Goal: Task Accomplishment & Management: Manage account settings

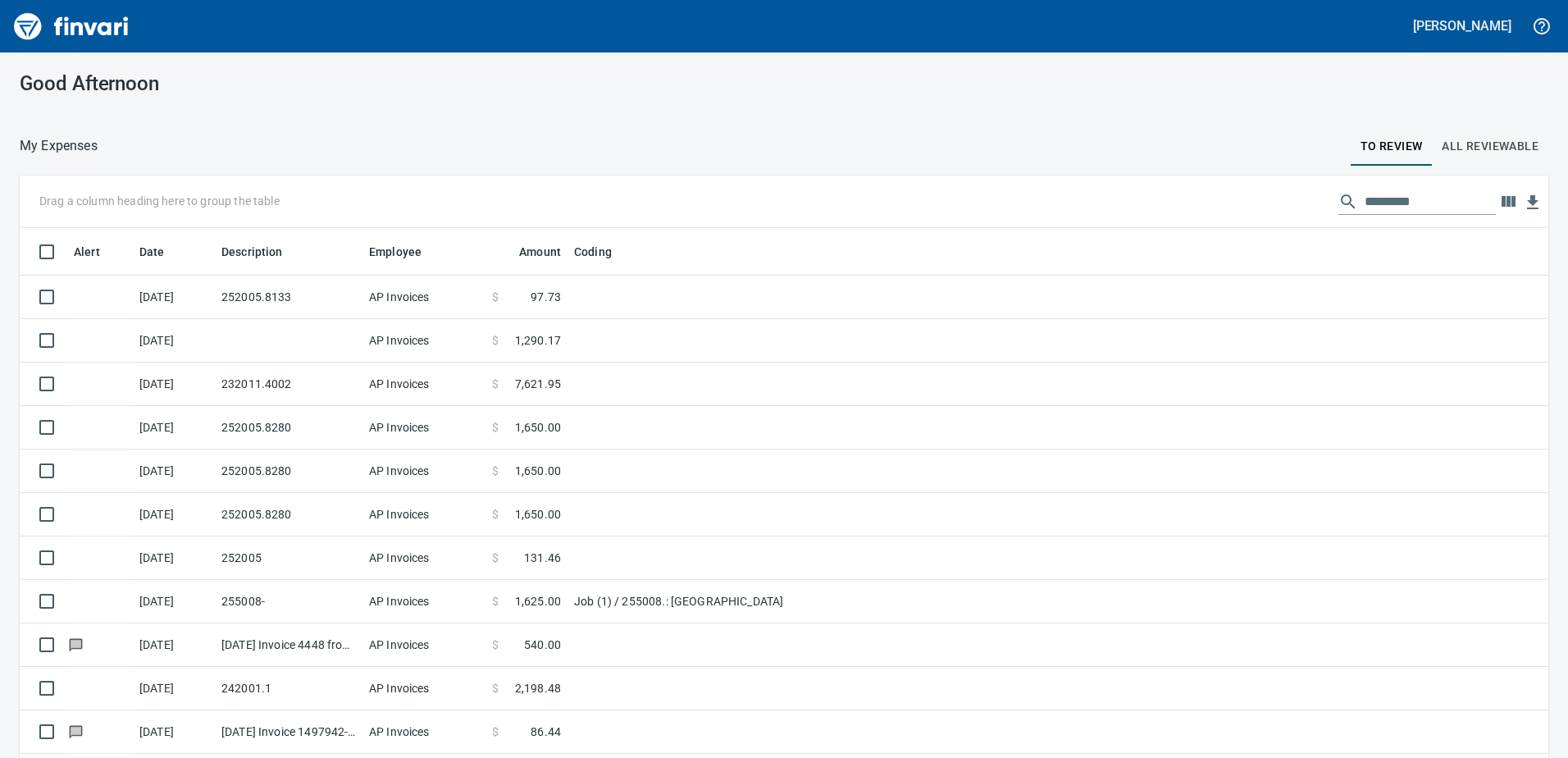
scroll to position [566, 1492]
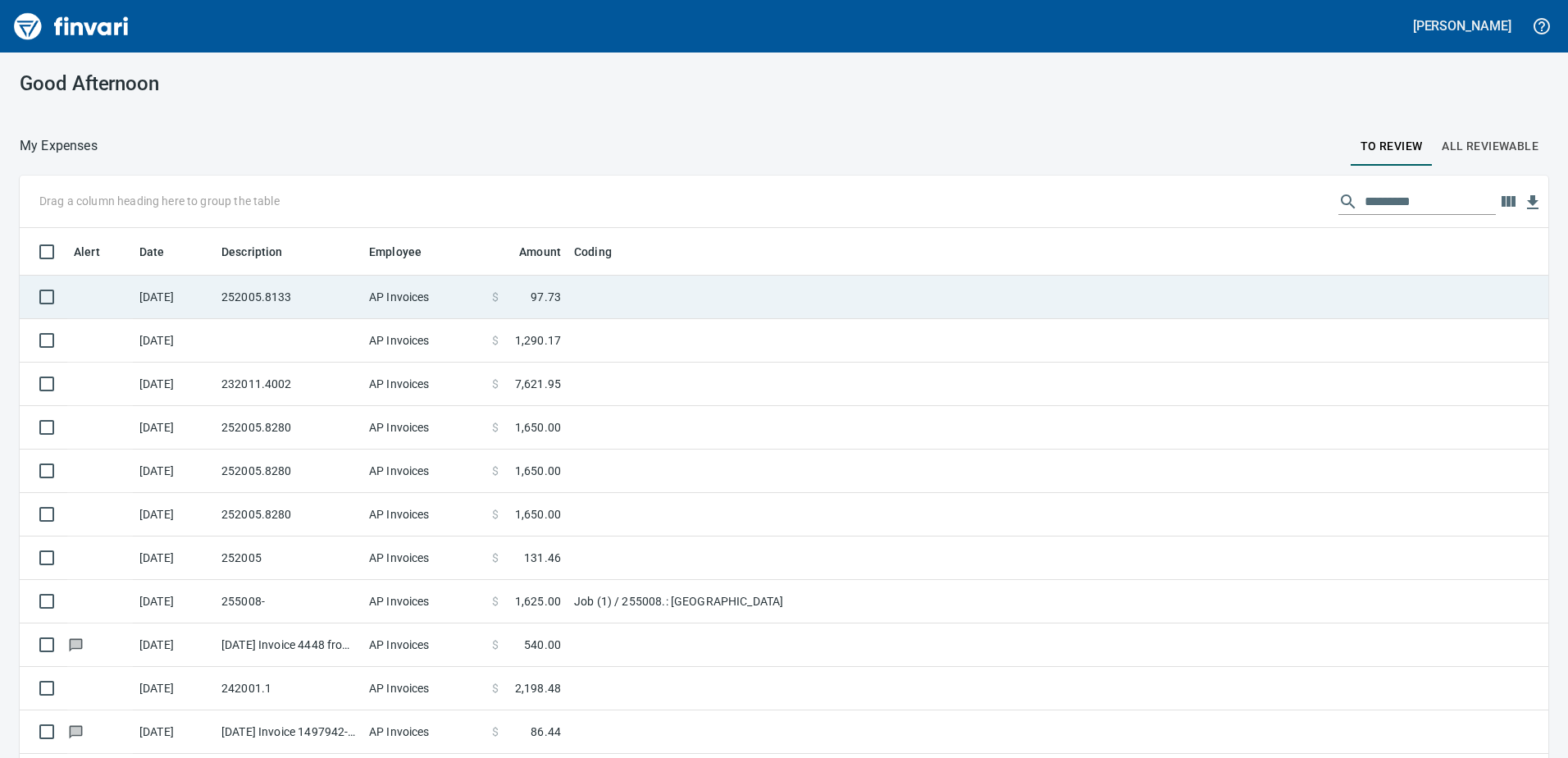
click at [502, 302] on span at bounding box center [514, 297] width 32 height 17
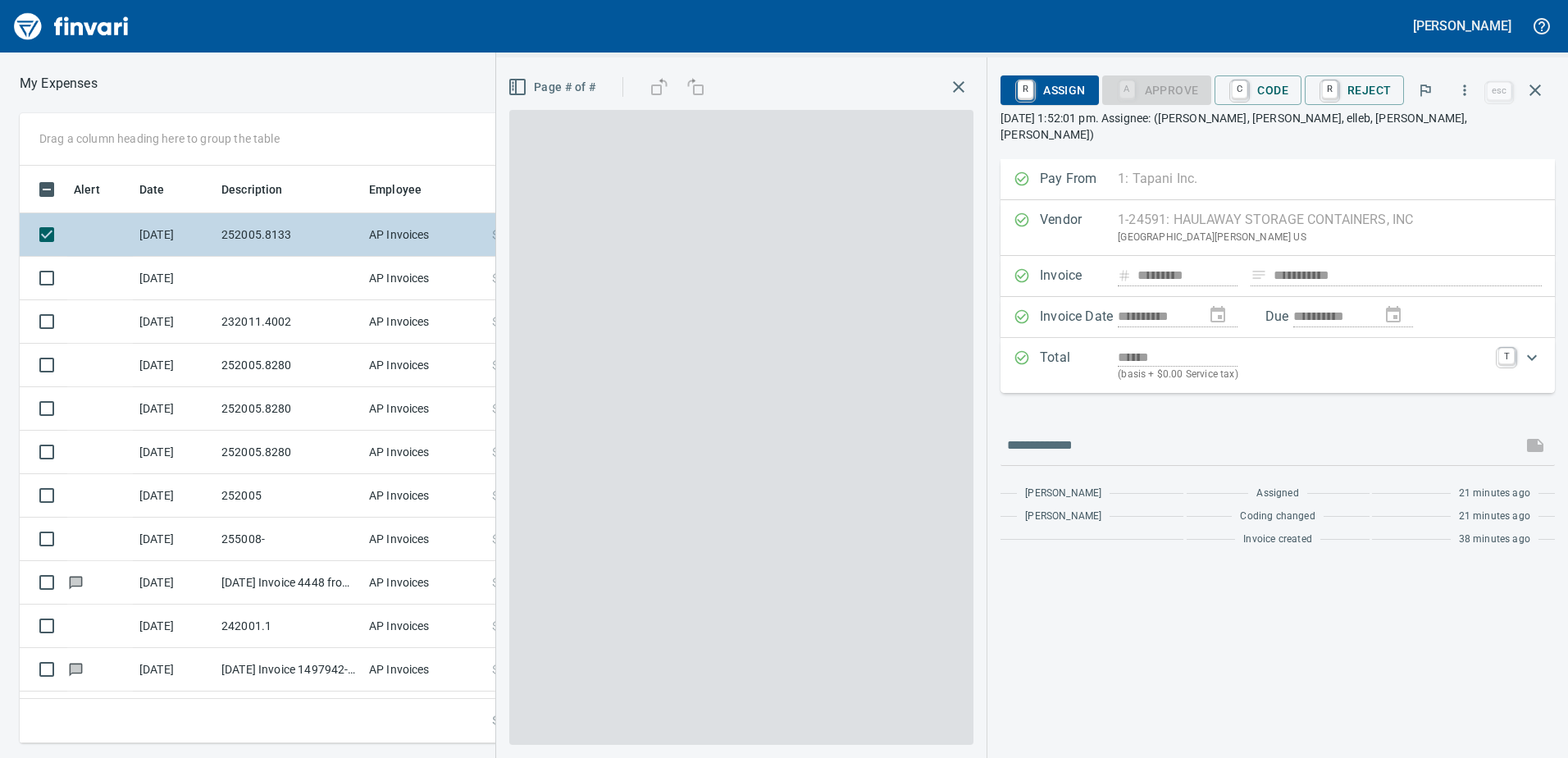
scroll to position [566, 1094]
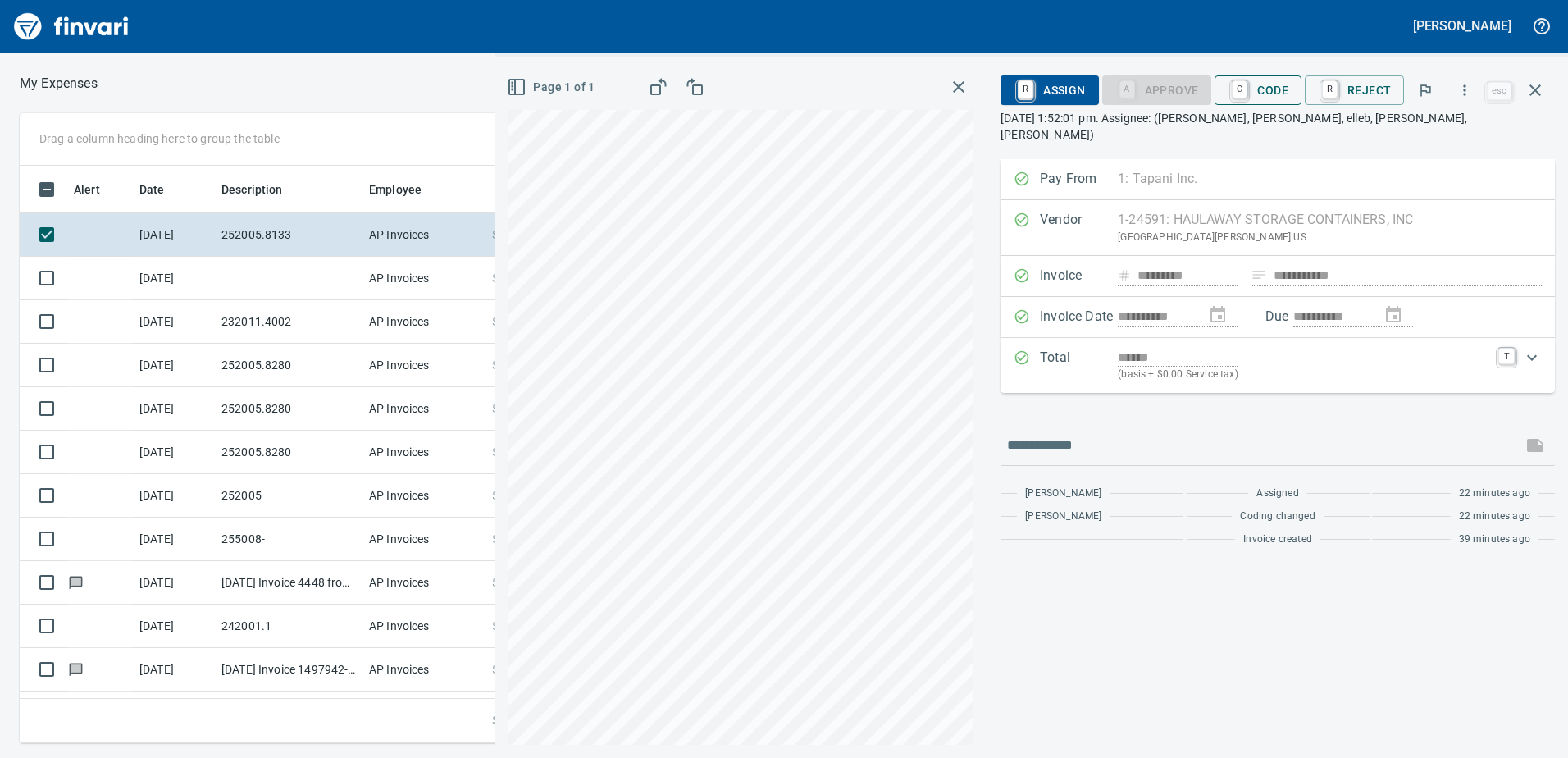
click at [1258, 85] on span "C Code" at bounding box center [1258, 90] width 61 height 28
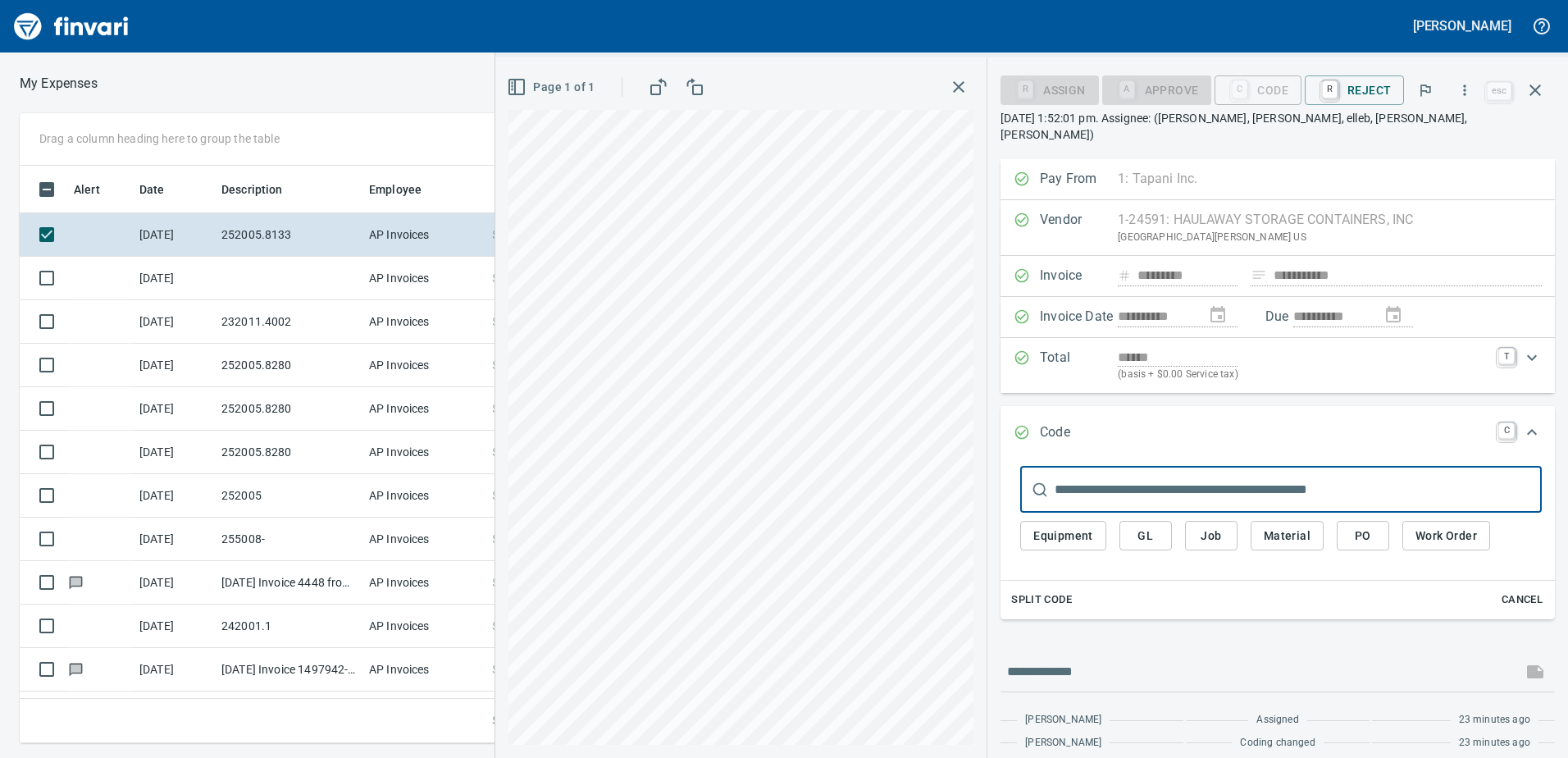
scroll to position [20, 0]
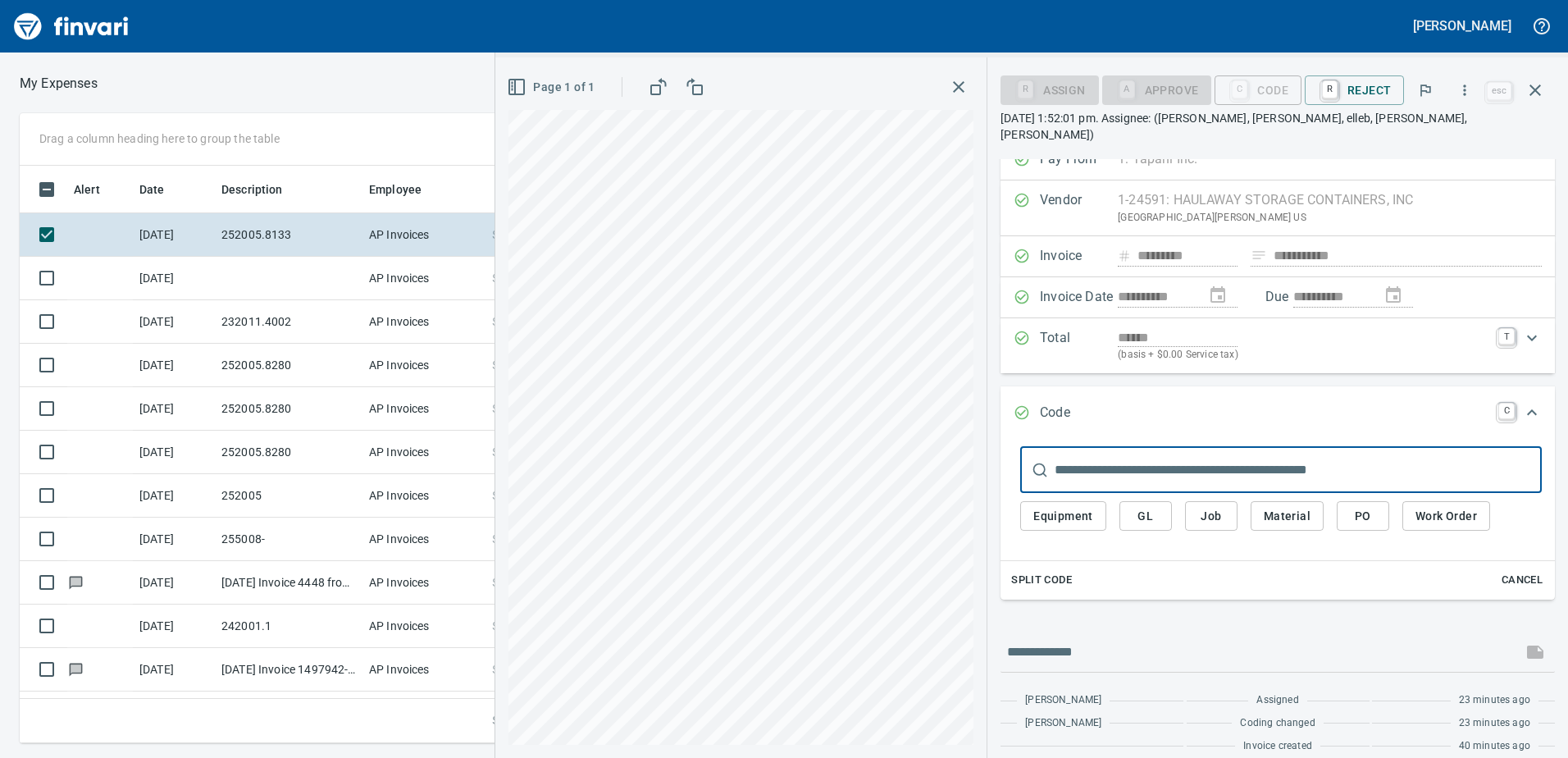
click at [1209, 506] on span "Job" at bounding box center [1211, 516] width 27 height 21
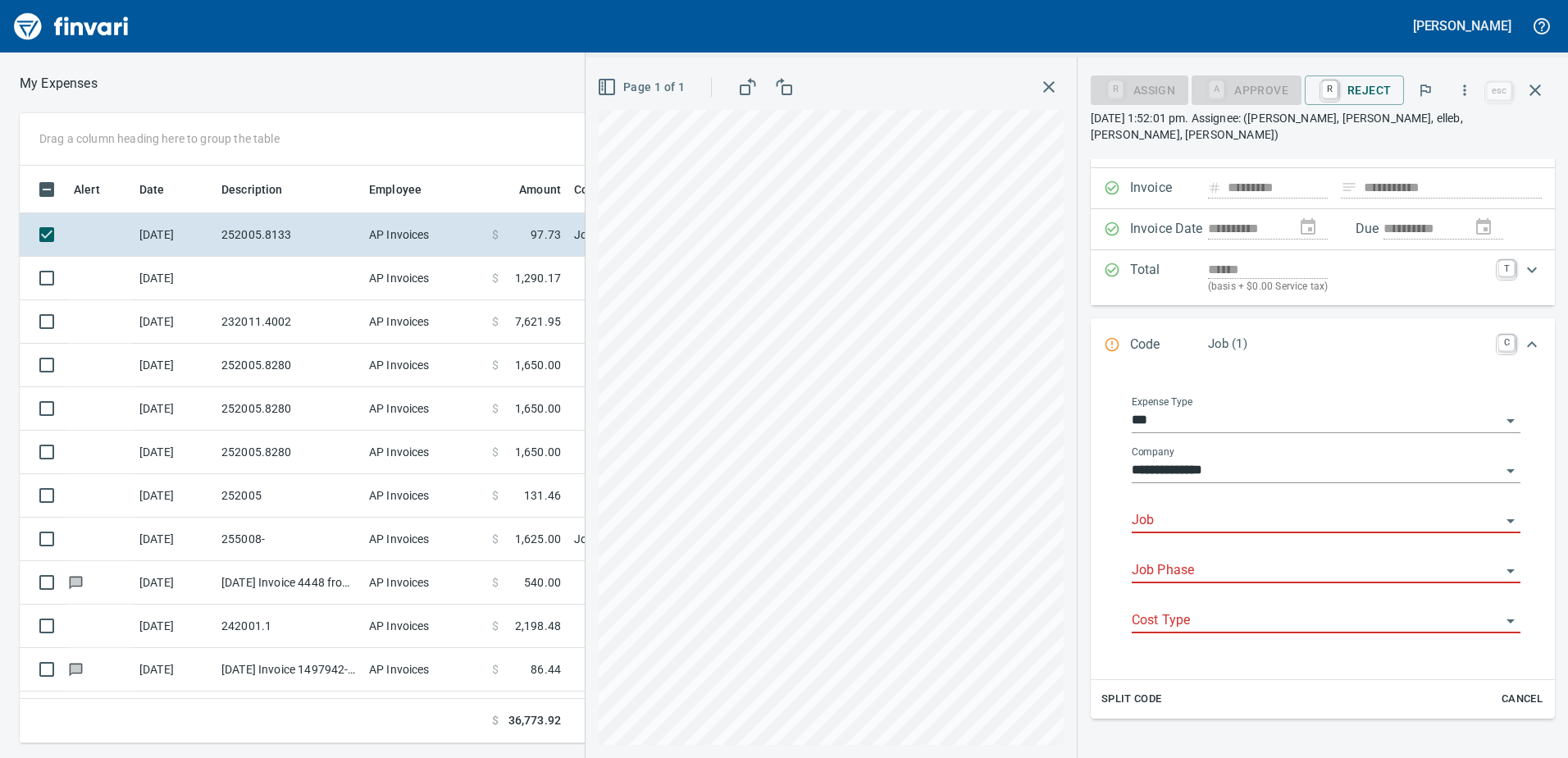
scroll to position [184, 0]
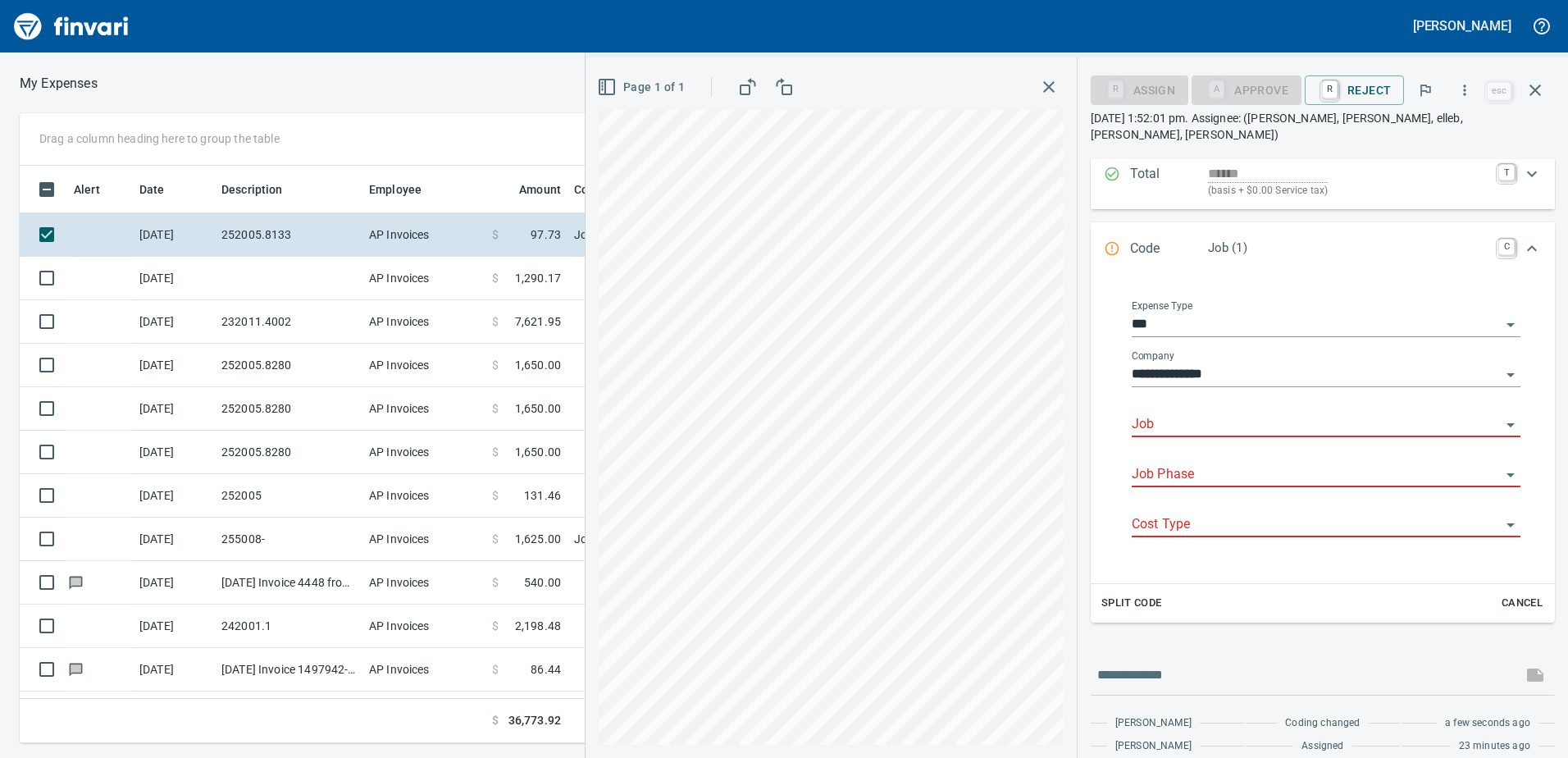
click at [1241, 421] on div "Job" at bounding box center [1326, 425] width 389 height 50
click at [1232, 416] on input "Job" at bounding box center [1316, 424] width 369 height 23
click at [1334, 436] on li "252005.: East Fork [PERSON_NAME] River Reconnection" at bounding box center [1320, 450] width 374 height 39
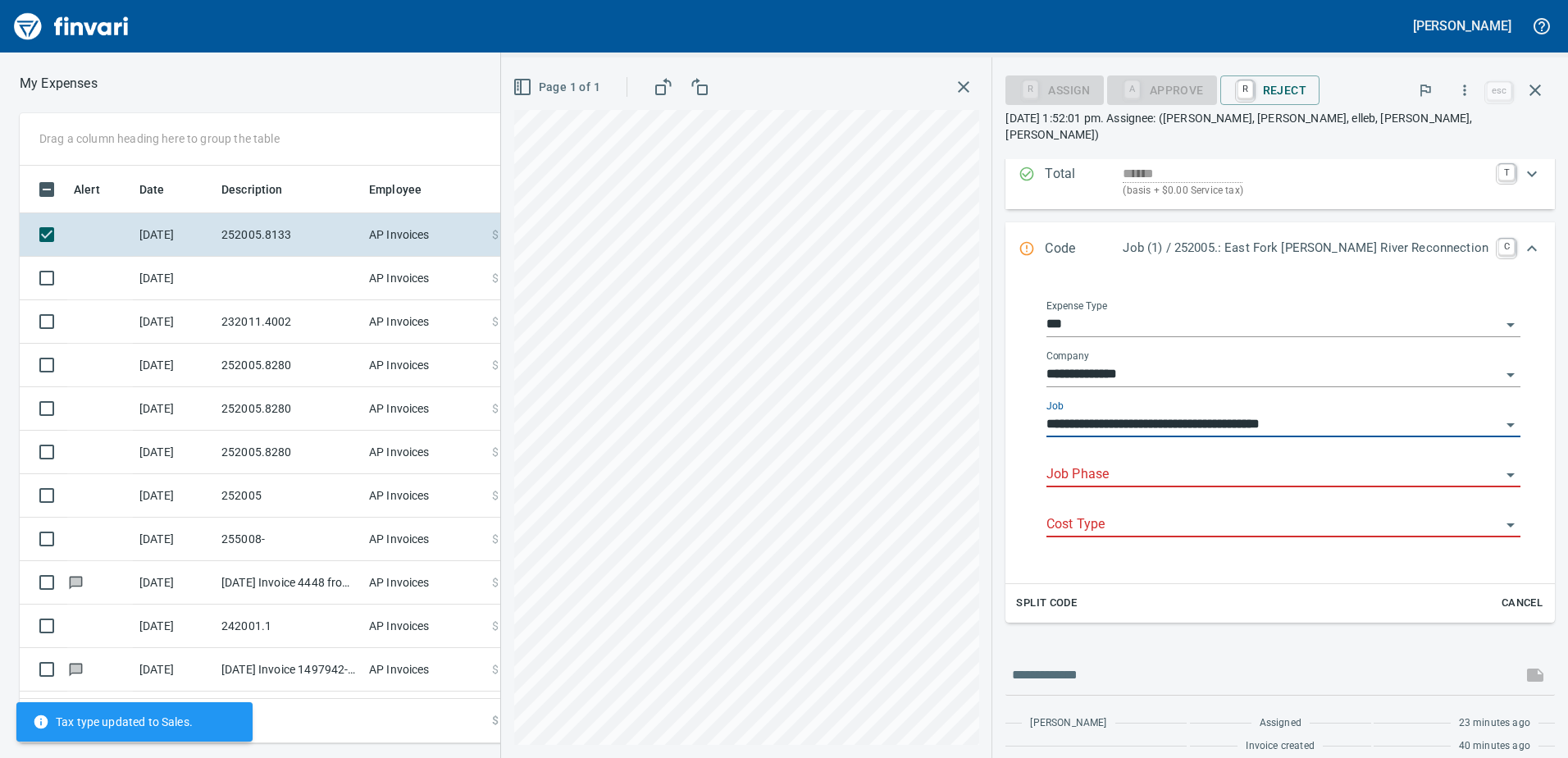
scroll to position [184, 0]
type input "**********"
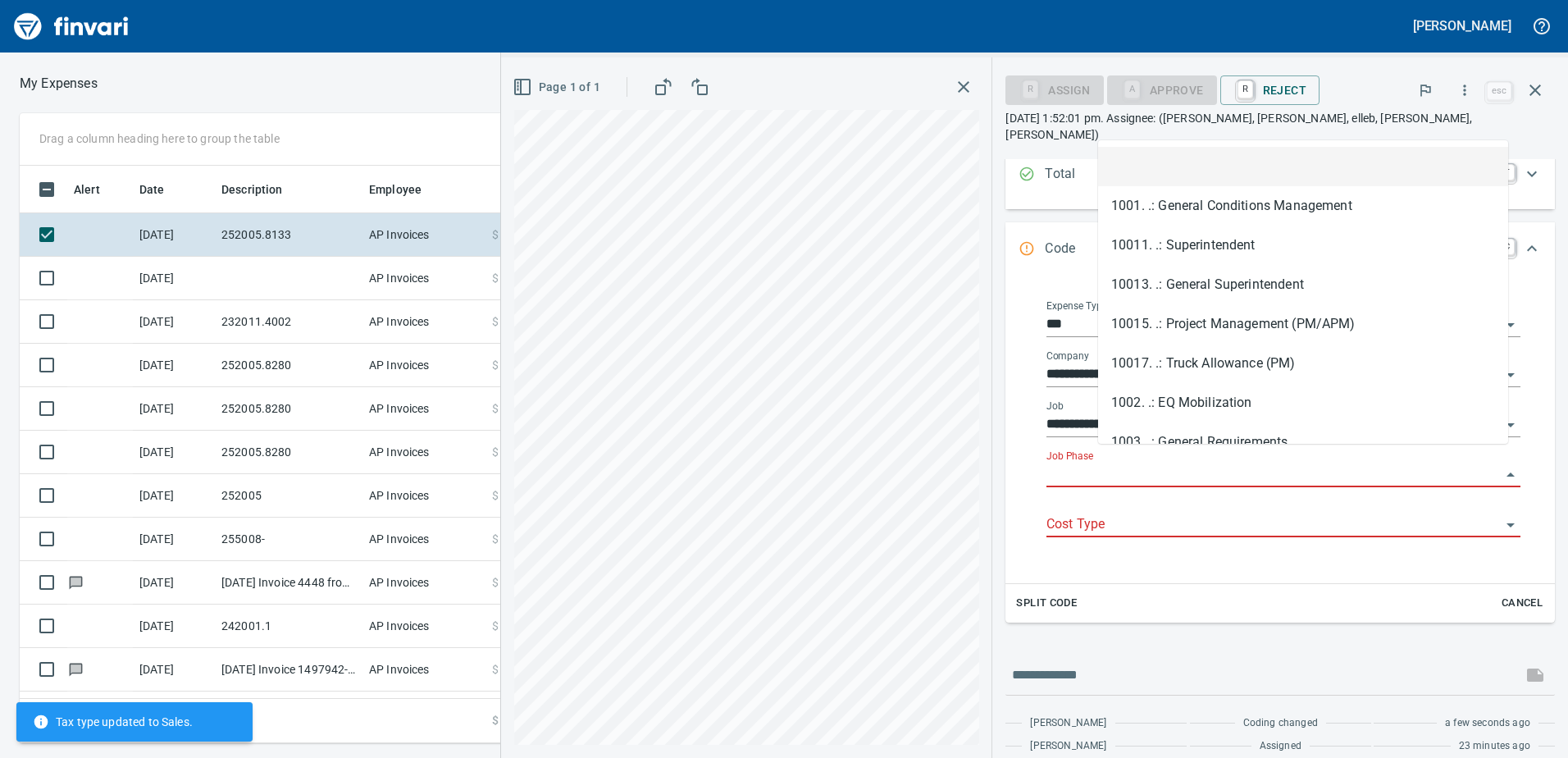
click at [1165, 464] on input "Job Phase" at bounding box center [1274, 475] width 454 height 23
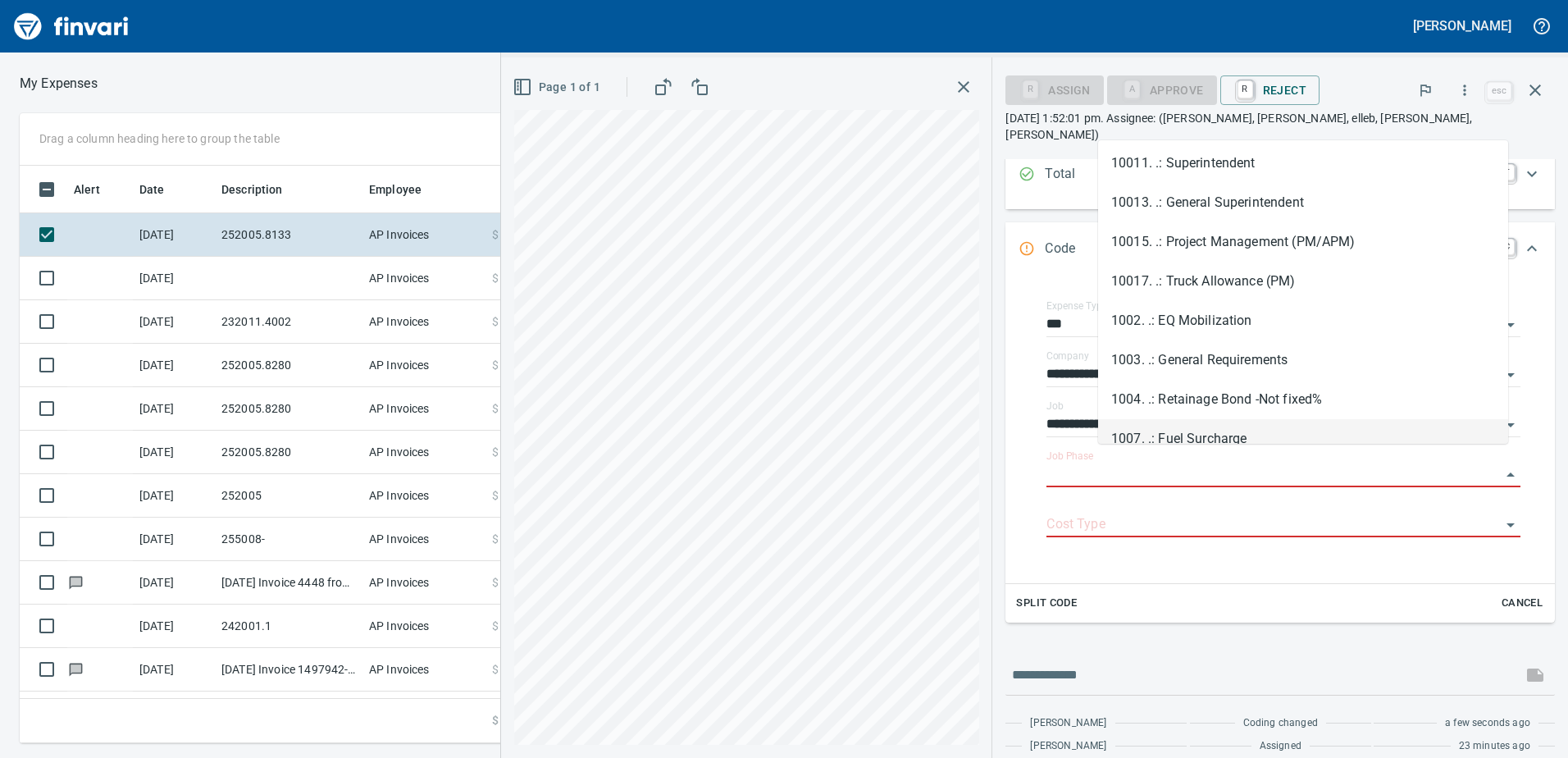
scroll to position [164, 0]
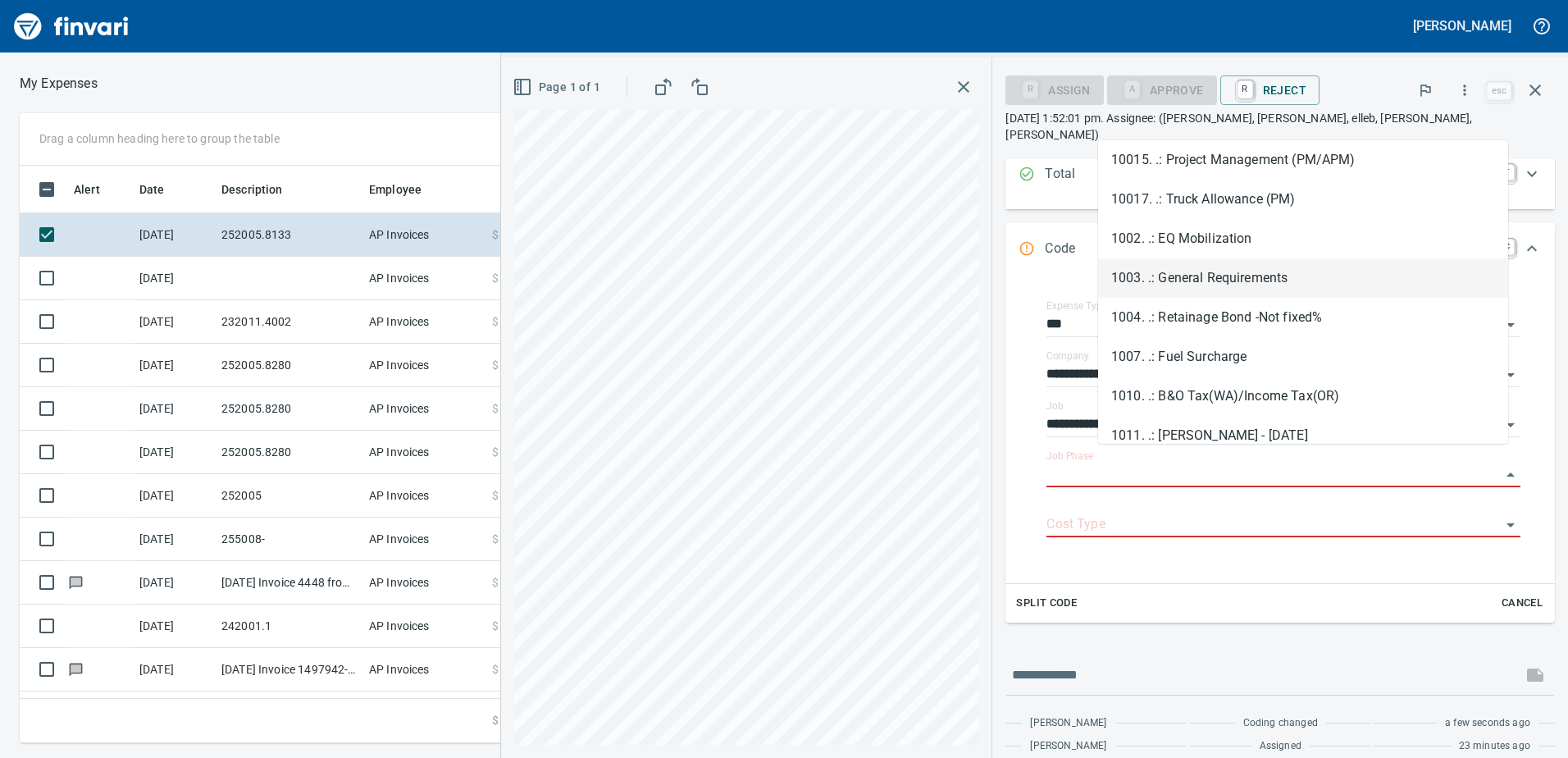
click at [1296, 274] on li "1003. .: General Requirements" at bounding box center [1304, 278] width 411 height 39
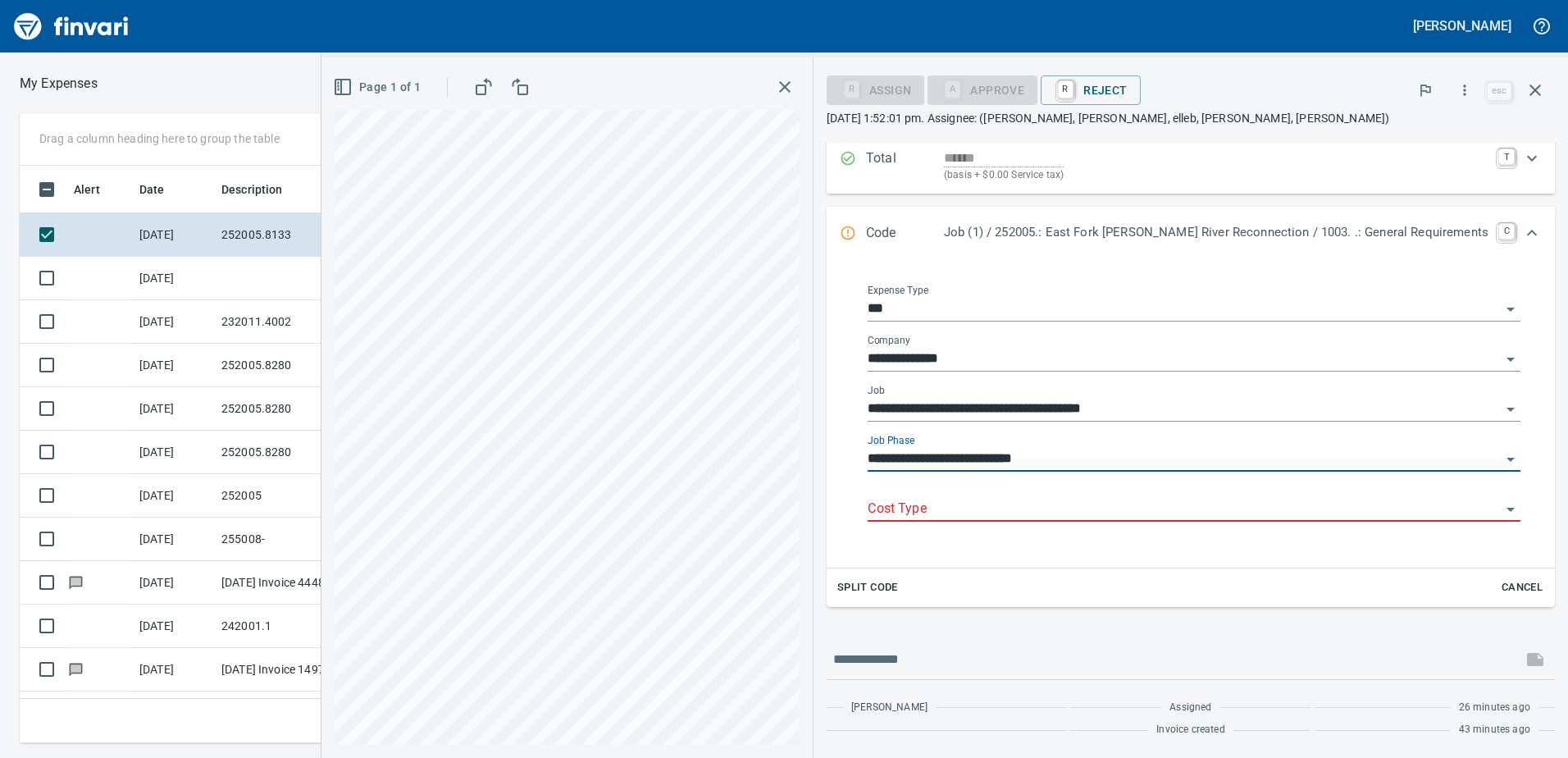
type input "**********"
click at [986, 498] on input "Cost Type" at bounding box center [1184, 508] width 634 height 23
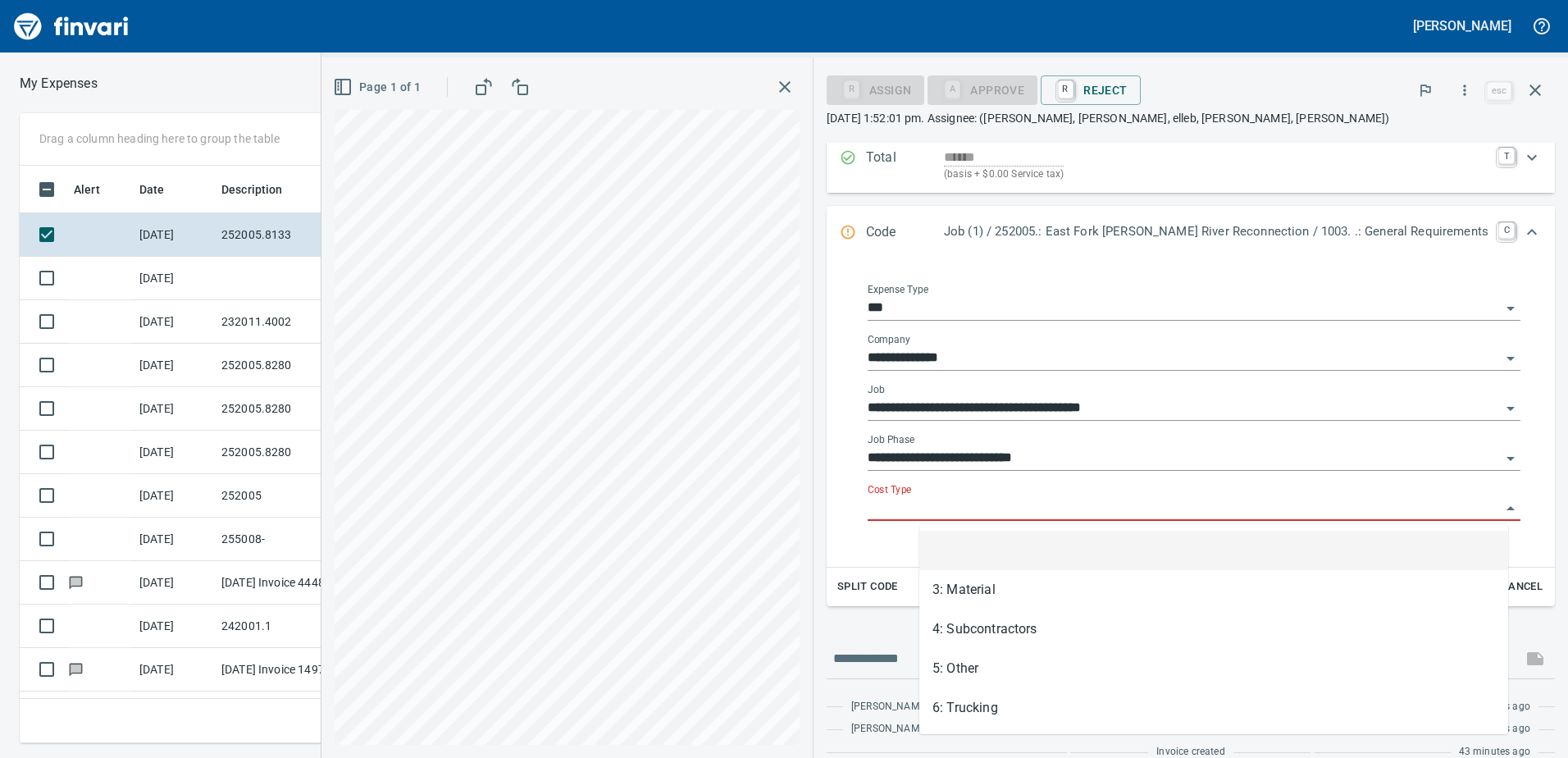
scroll to position [566, 1094]
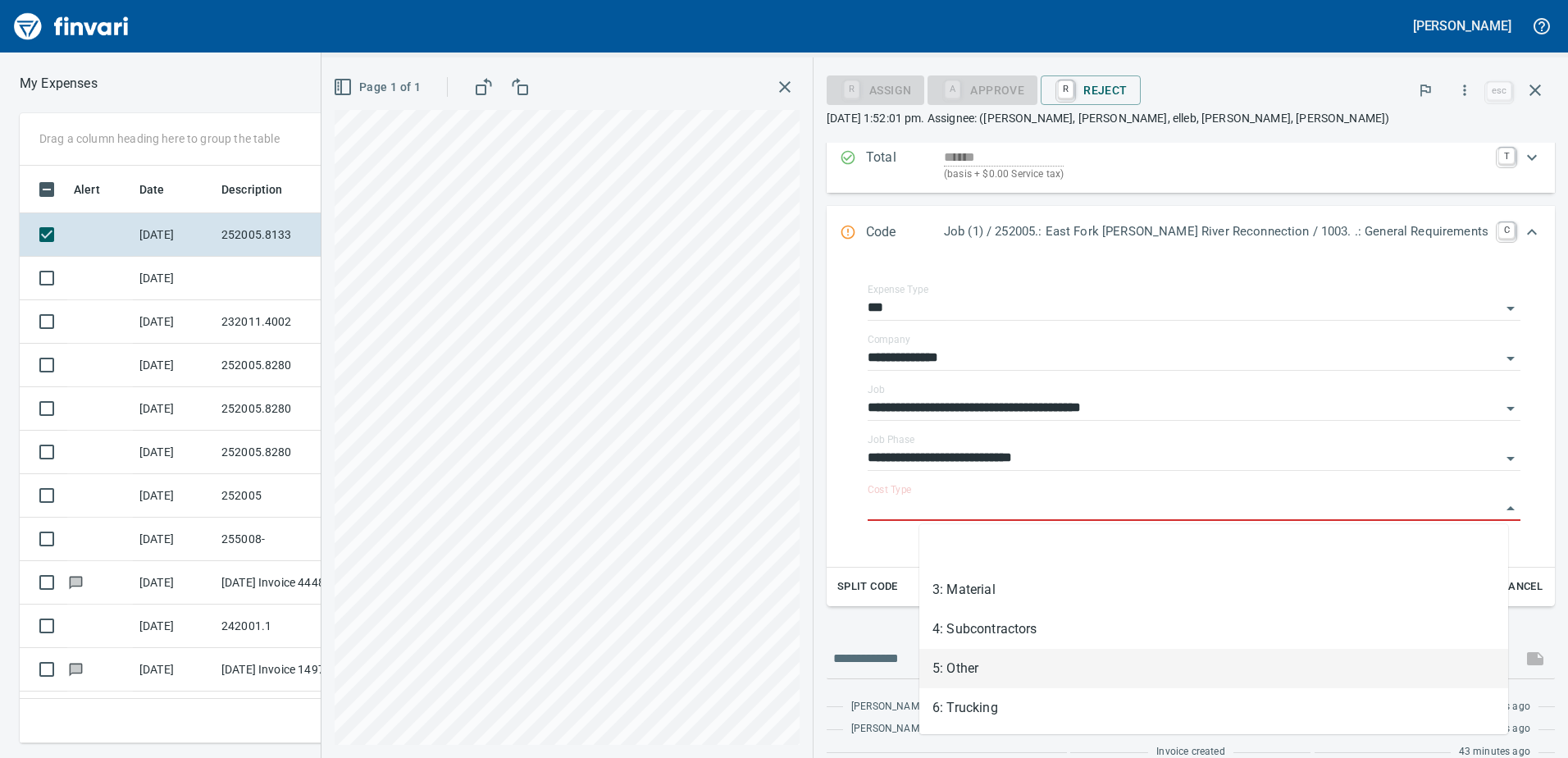
click at [1066, 673] on li "5: Other" at bounding box center [1214, 668] width 589 height 39
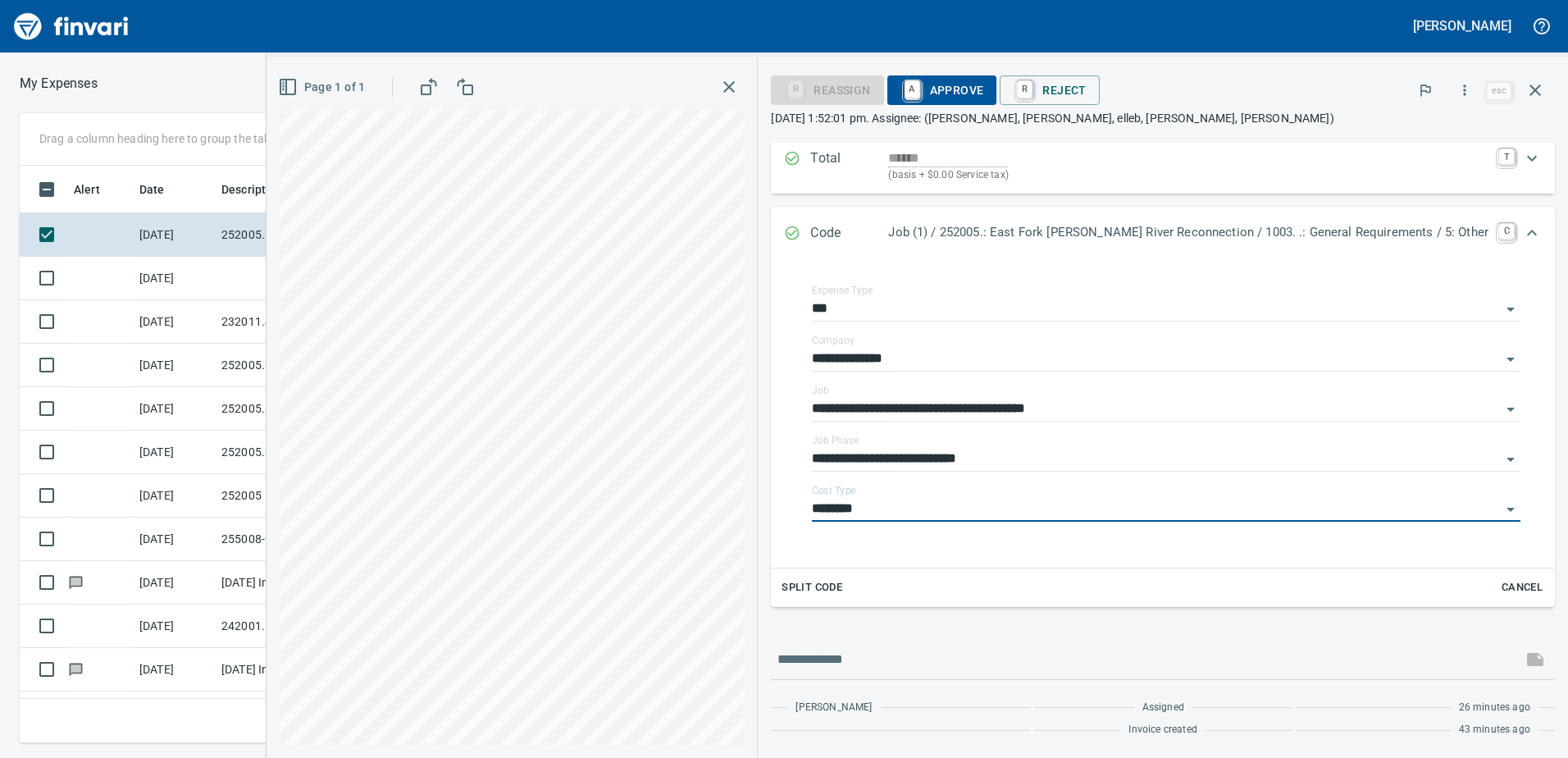
type input "********"
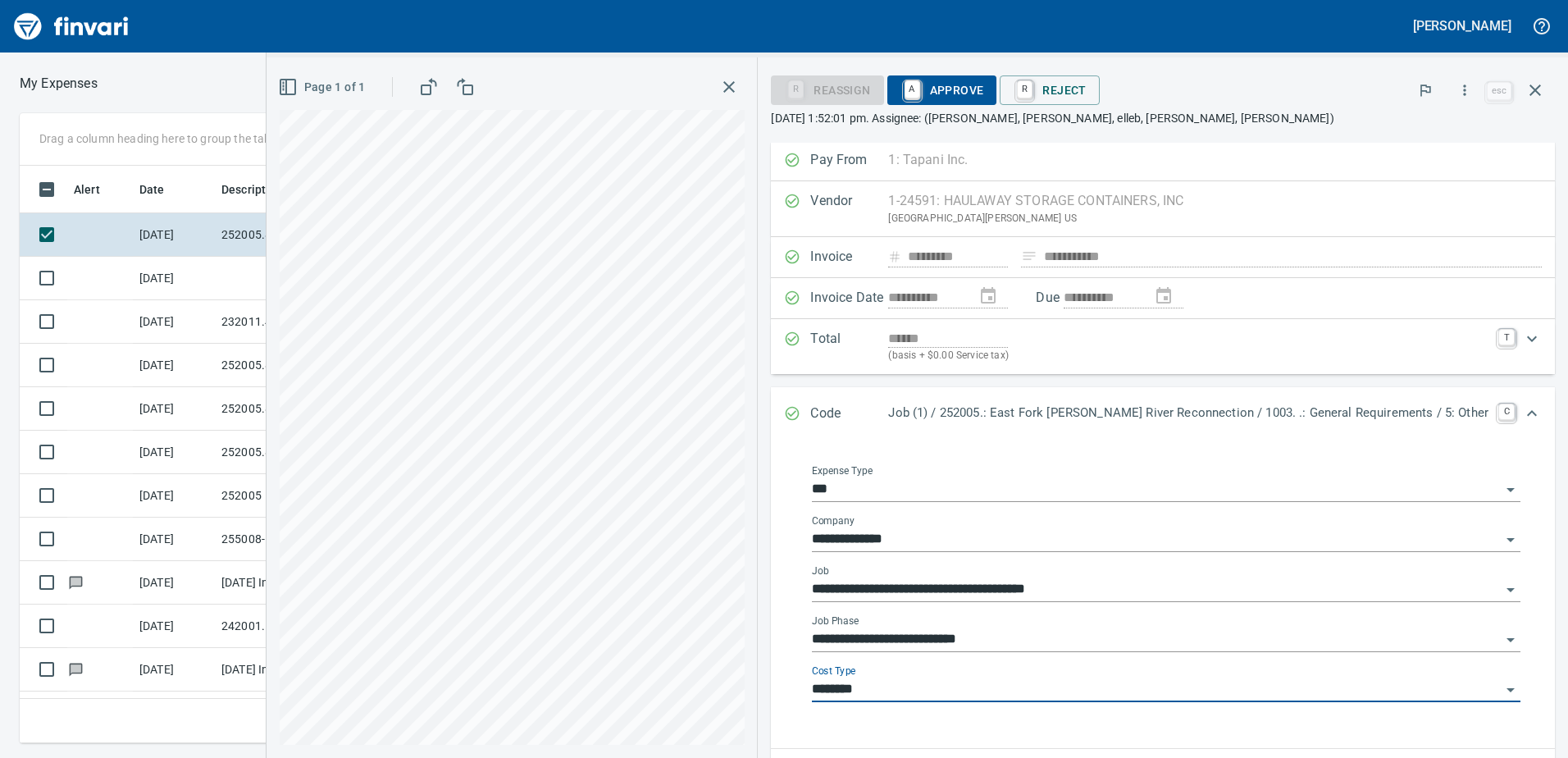
scroll to position [0, 0]
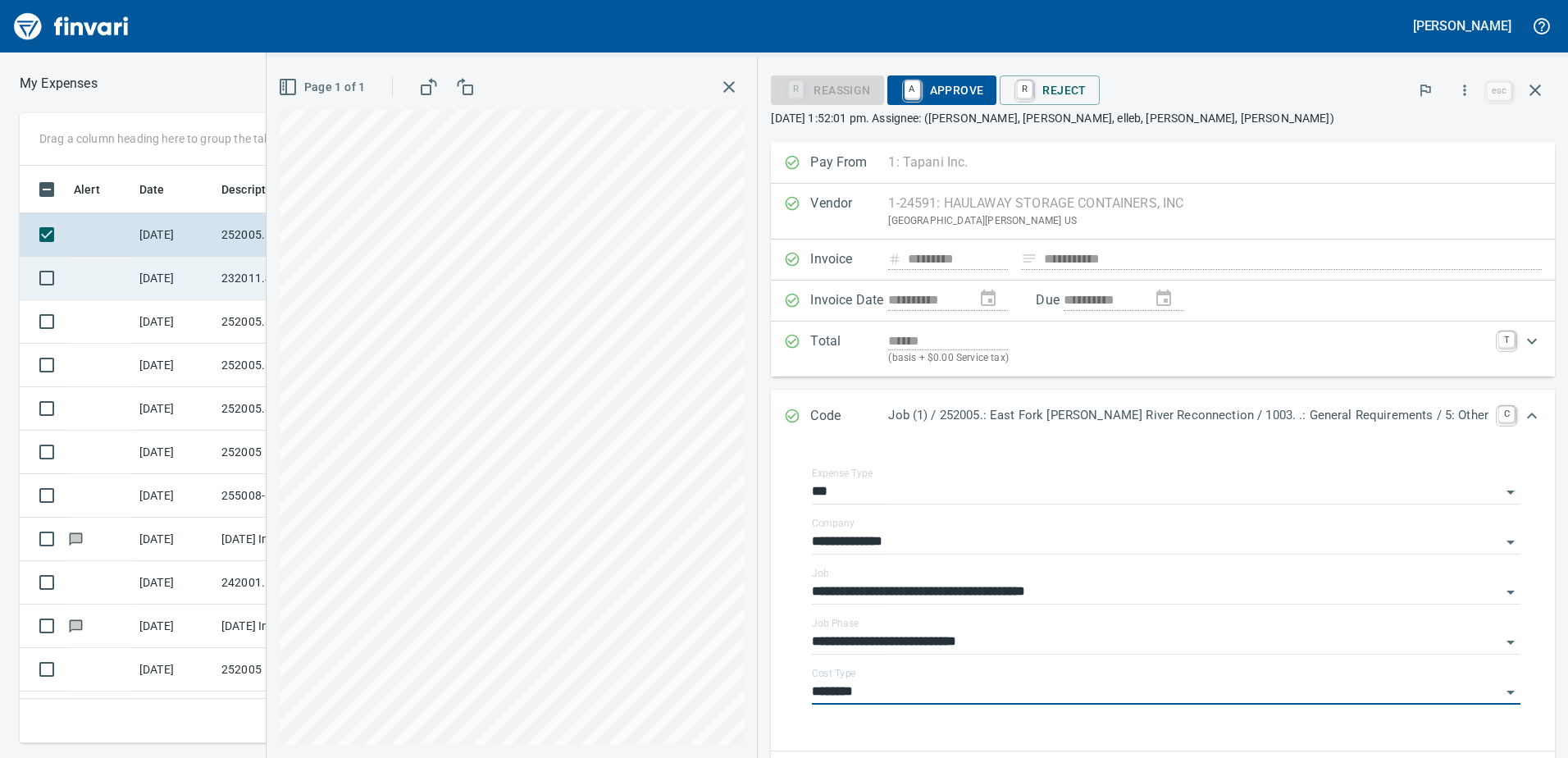
click at [161, 279] on td "[DATE]" at bounding box center [174, 278] width 82 height 43
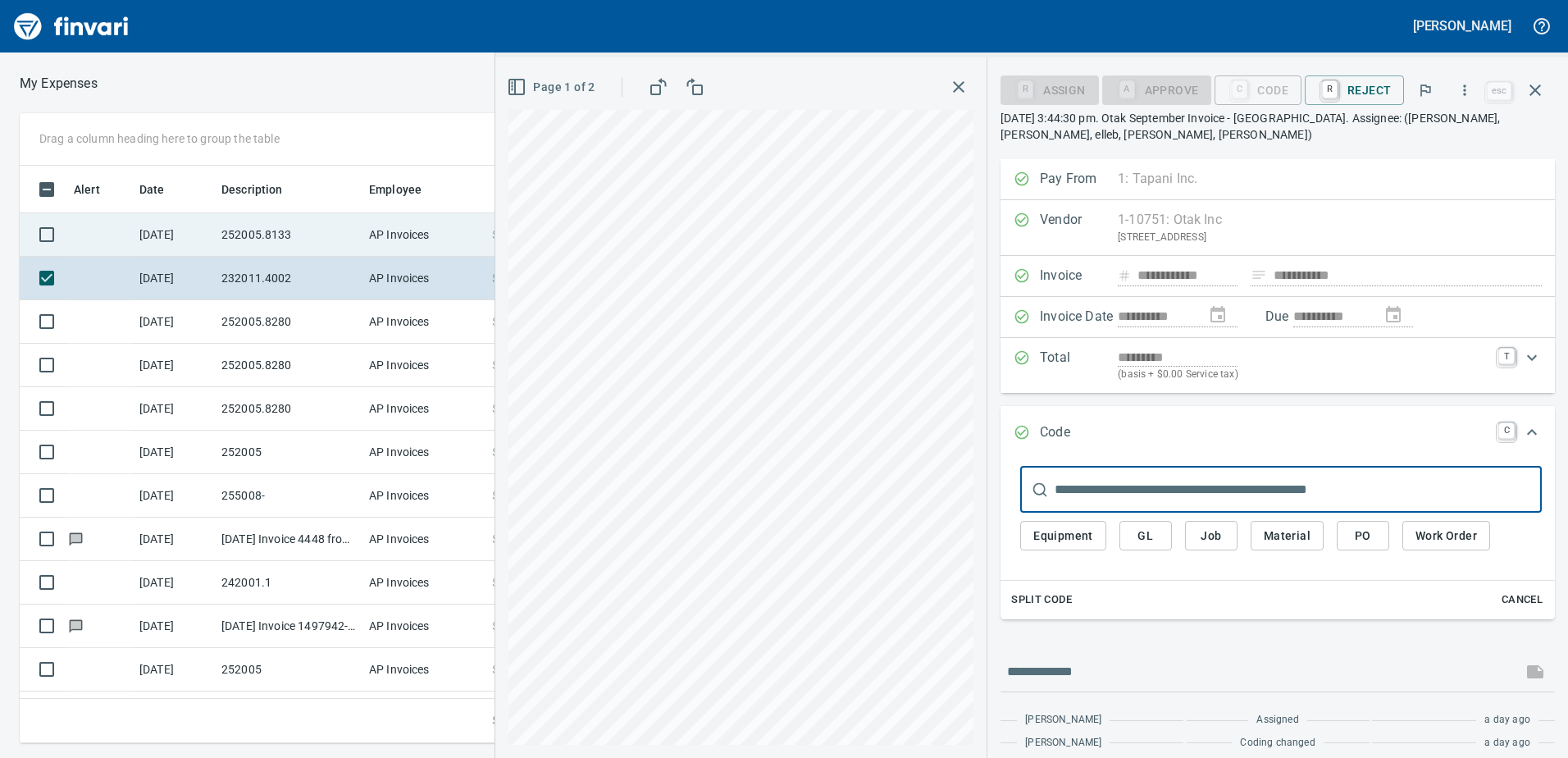
click at [227, 214] on td "252005.8133" at bounding box center [289, 235] width 148 height 43
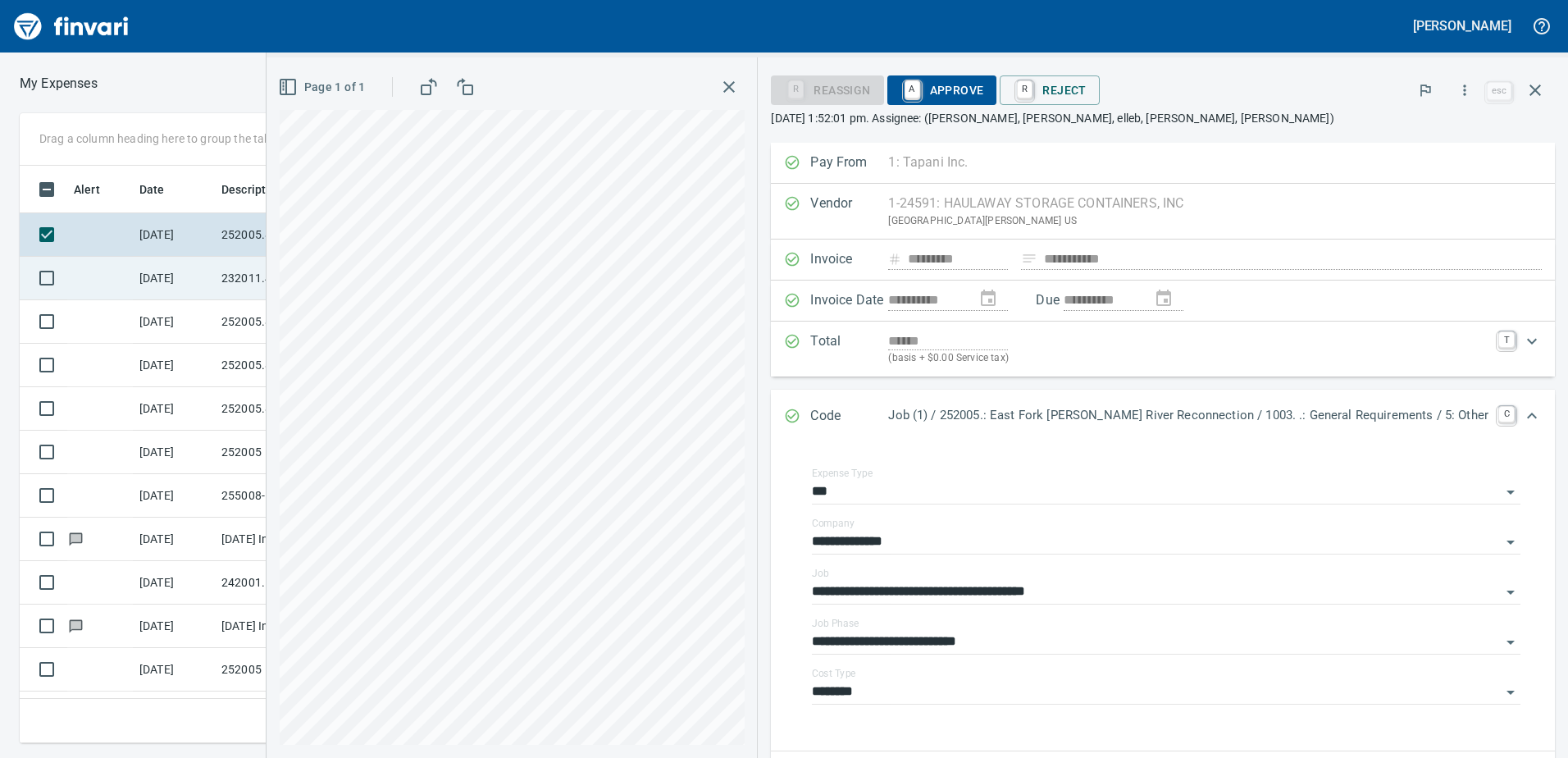
click at [160, 264] on td "[DATE]" at bounding box center [174, 278] width 82 height 43
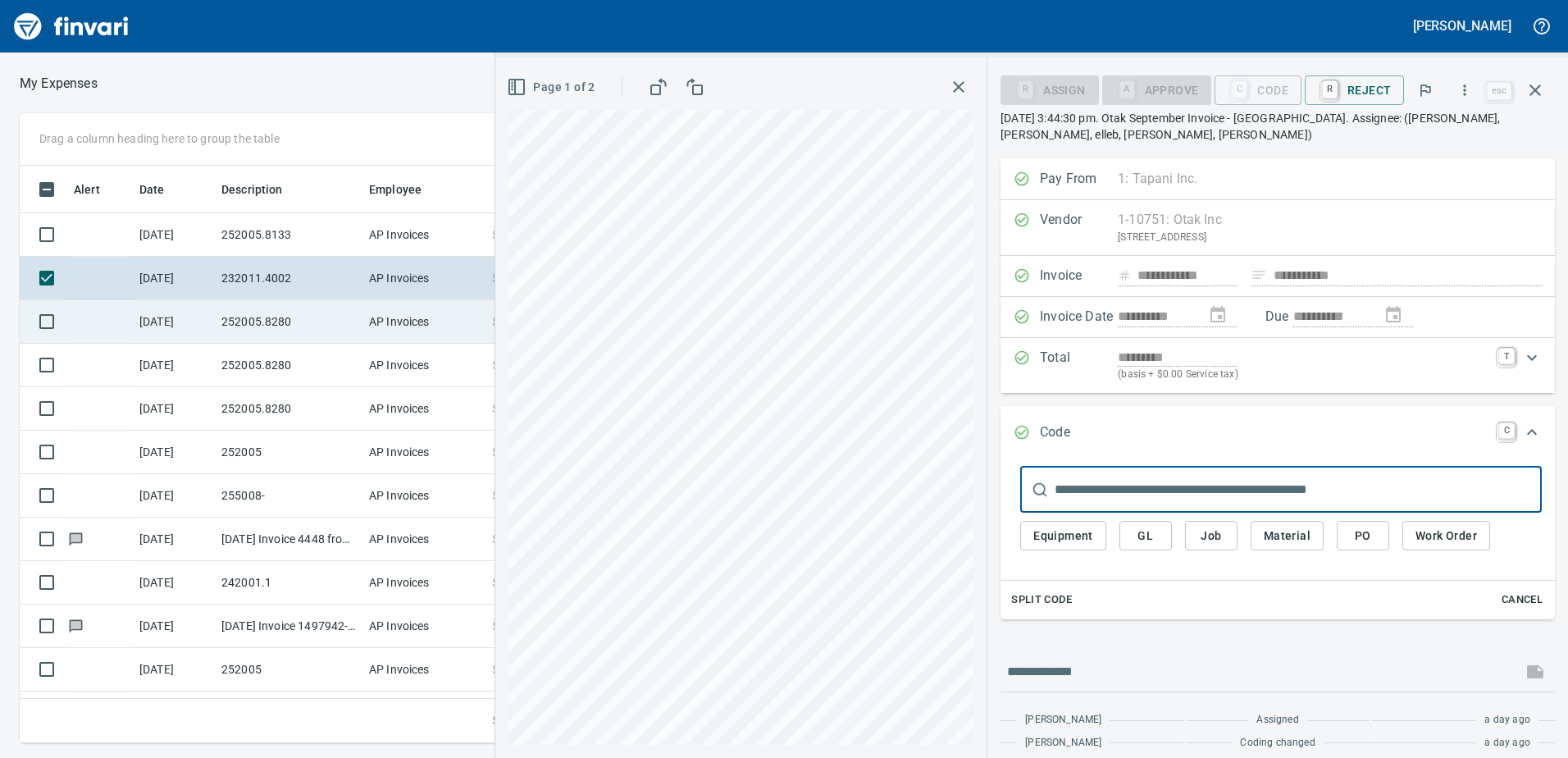
click at [289, 318] on td "252005.8280" at bounding box center [289, 322] width 148 height 43
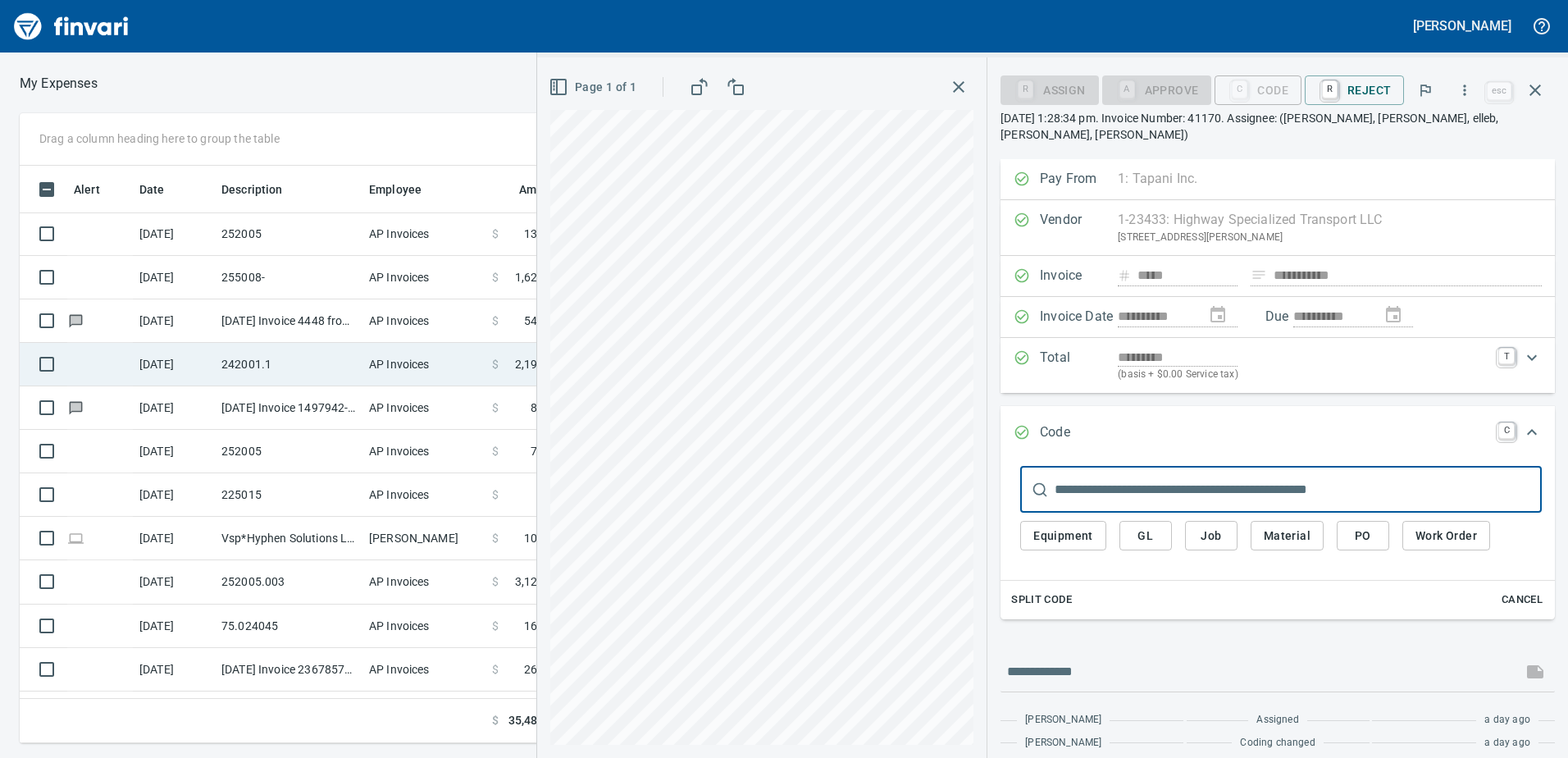
scroll to position [183, 0]
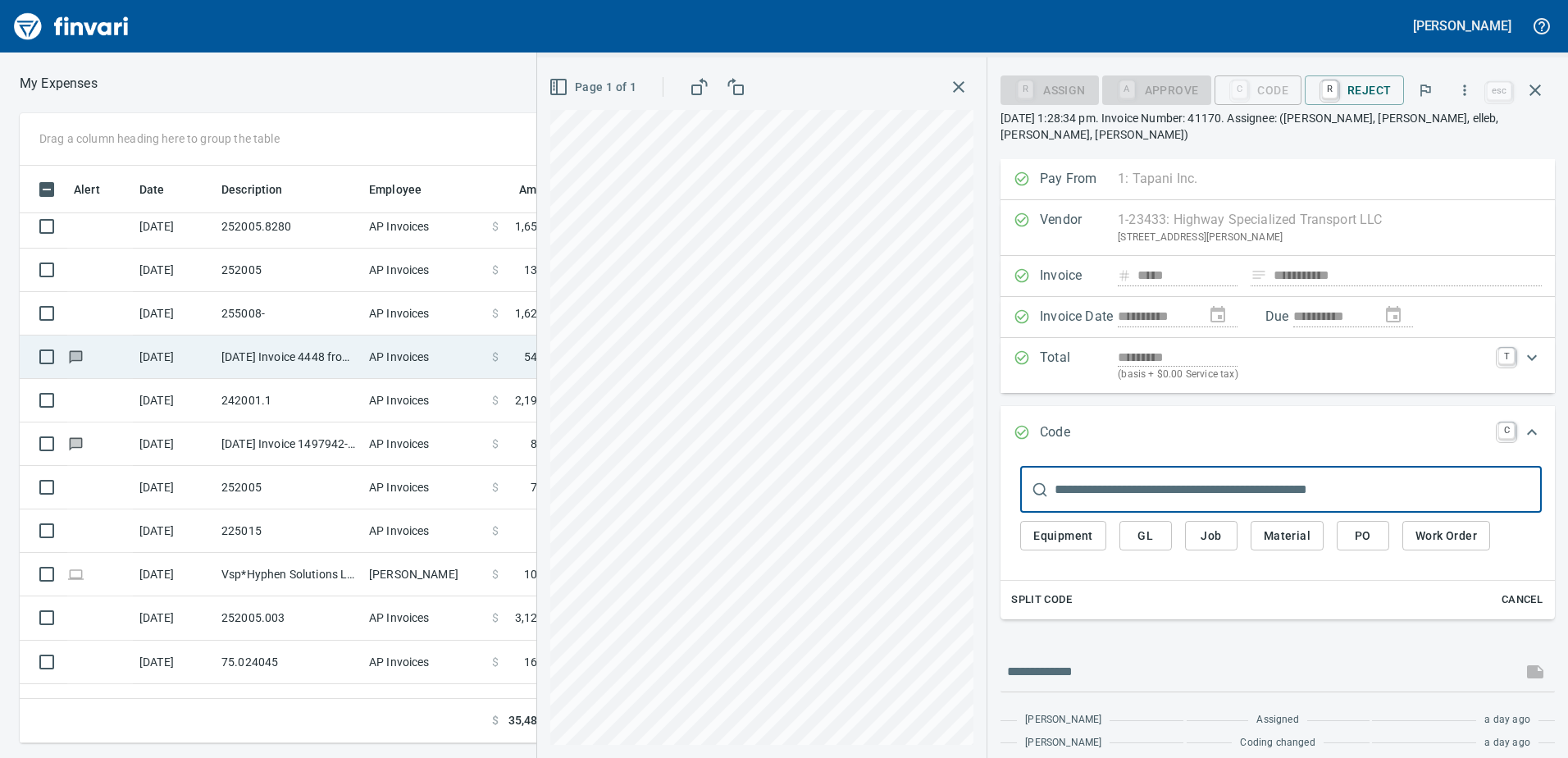
click at [80, 357] on icon at bounding box center [75, 356] width 11 height 9
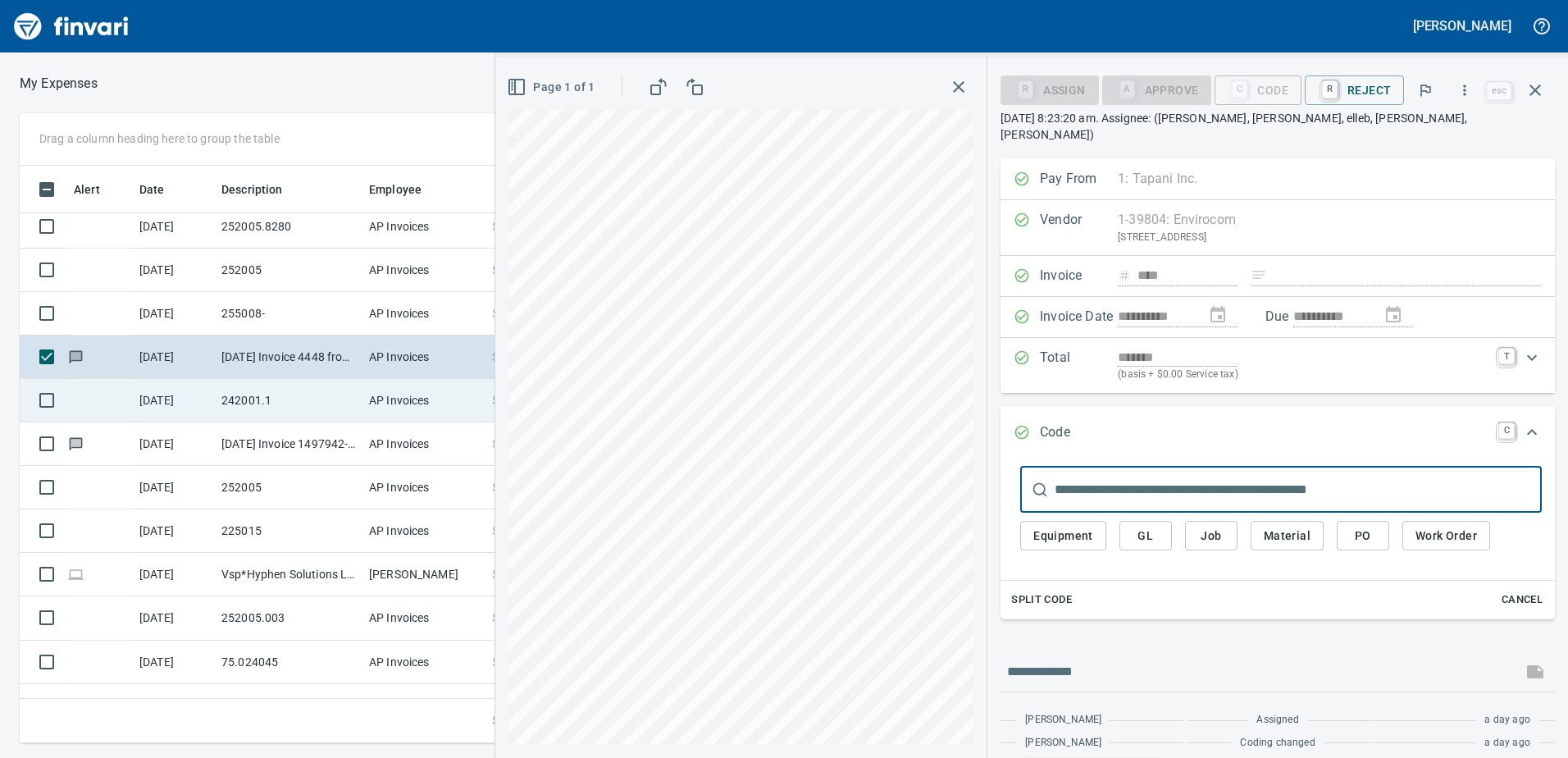
click at [189, 406] on td "[DATE]" at bounding box center [174, 401] width 82 height 43
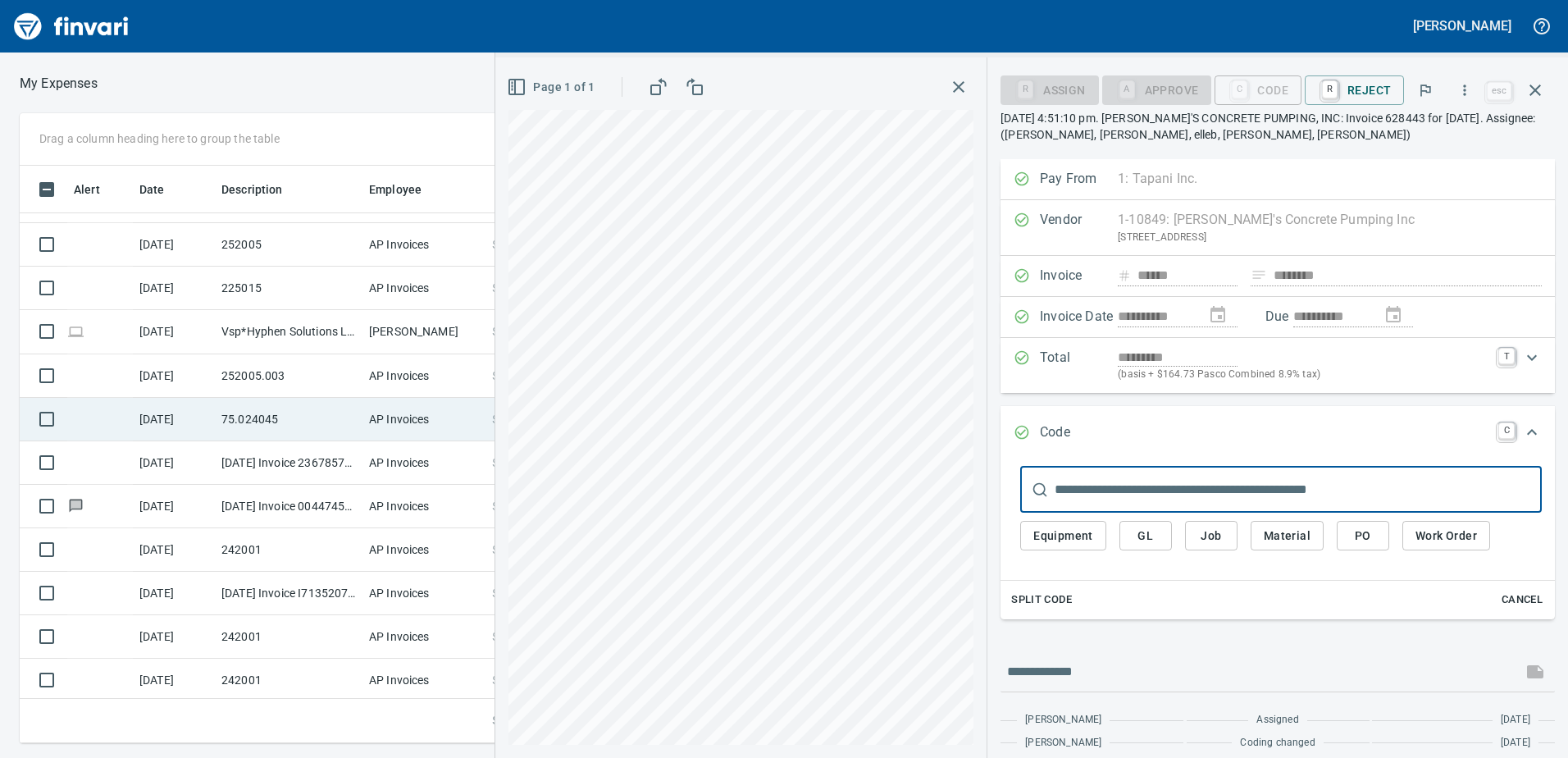
scroll to position [428, 0]
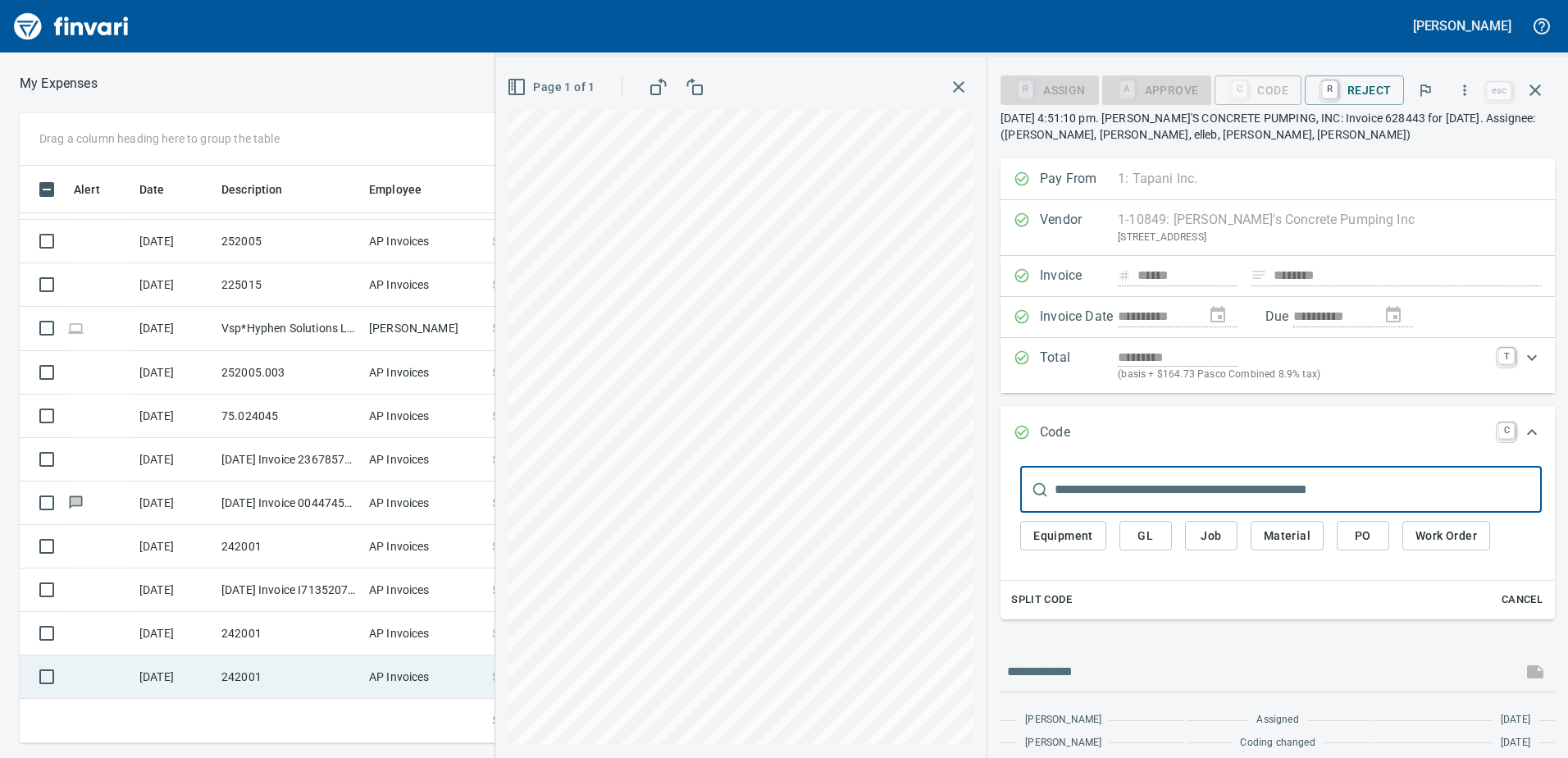
click at [219, 687] on td "242001" at bounding box center [289, 677] width 148 height 43
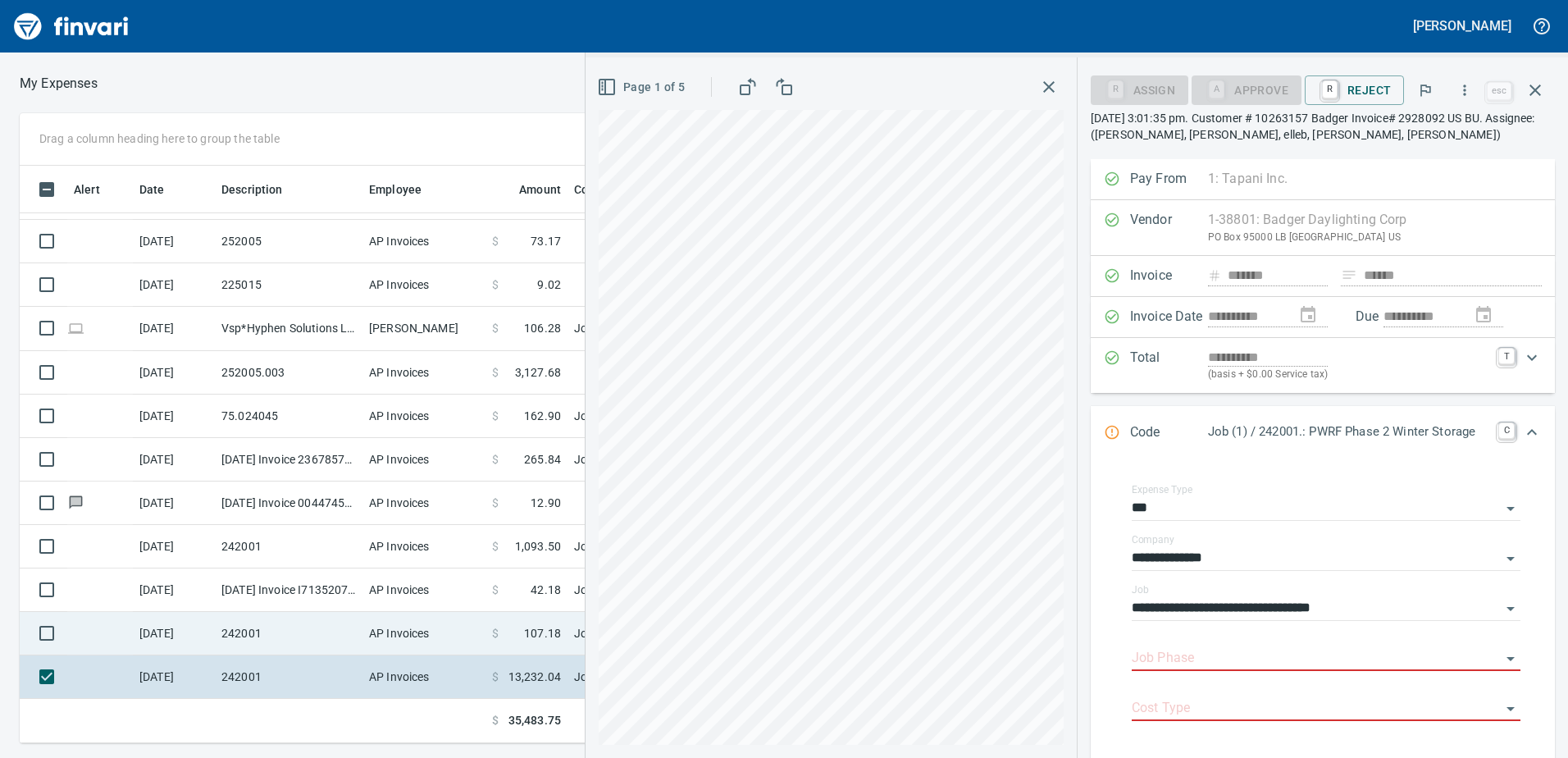
click at [415, 621] on td "AP Invoices" at bounding box center [423, 634] width 123 height 43
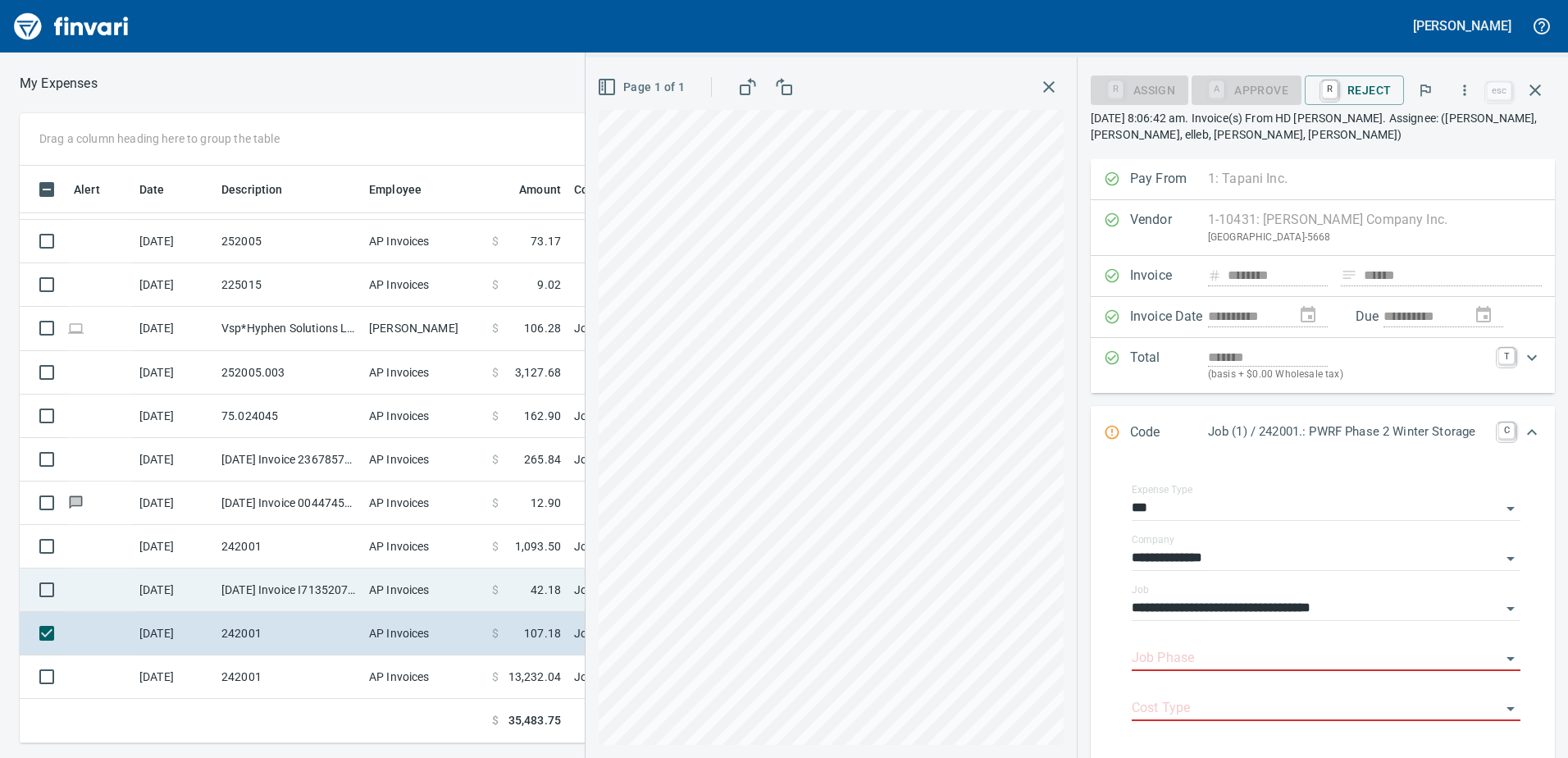
click at [367, 586] on td "AP Invoices" at bounding box center [423, 590] width 123 height 43
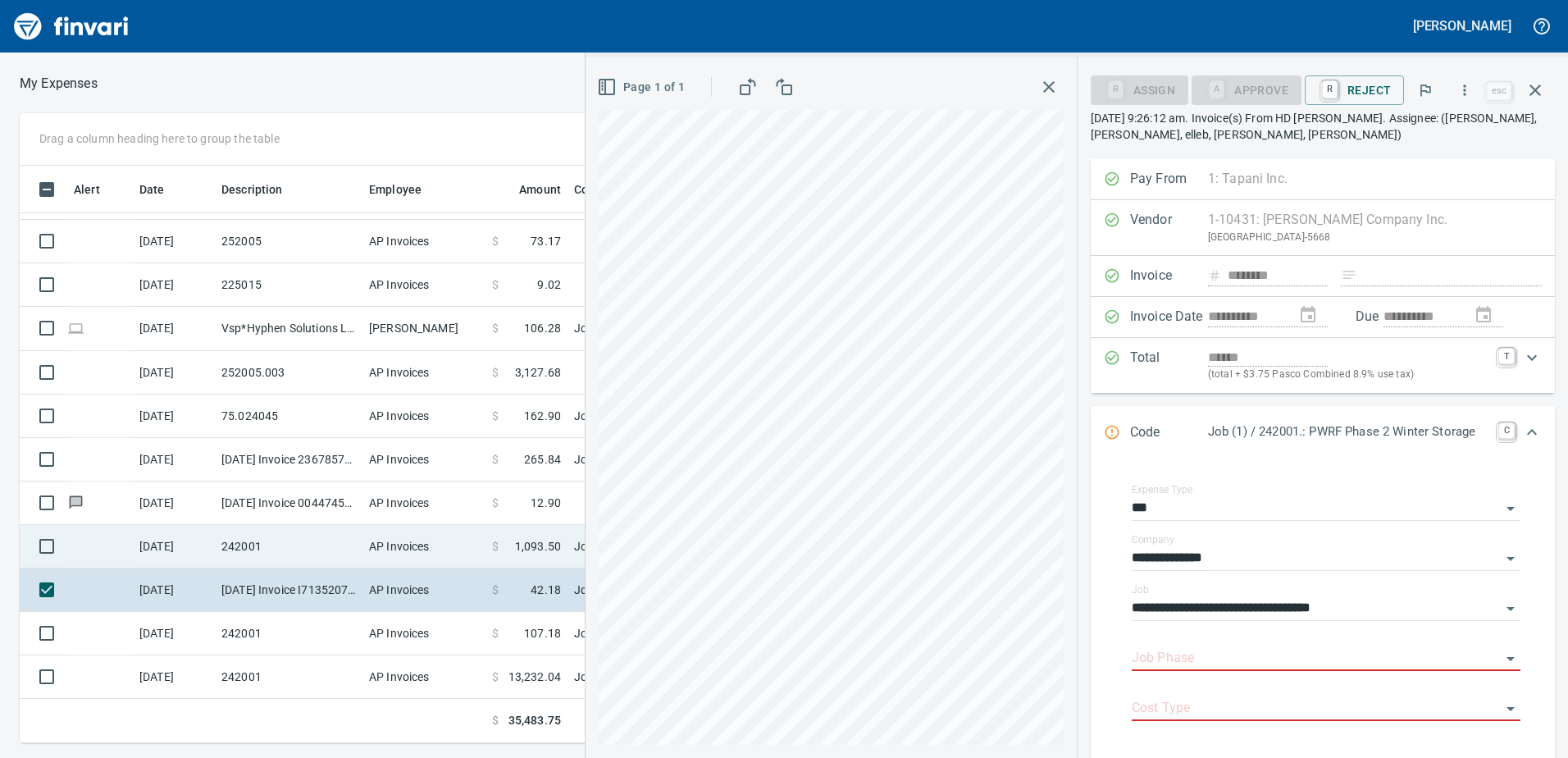
click at [285, 550] on td "242001" at bounding box center [289, 547] width 148 height 43
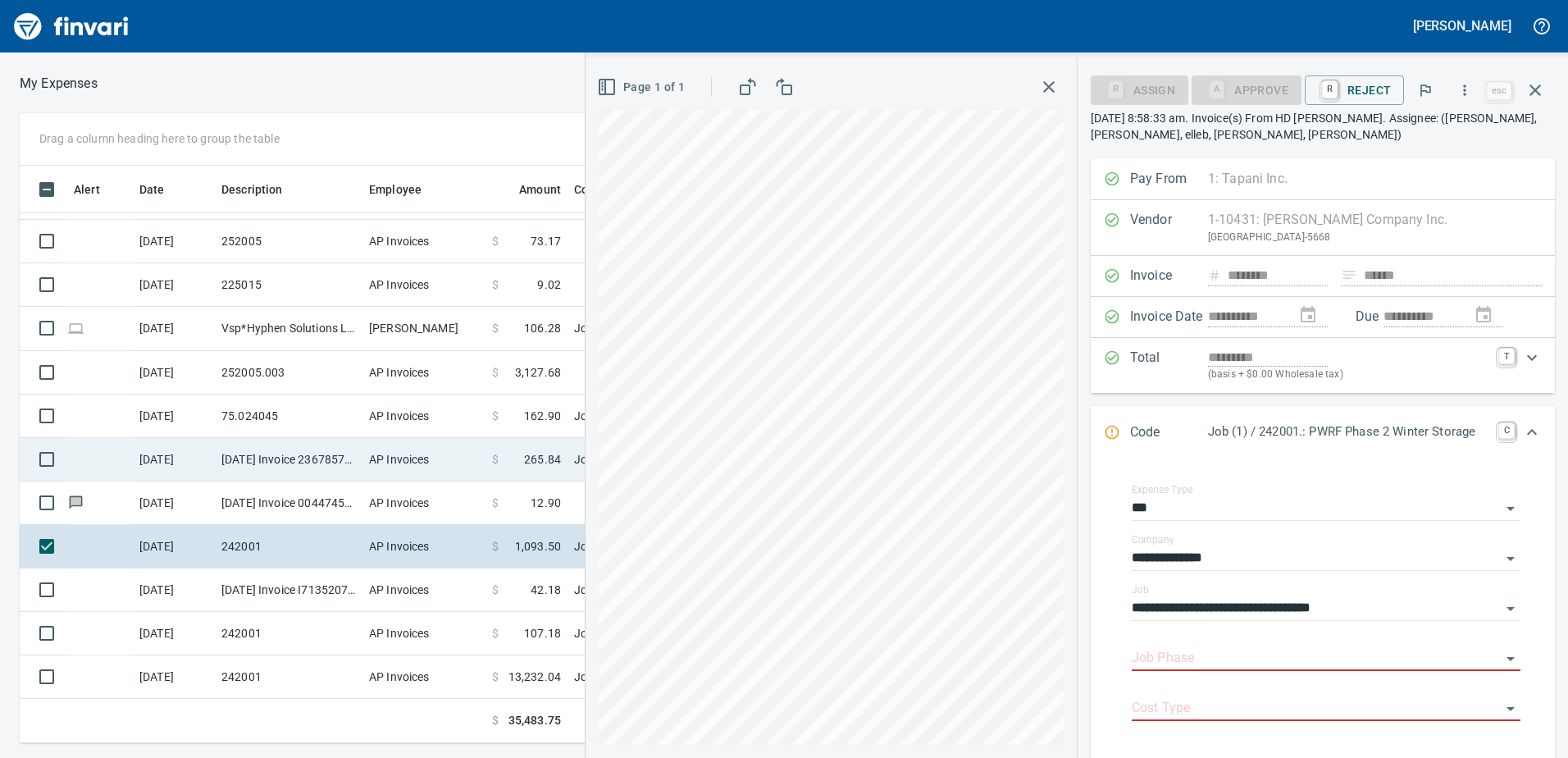
click at [379, 454] on td "AP Invoices" at bounding box center [423, 460] width 123 height 43
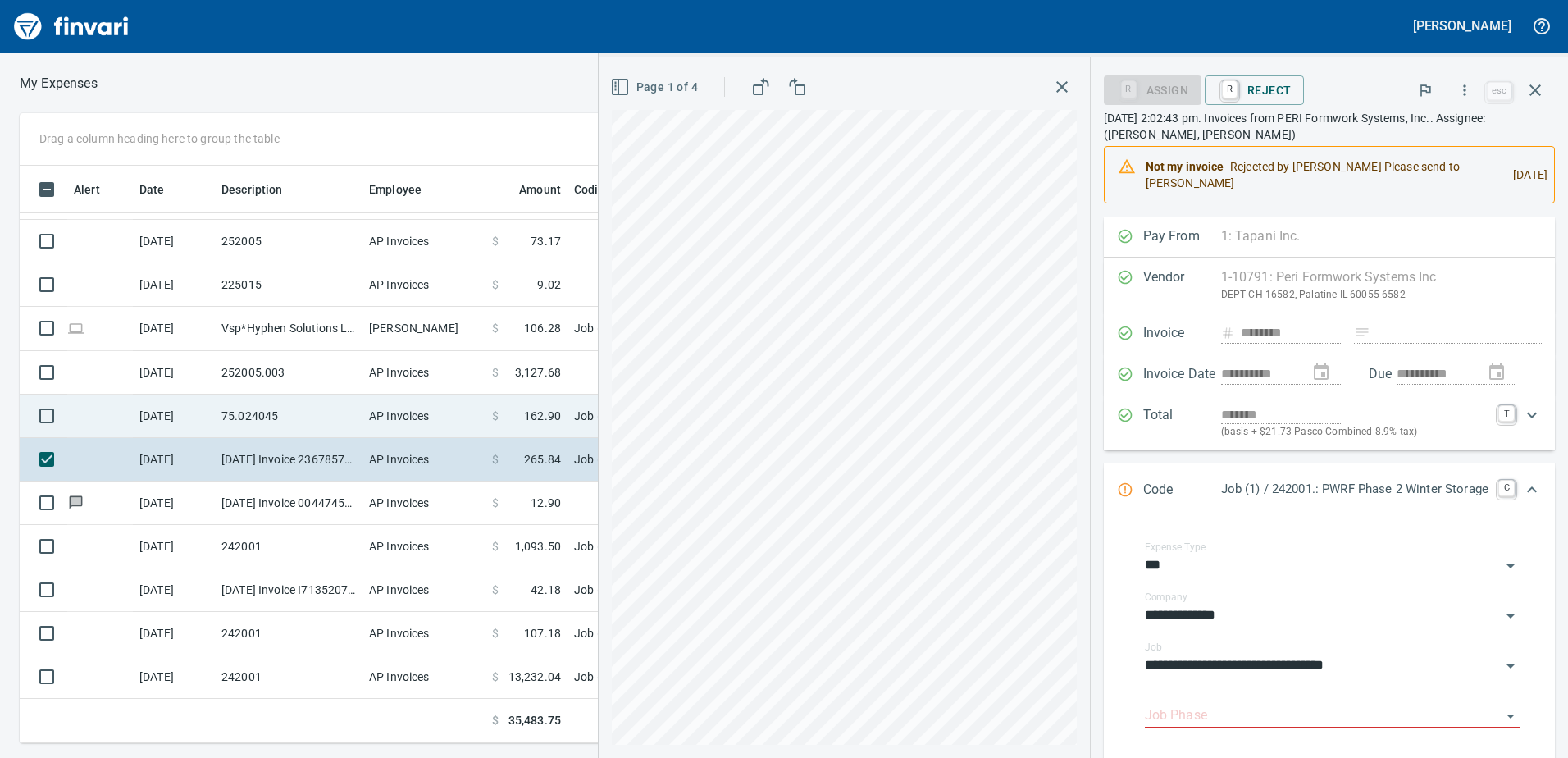
click at [497, 413] on span "$" at bounding box center [495, 416] width 7 height 17
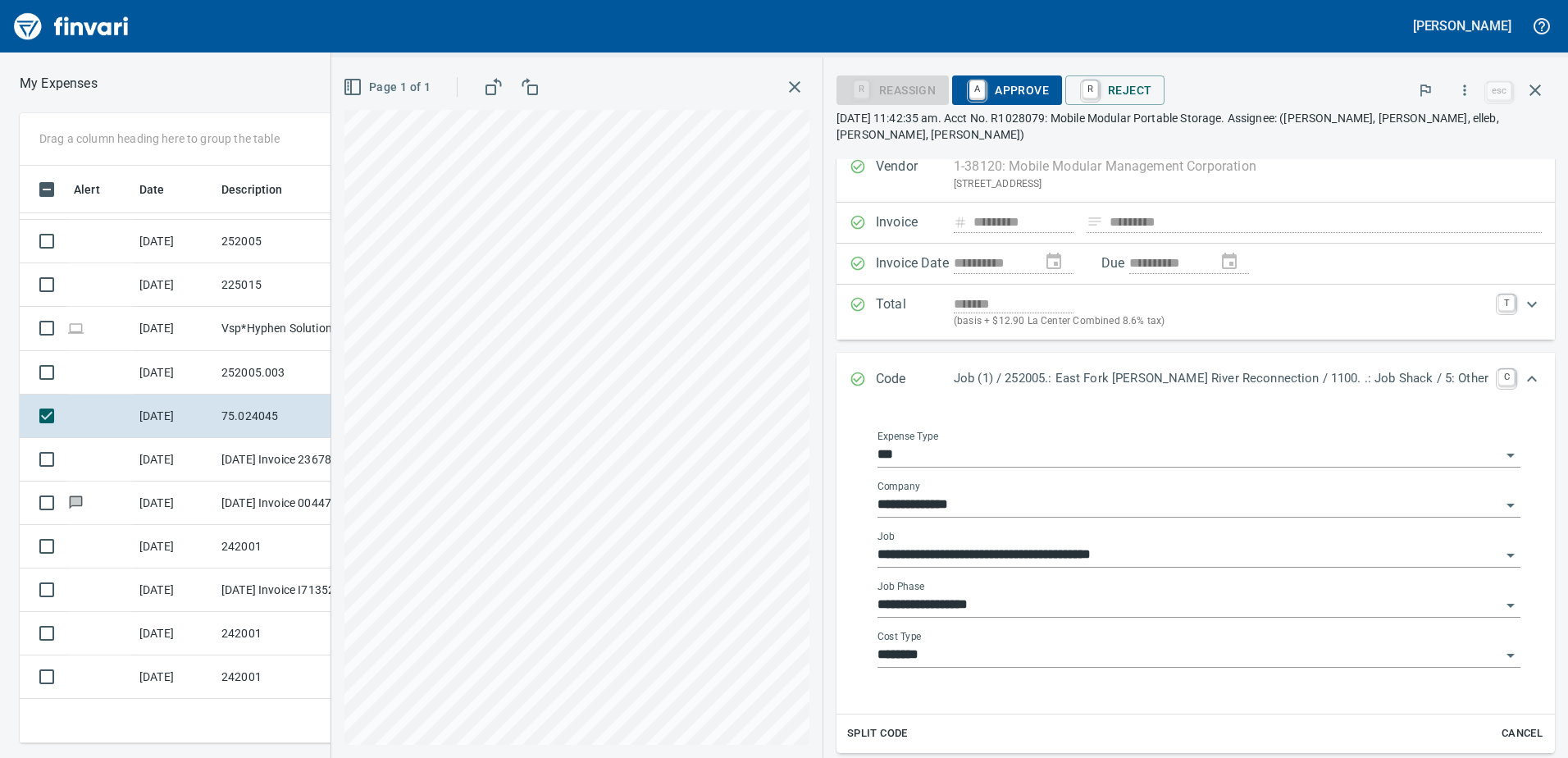
scroll to position [82, 0]
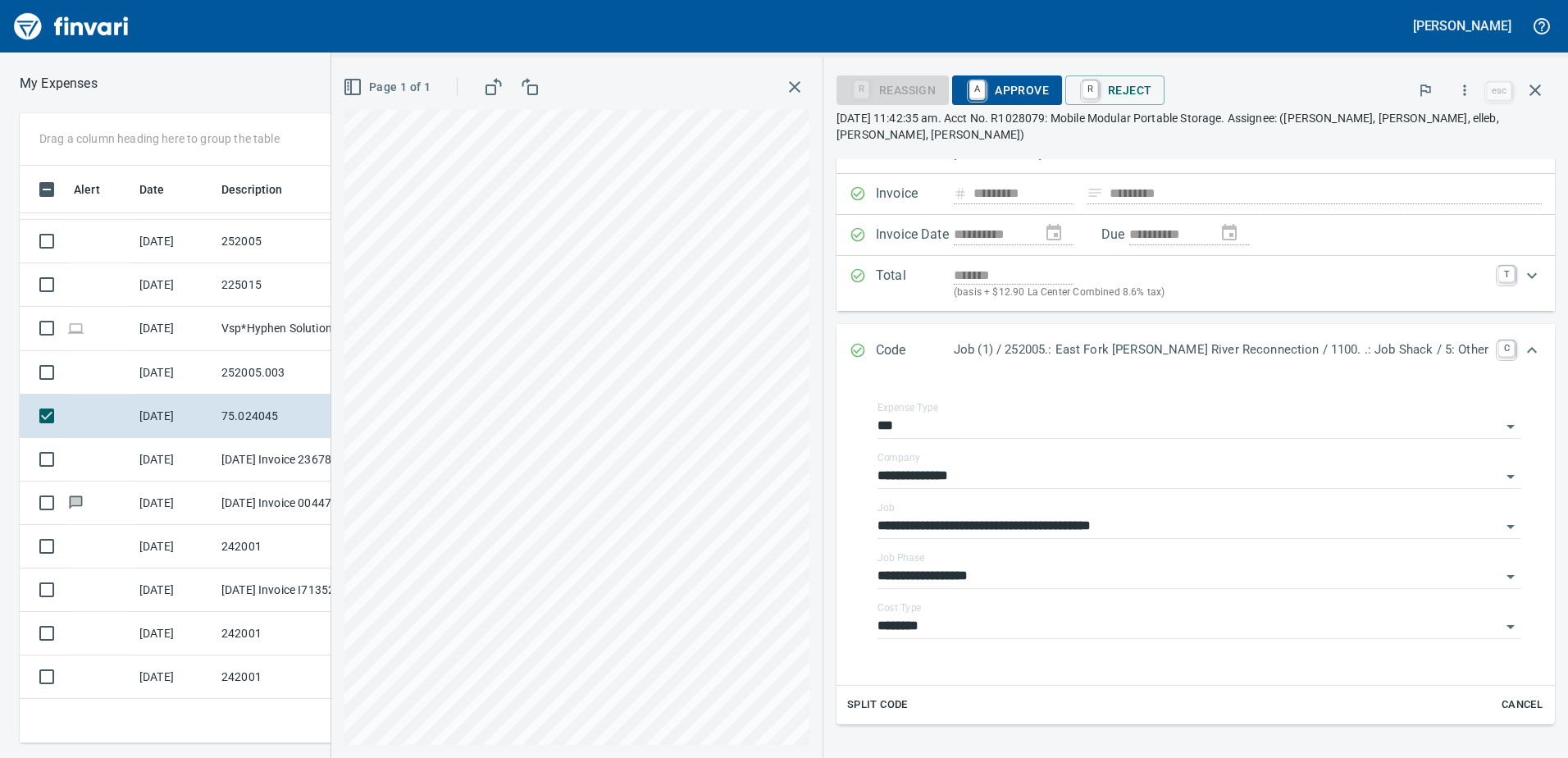
click at [1049, 85] on span "A Approve" at bounding box center [1007, 90] width 84 height 28
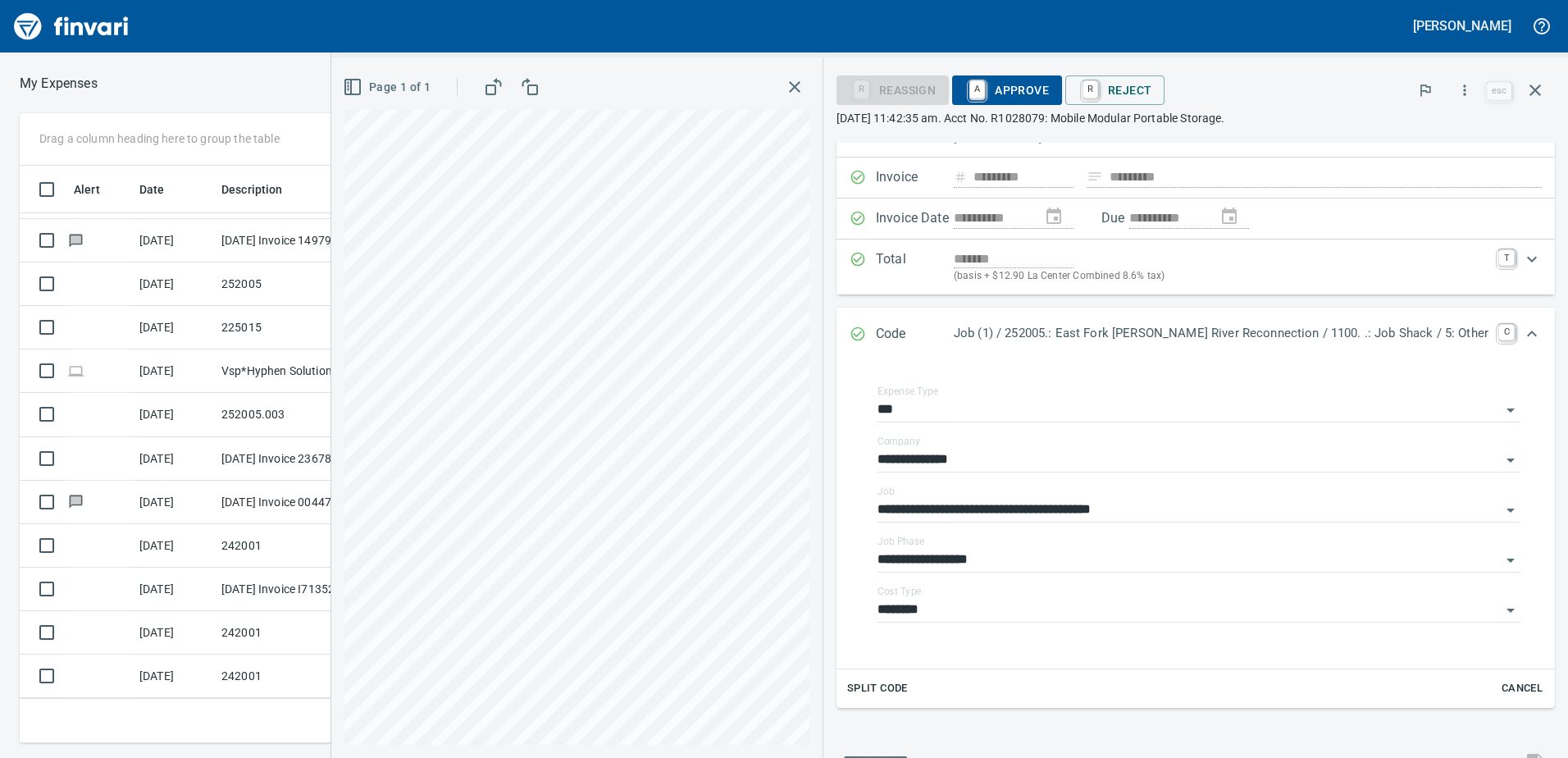
scroll to position [385, 0]
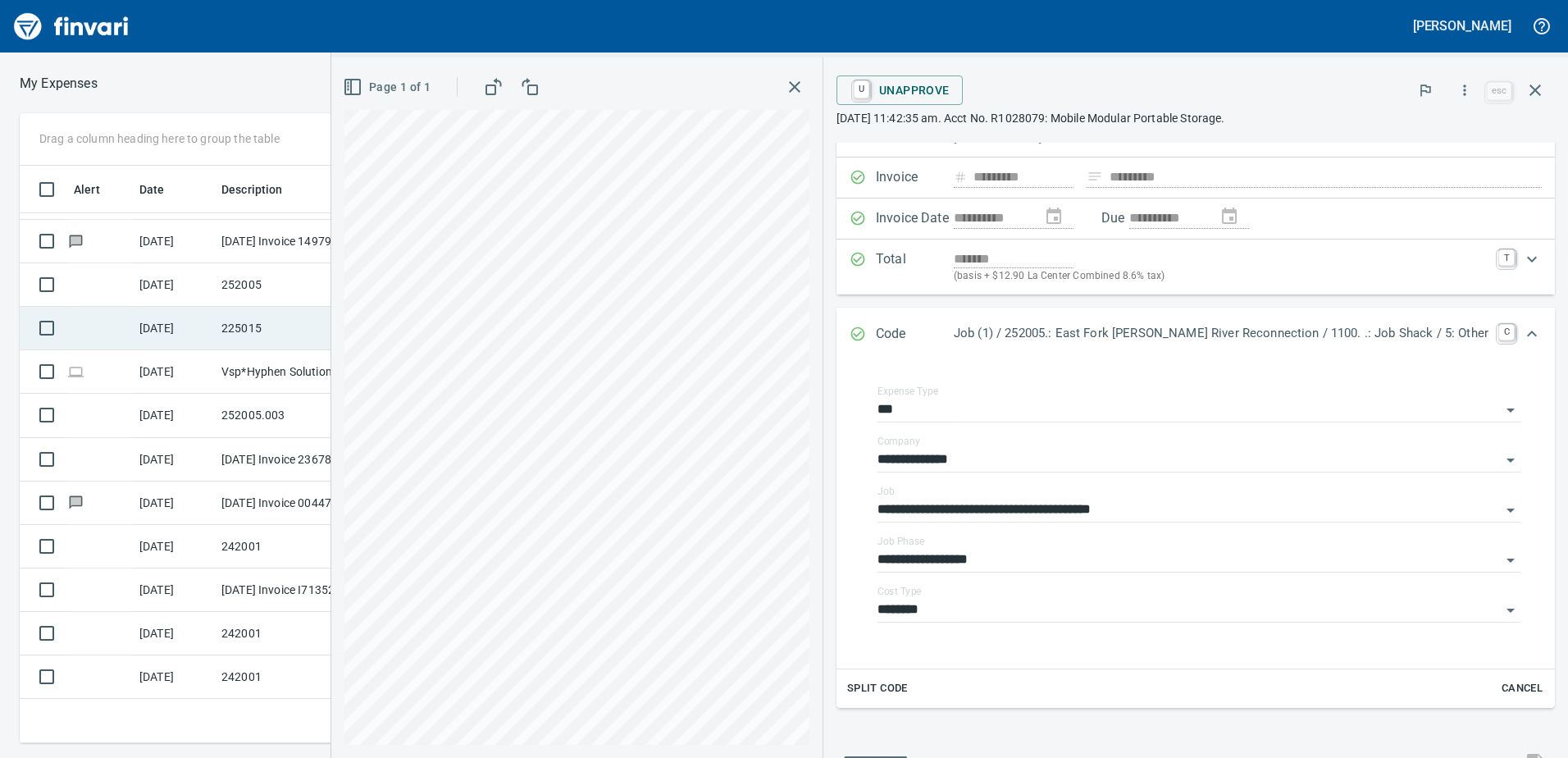
click at [261, 324] on td "225015" at bounding box center [289, 329] width 148 height 43
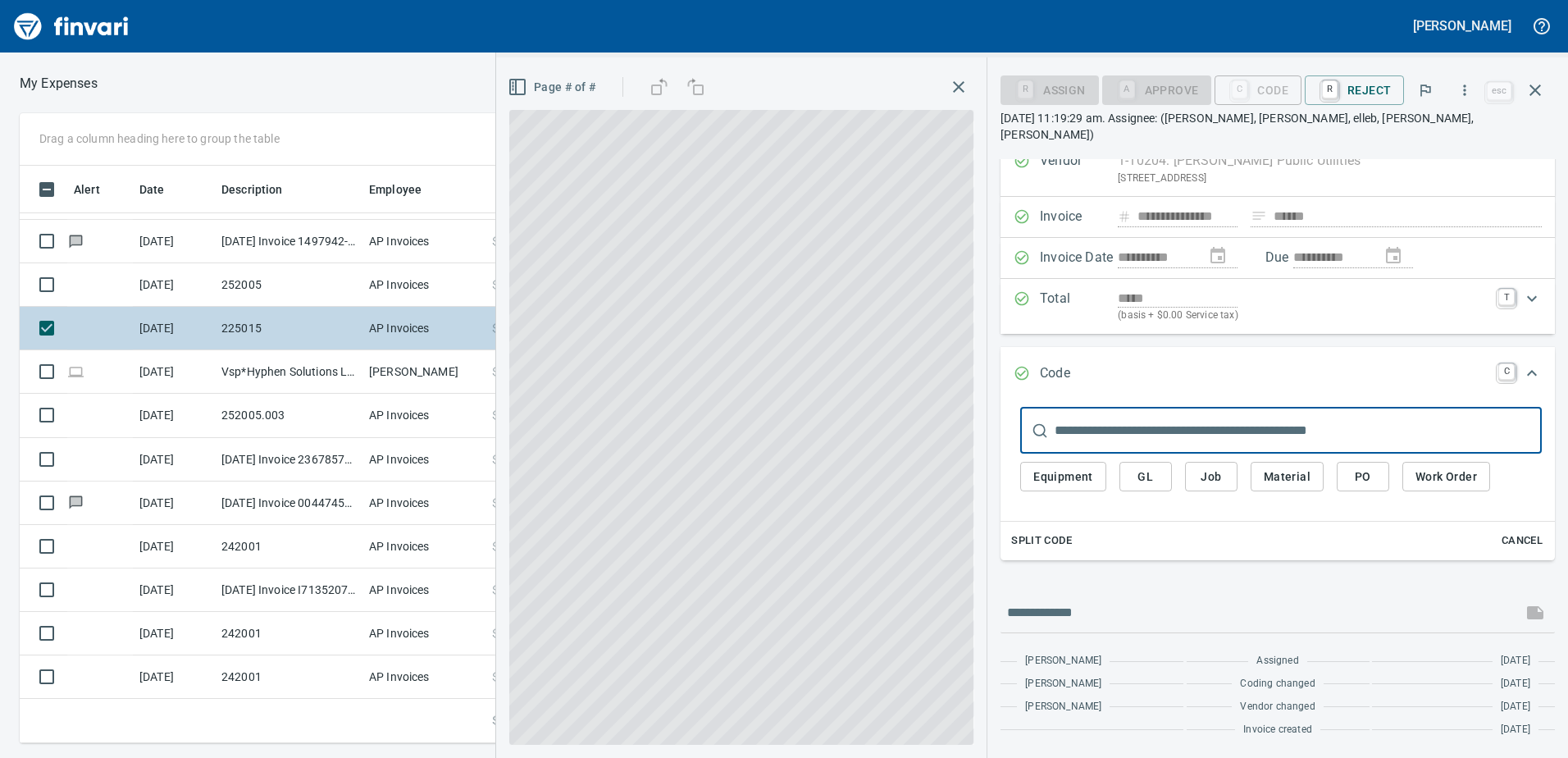
scroll to position [42, 0]
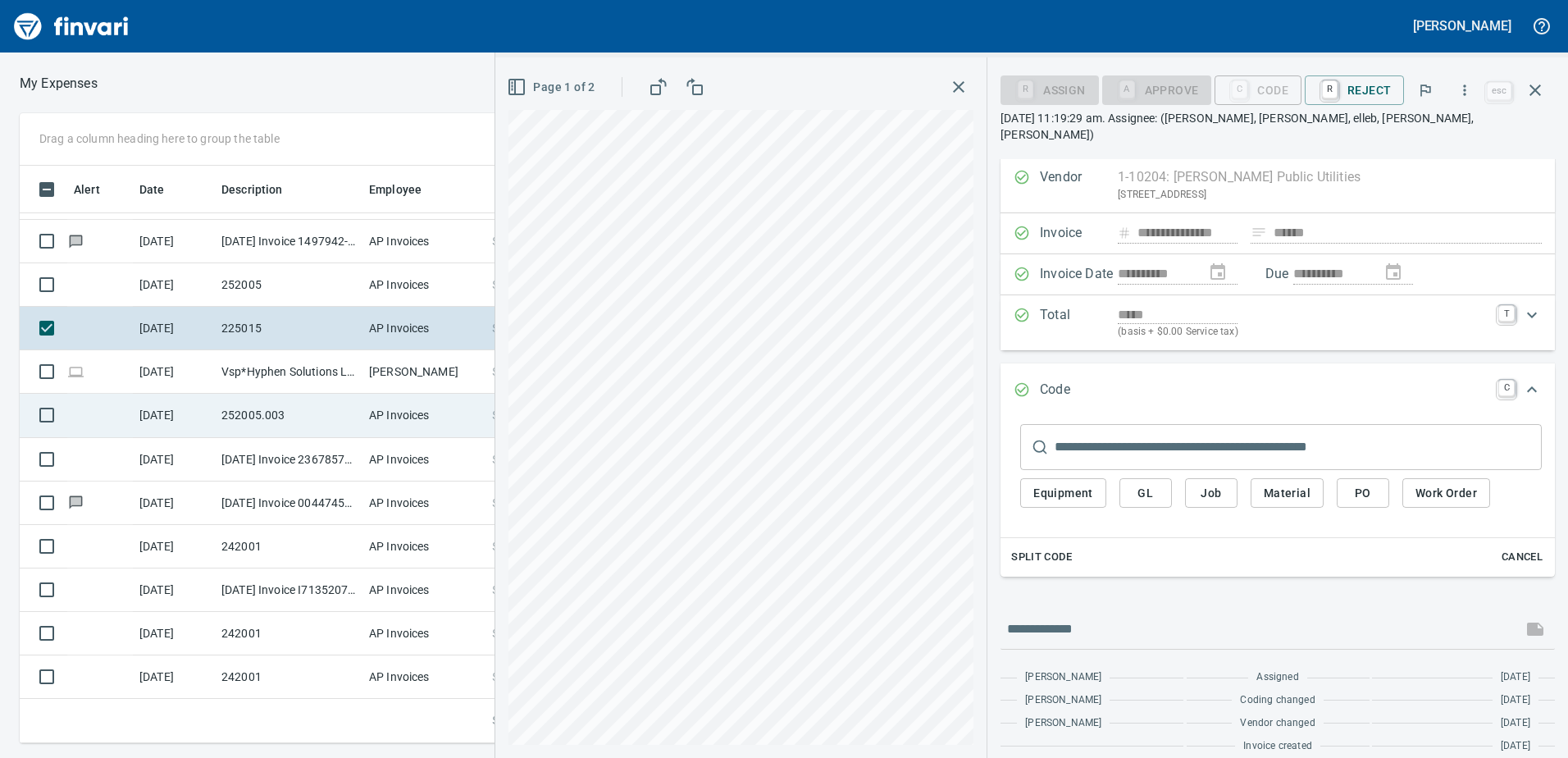
click at [289, 410] on td "252005.003" at bounding box center [289, 416] width 148 height 43
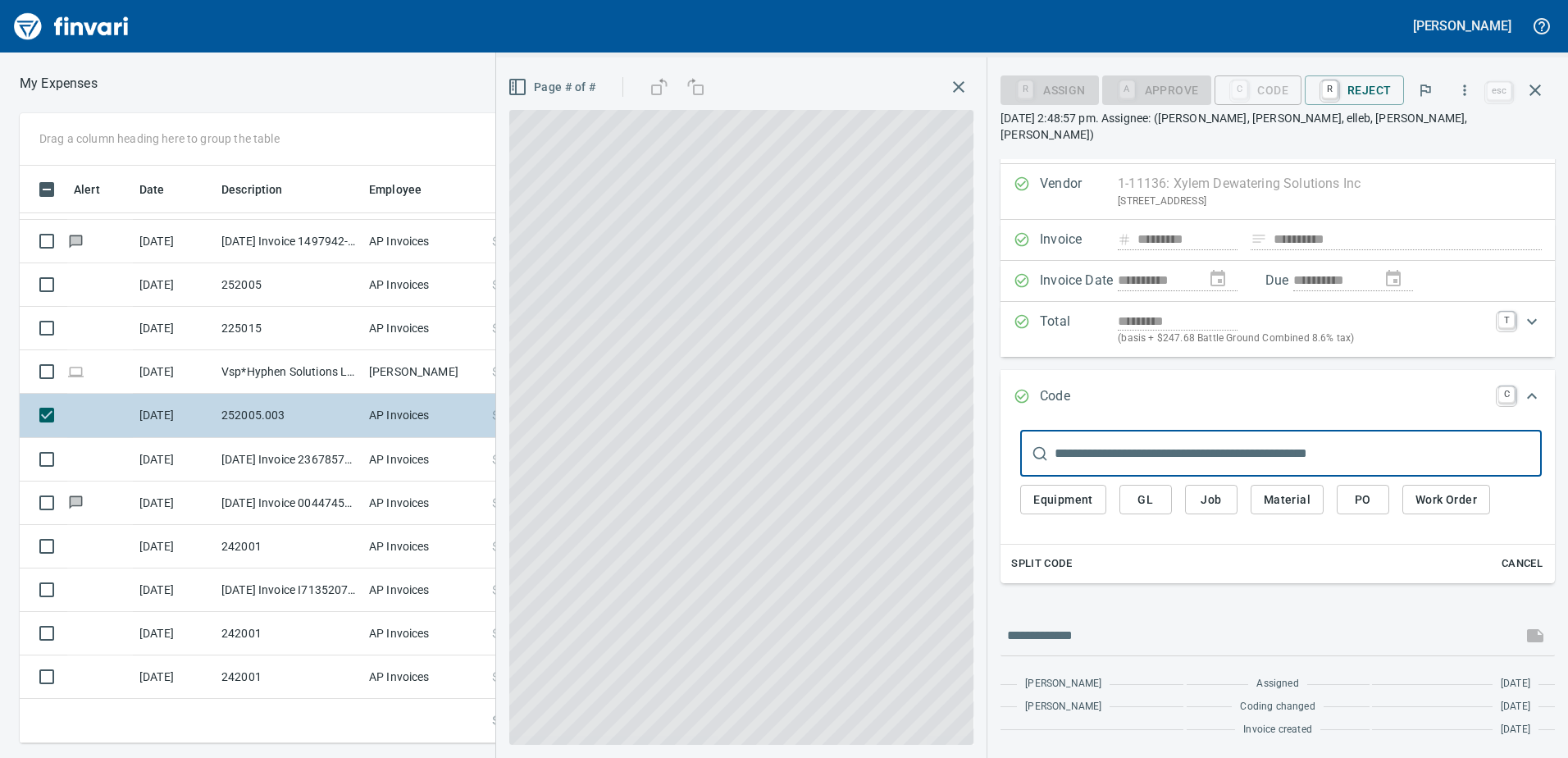
scroll to position [20, 0]
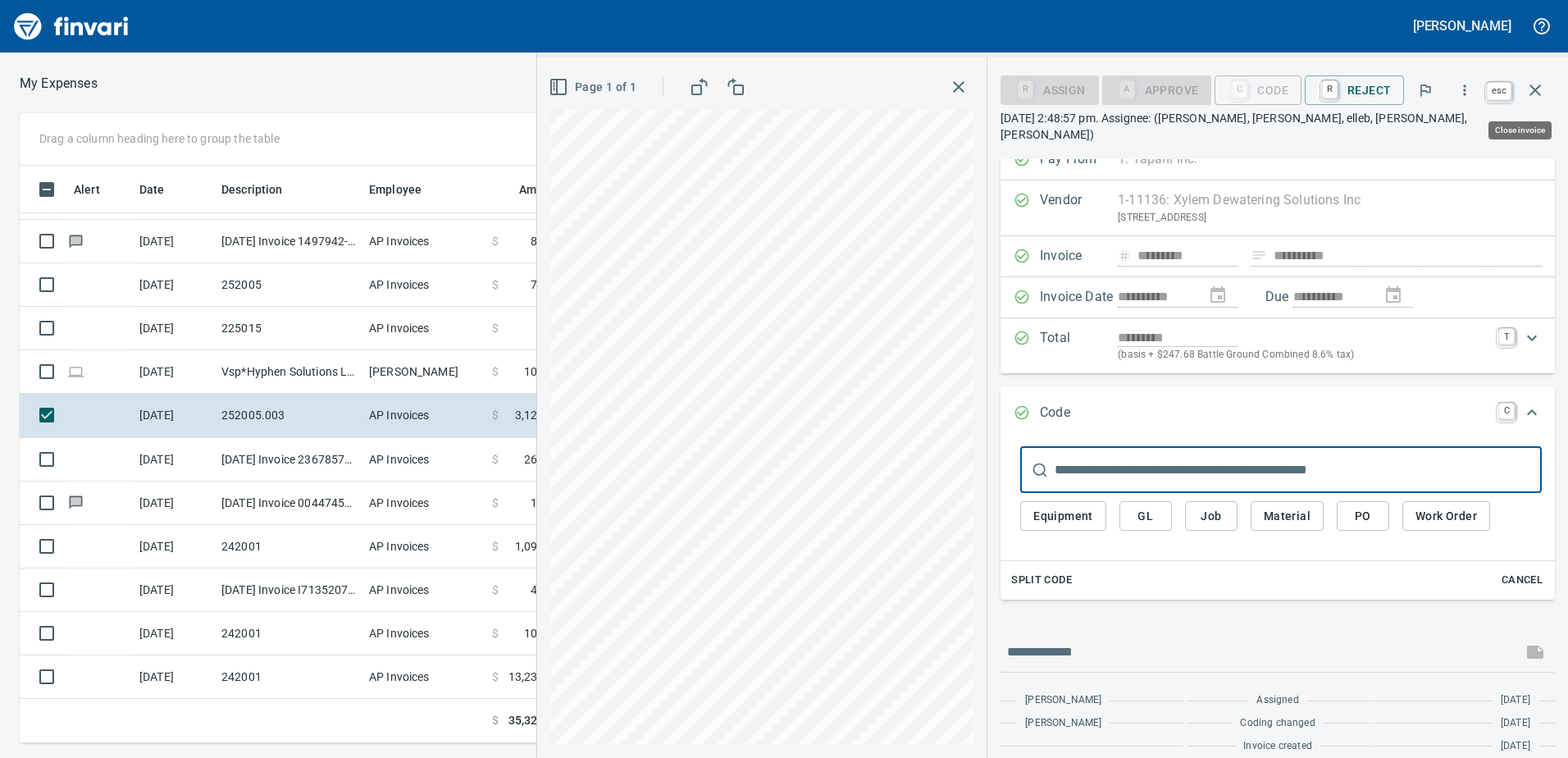
click at [1530, 87] on icon "button" at bounding box center [1535, 90] width 20 height 20
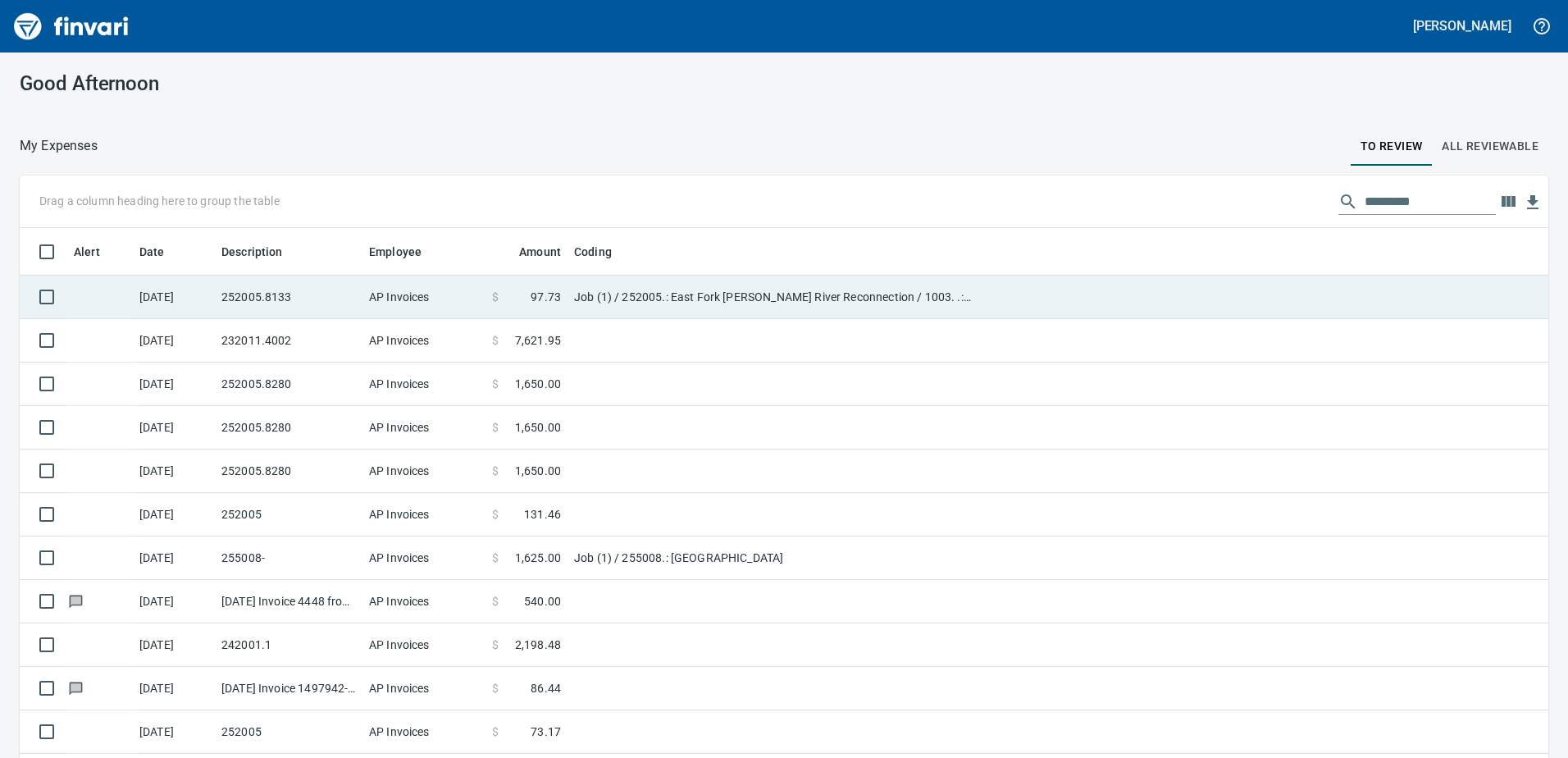
click at [469, 304] on td "AP Invoices" at bounding box center [423, 297] width 123 height 43
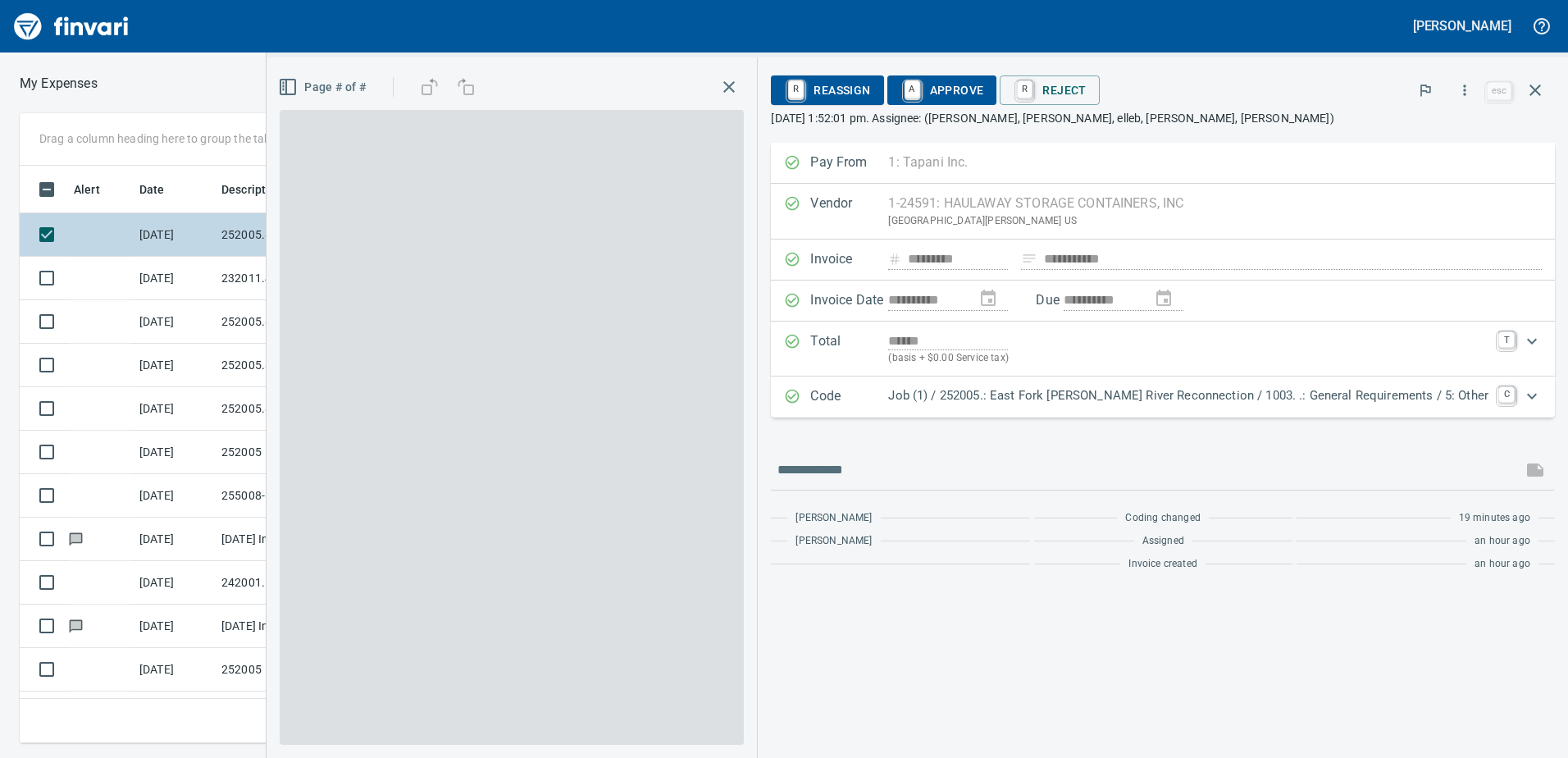
scroll to position [566, 1094]
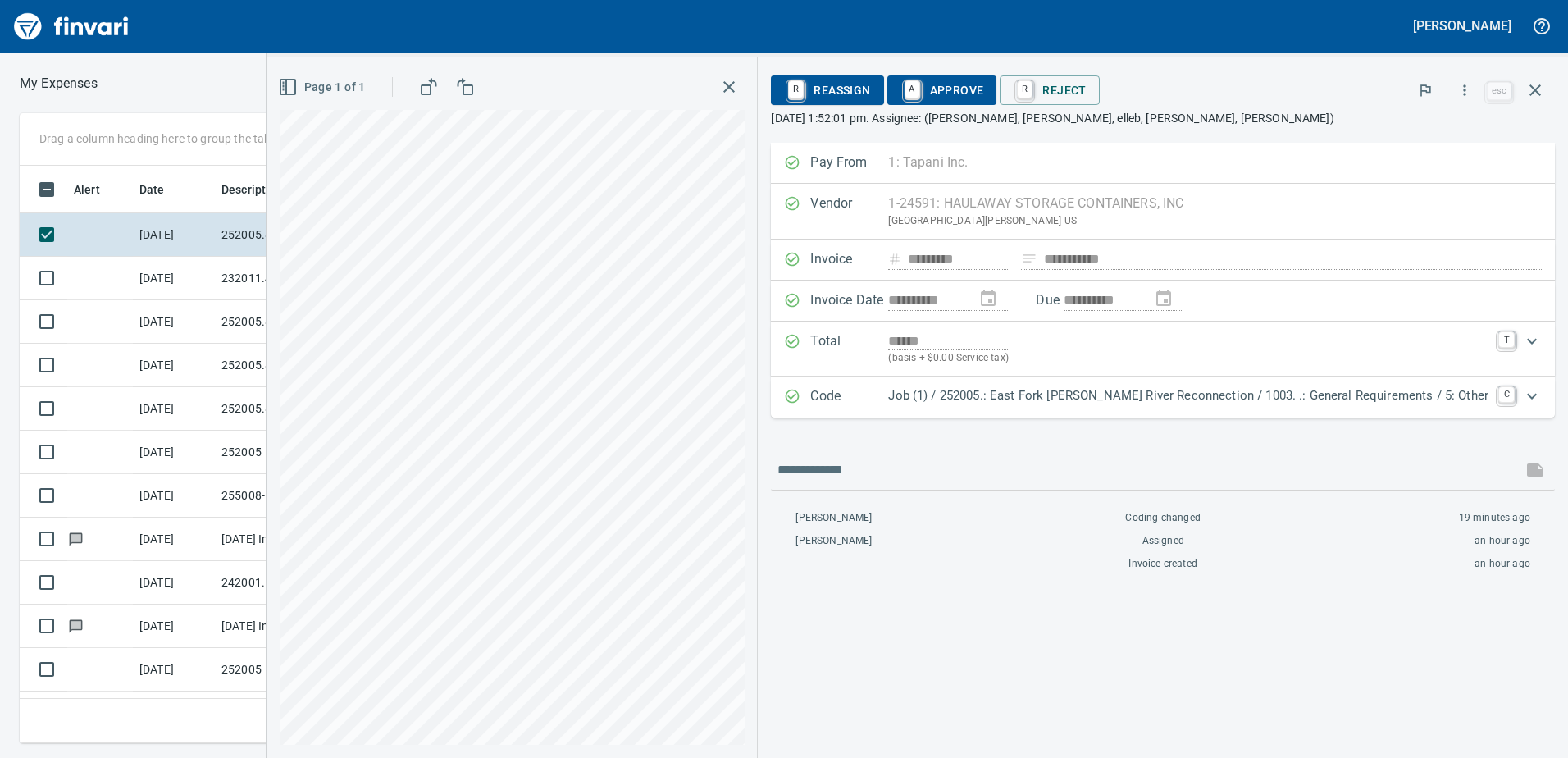
click at [1128, 386] on p "Job (1) / 252005.: East Fork [PERSON_NAME] River Reconnection / 1003. .: Genera…" at bounding box center [1188, 395] width 600 height 19
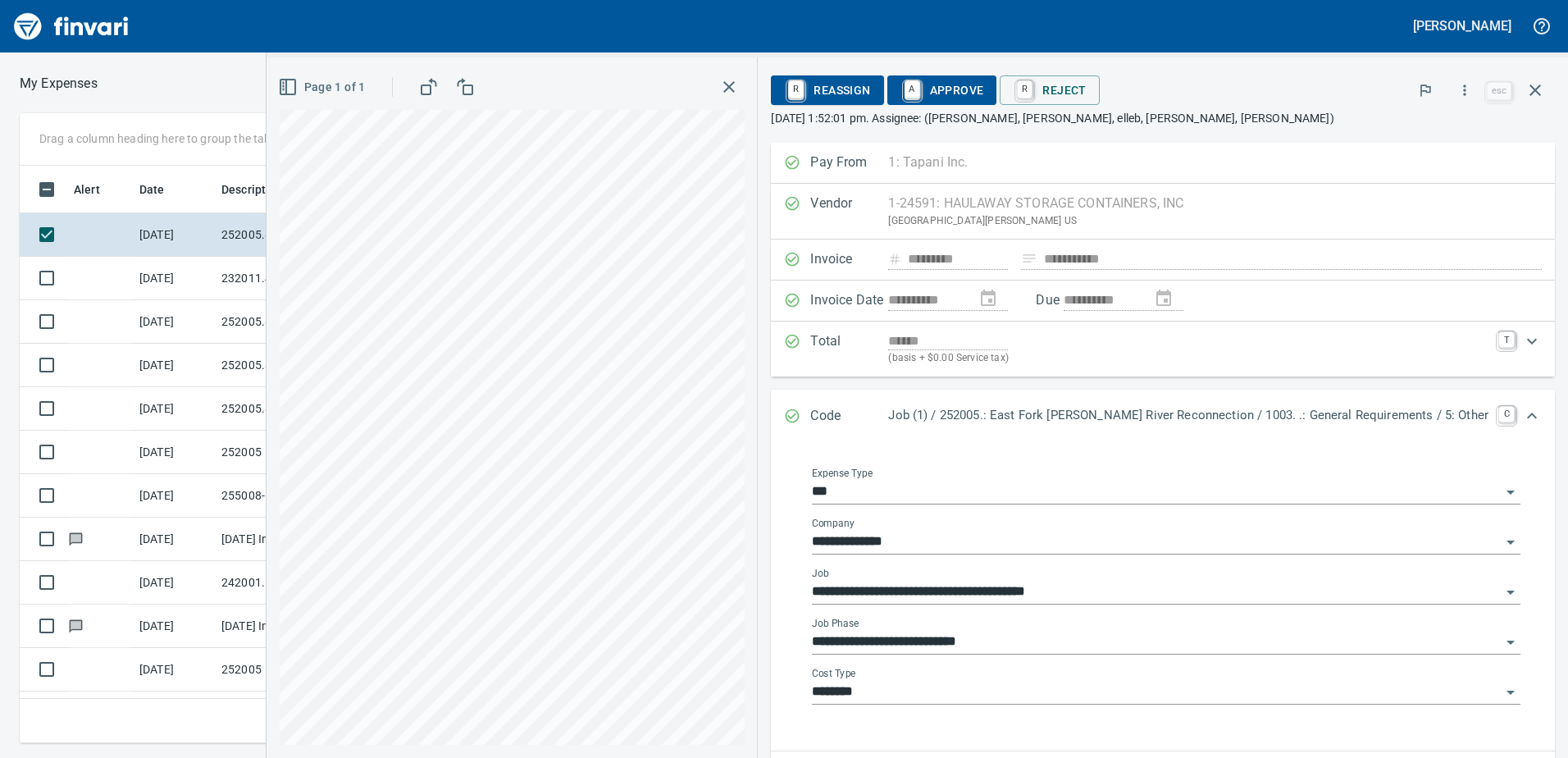
click at [970, 632] on input "**********" at bounding box center [1157, 642] width 689 height 23
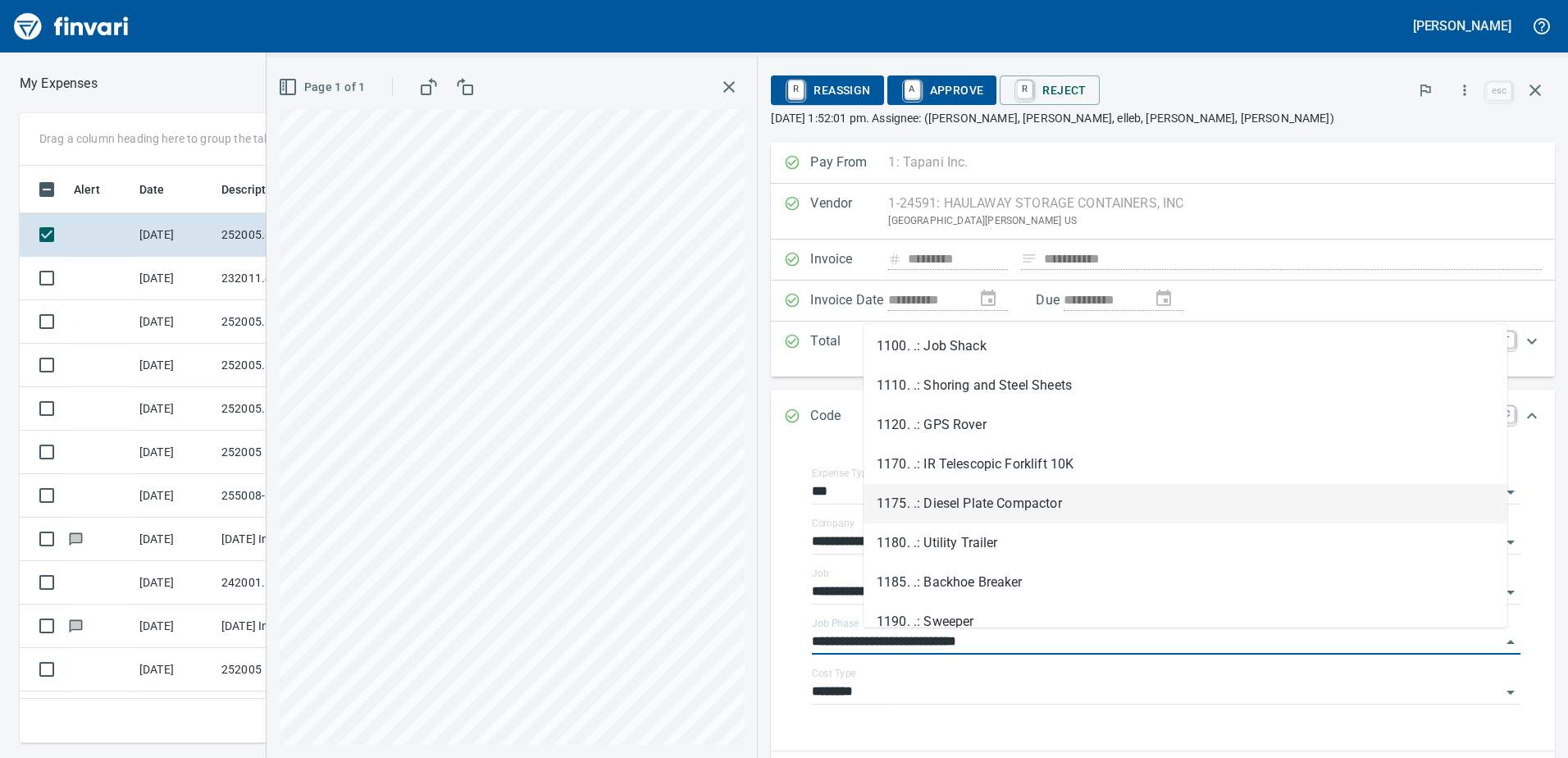
scroll to position [674, 0]
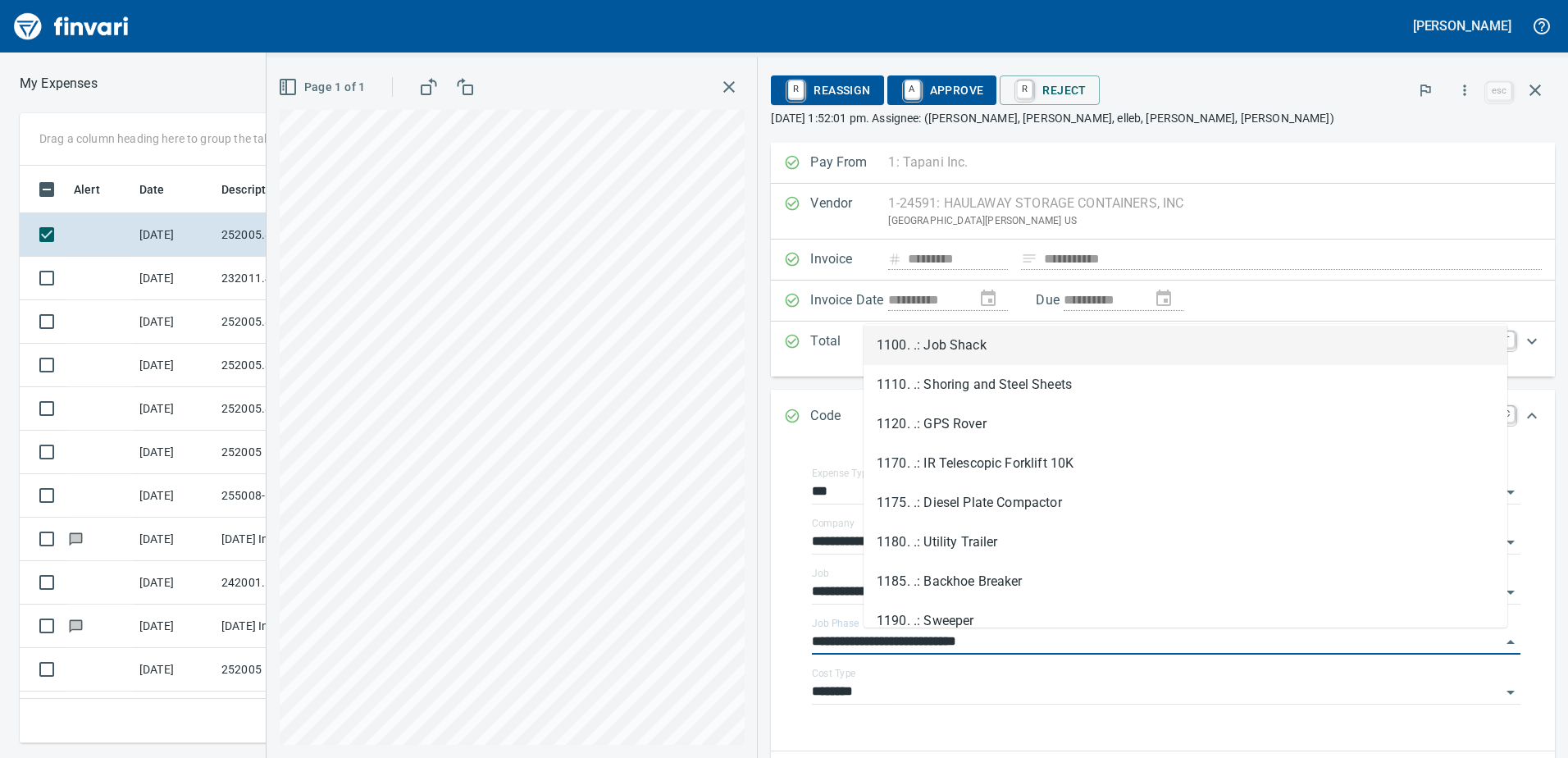
click at [905, 358] on li "1100. .: Job Shack" at bounding box center [1185, 345] width 643 height 39
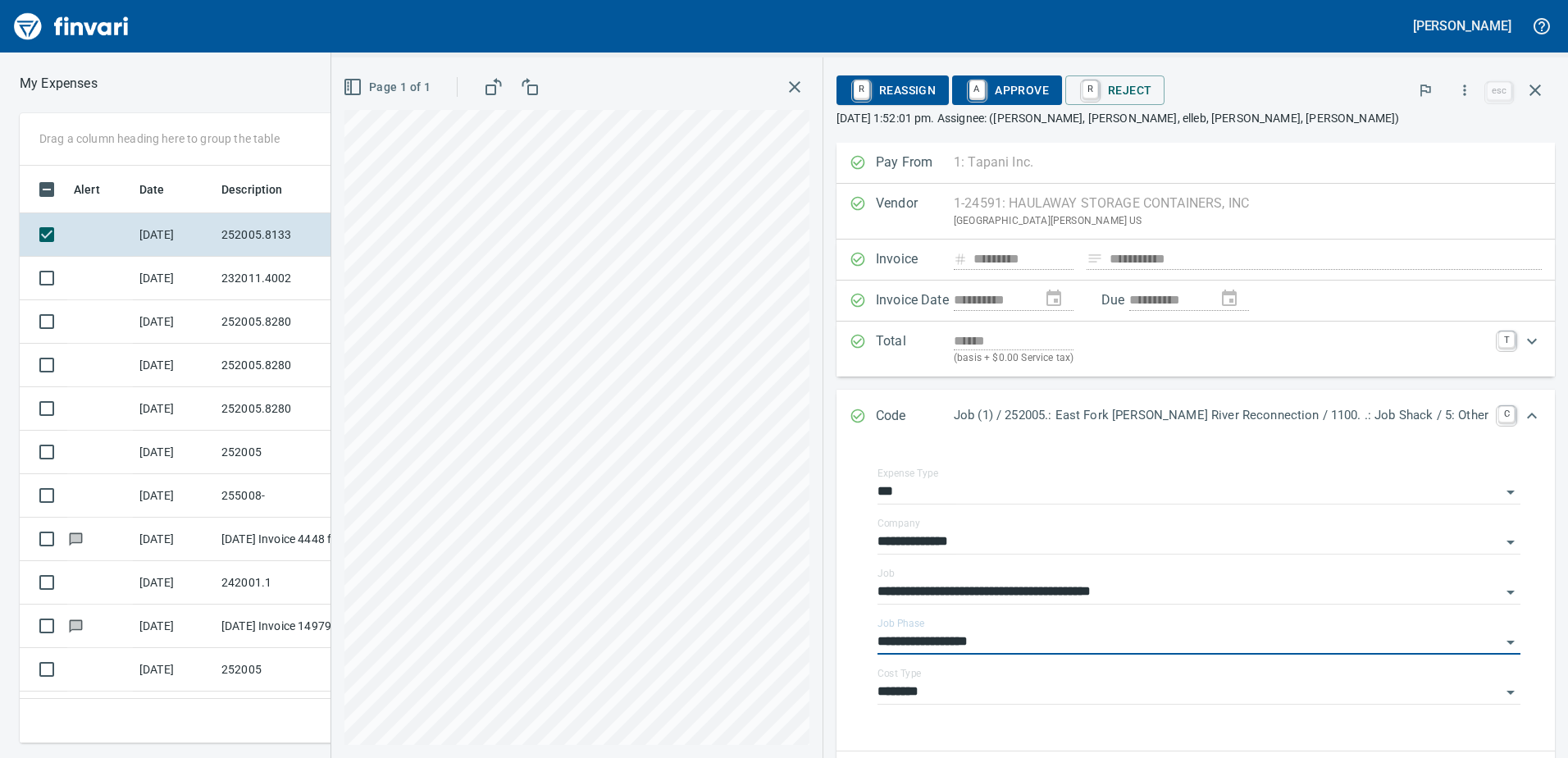
type input "**********"
click at [208, 289] on td "[DATE]" at bounding box center [174, 278] width 82 height 43
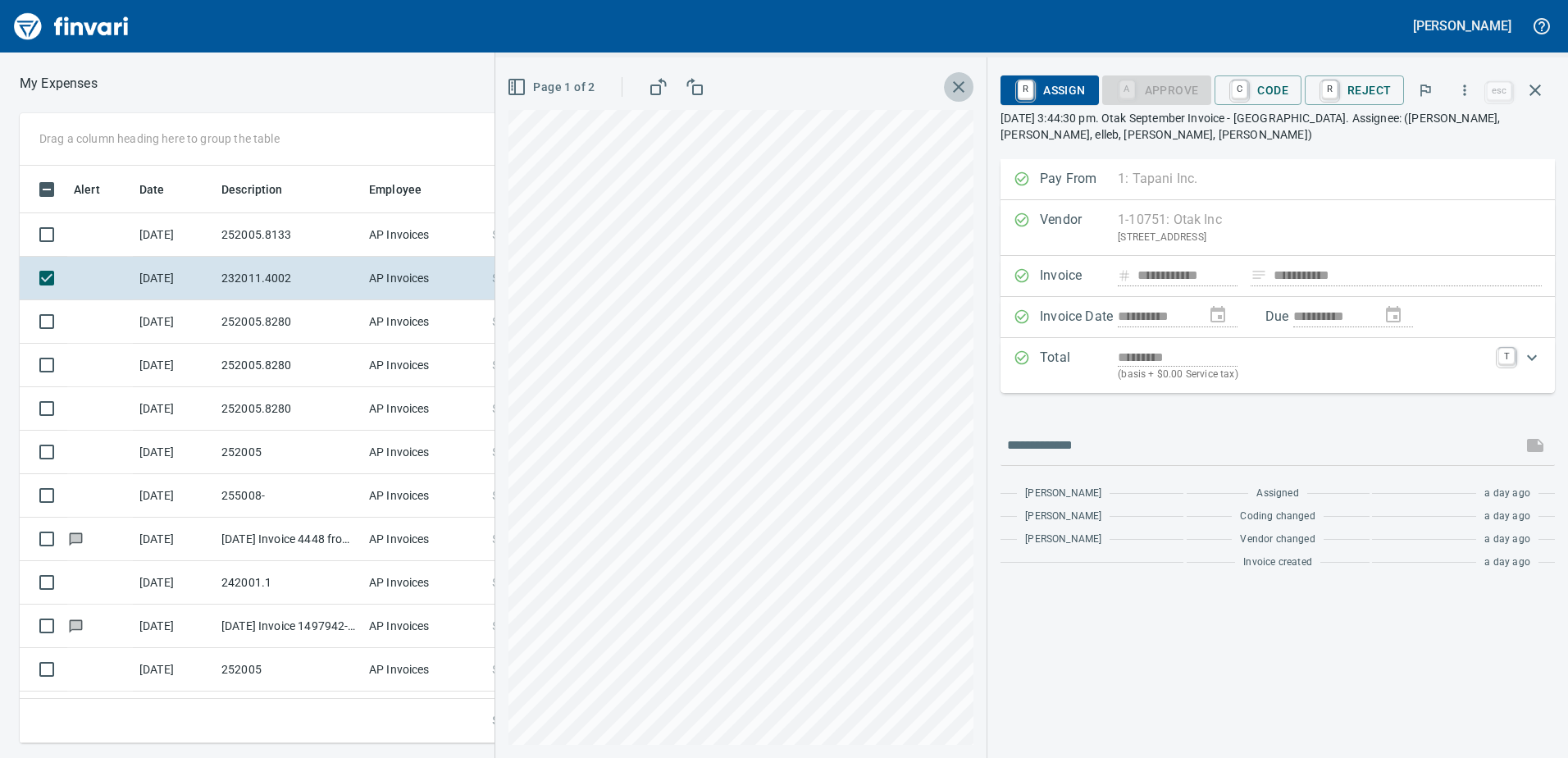
click at [964, 91] on icon "button" at bounding box center [959, 87] width 20 height 20
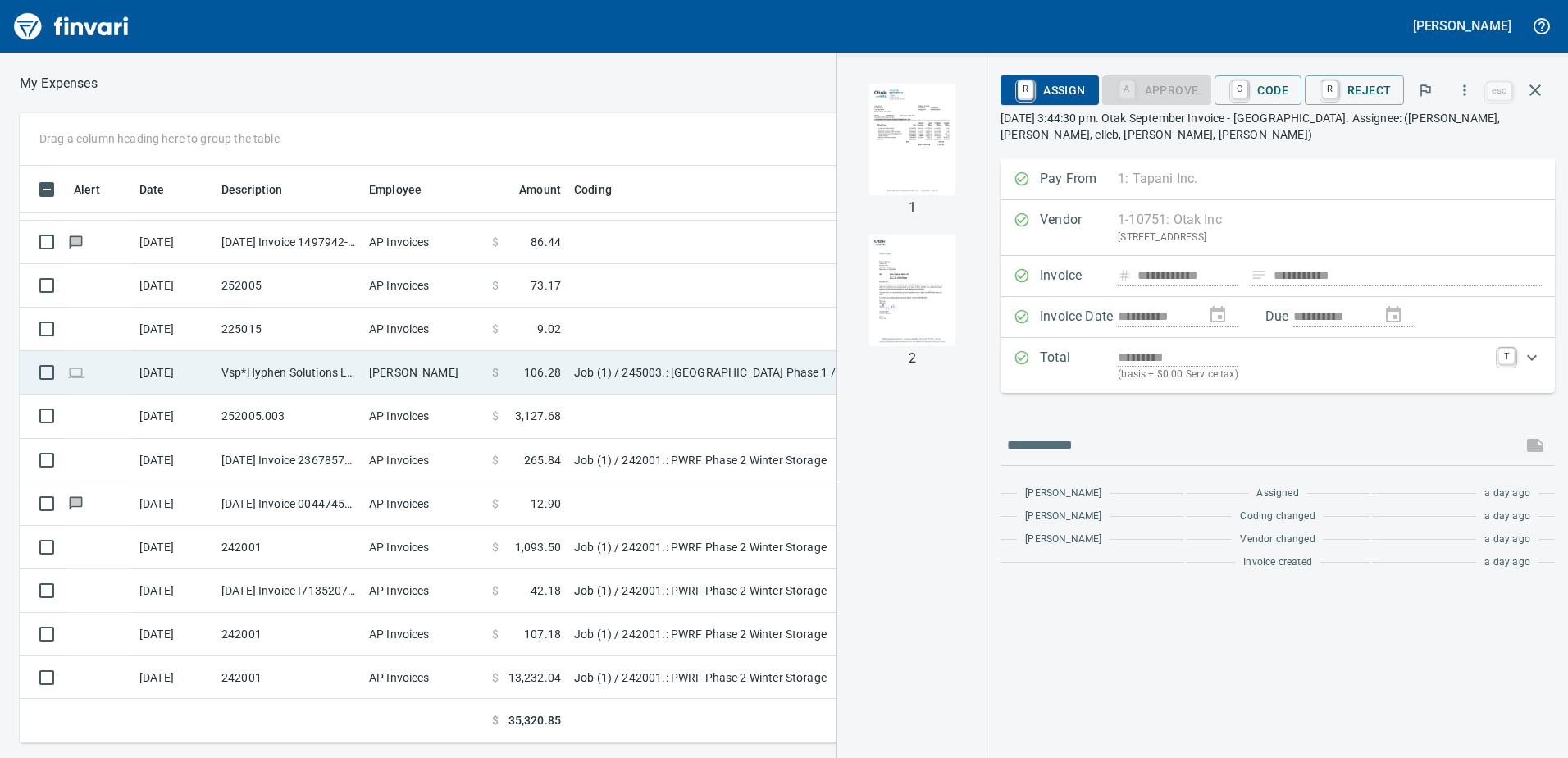
scroll to position [385, 0]
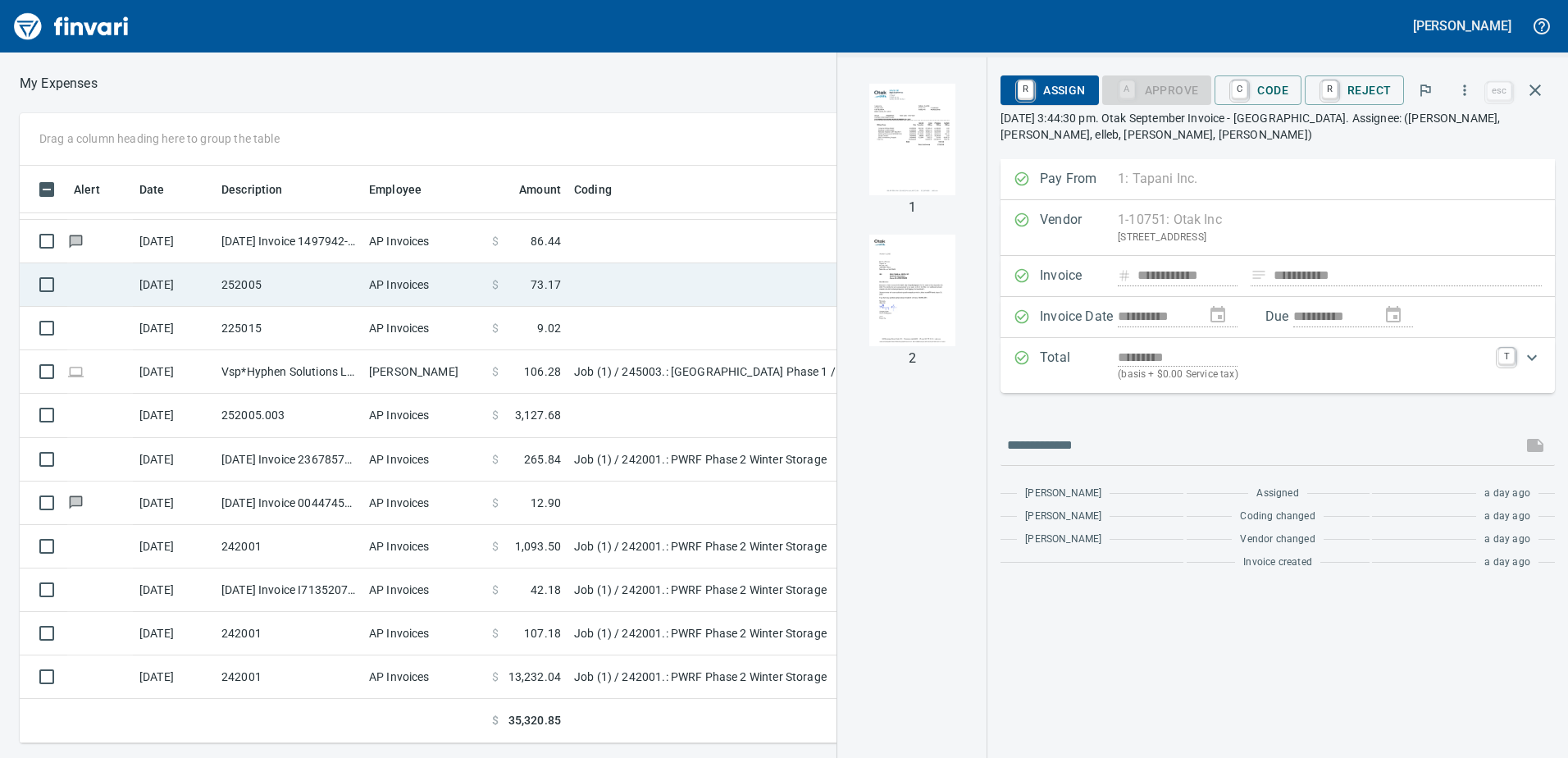
click at [551, 284] on span "73.17" at bounding box center [546, 284] width 31 height 17
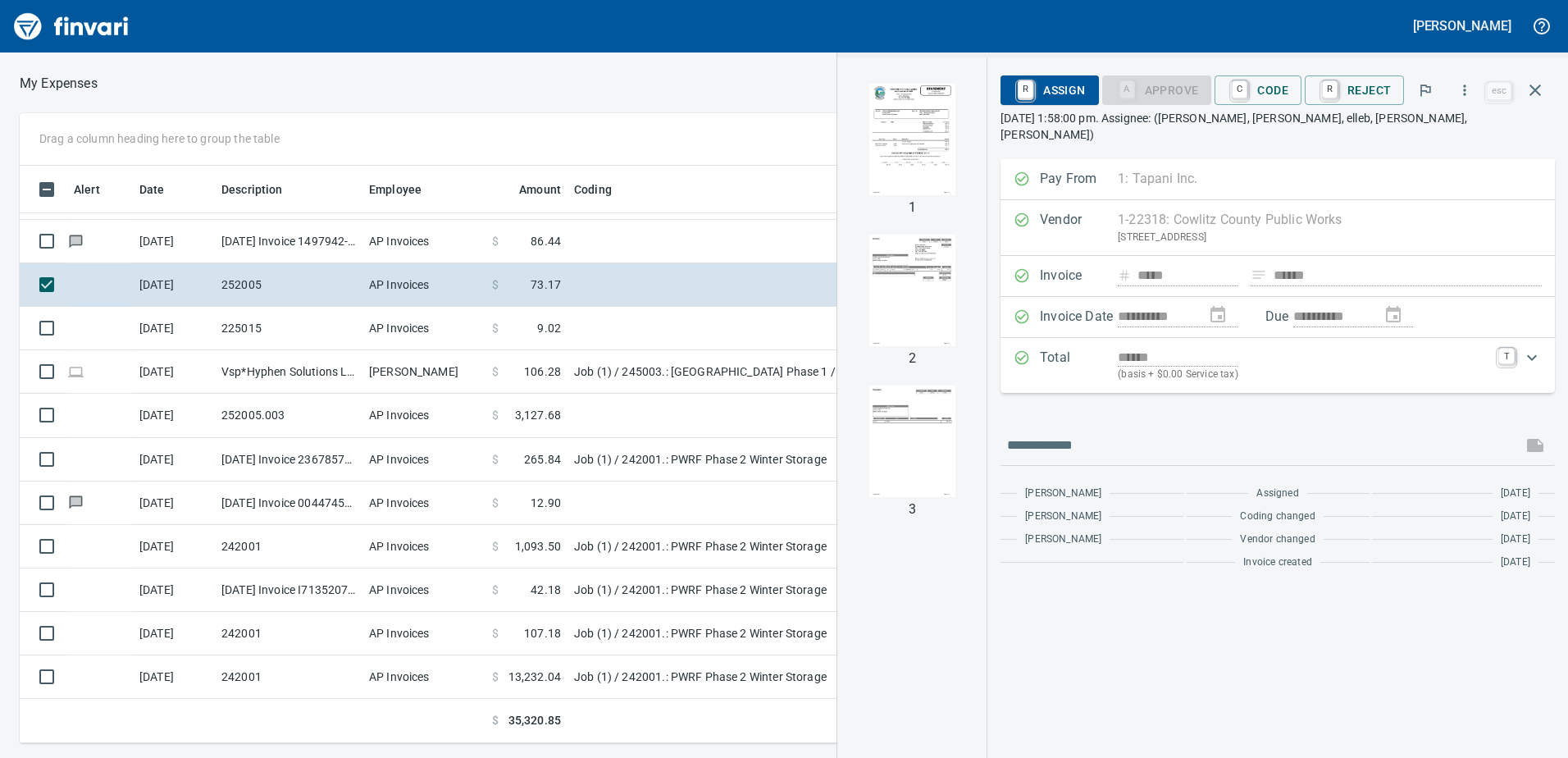
click at [938, 124] on img "button" at bounding box center [912, 139] width 112 height 112
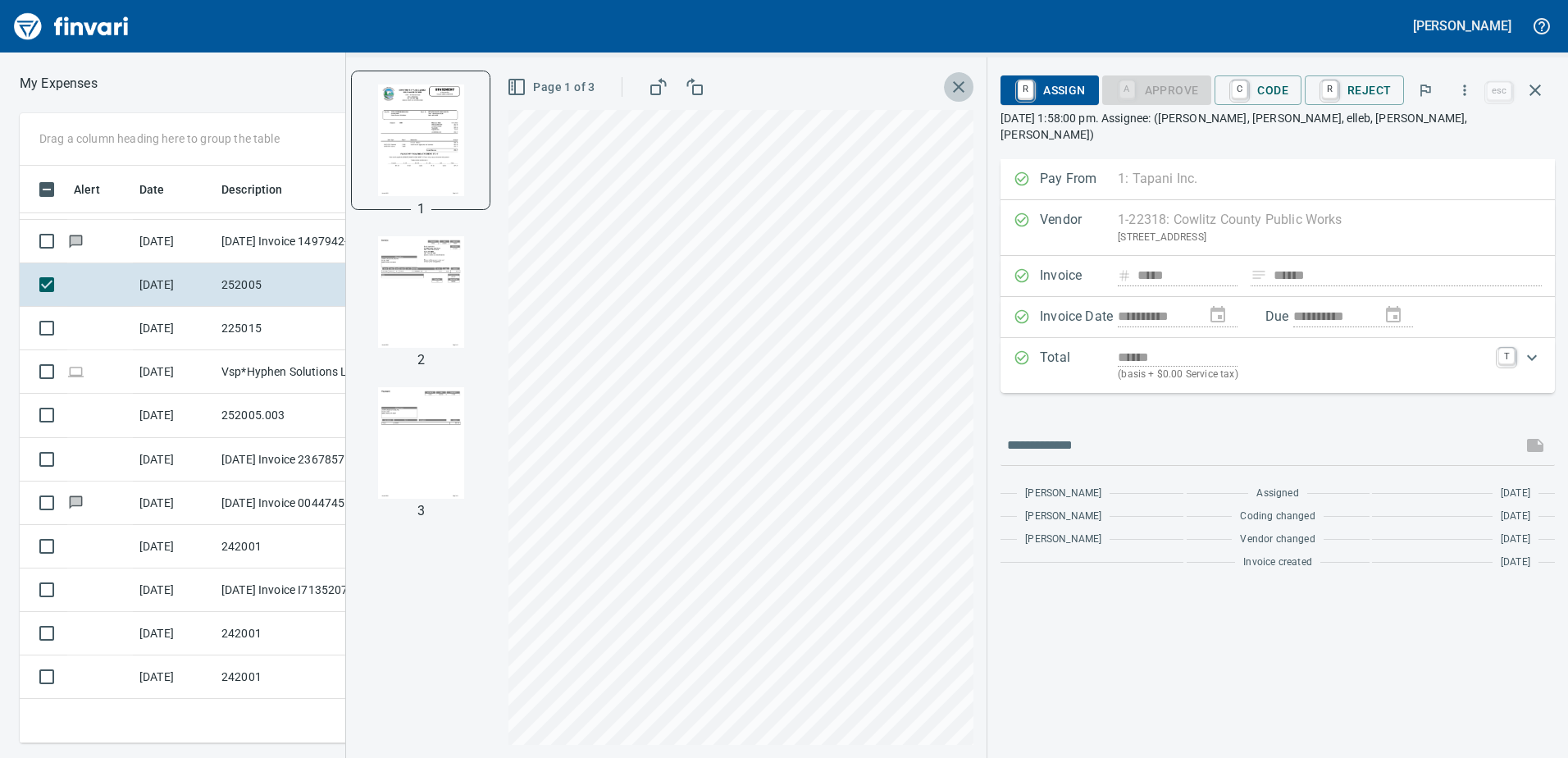
click at [958, 90] on icon "button" at bounding box center [959, 87] width 20 height 20
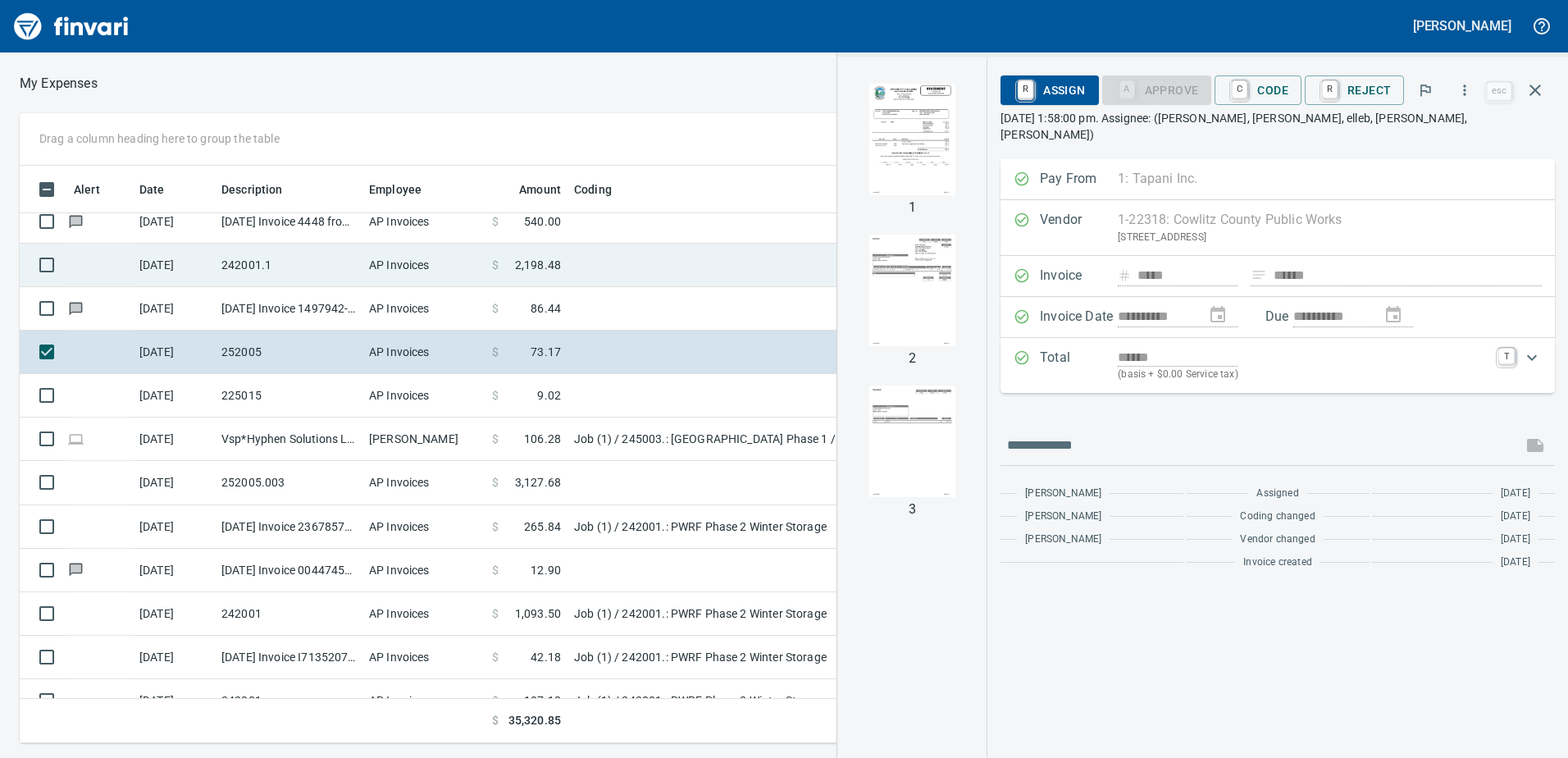
scroll to position [221, 0]
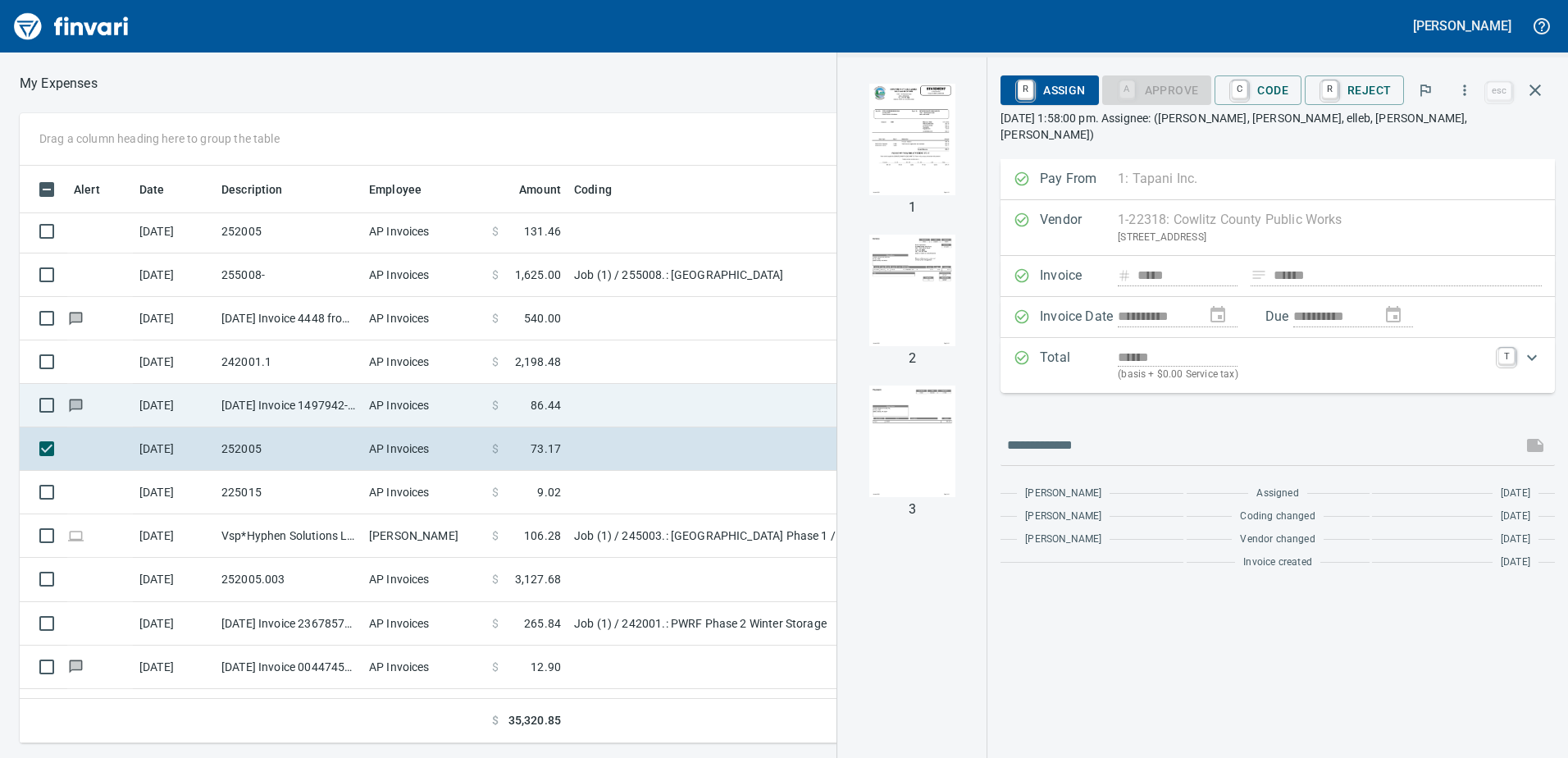
click at [391, 396] on td "AP Invoices" at bounding box center [423, 406] width 123 height 43
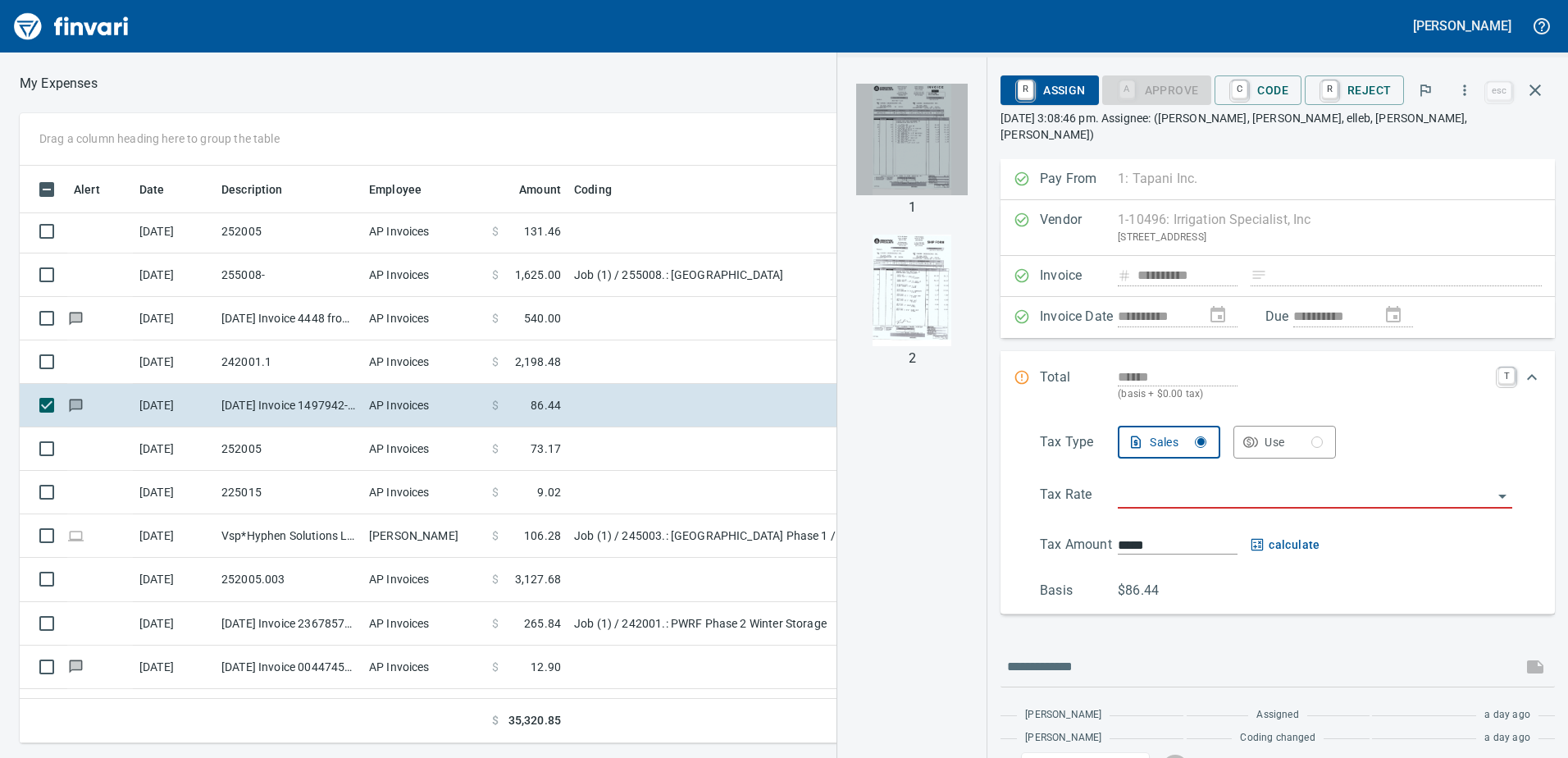
click at [939, 141] on img "button" at bounding box center [912, 139] width 112 height 112
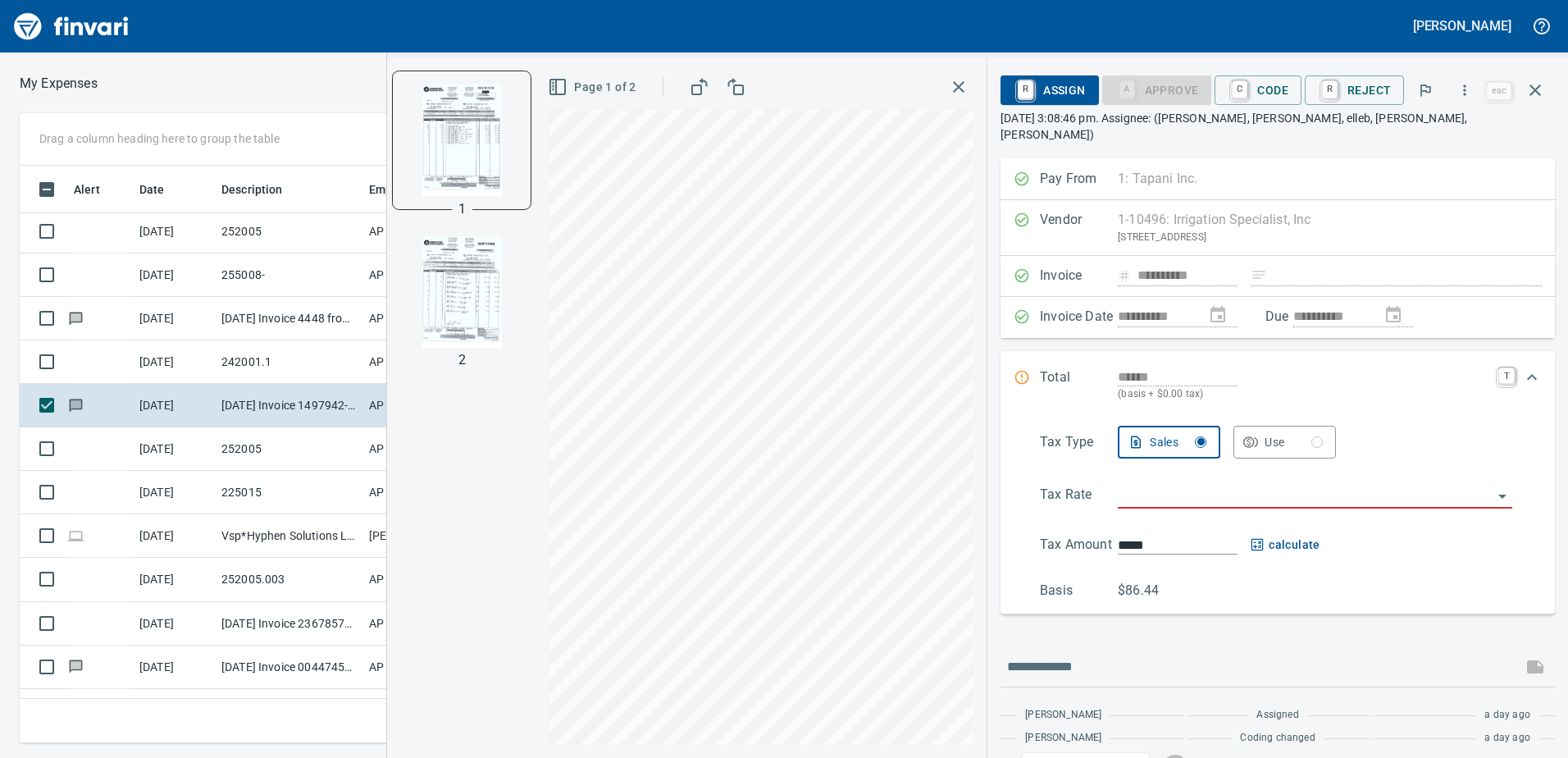
click at [966, 85] on icon "button" at bounding box center [959, 87] width 20 height 20
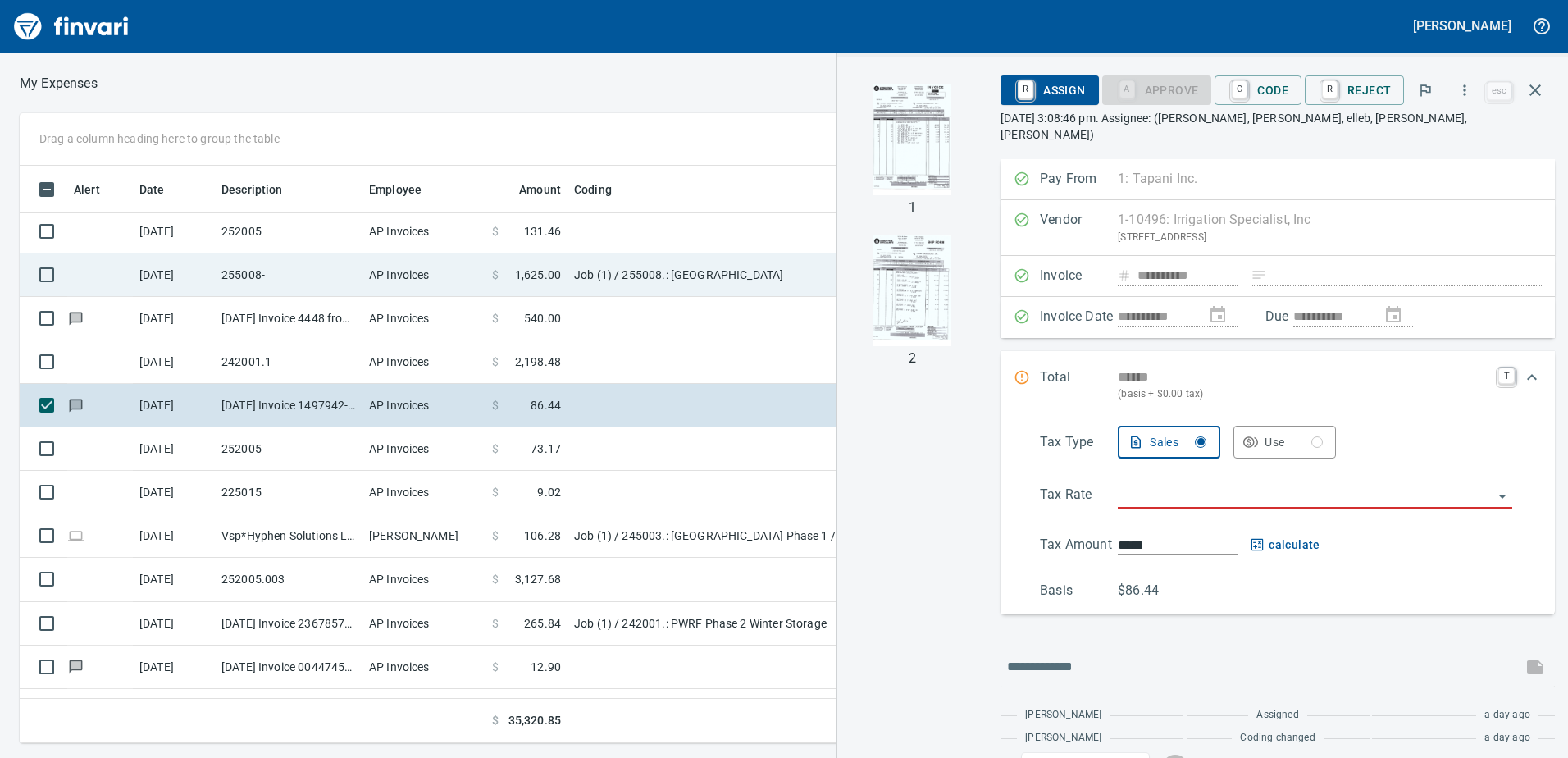
scroll to position [138, 0]
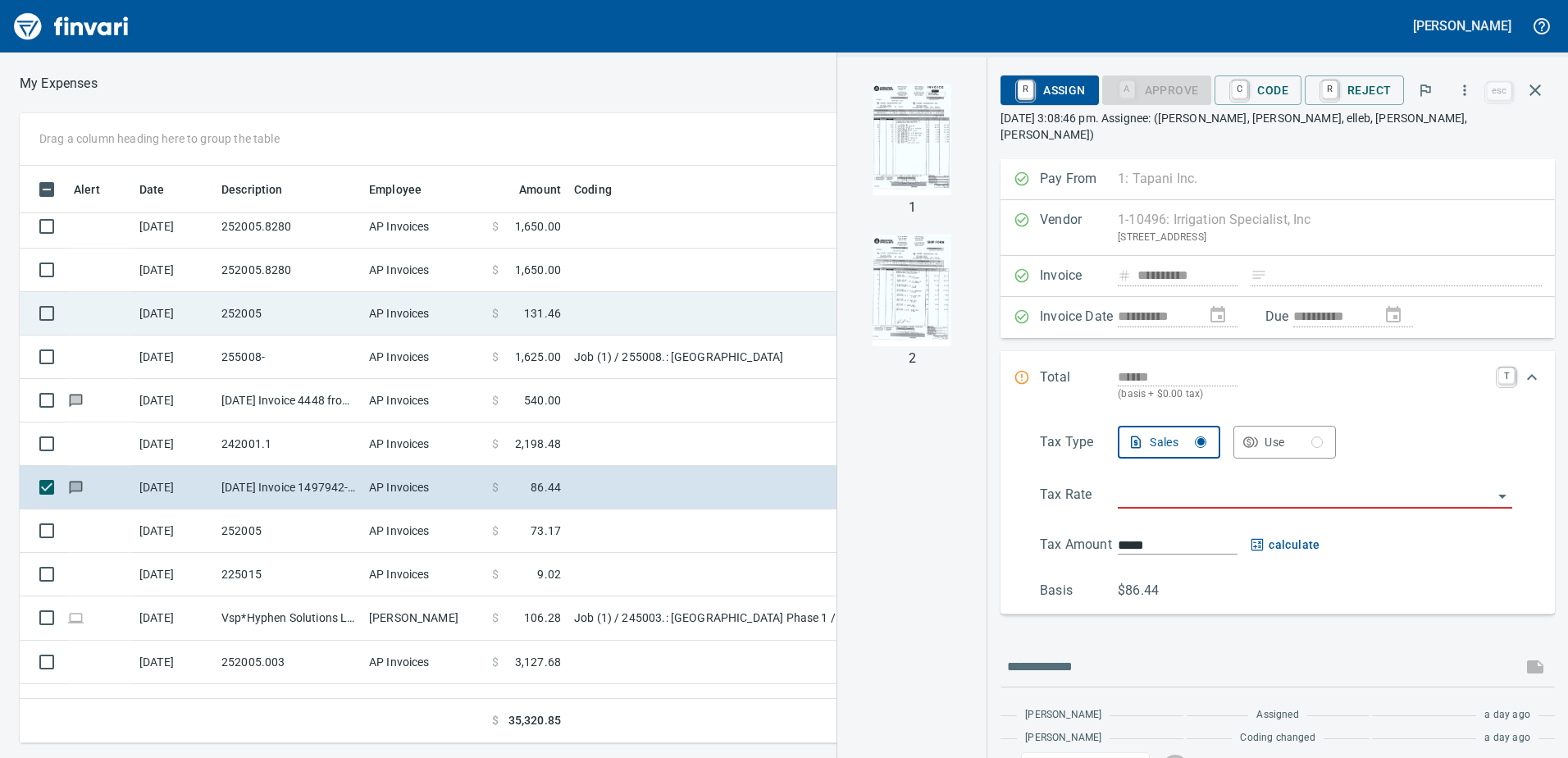
click at [367, 313] on td "AP Invoices" at bounding box center [423, 314] width 123 height 43
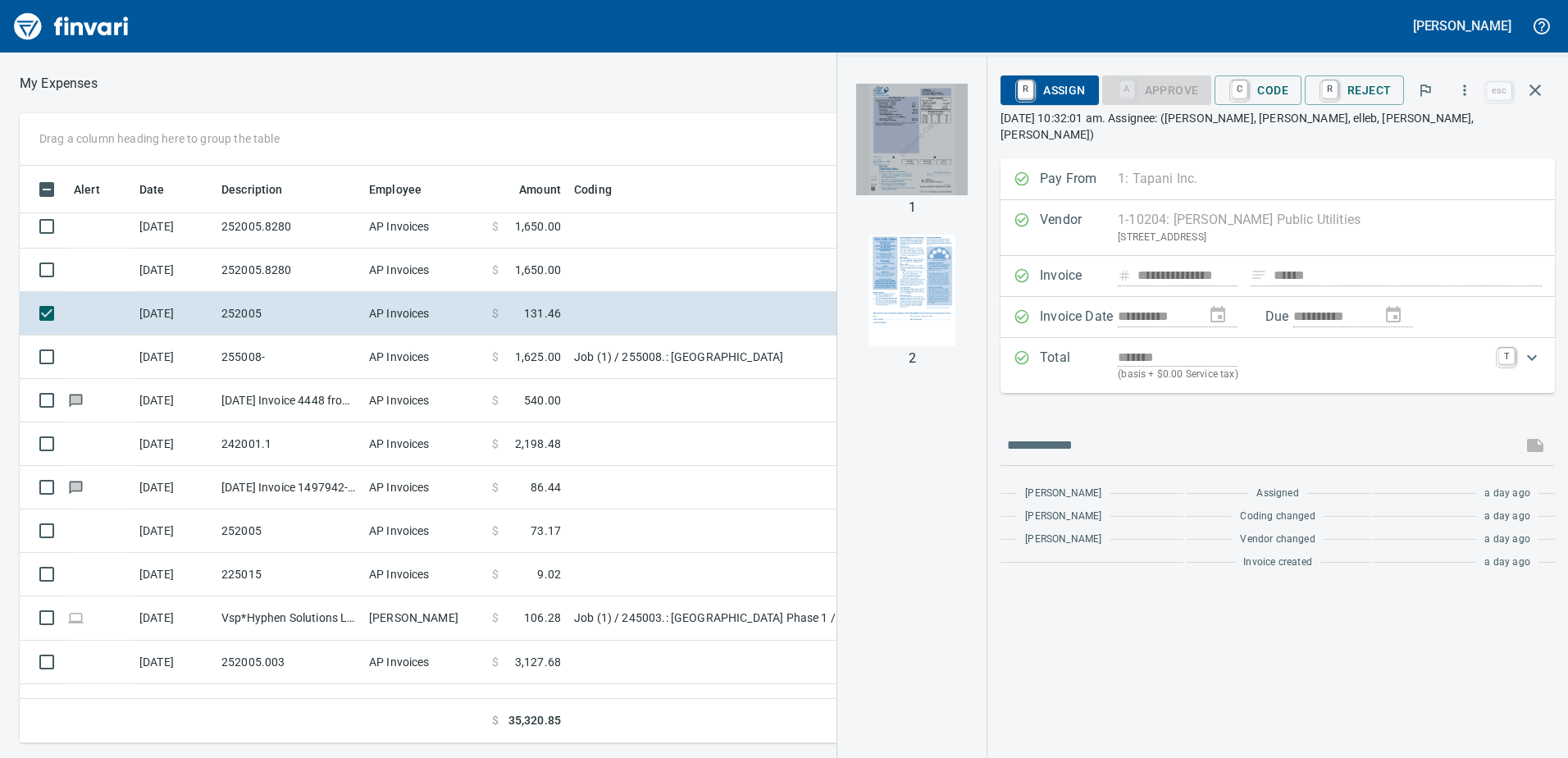
click at [934, 153] on img "button" at bounding box center [912, 139] width 112 height 112
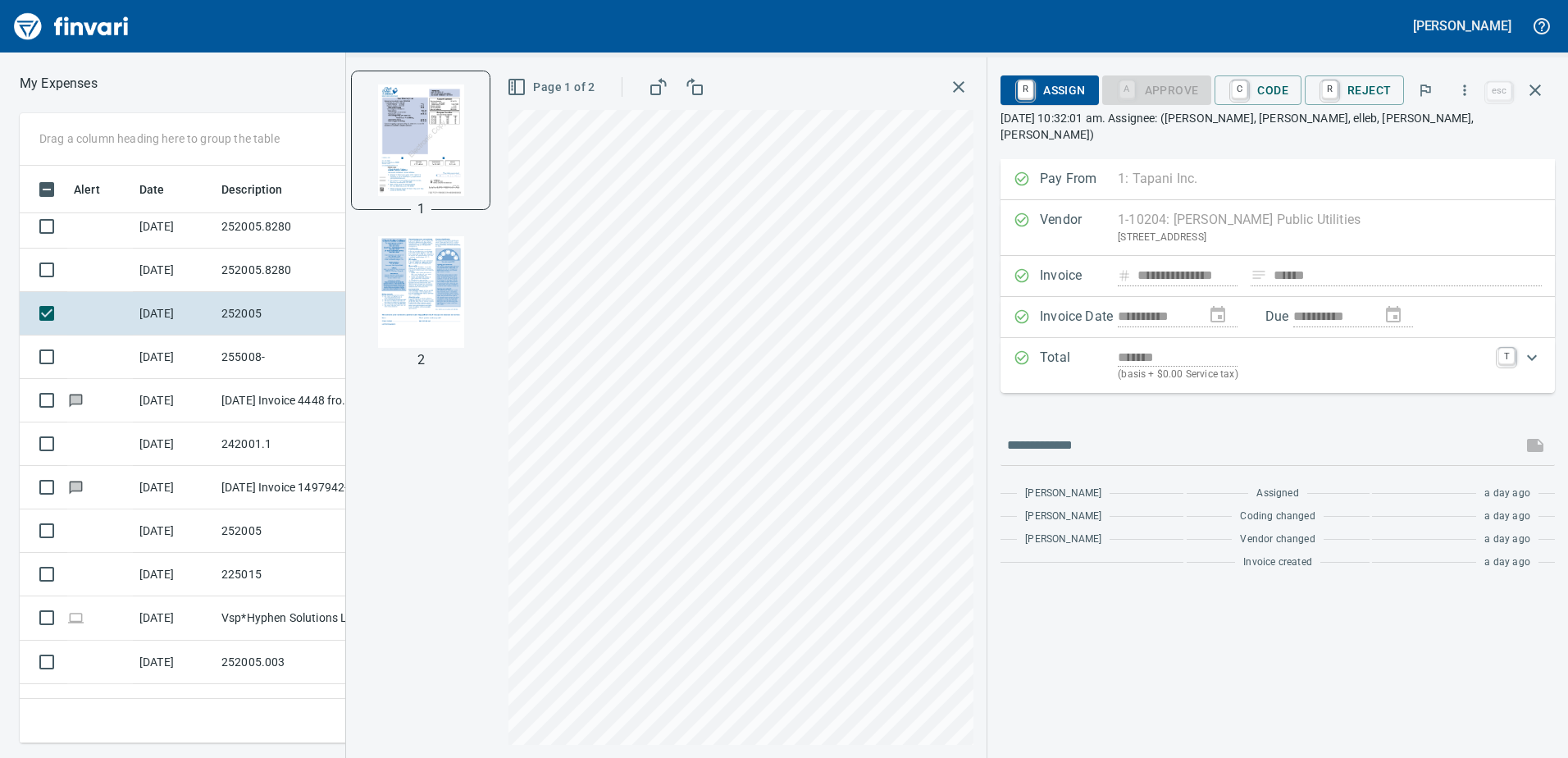
click at [952, 92] on button "button" at bounding box center [959, 87] width 30 height 30
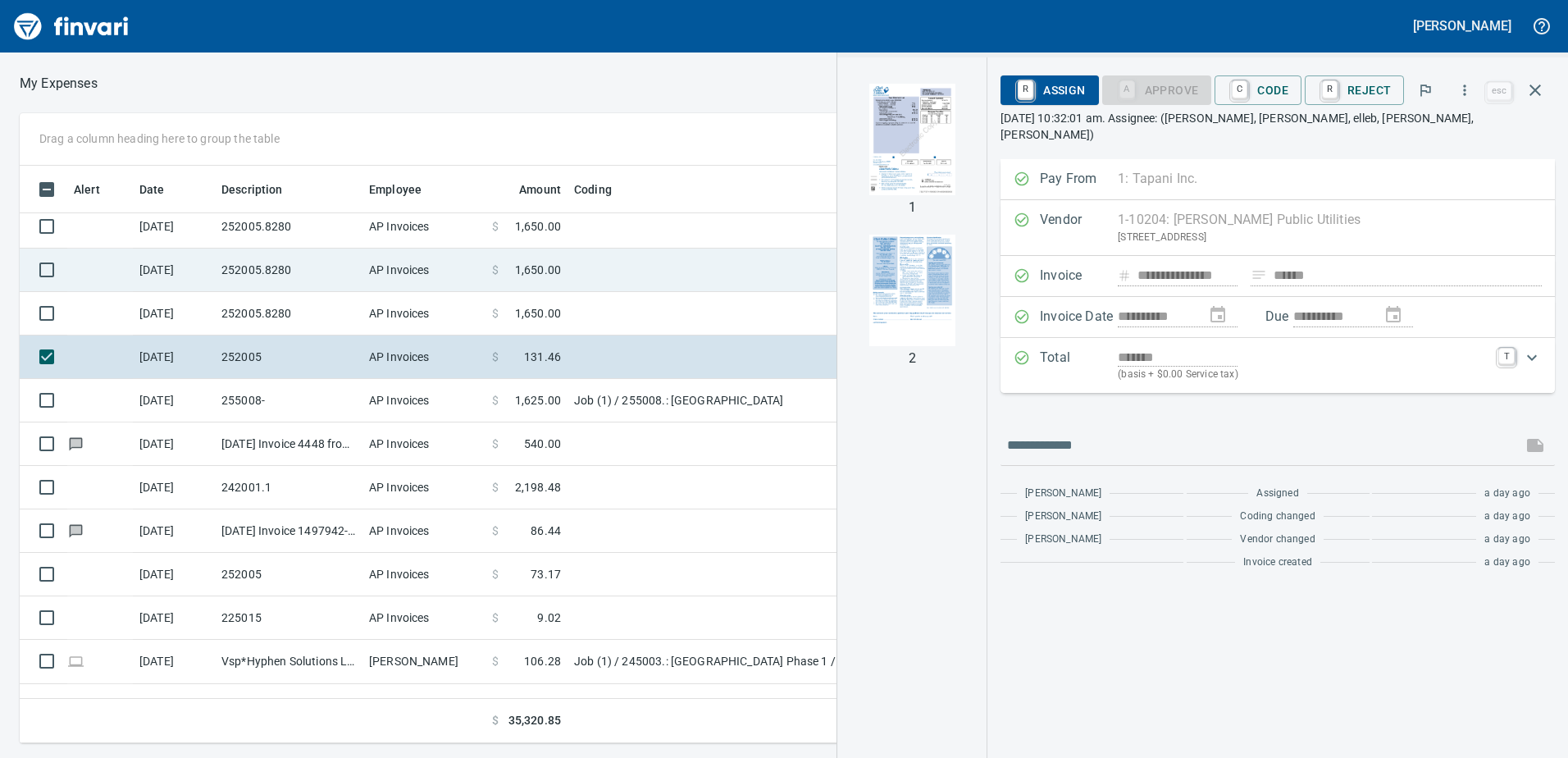
scroll to position [56, 0]
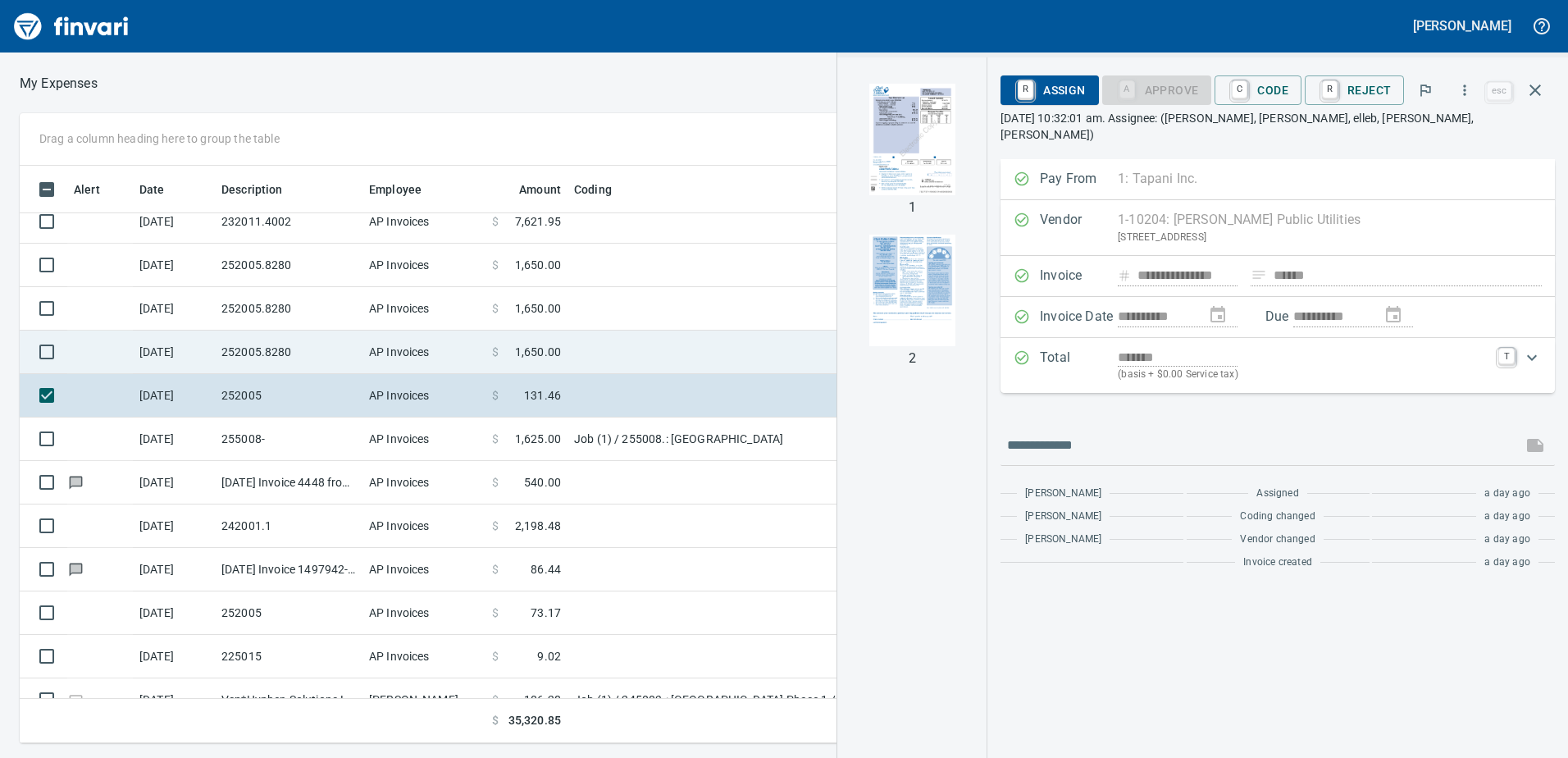
click at [306, 344] on td "252005.8280" at bounding box center [289, 352] width 148 height 43
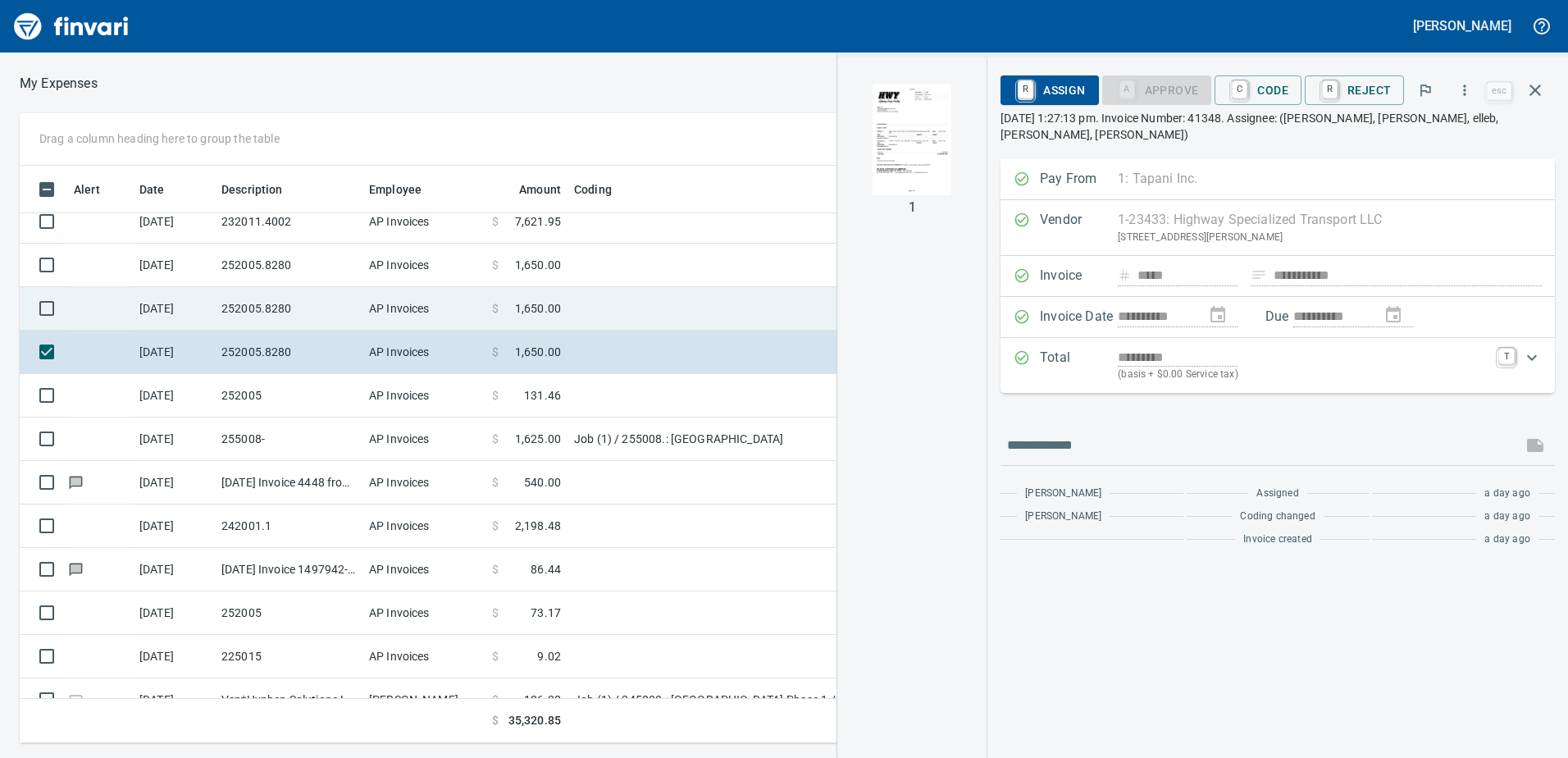
click at [375, 312] on td "AP Invoices" at bounding box center [423, 309] width 123 height 43
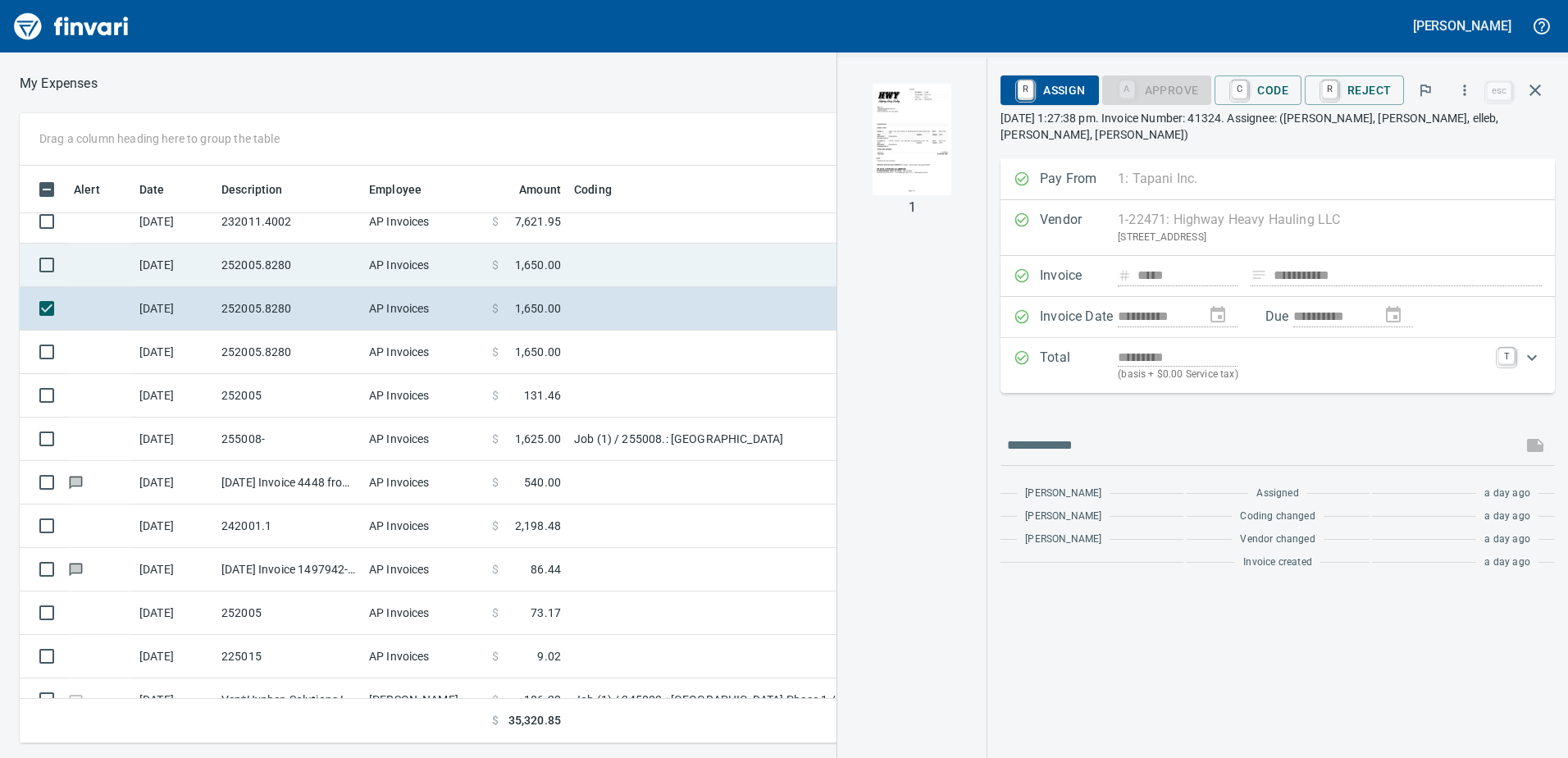
click at [315, 261] on td "252005.8280" at bounding box center [289, 265] width 148 height 43
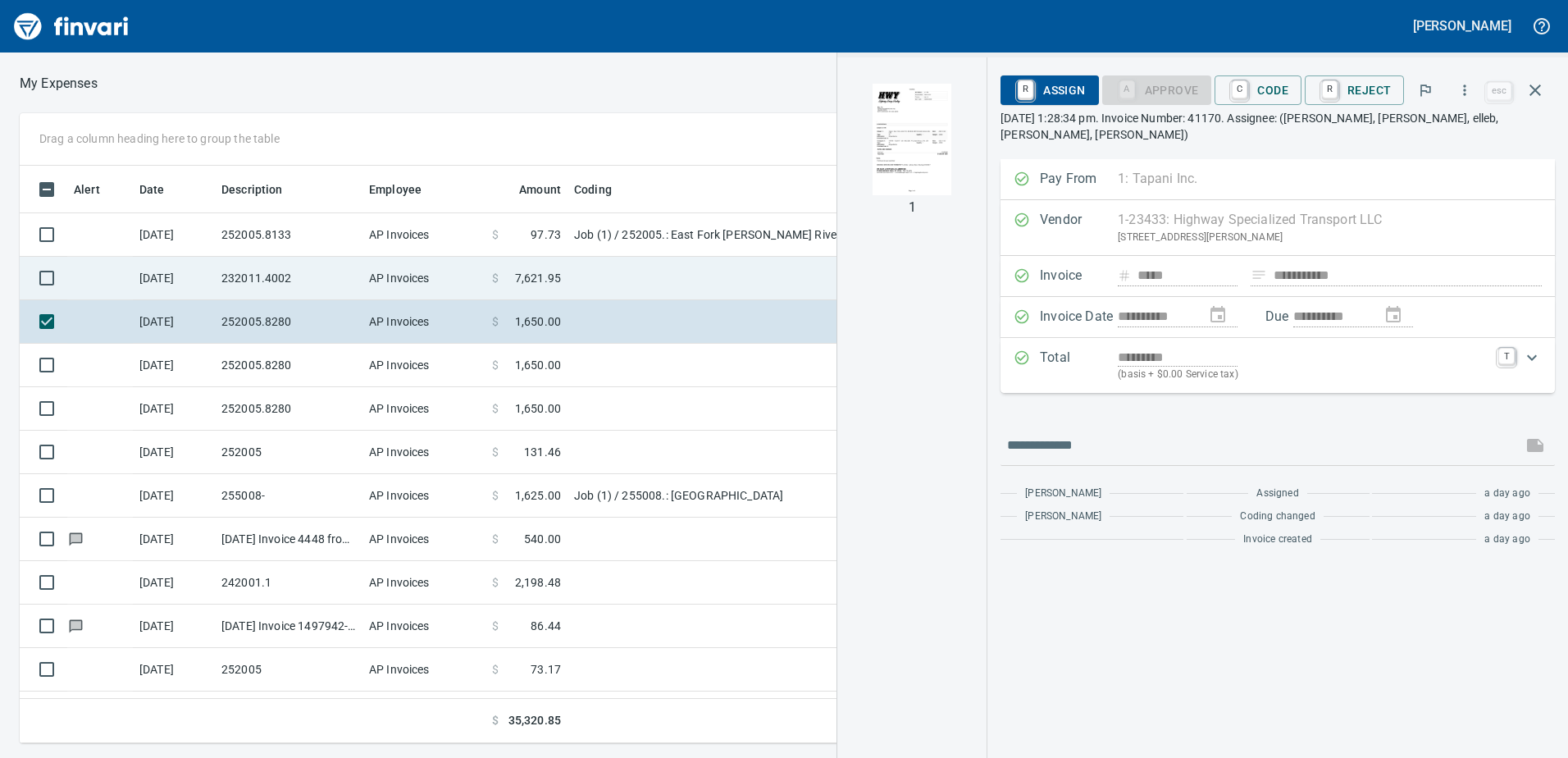
click at [305, 289] on td "232011.4002" at bounding box center [289, 278] width 148 height 43
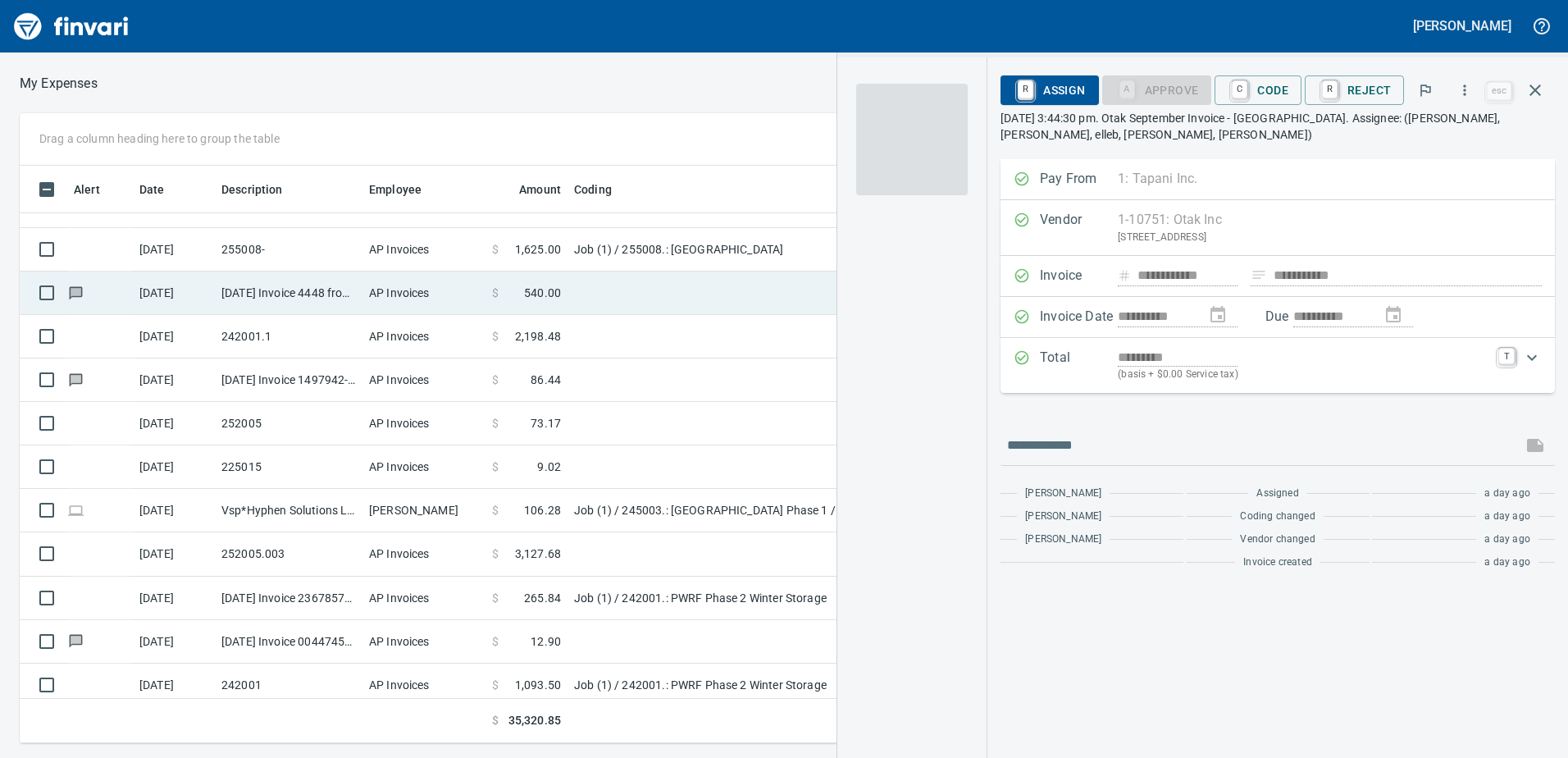
scroll to position [385, 0]
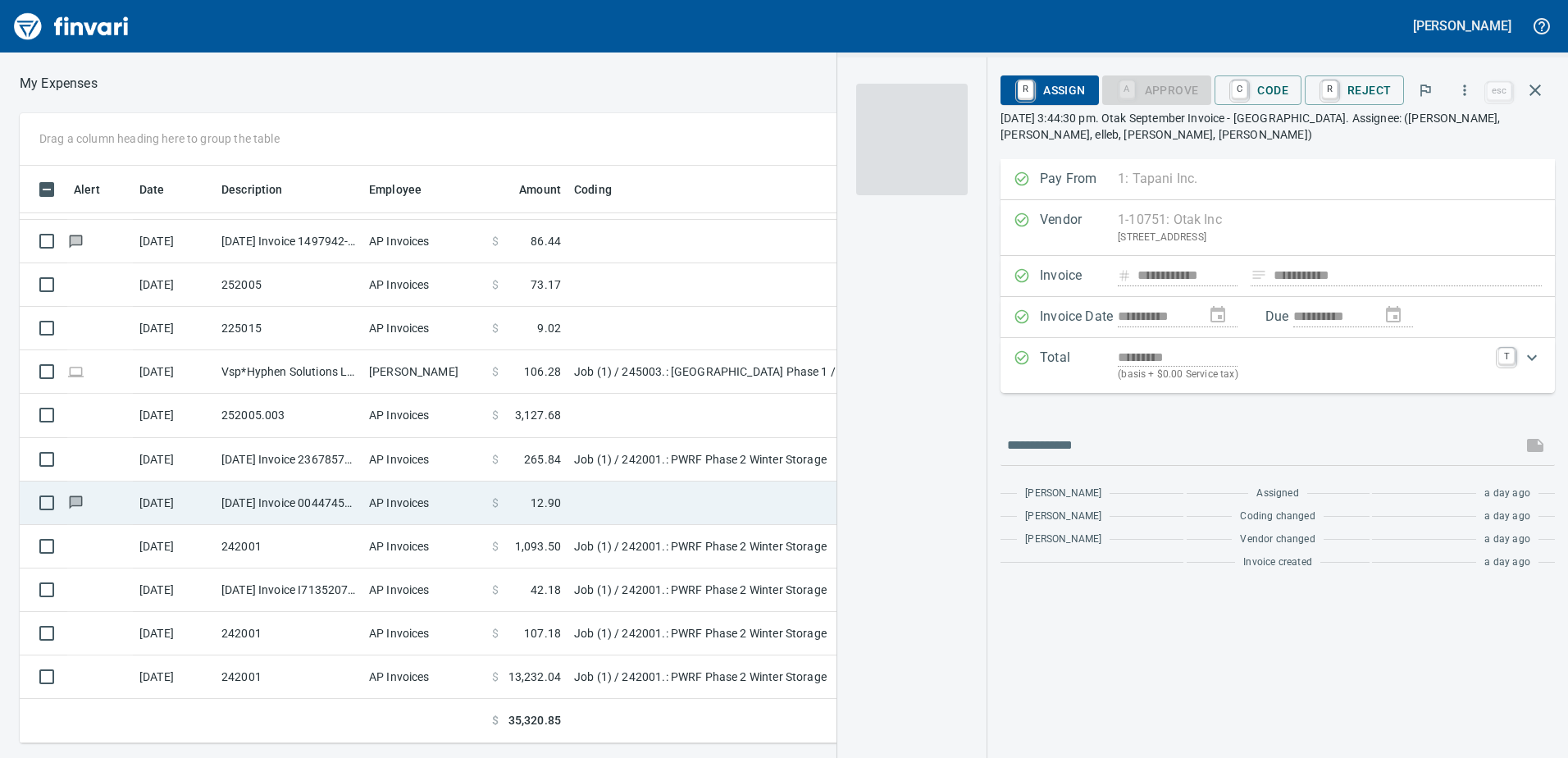
click at [488, 508] on td "$ 12.90" at bounding box center [526, 503] width 82 height 43
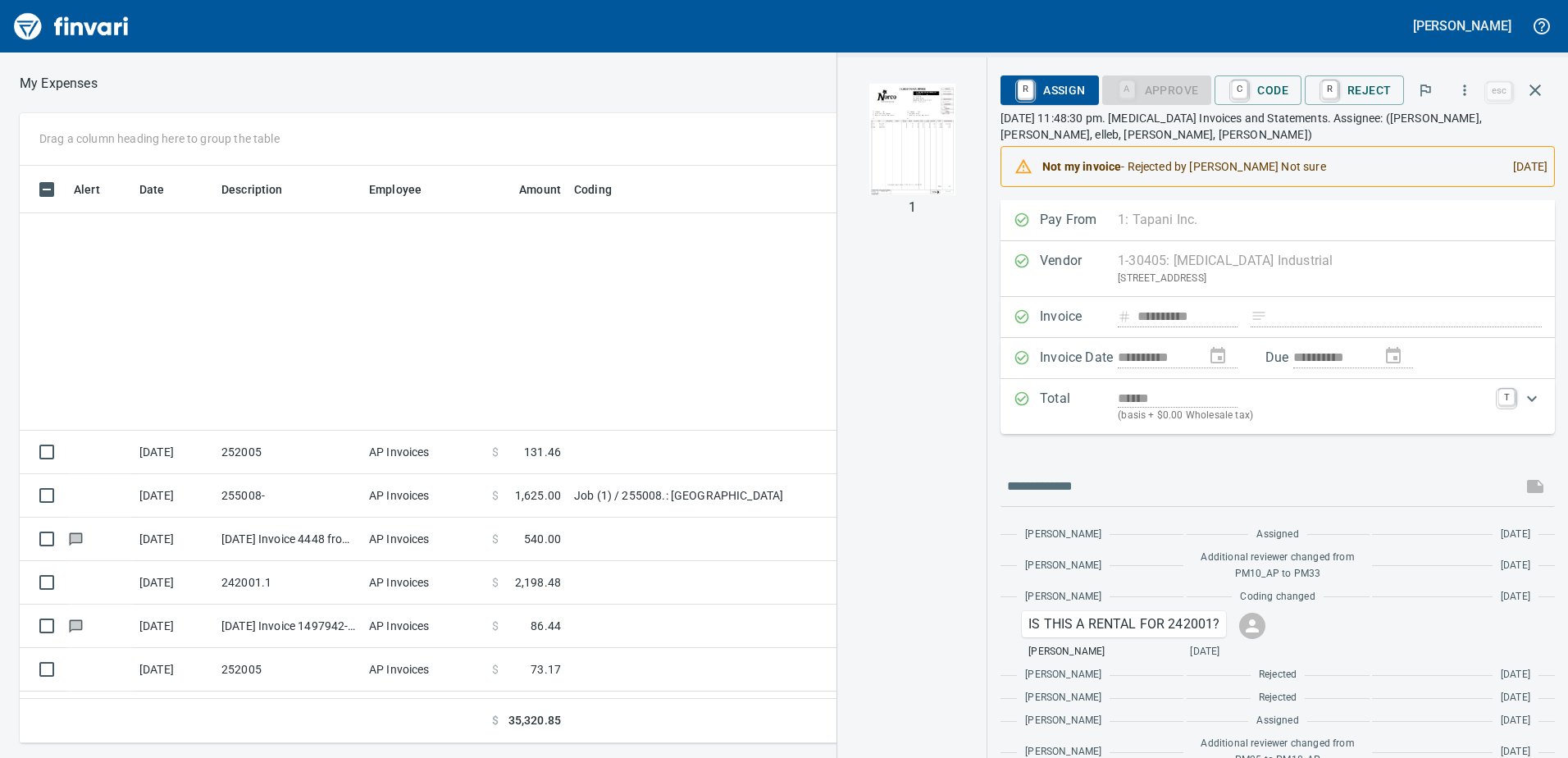
scroll to position [566, 1094]
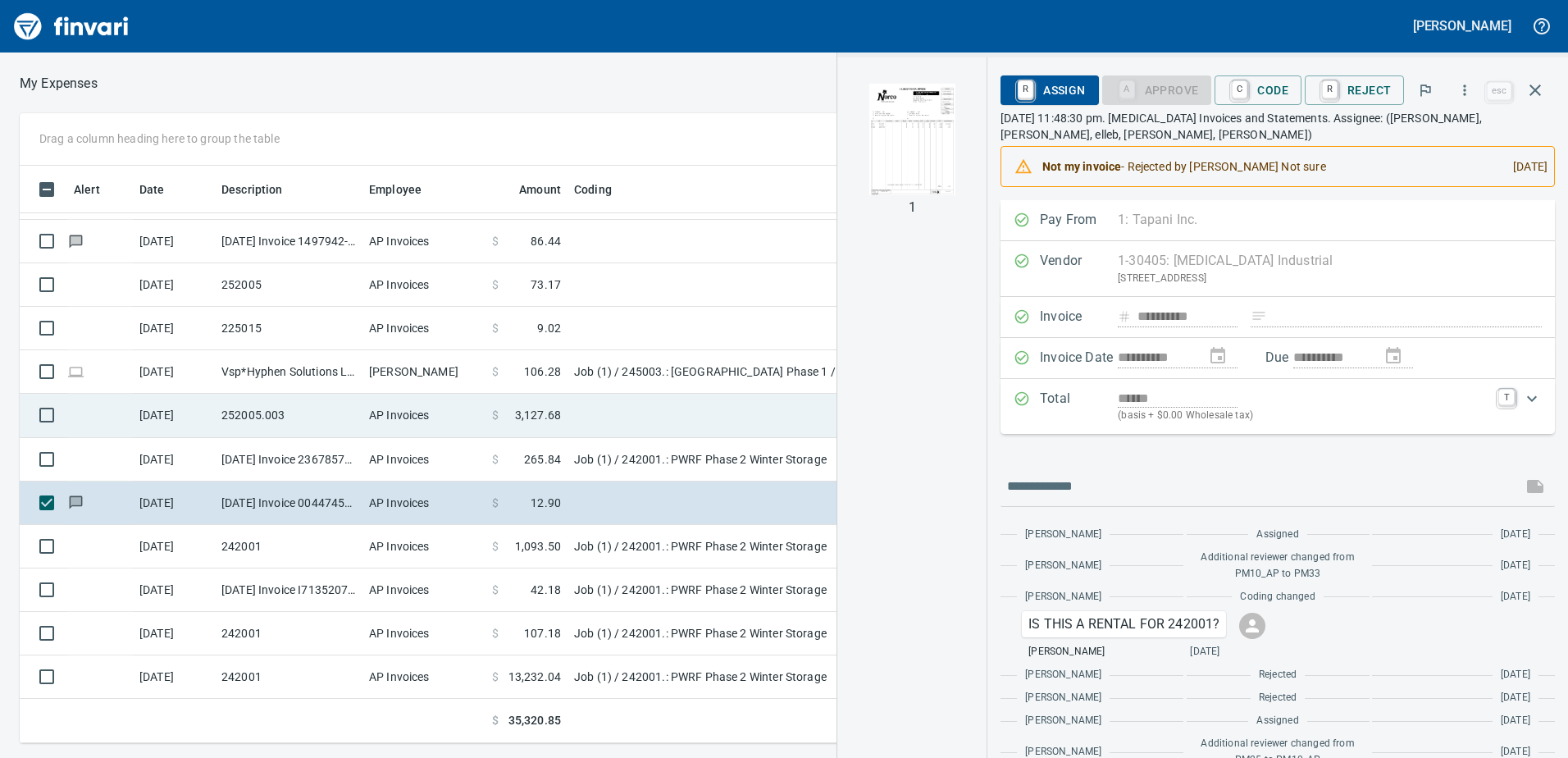
click at [399, 411] on td "AP Invoices" at bounding box center [423, 416] width 123 height 43
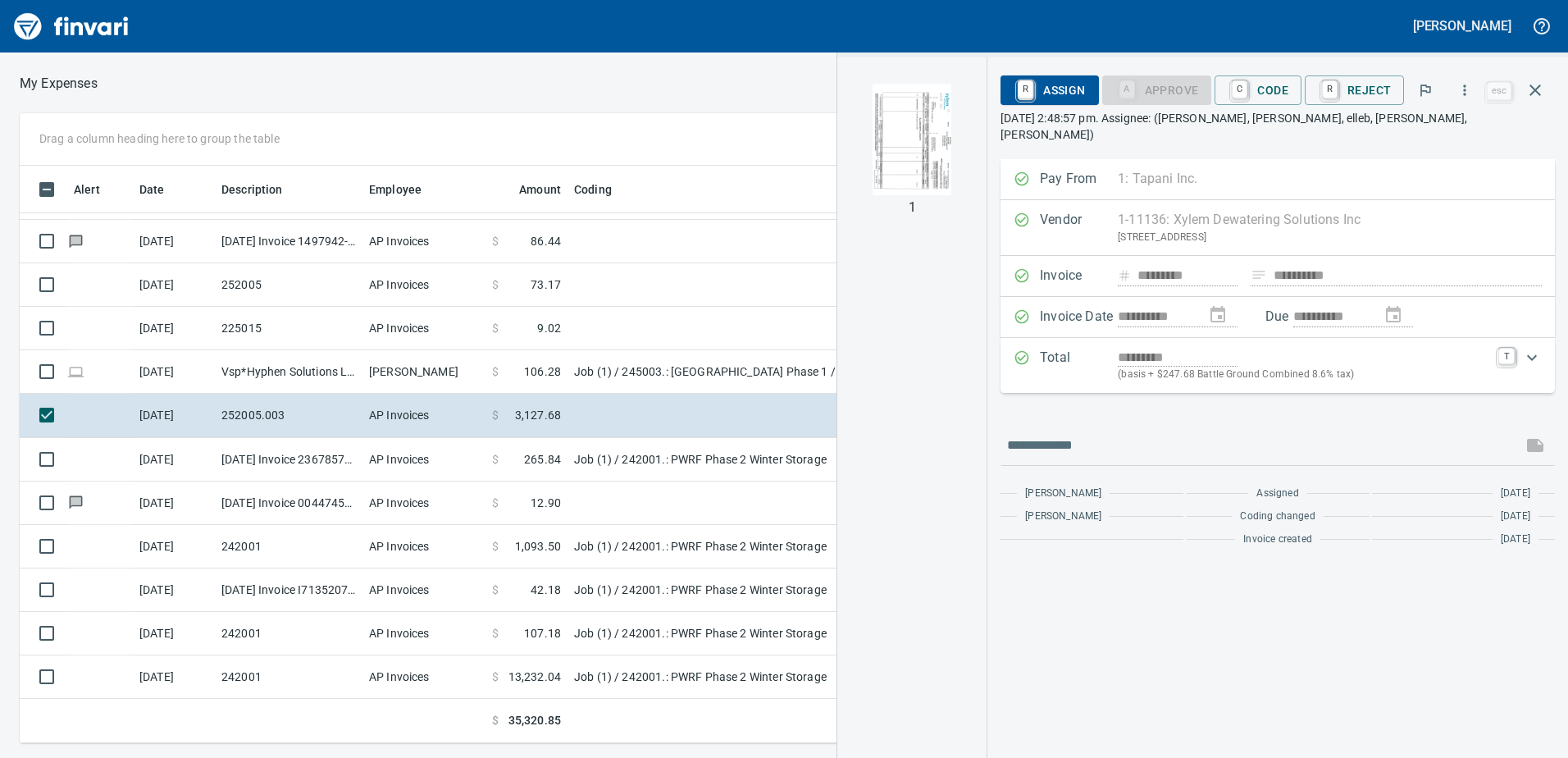
click at [944, 134] on img "button" at bounding box center [912, 139] width 112 height 112
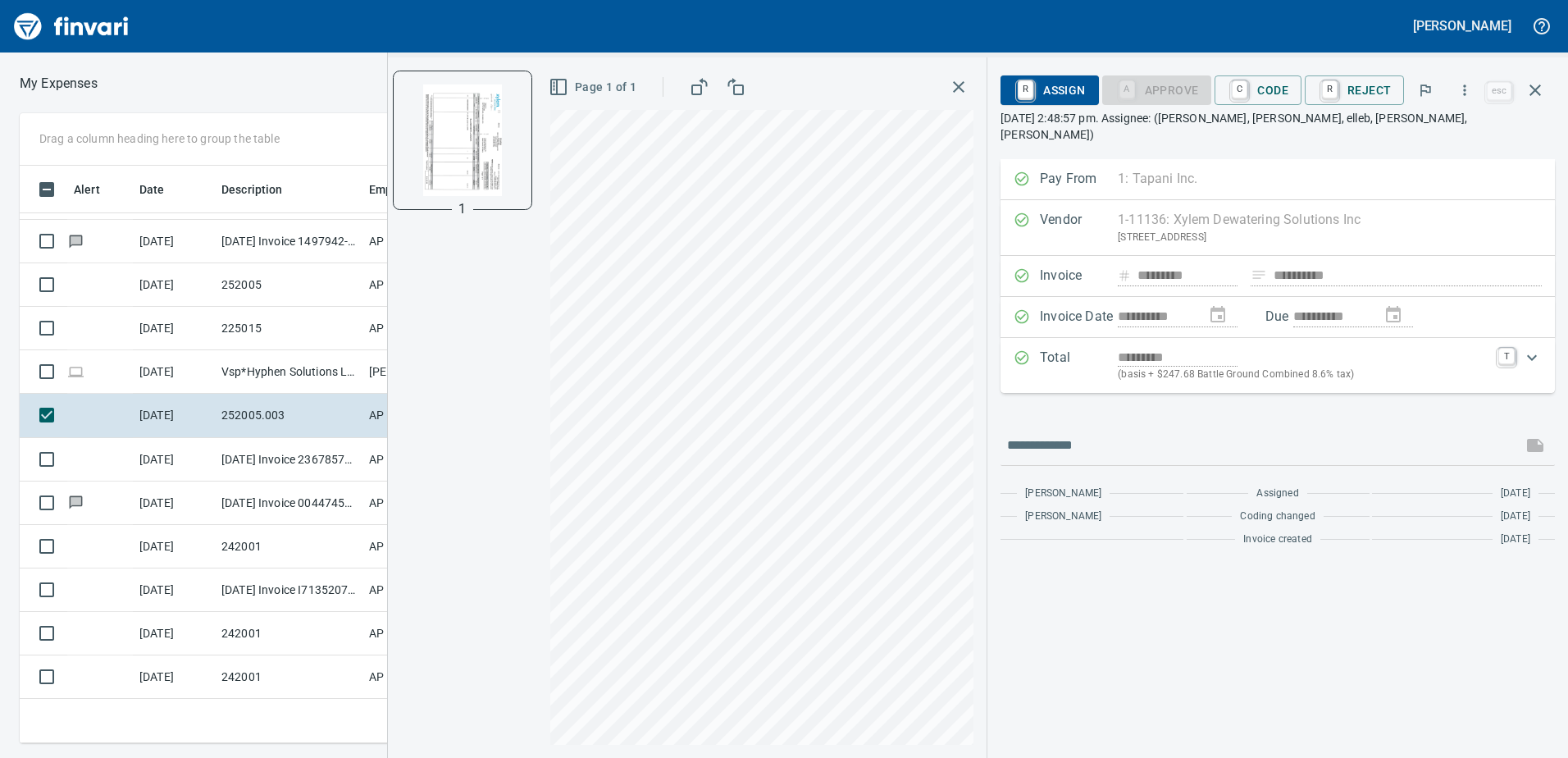
click at [964, 82] on icon "button" at bounding box center [959, 87] width 20 height 20
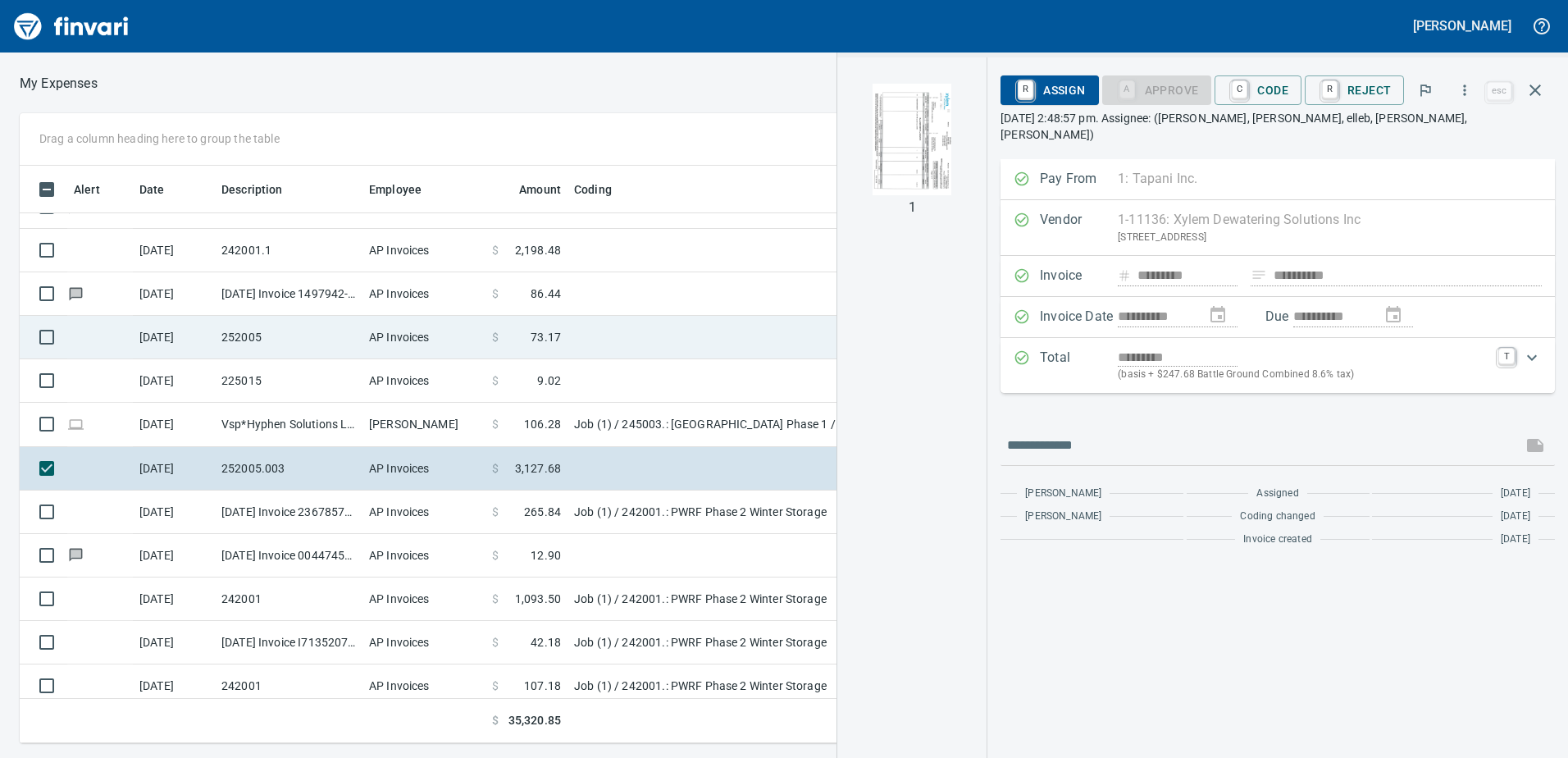
scroll to position [303, 0]
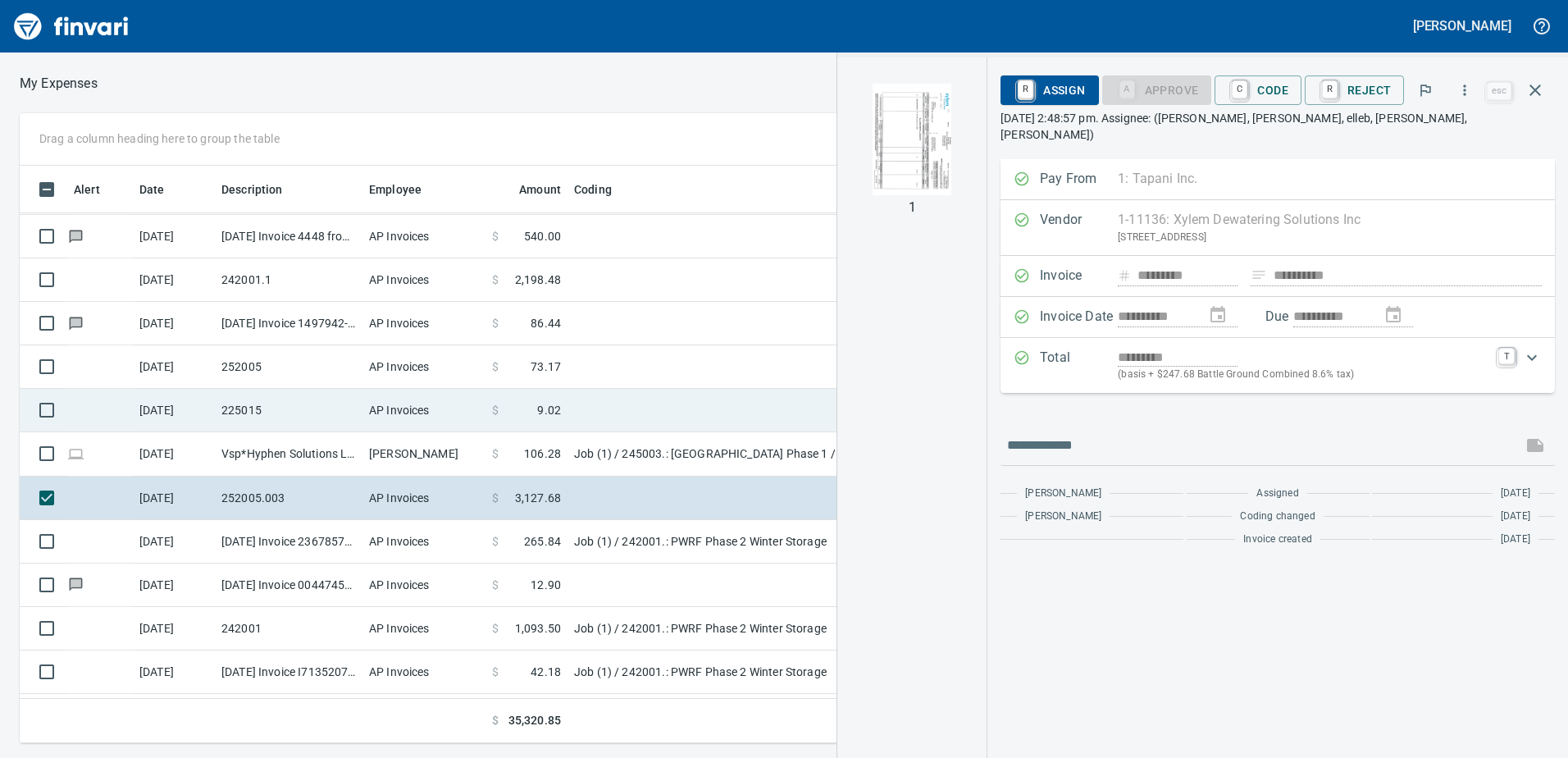
click at [376, 413] on td "AP Invoices" at bounding box center [423, 411] width 123 height 43
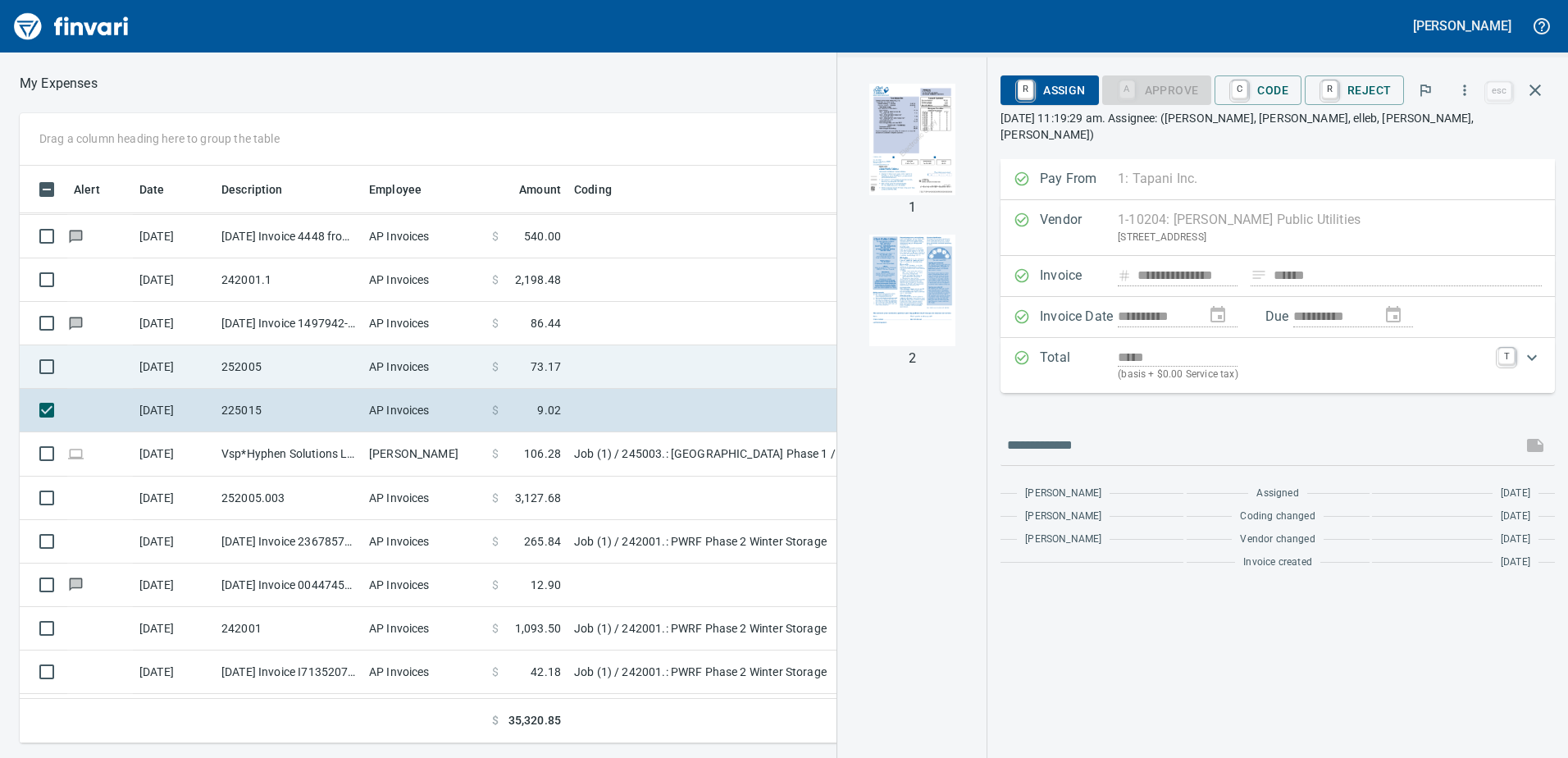
click at [377, 371] on td "AP Invoices" at bounding box center [423, 367] width 123 height 43
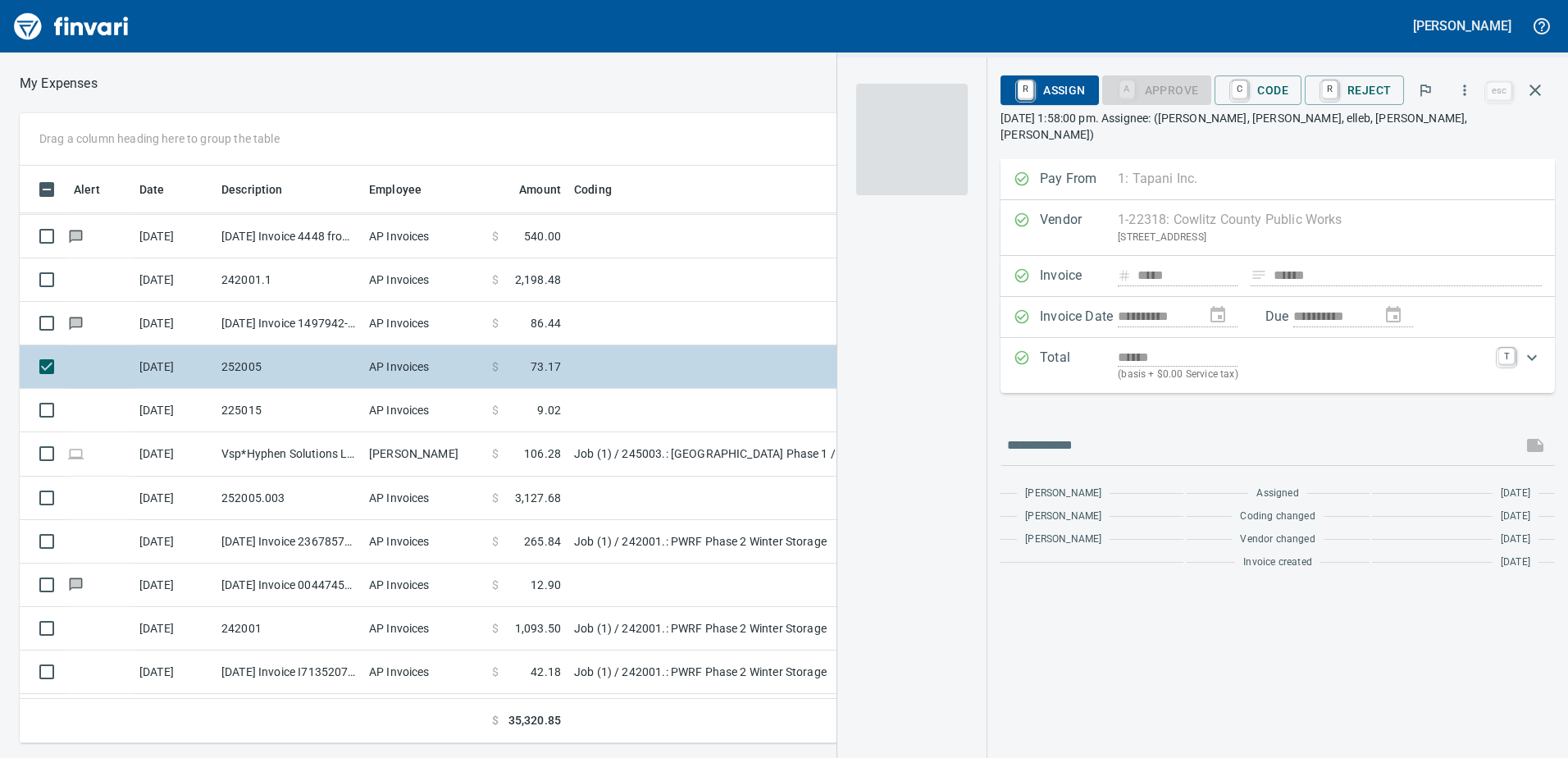
click at [674, 366] on td at bounding box center [773, 367] width 411 height 43
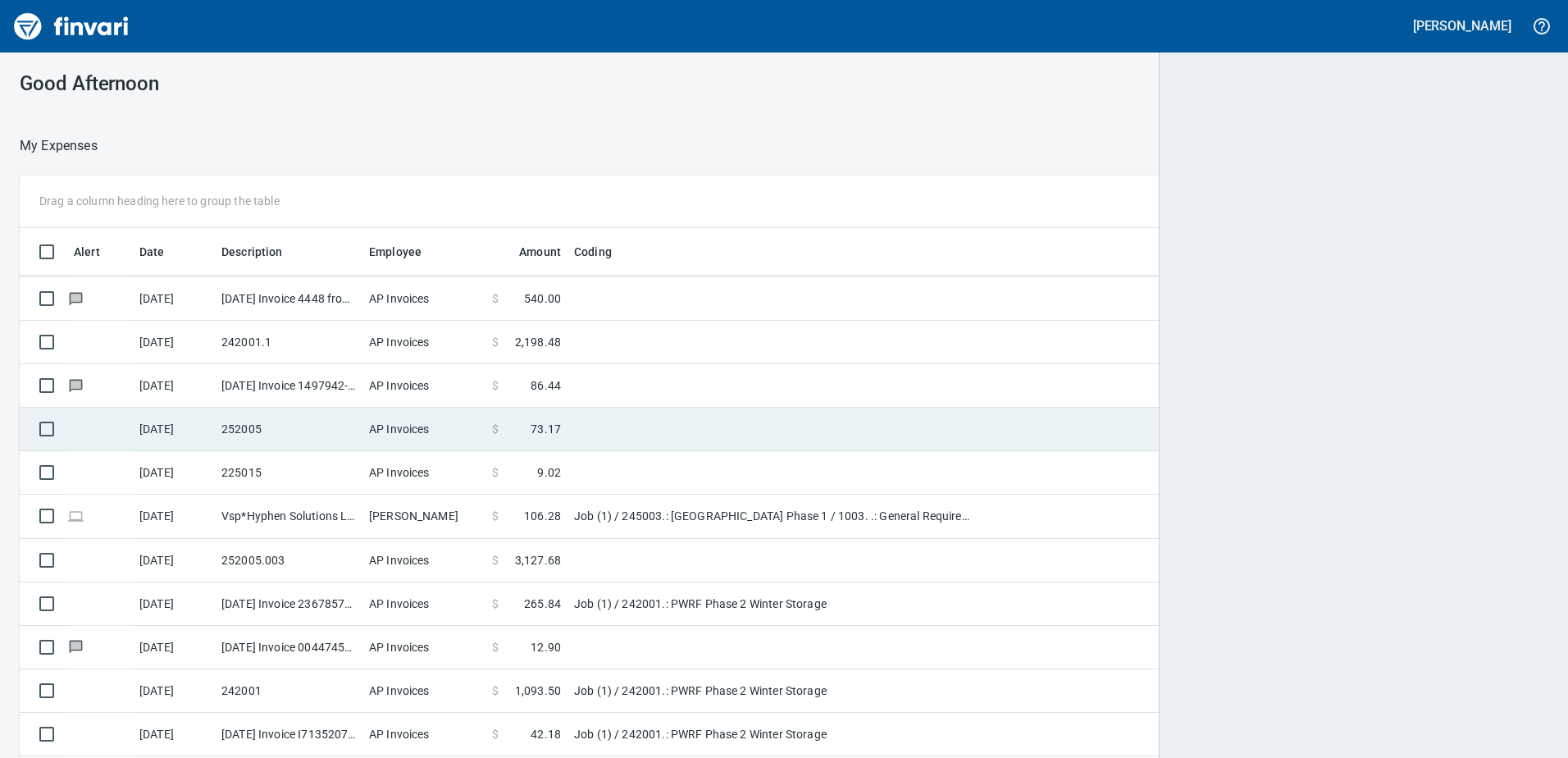
scroll to position [566, 1488]
click at [676, 366] on td at bounding box center [773, 386] width 411 height 43
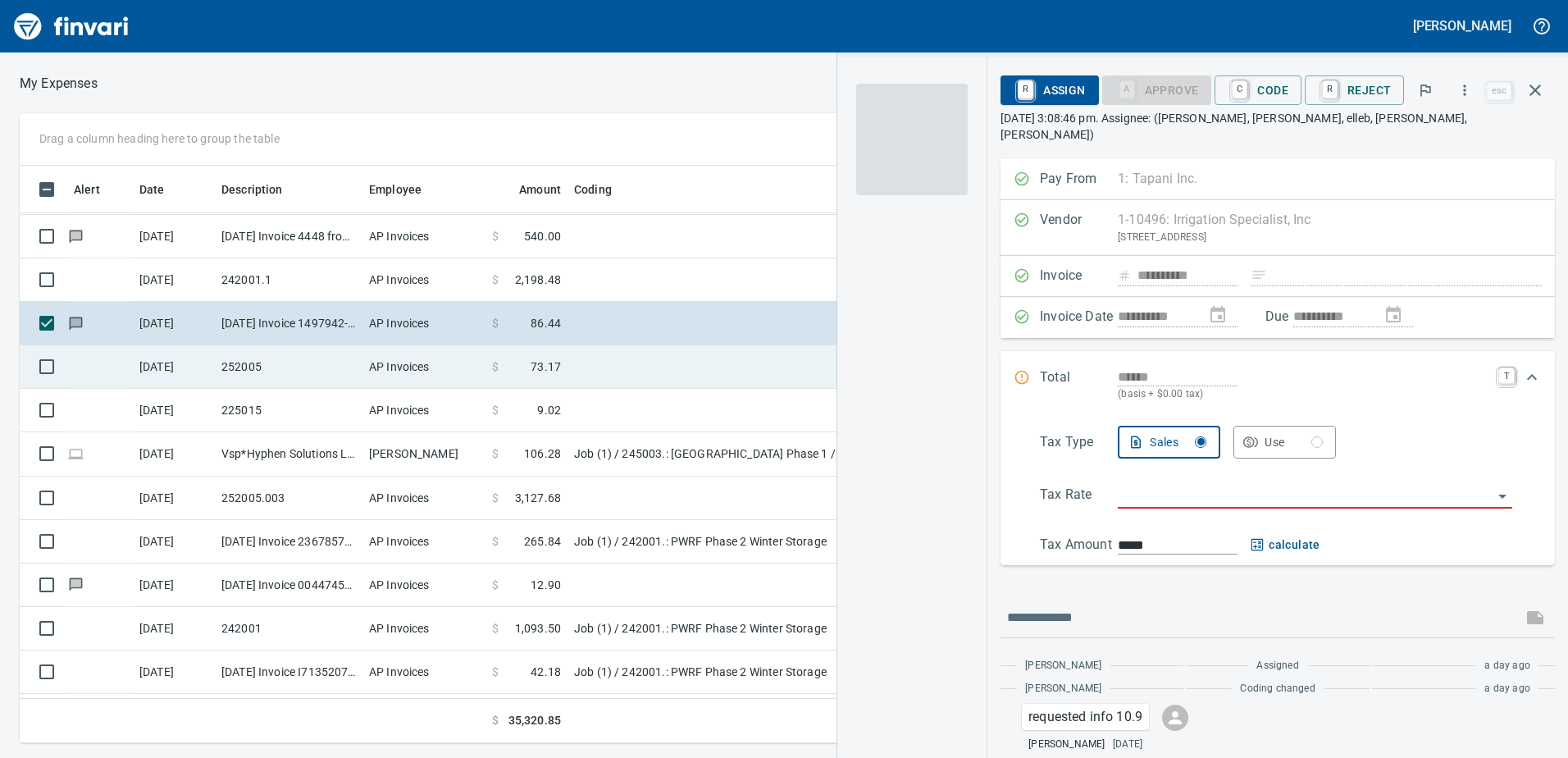
scroll to position [566, 1094]
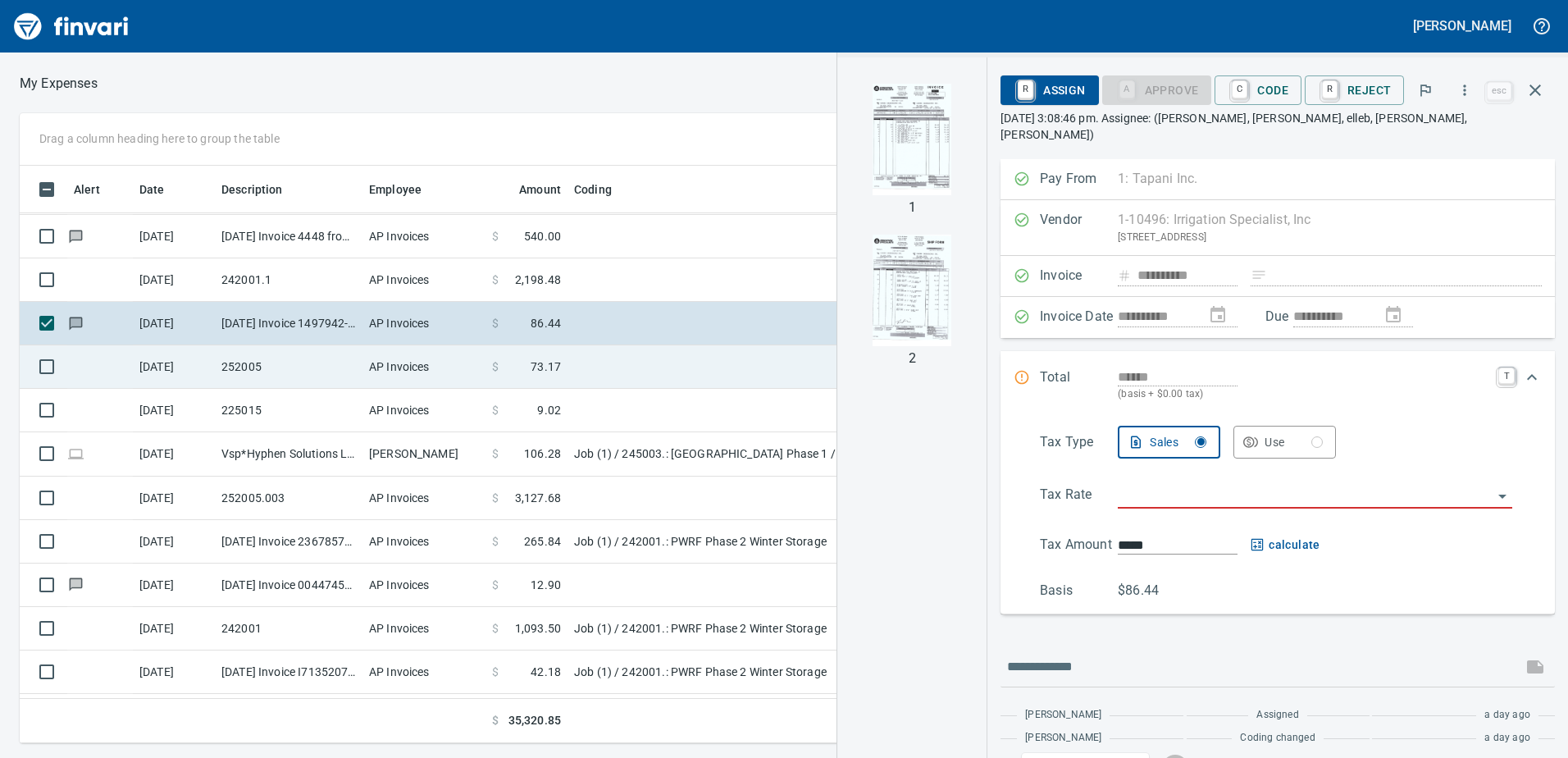
click at [669, 376] on td at bounding box center [773, 367] width 411 height 43
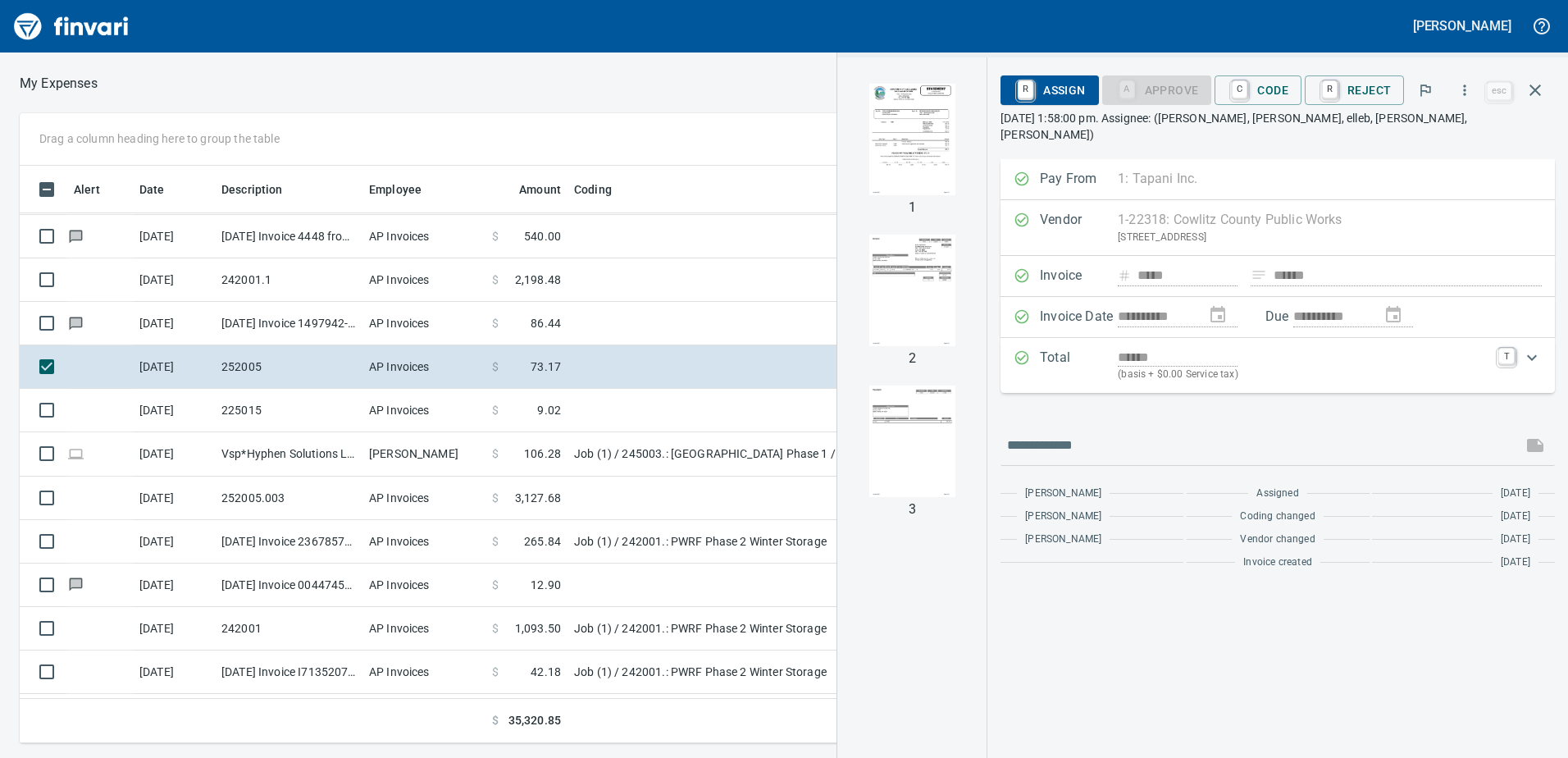
click at [923, 149] on img "button" at bounding box center [912, 139] width 112 height 112
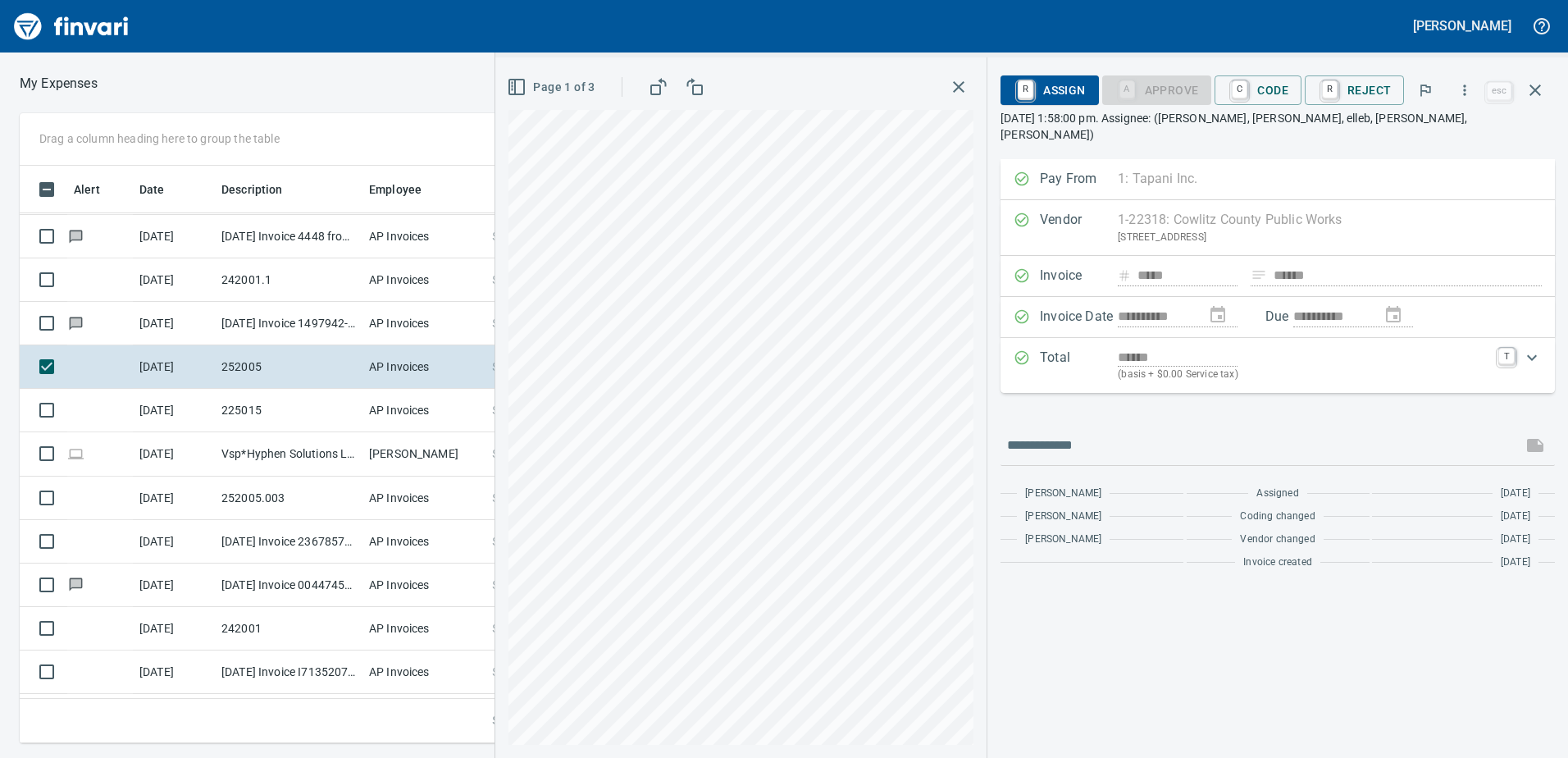
click at [968, 85] on icon "button" at bounding box center [959, 87] width 20 height 20
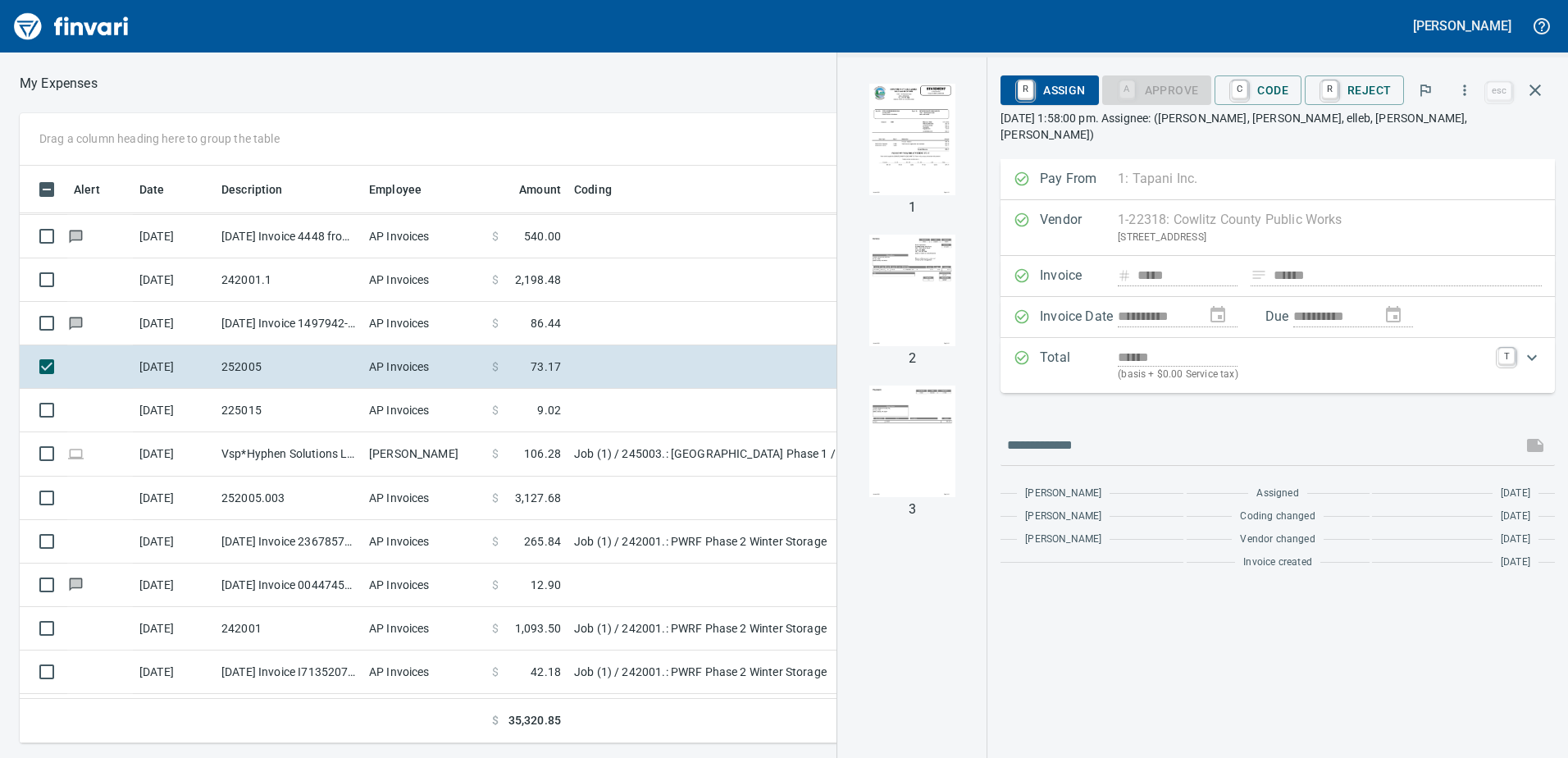
click at [914, 306] on img "button" at bounding box center [912, 290] width 112 height 112
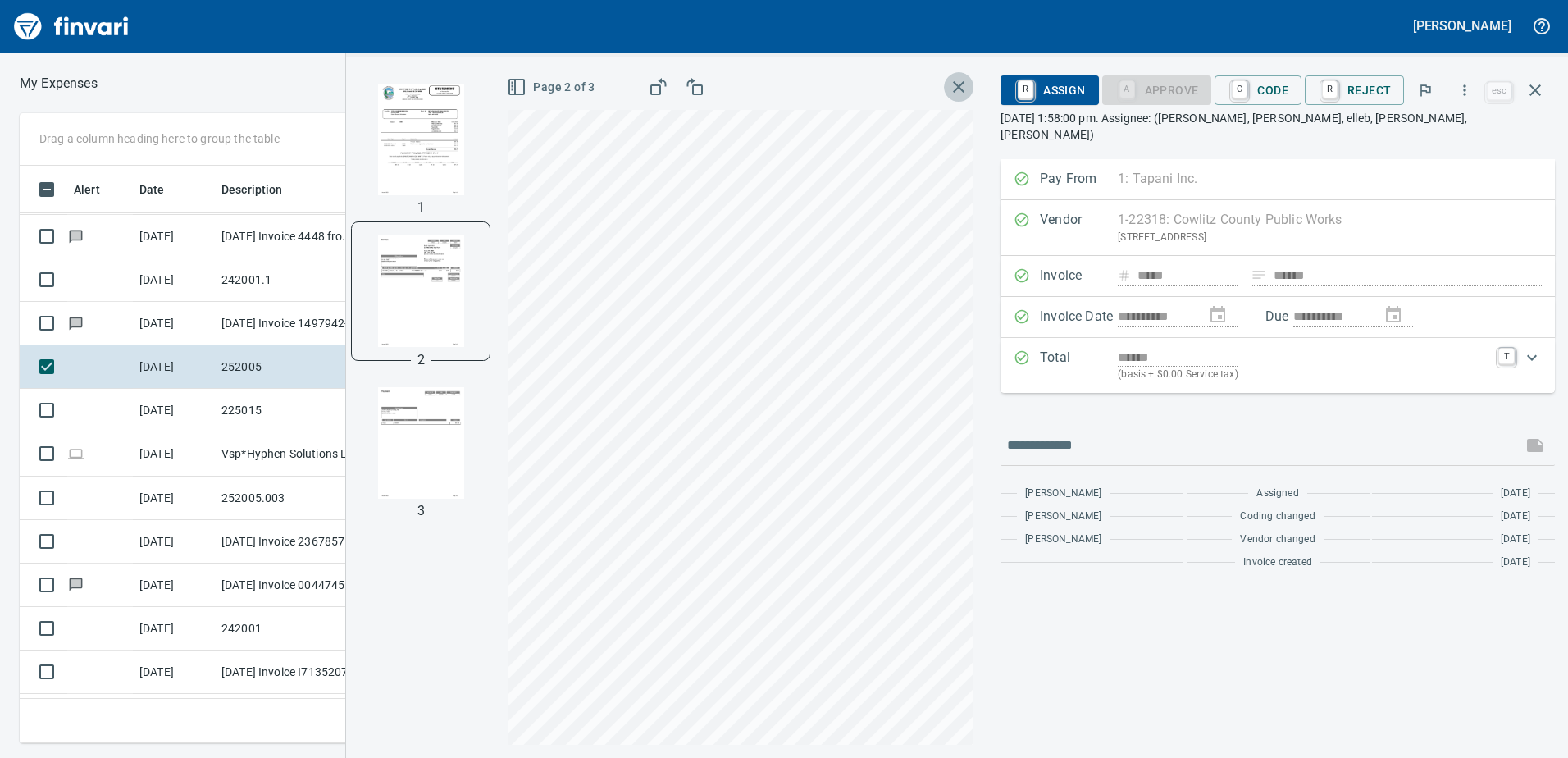
click at [954, 92] on icon "button" at bounding box center [959, 87] width 20 height 20
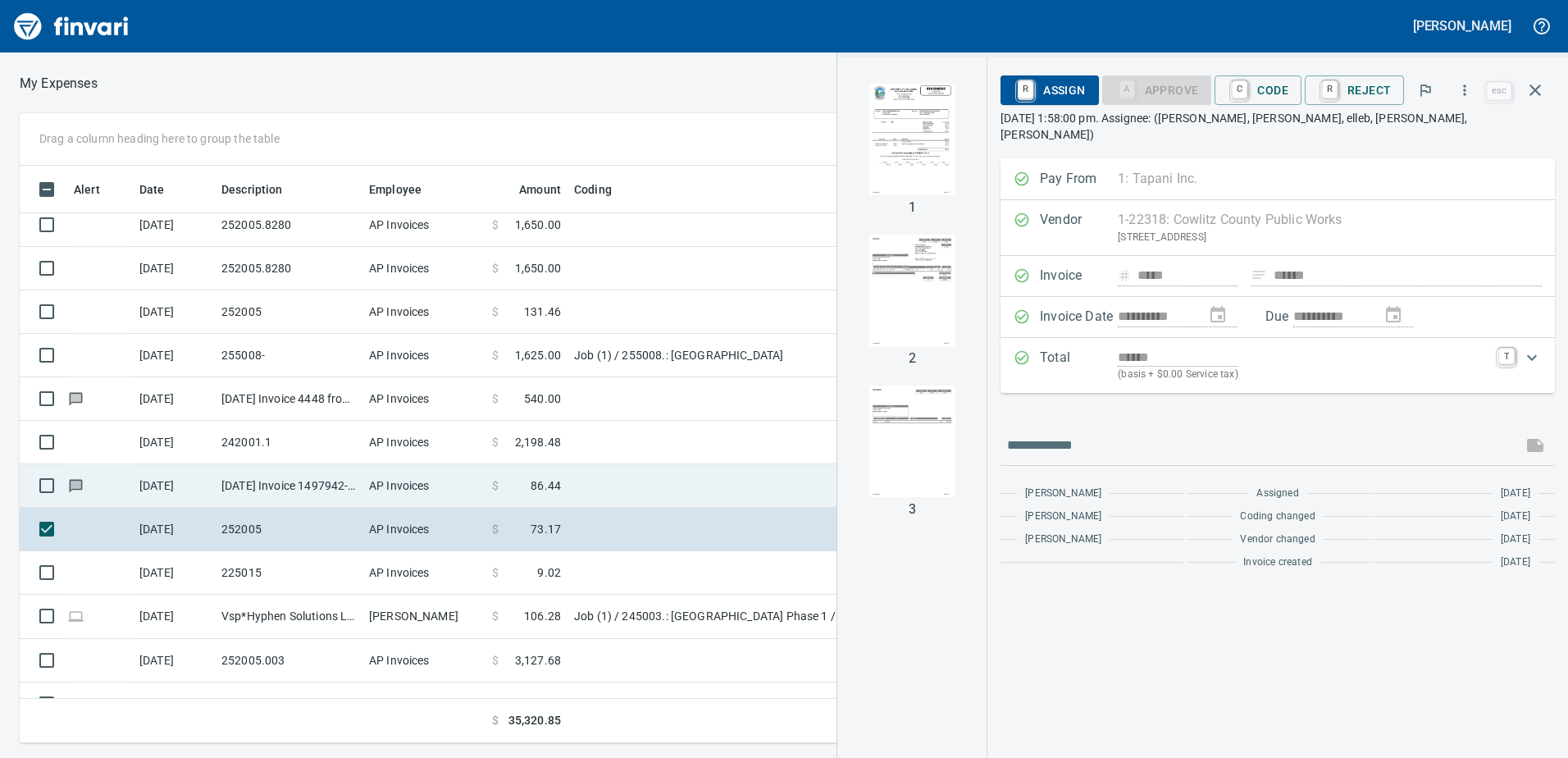
scroll to position [138, 0]
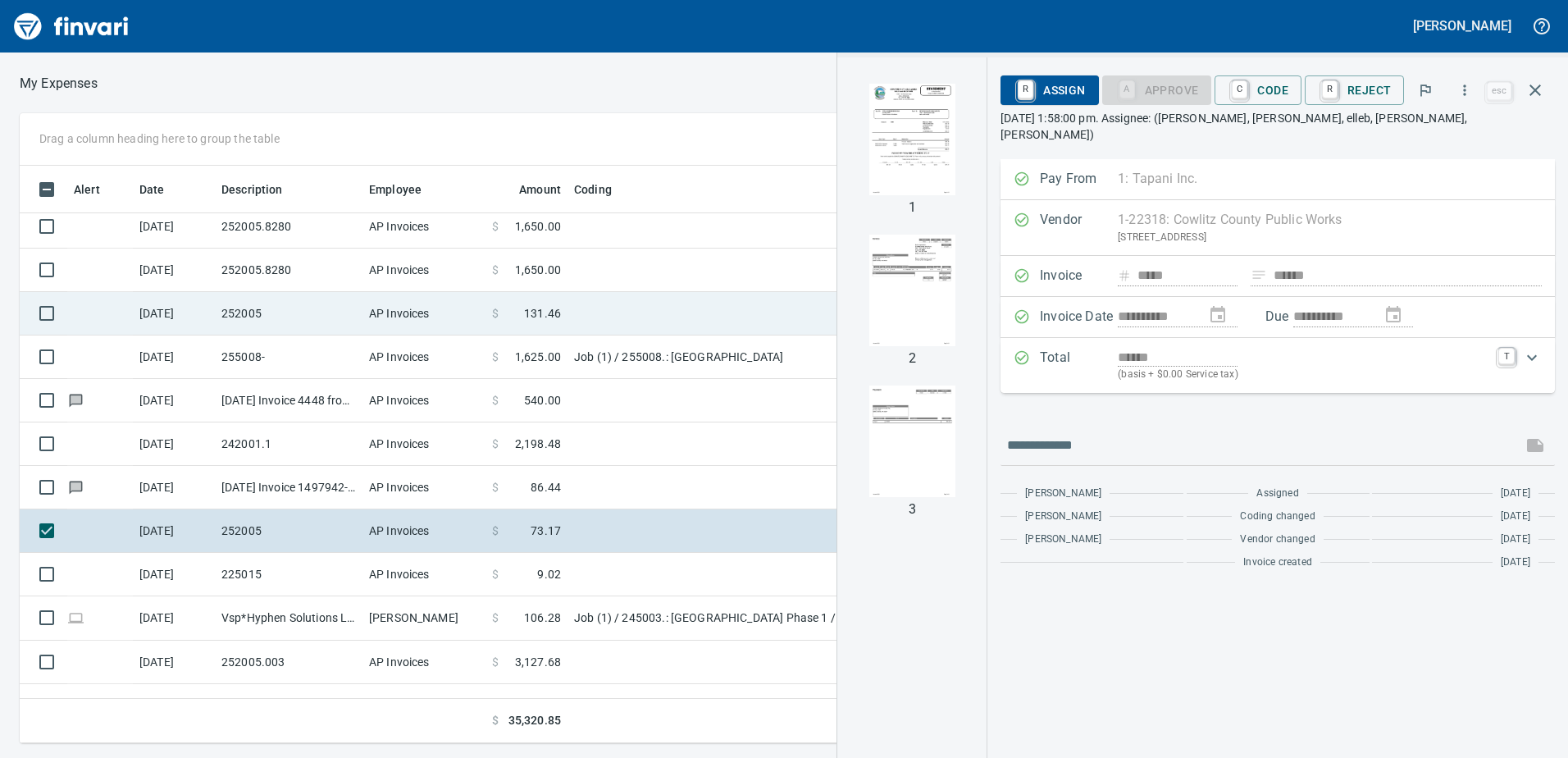
click at [417, 315] on td "AP Invoices" at bounding box center [423, 314] width 123 height 43
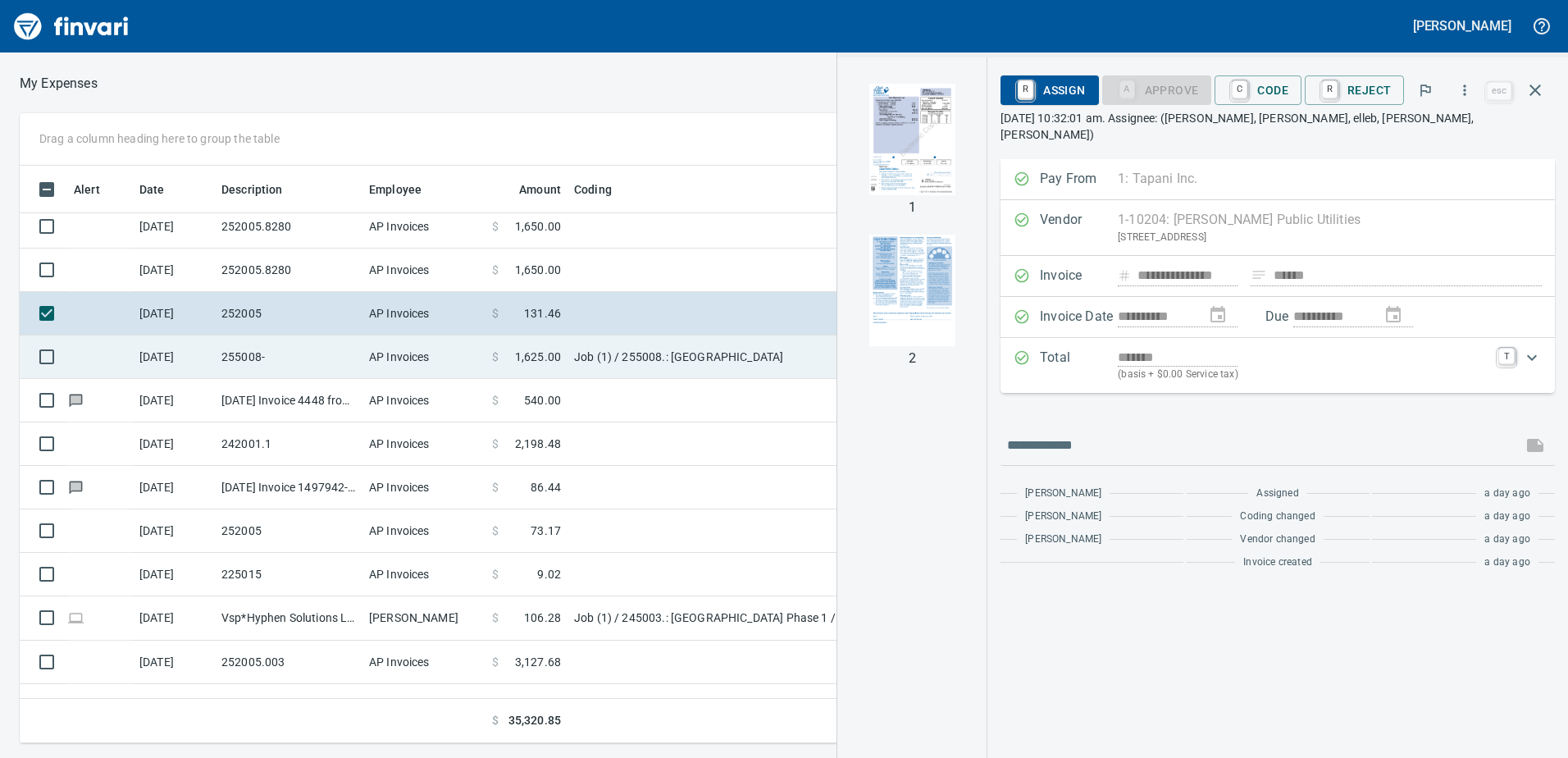
click at [405, 352] on td "AP Invoices" at bounding box center [423, 357] width 123 height 43
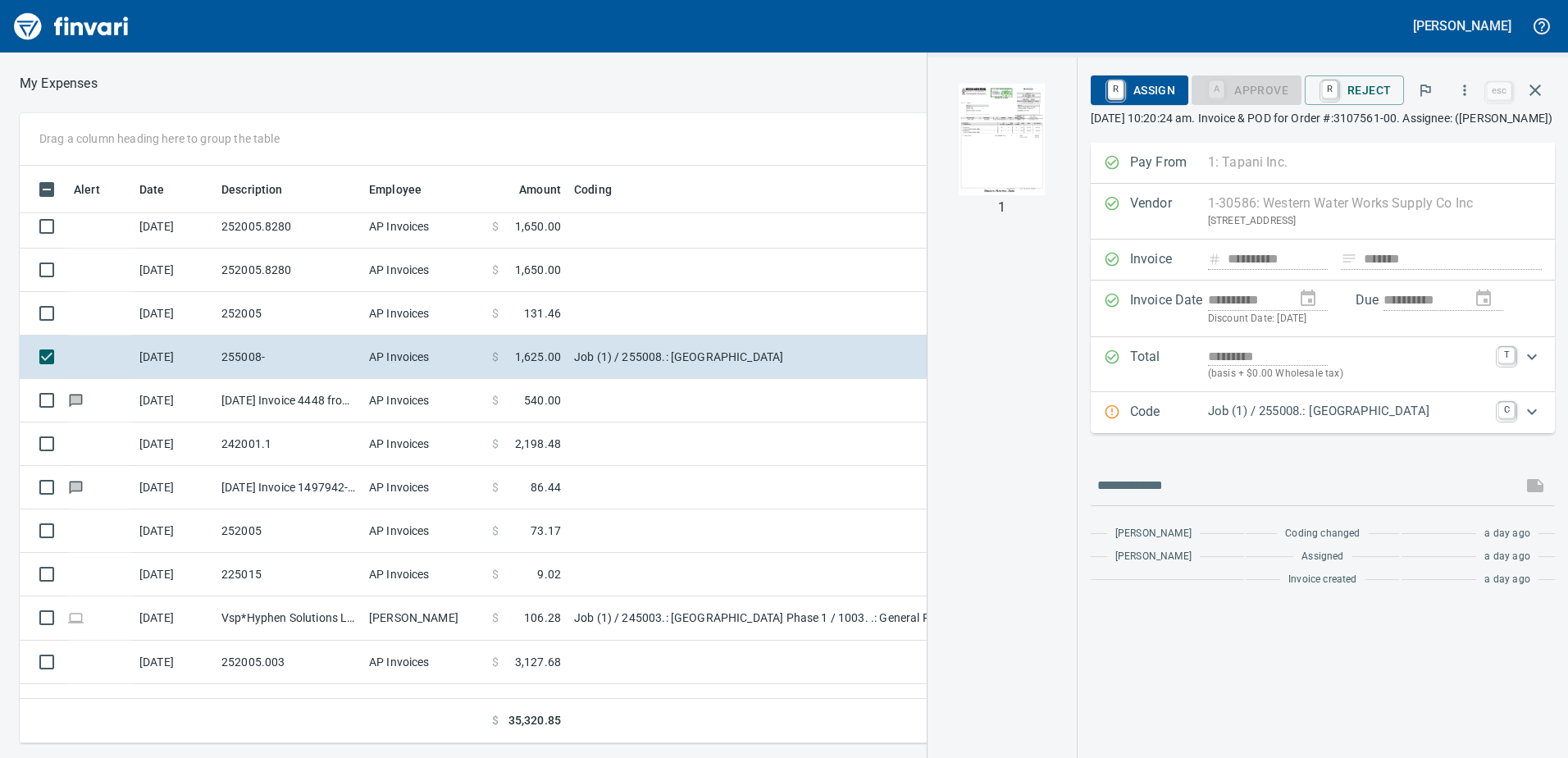
click at [991, 134] on img "button" at bounding box center [1002, 139] width 112 height 112
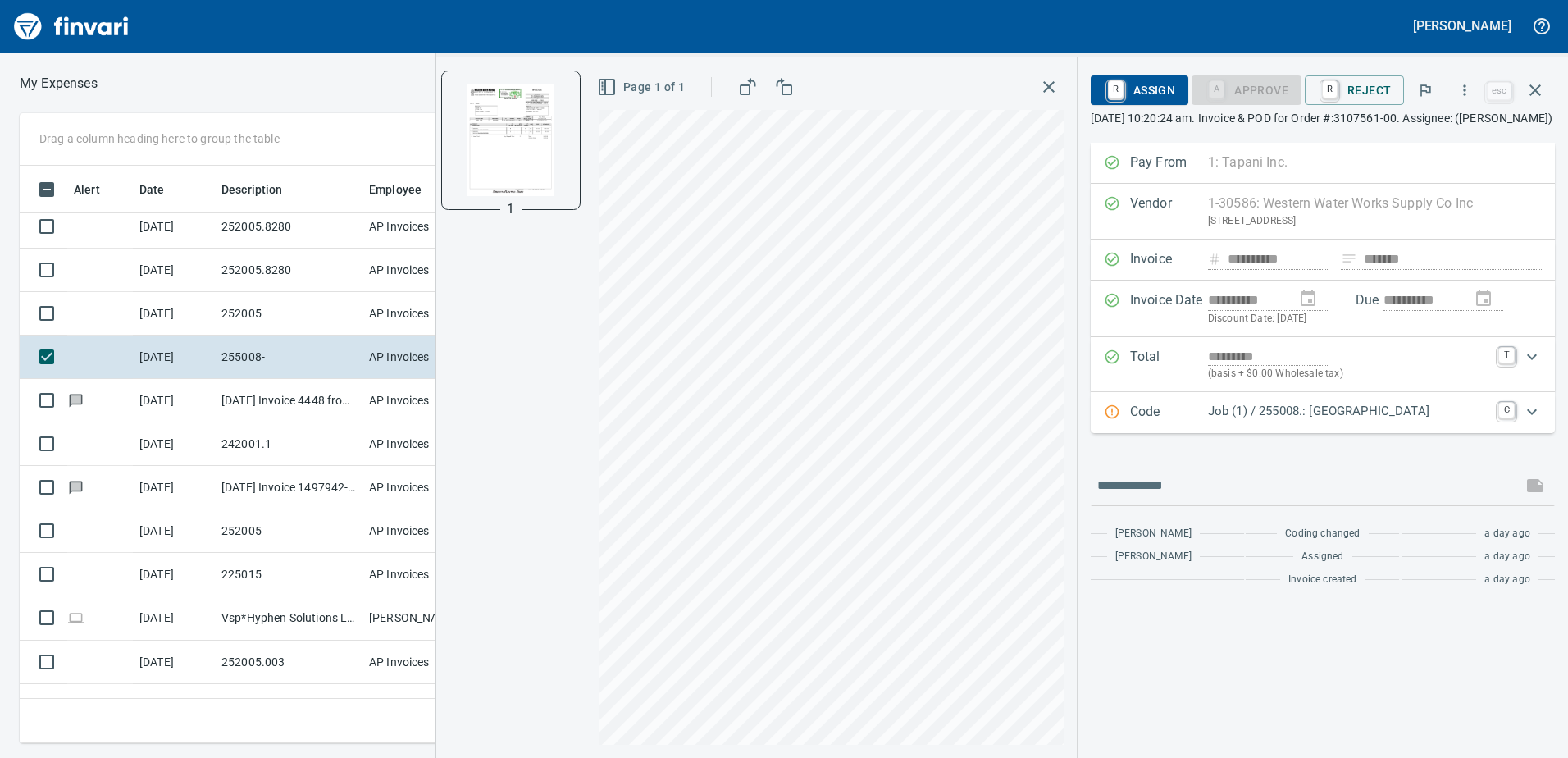
click at [562, 362] on div "1 Page 1 of 1" at bounding box center [756, 408] width 640 height 701
click at [1295, 420] on p "Job (1) / 255008.: [GEOGRAPHIC_DATA]" at bounding box center [1348, 411] width 280 height 19
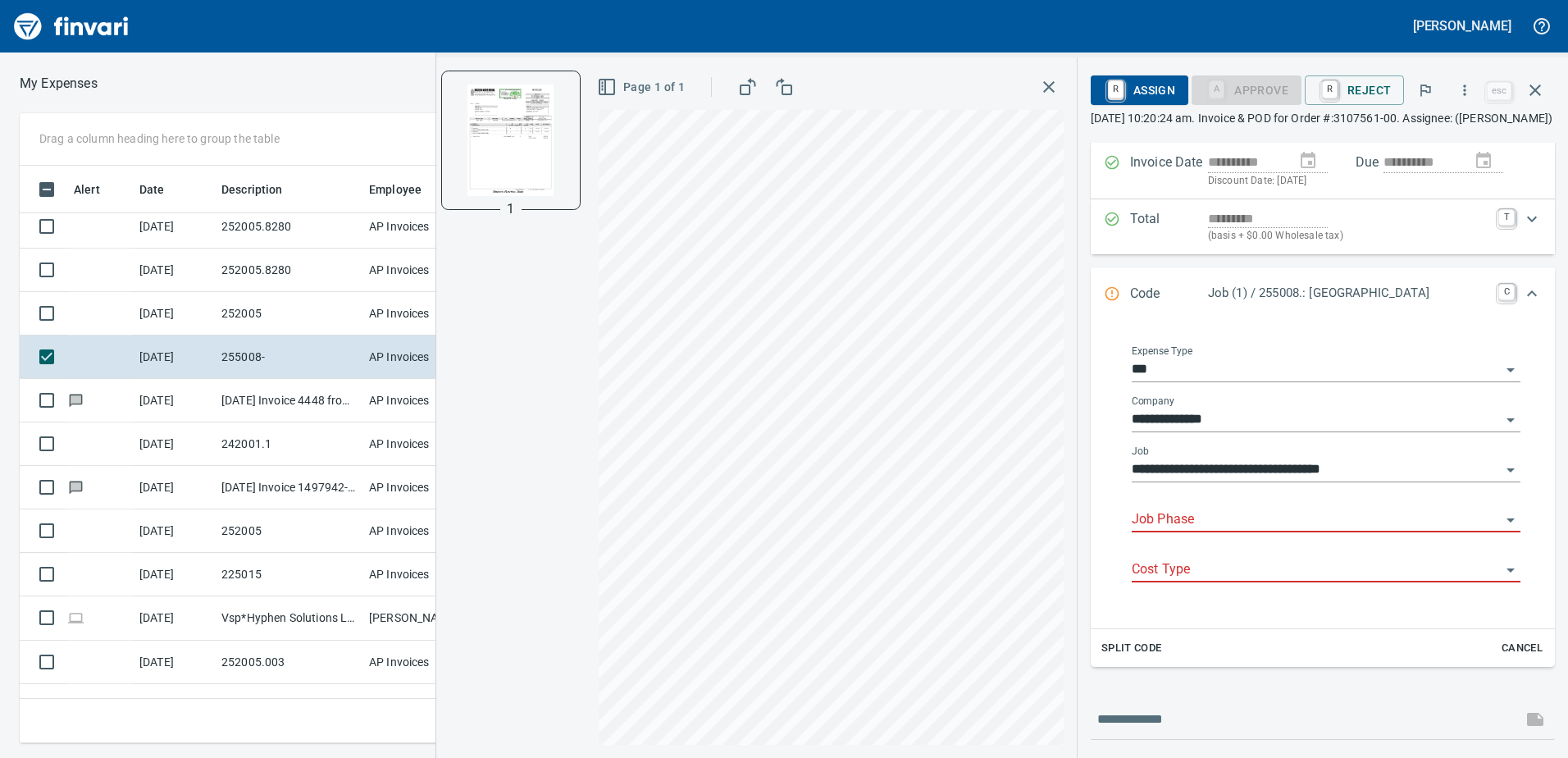
scroll to position [164, 0]
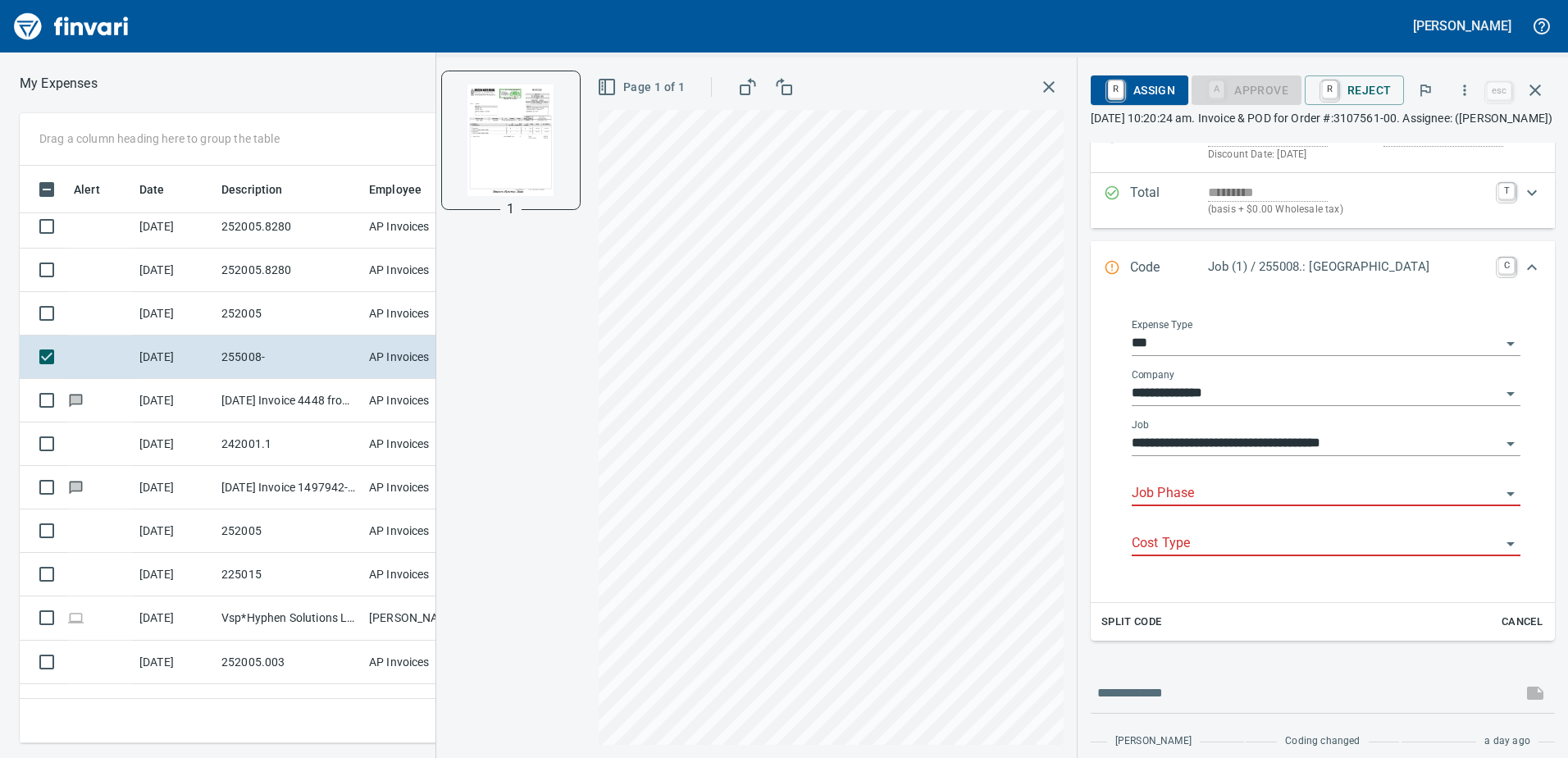
click at [1240, 505] on input "Job Phase" at bounding box center [1316, 493] width 369 height 23
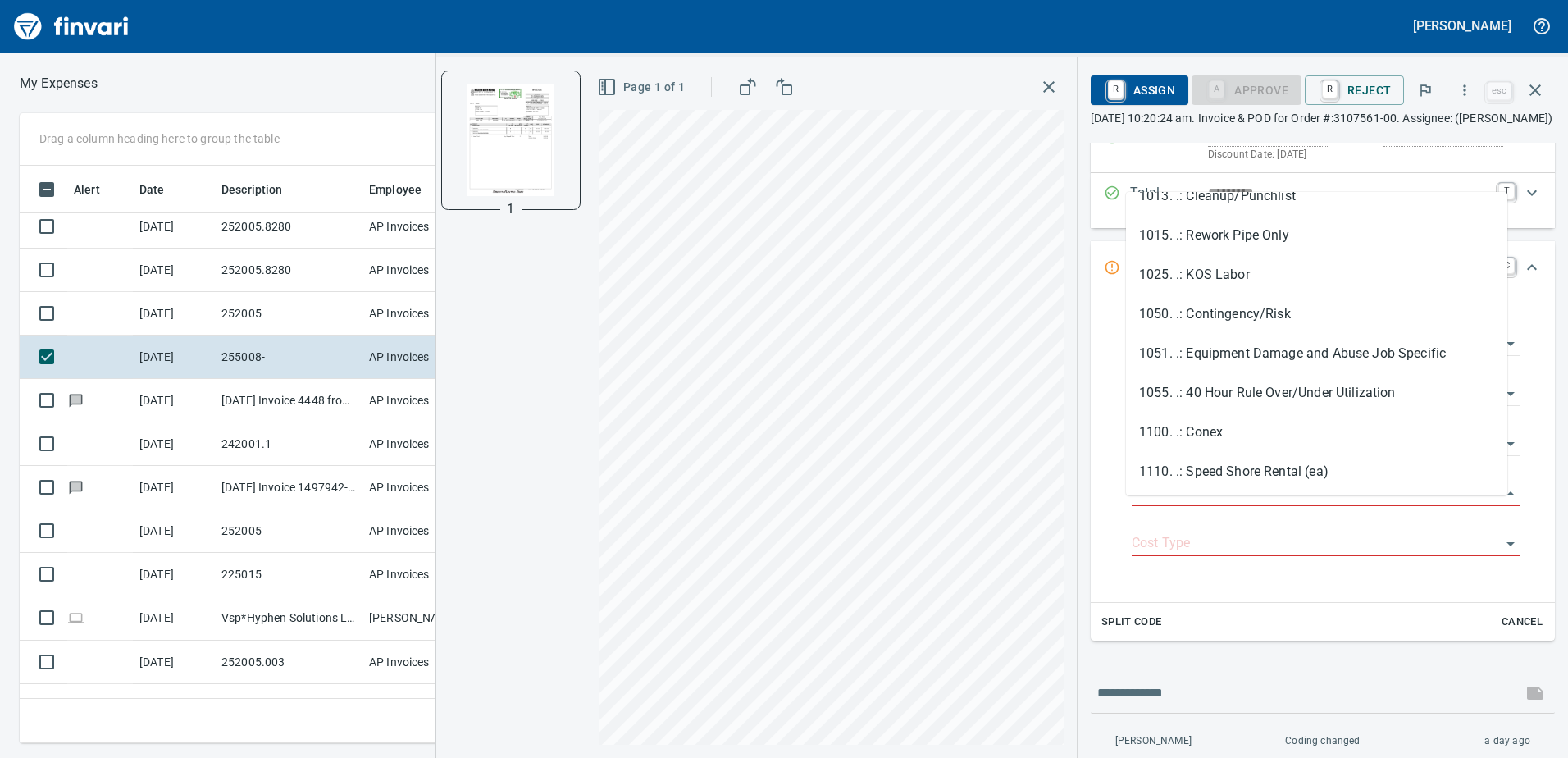
scroll to position [493, 0]
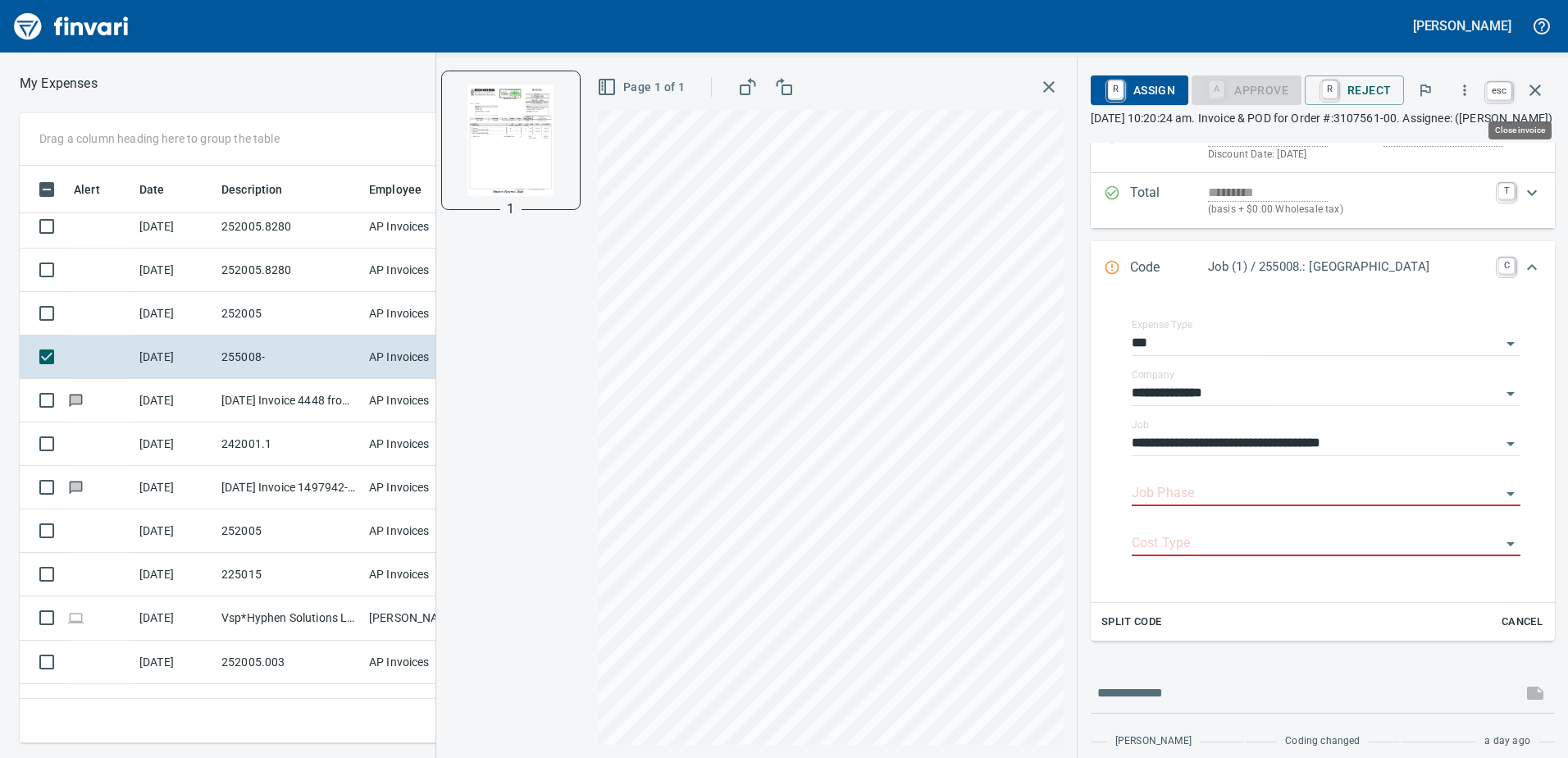
click at [1537, 90] on icon "button" at bounding box center [1535, 90] width 20 height 20
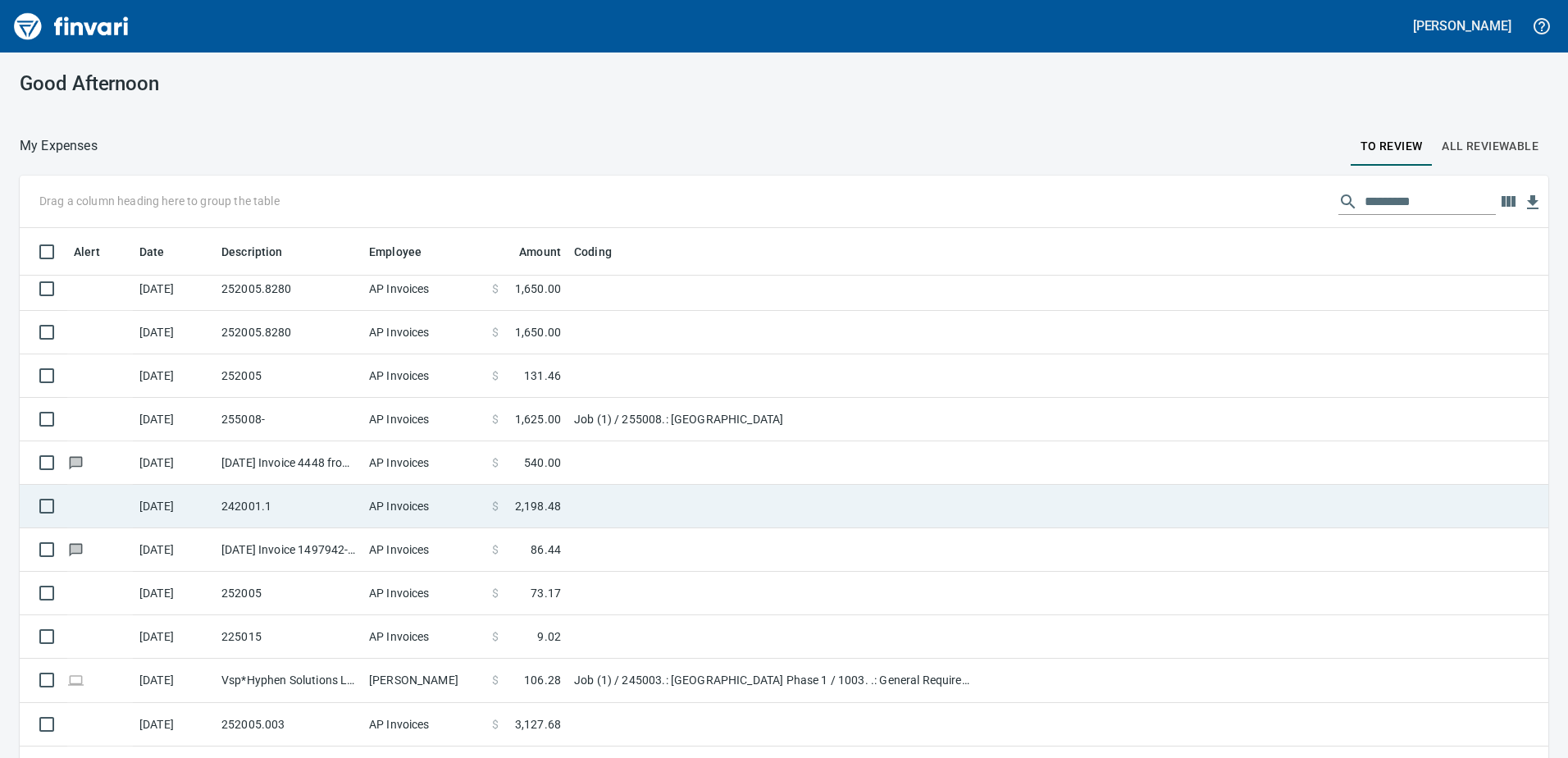
scroll to position [221, 0]
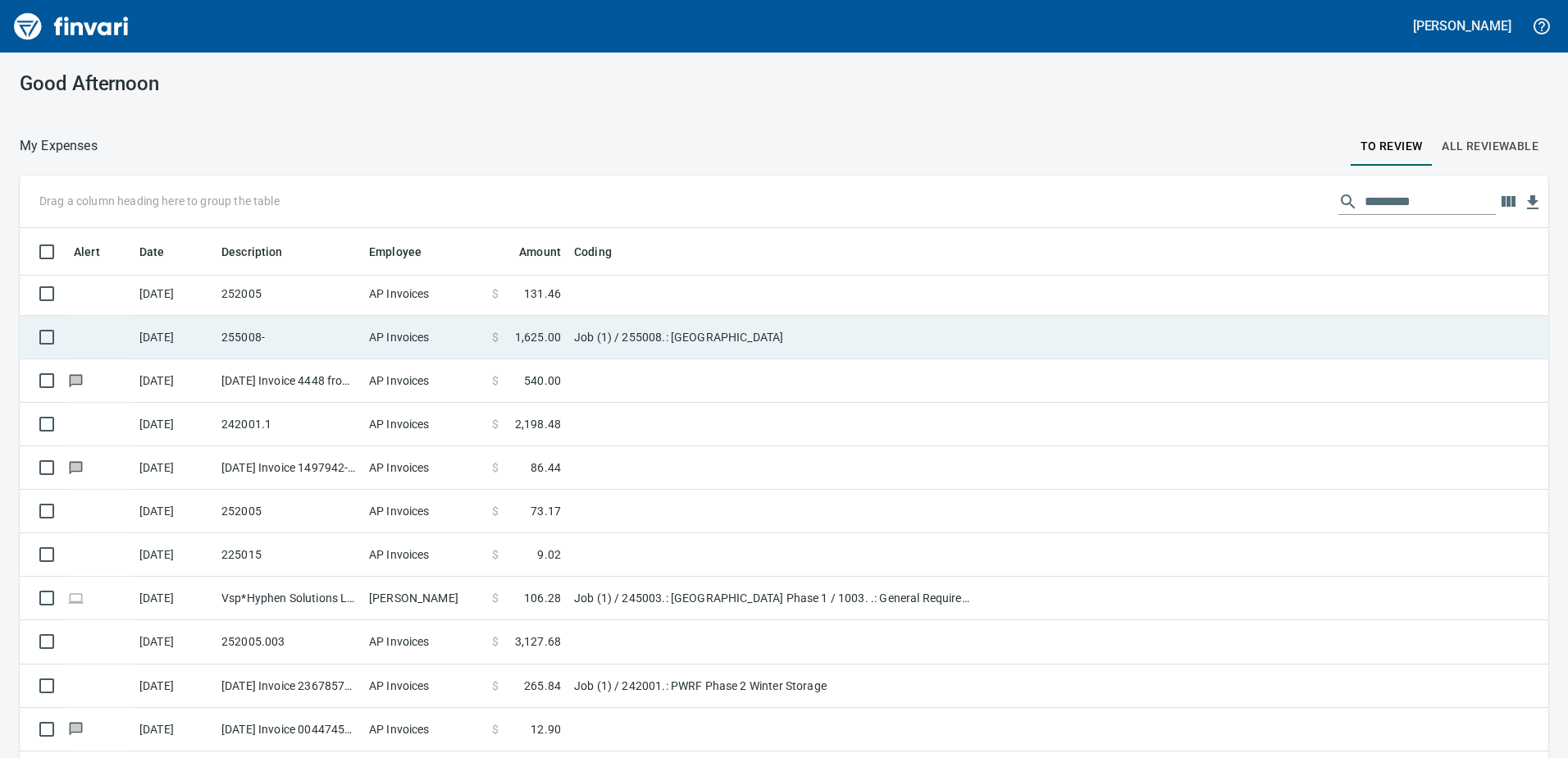
click at [657, 349] on td "Job (1) / 255008.: [GEOGRAPHIC_DATA]" at bounding box center [773, 338] width 411 height 43
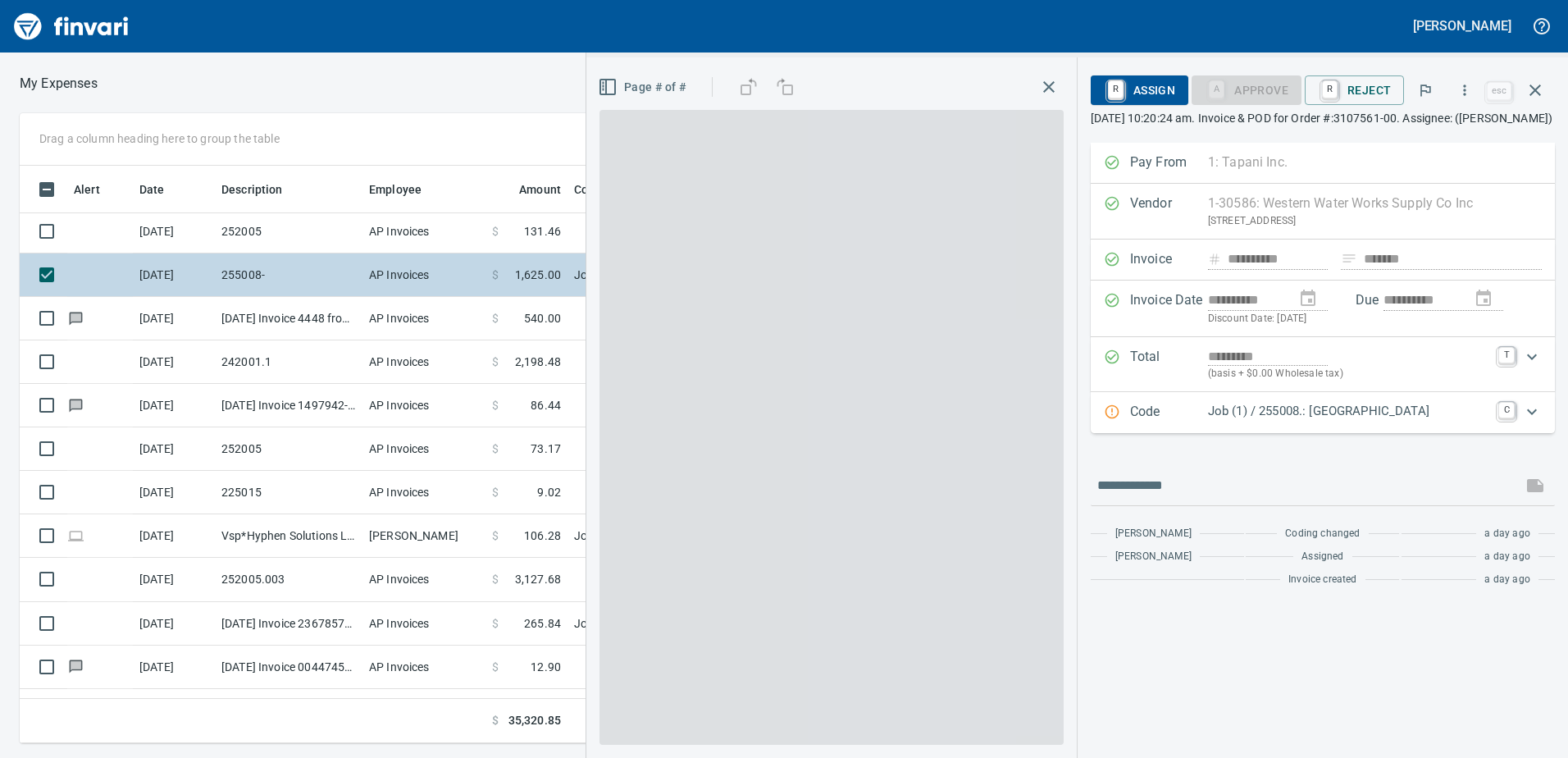
scroll to position [566, 1094]
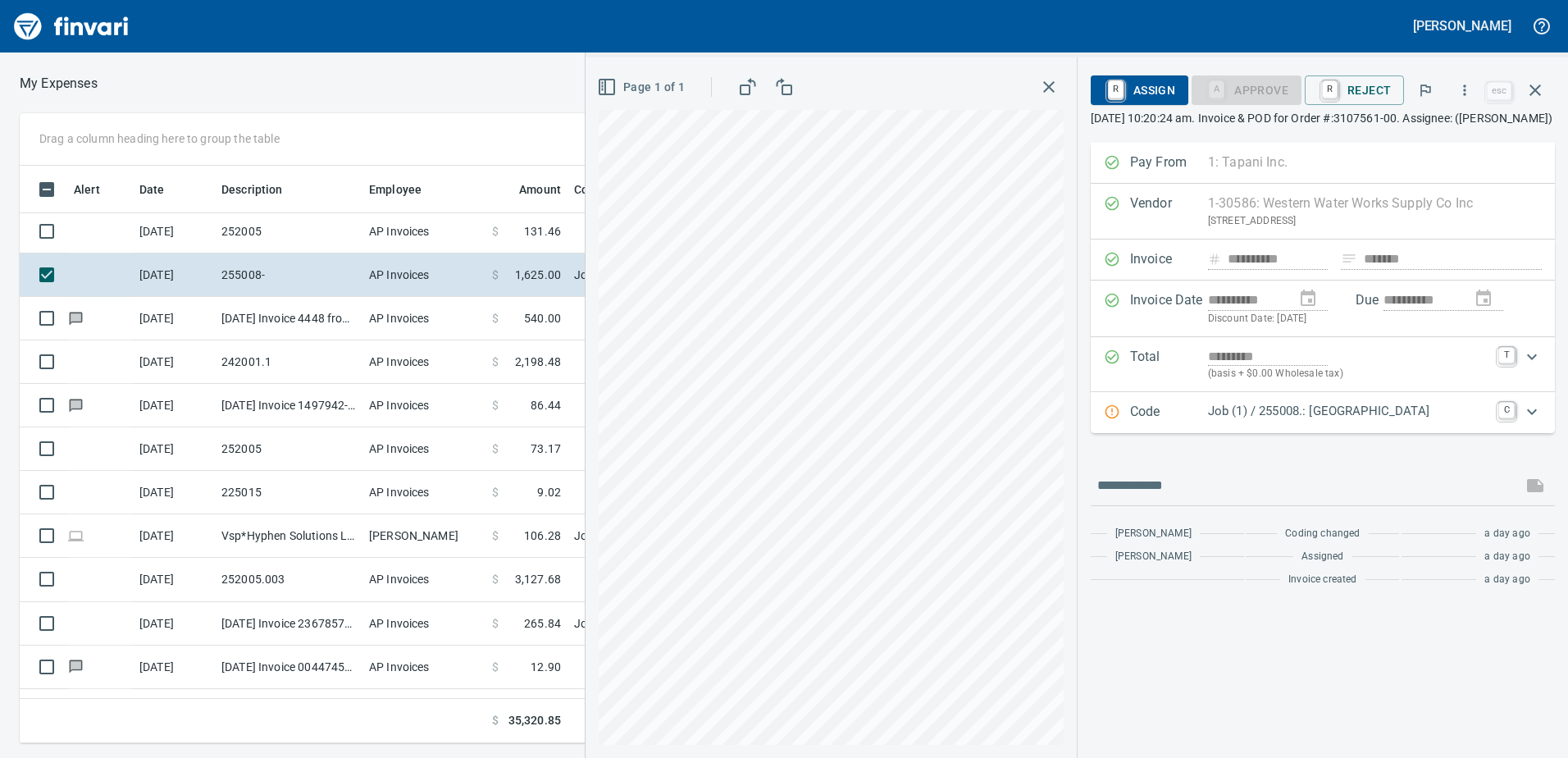
click at [1292, 420] on p "Job (1) / 255008.: [GEOGRAPHIC_DATA]" at bounding box center [1348, 411] width 280 height 19
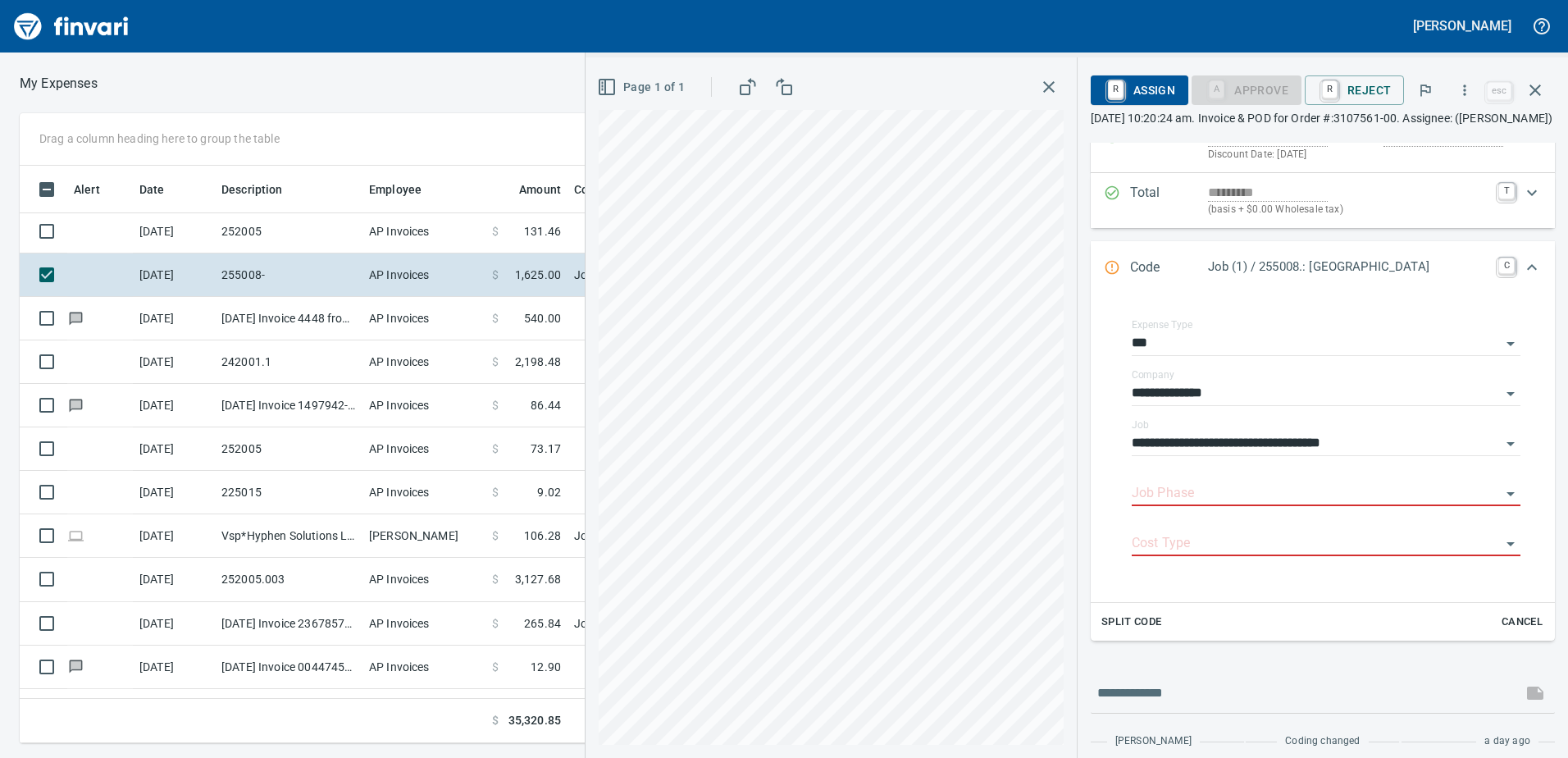
scroll to position [238, 0]
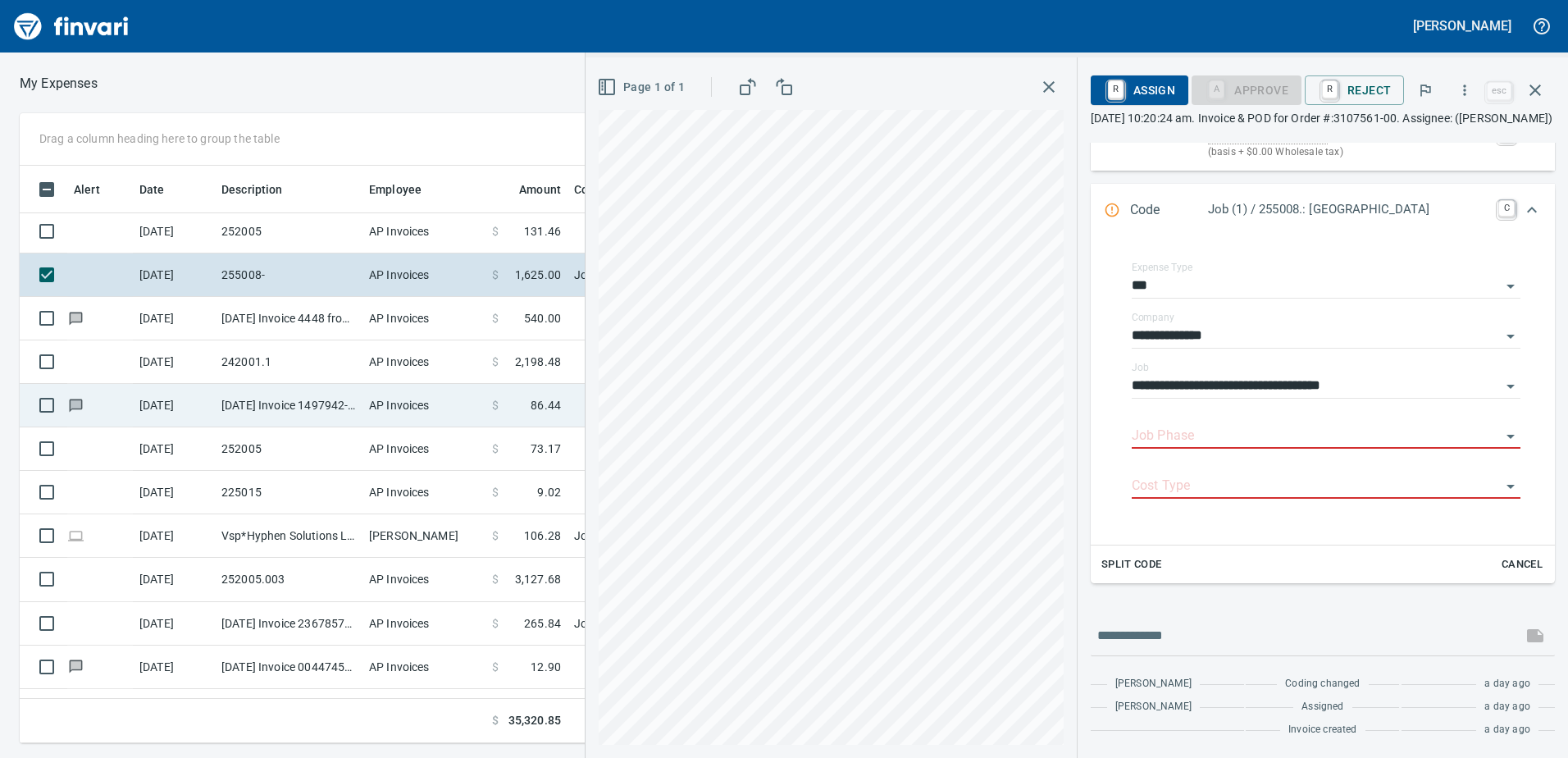
click at [552, 401] on div "Drag a column heading here to group the table Alert Date Description Employee A…" at bounding box center [784, 428] width 1568 height 630
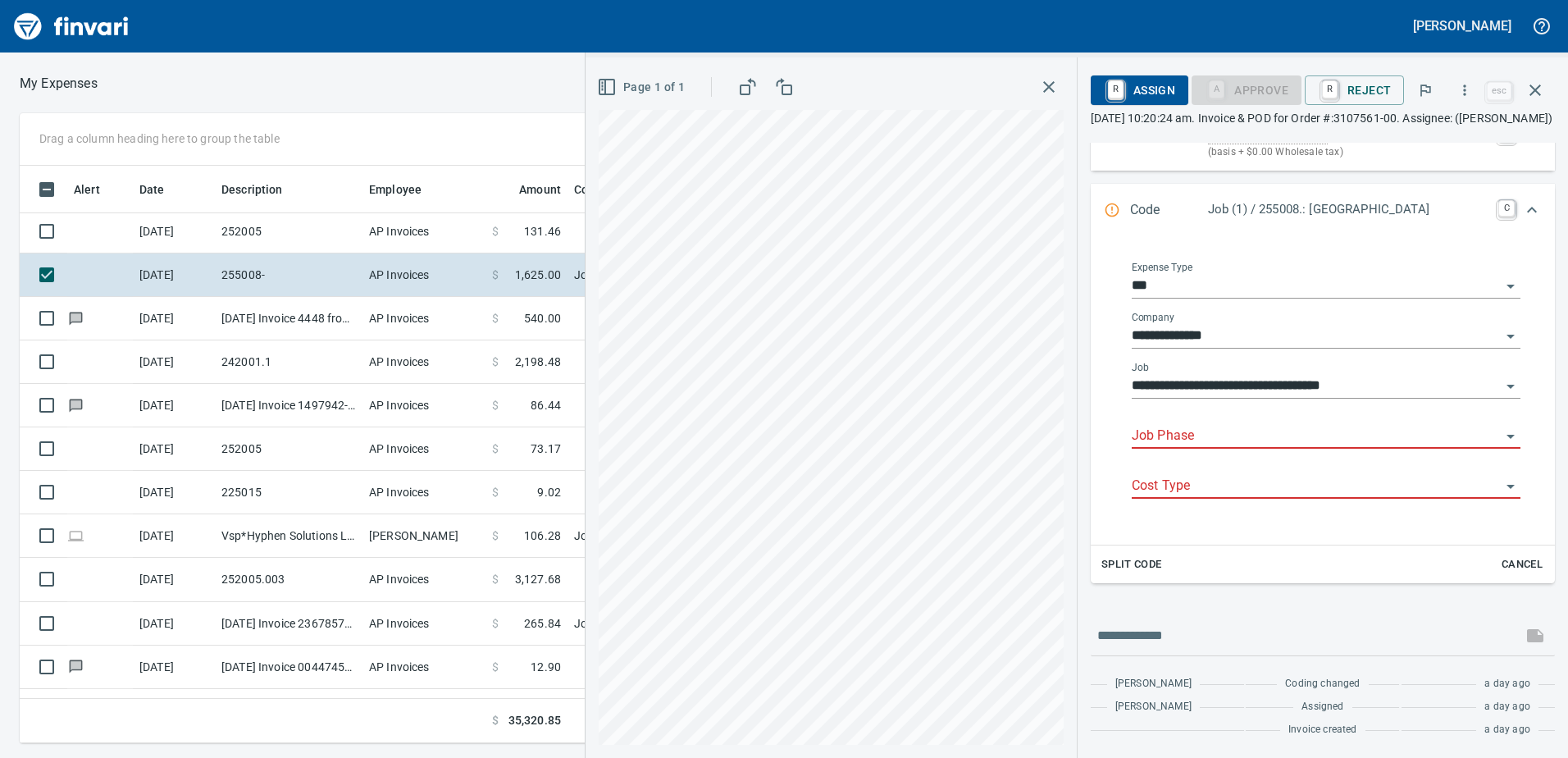
click at [1250, 436] on input "Job Phase" at bounding box center [1316, 436] width 369 height 23
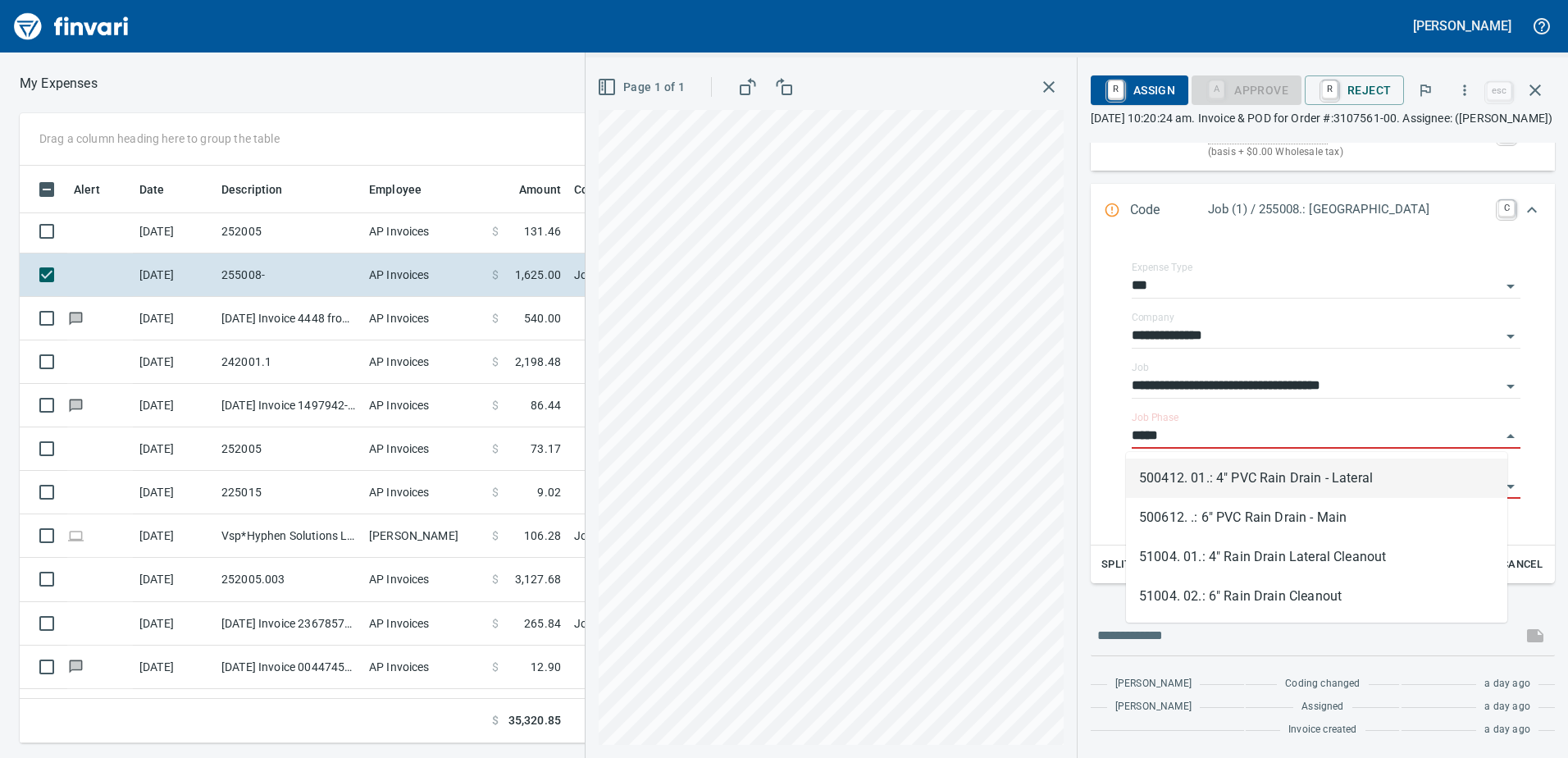
scroll to position [566, 1094]
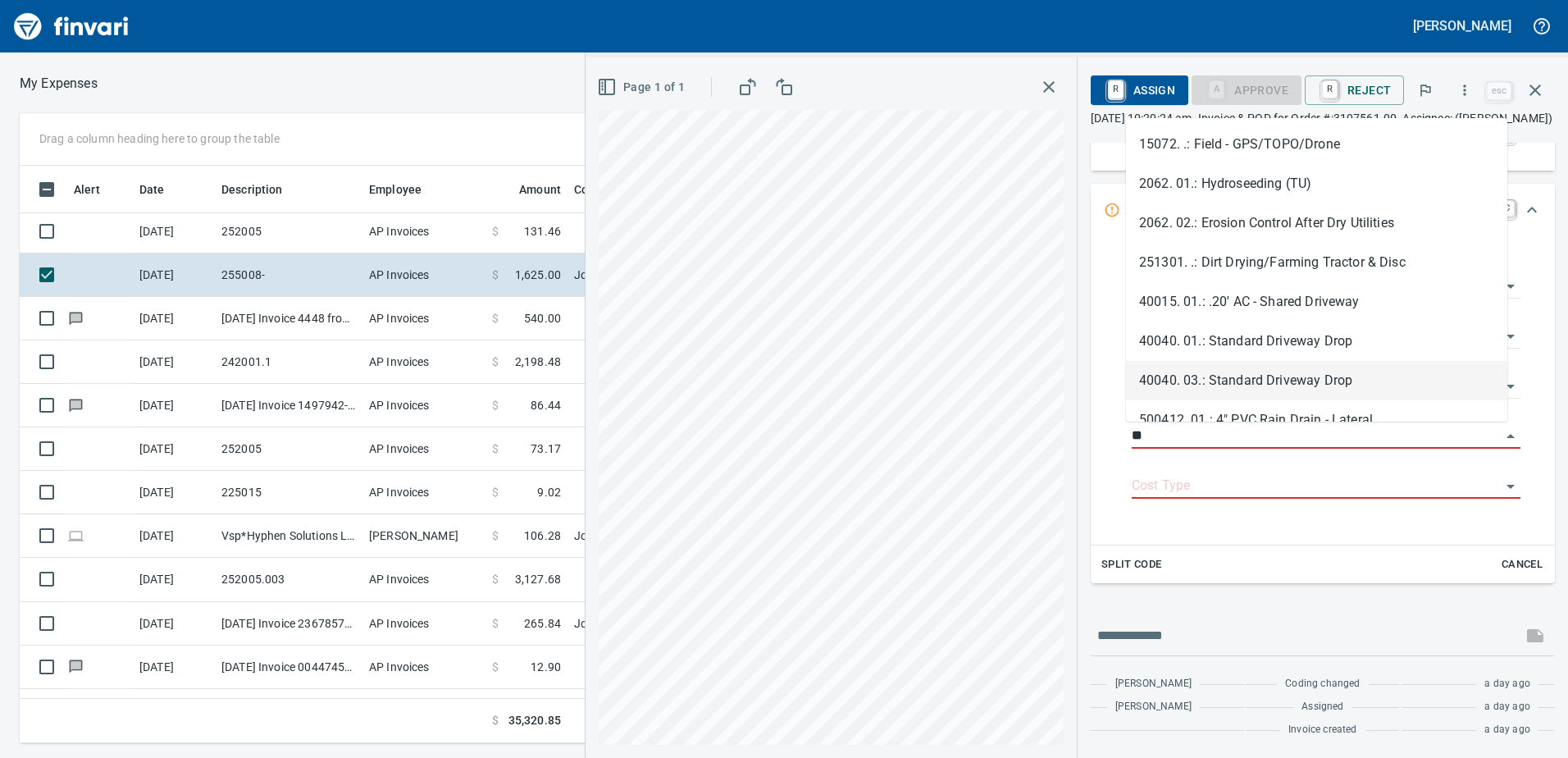
type input "*"
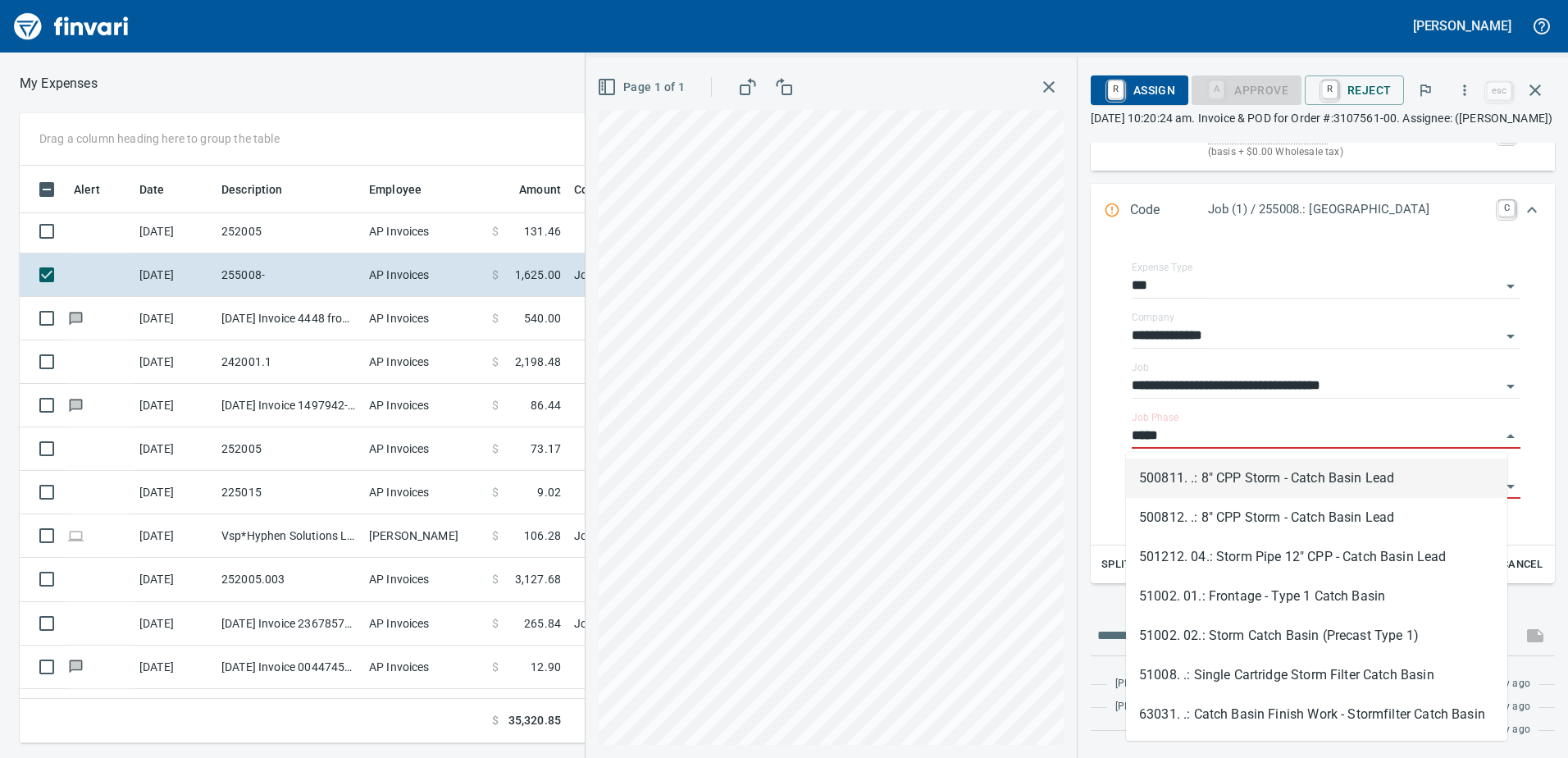
type input "*****"
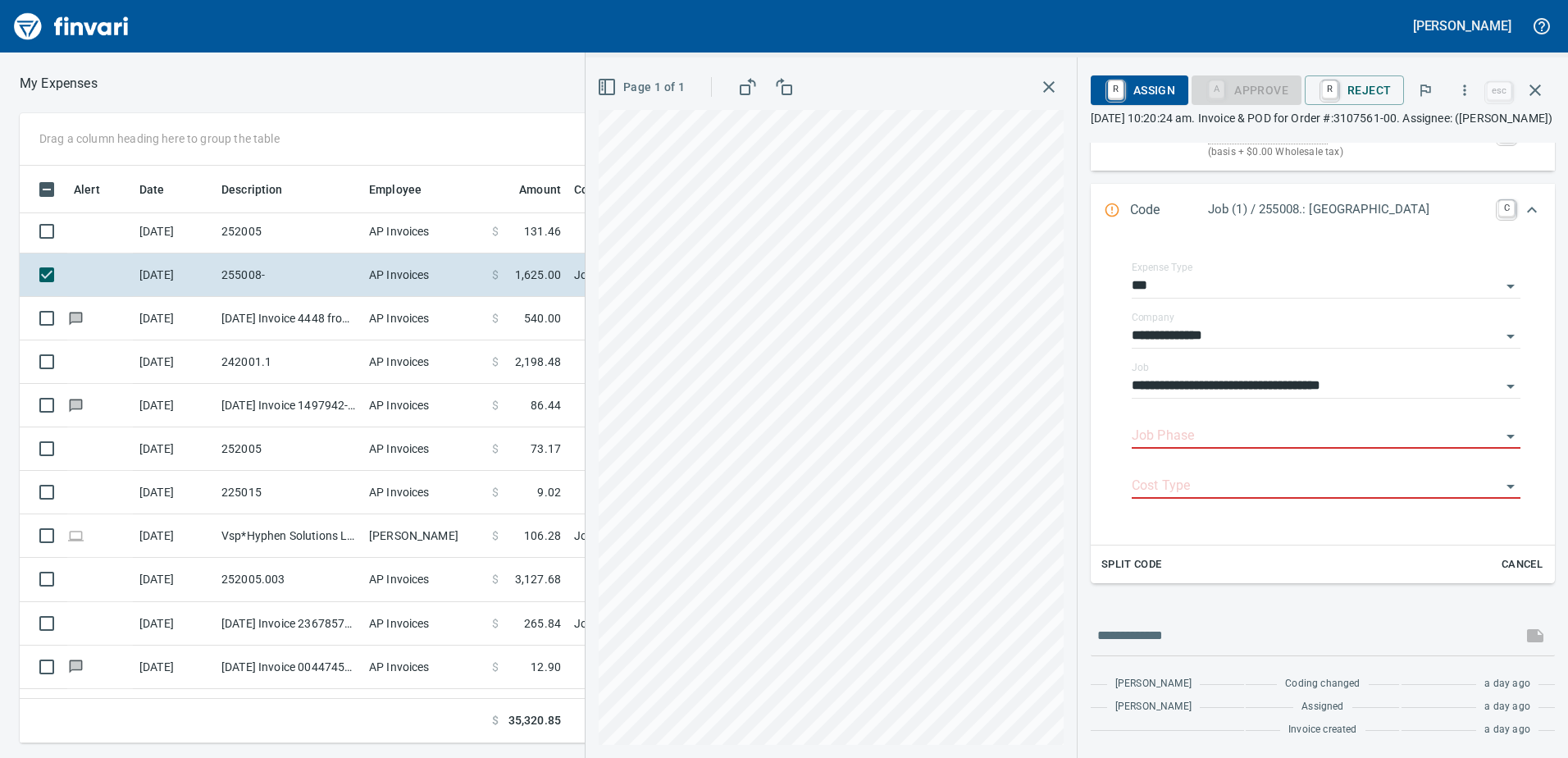
click at [1090, 376] on div "**********" at bounding box center [1322, 391] width 464 height 307
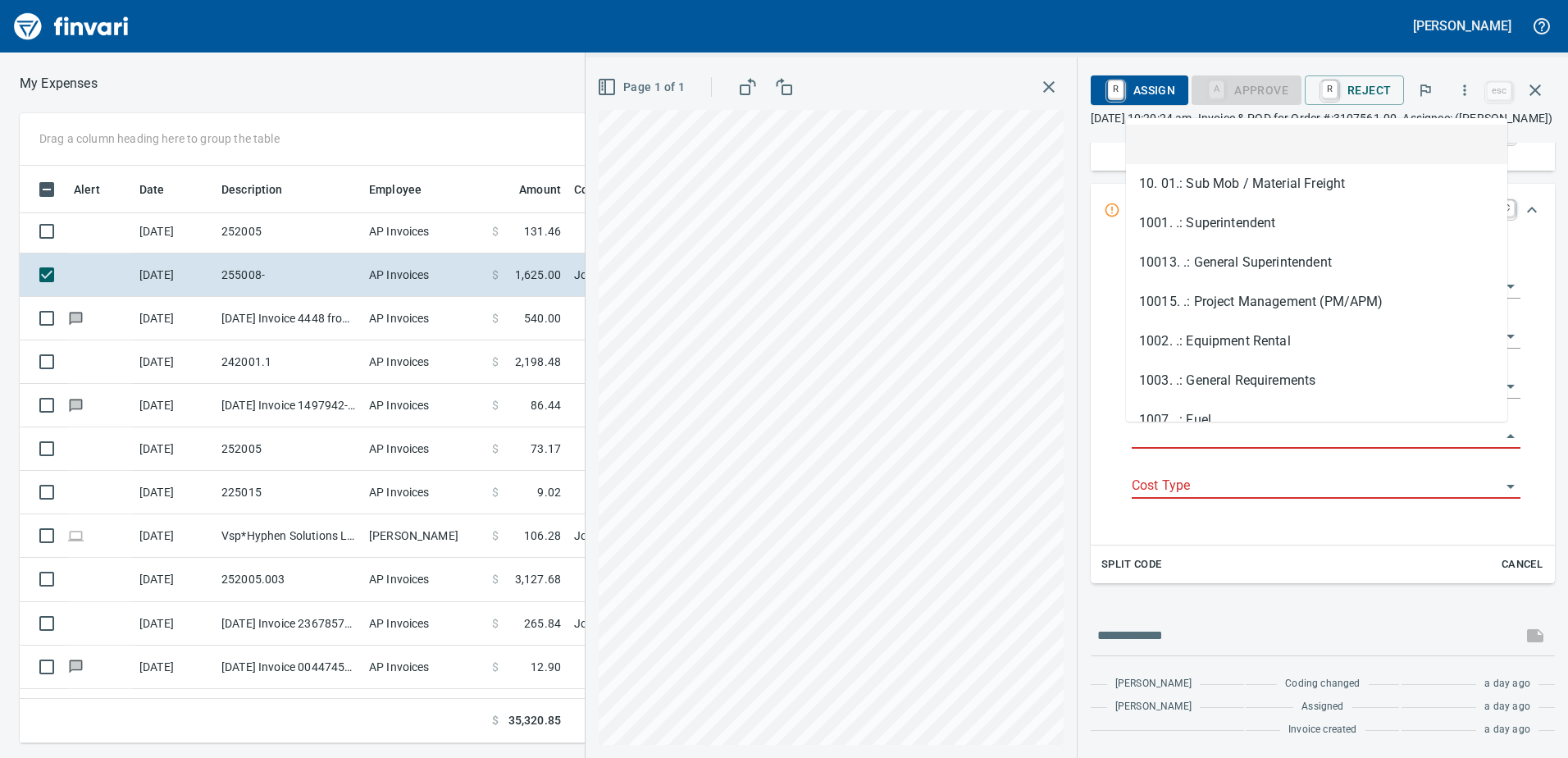
click at [1160, 440] on input "Job Phase" at bounding box center [1316, 436] width 369 height 23
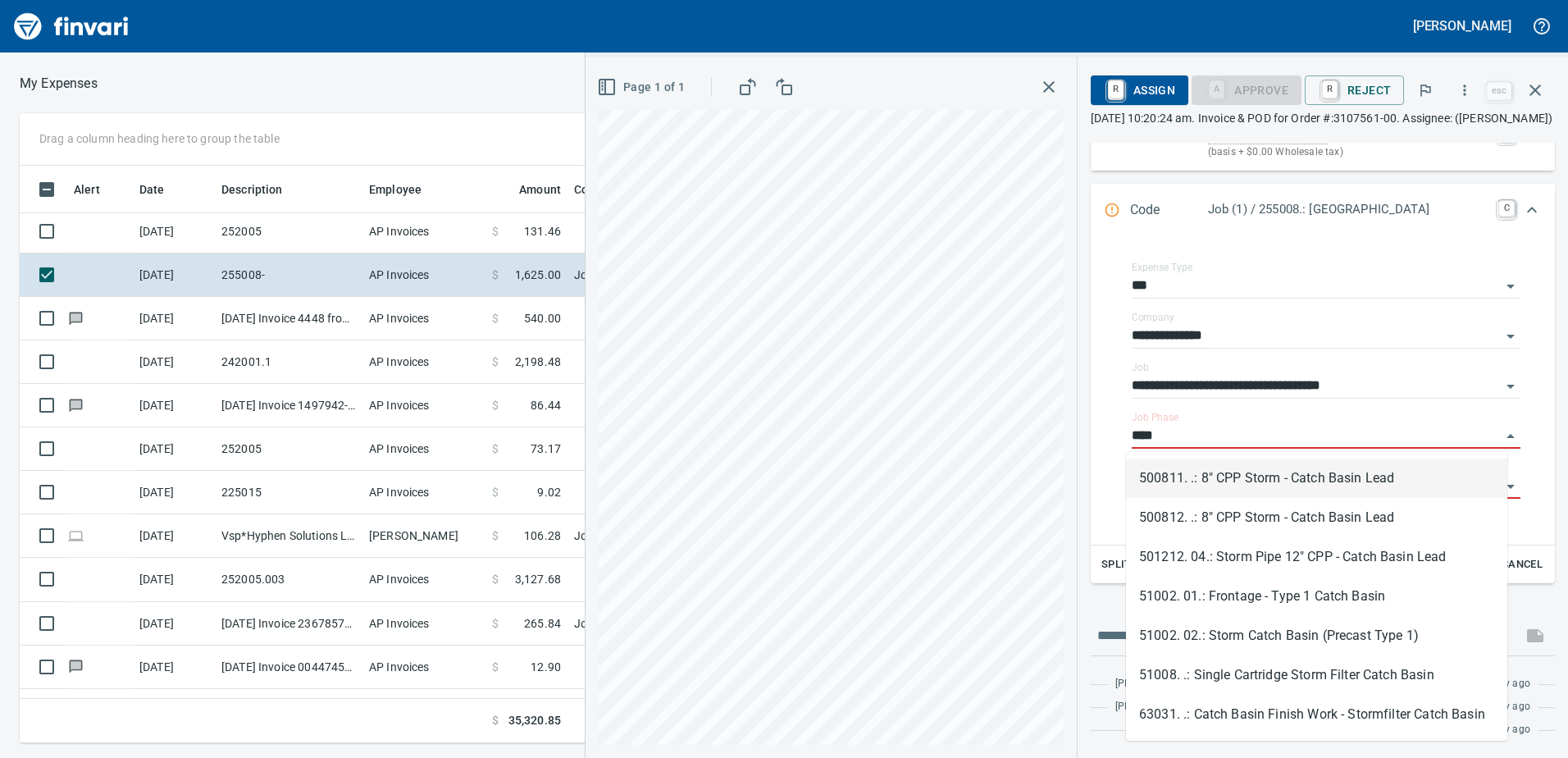
type input "****"
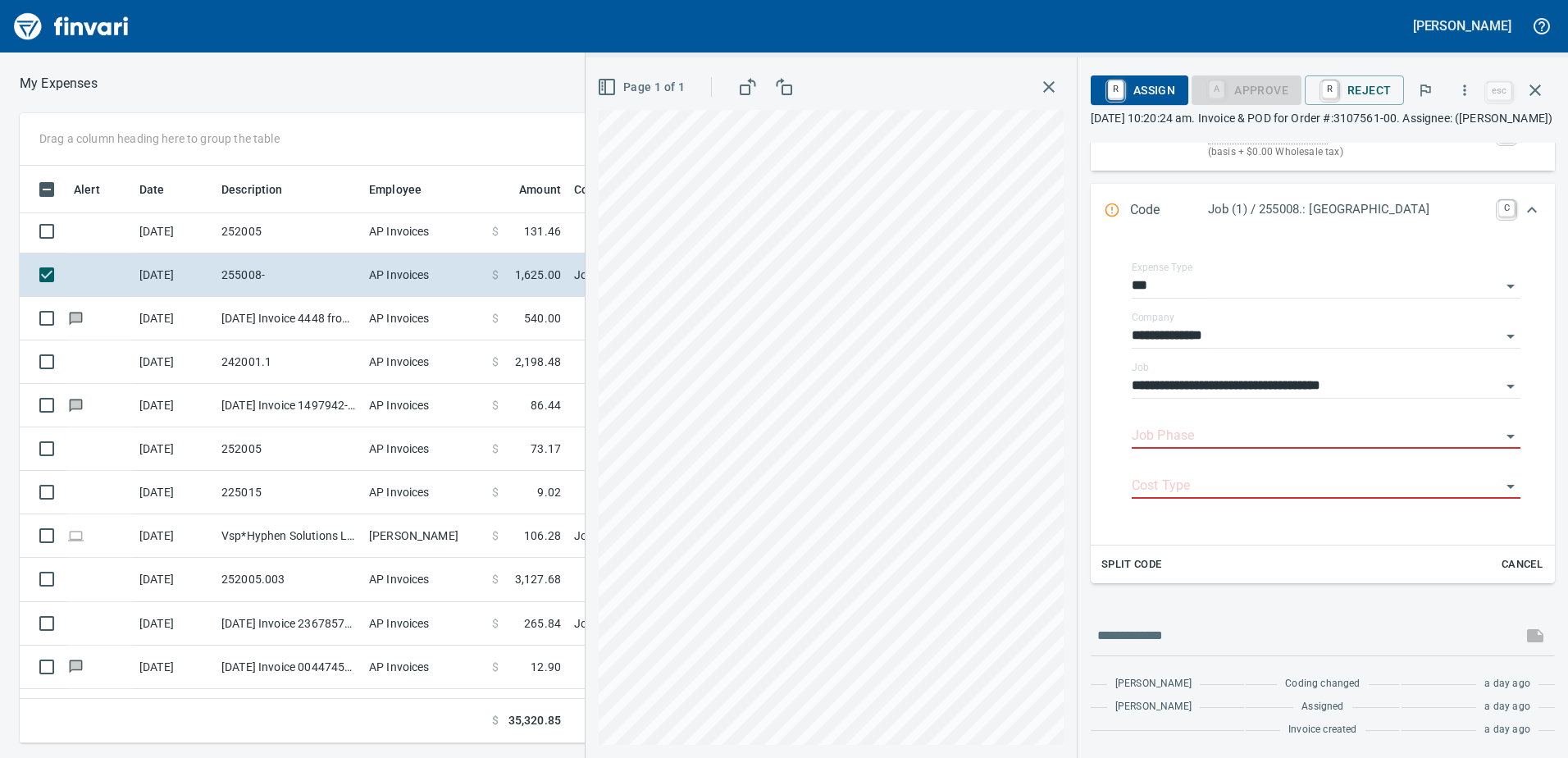
click at [1039, 79] on icon "button" at bounding box center [1049, 87] width 20 height 20
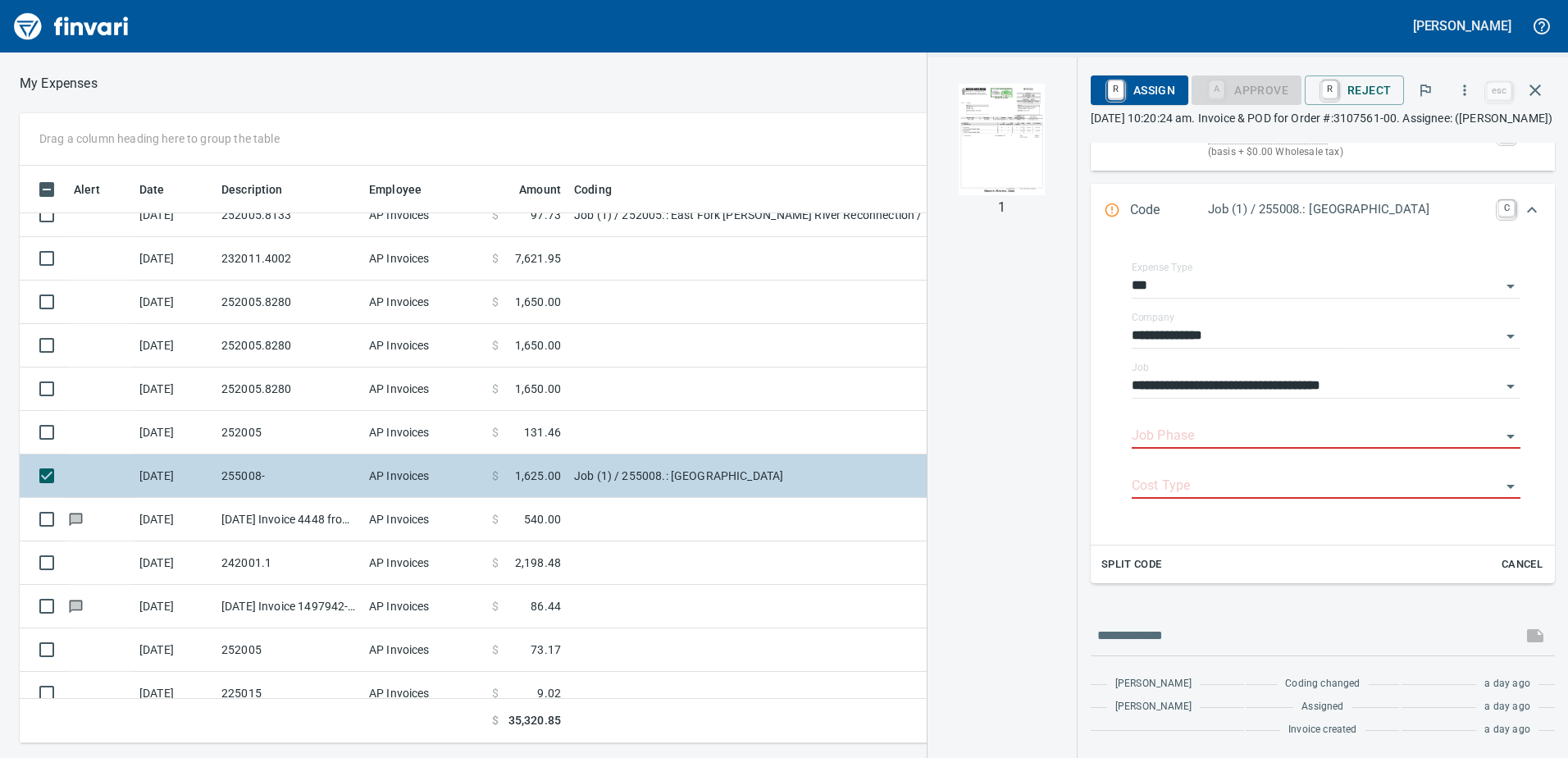
scroll to position [0, 0]
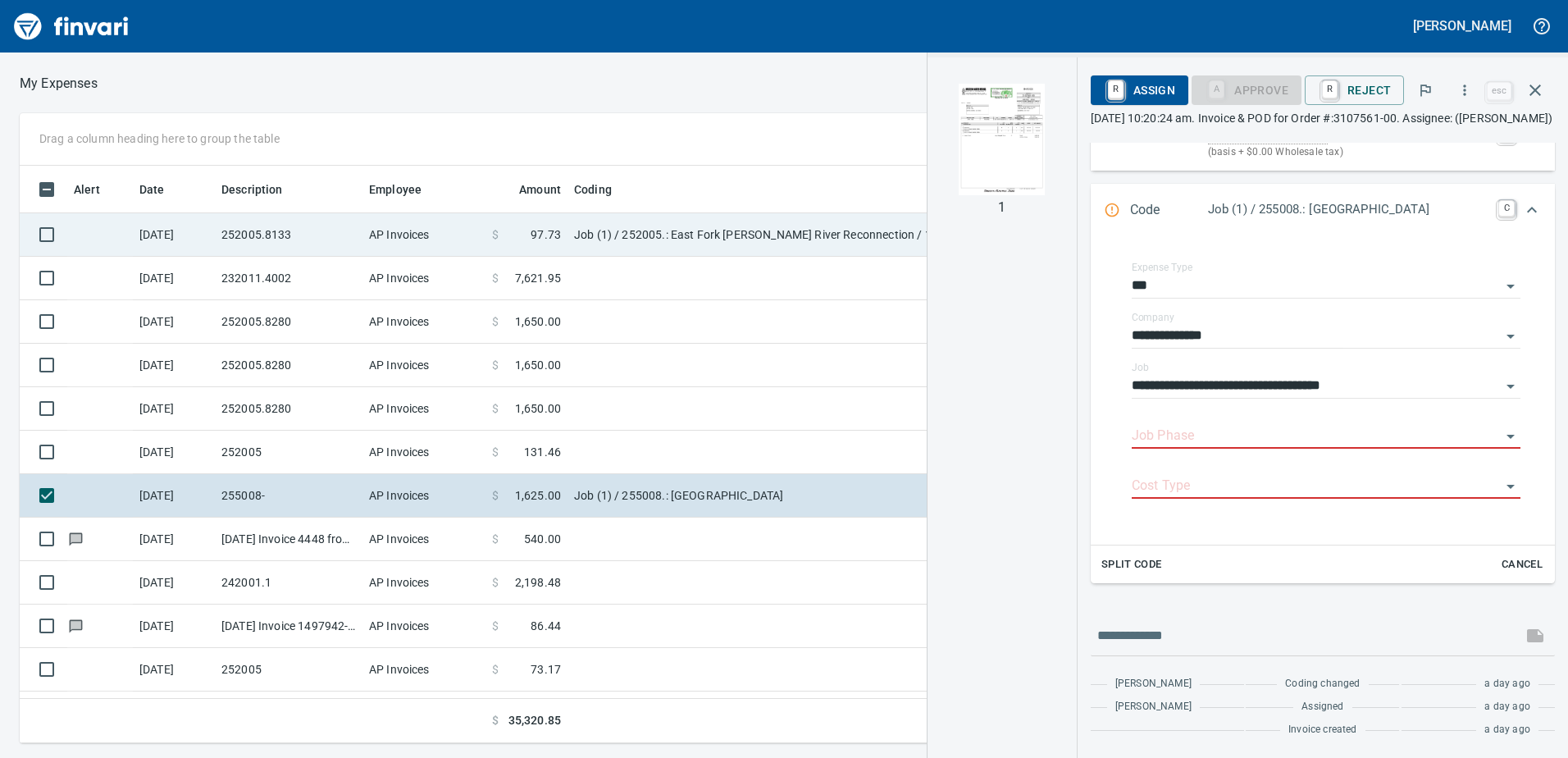
drag, startPoint x: 612, startPoint y: 246, endPoint x: 622, endPoint y: 246, distance: 10.0
click at [611, 246] on td "Job (1) / 252005.: East Fork [PERSON_NAME] River Reconnection / 1100. .: Job Sh…" at bounding box center [773, 235] width 411 height 43
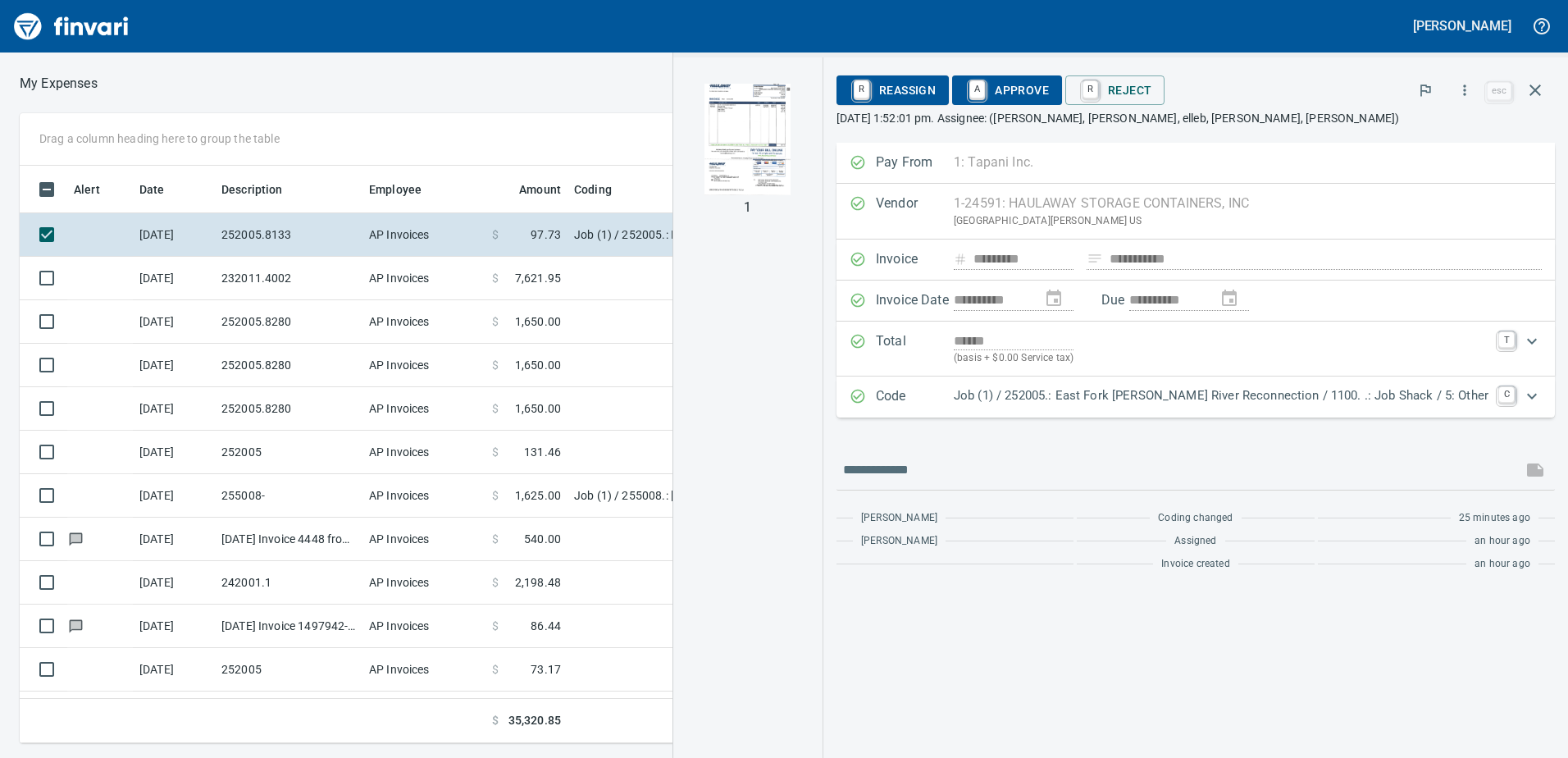
click at [1533, 401] on icon "Expand" at bounding box center [1532, 396] width 20 height 20
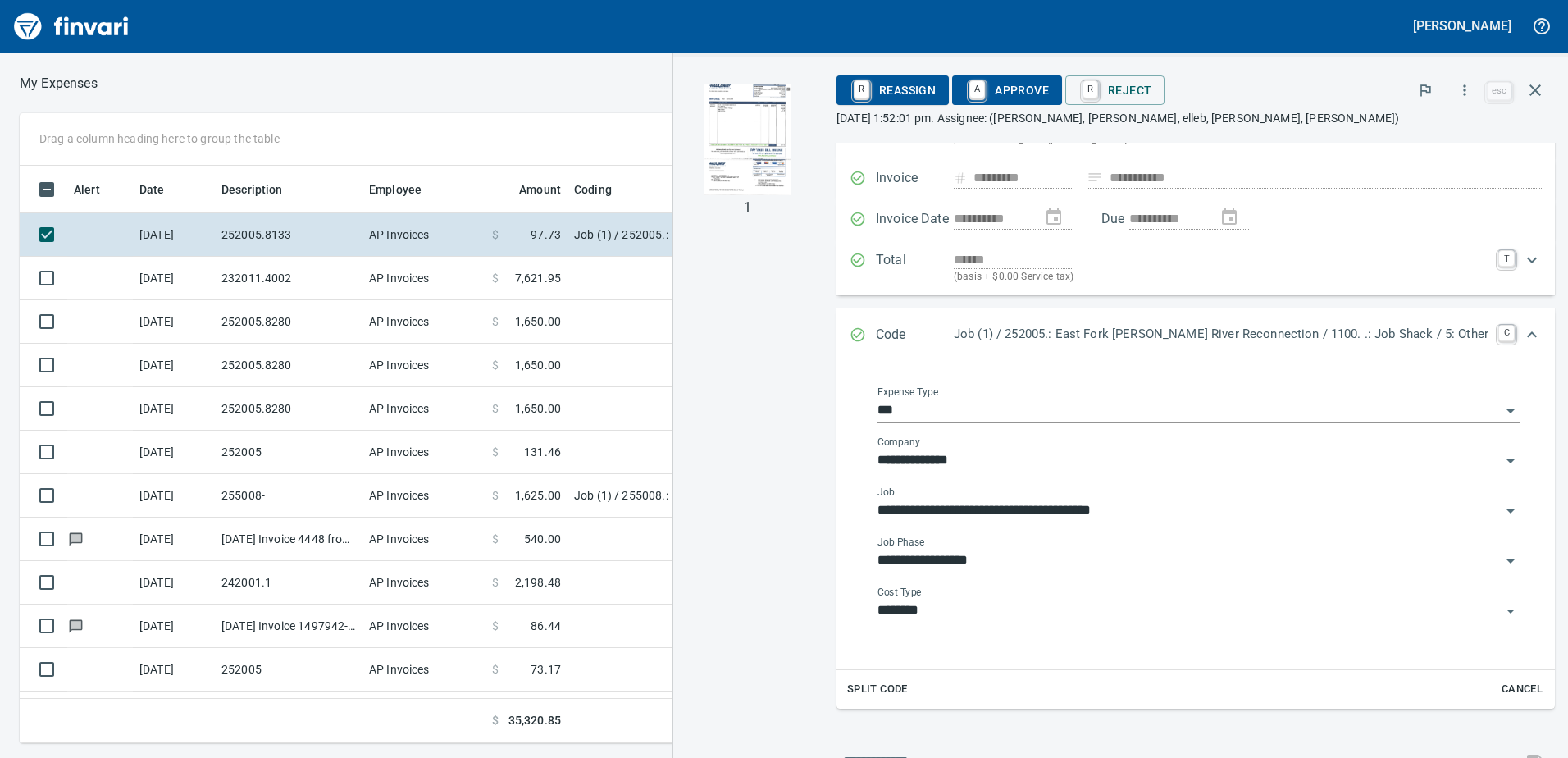
scroll to position [82, 0]
click at [1501, 565] on icon "Open" at bounding box center [1511, 561] width 20 height 20
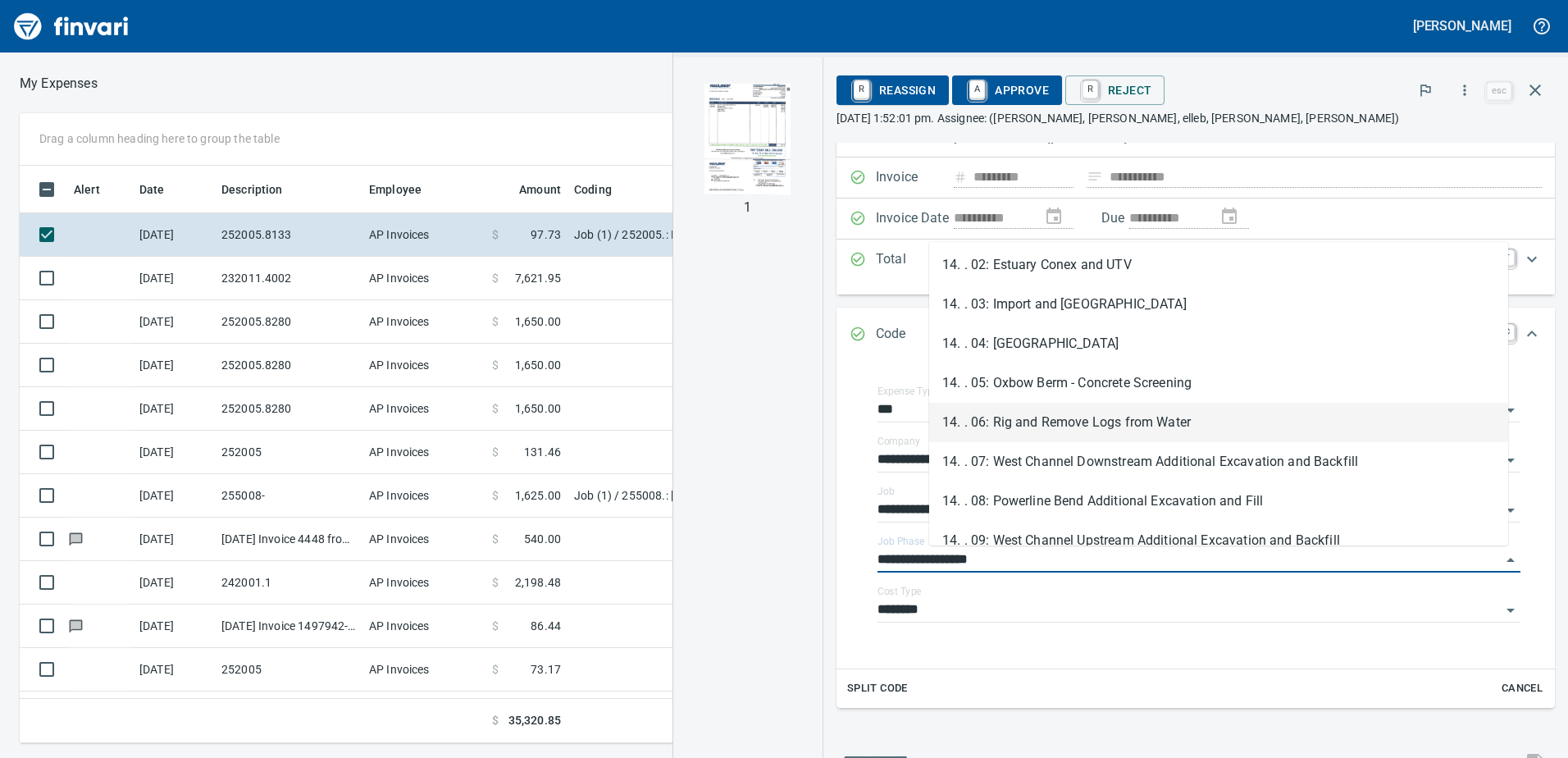
scroll to position [984, 0]
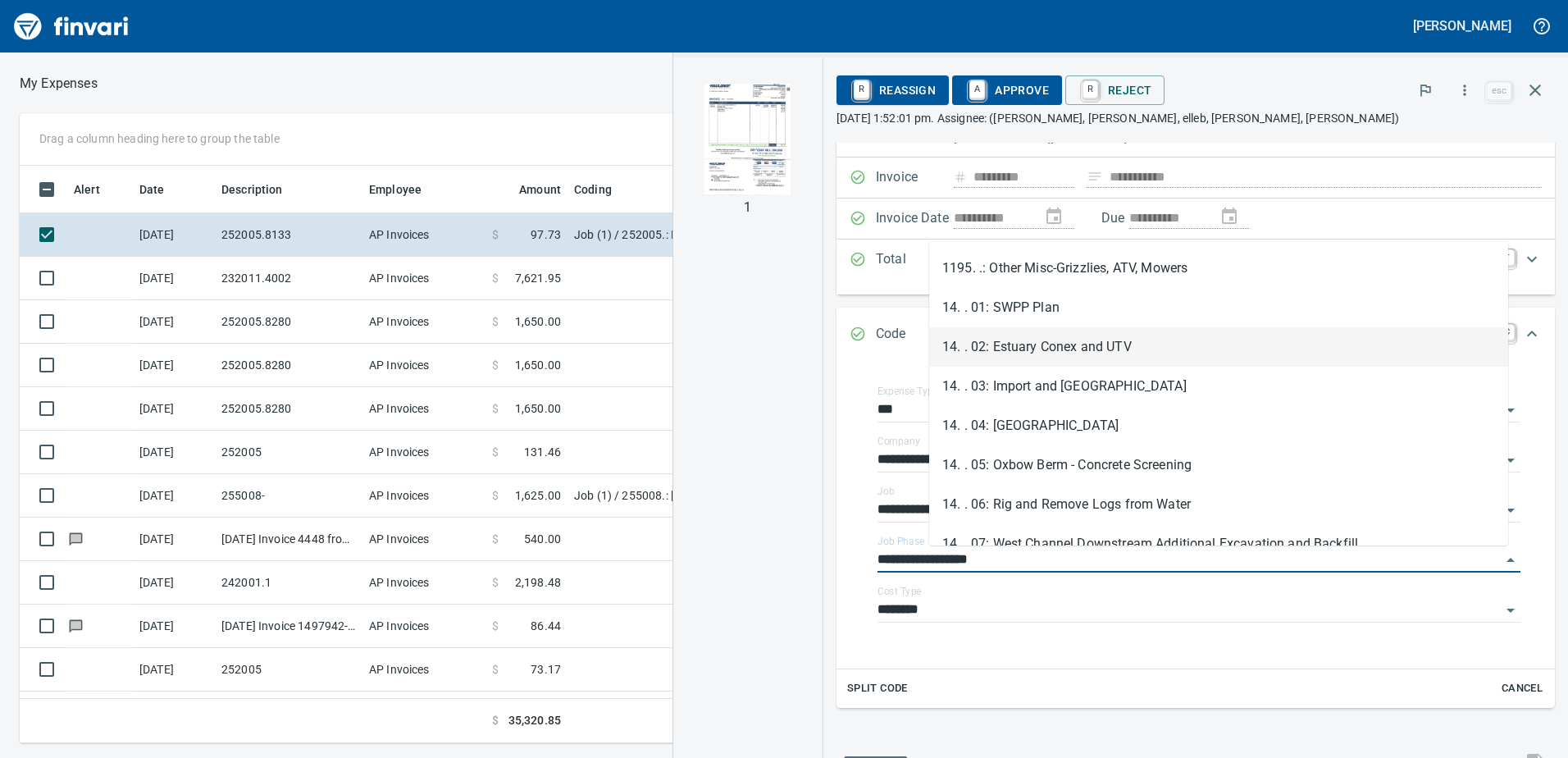
click at [1128, 356] on li "14. . 02: Estuary Conex and UTV" at bounding box center [1219, 347] width 579 height 39
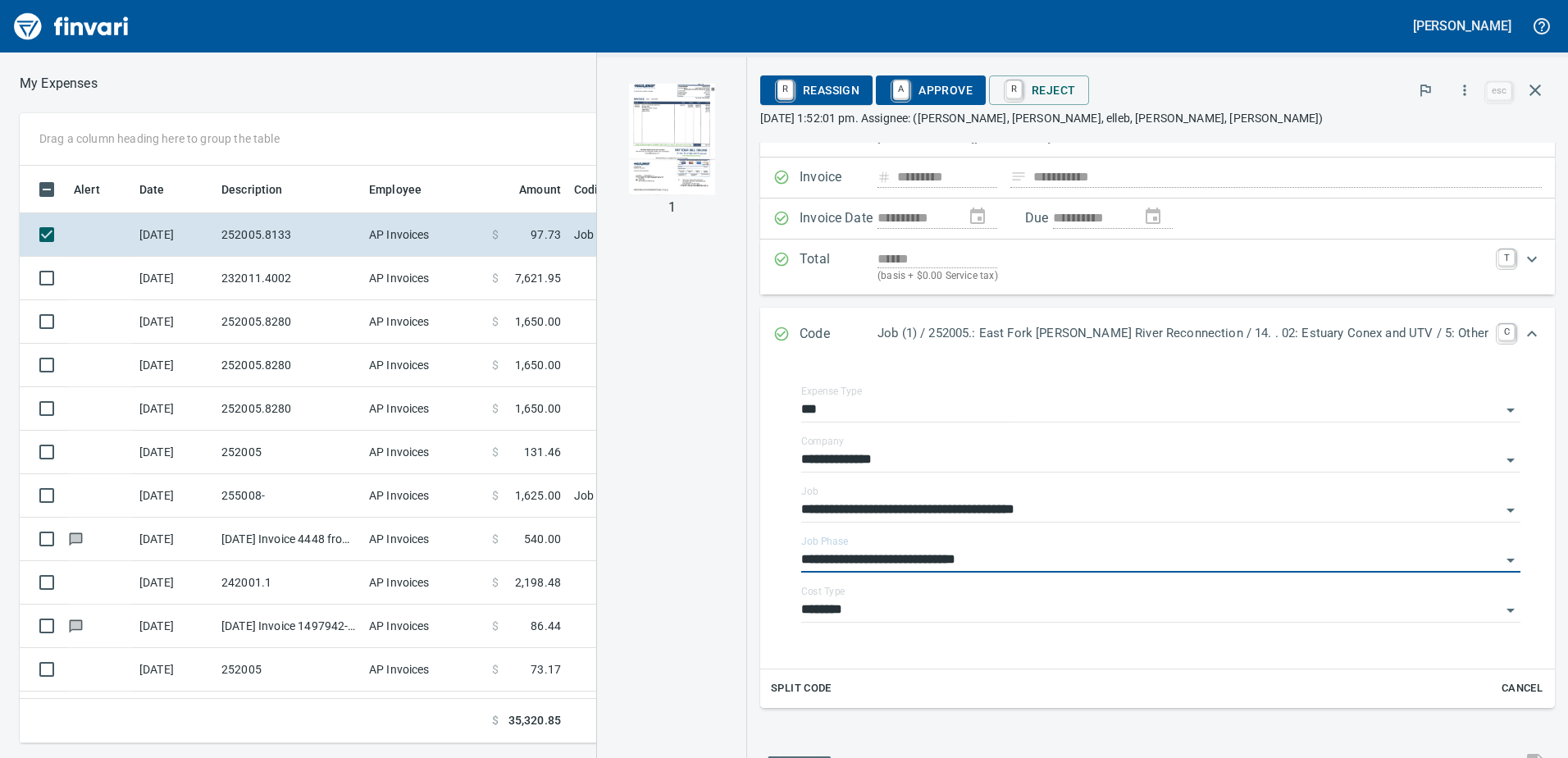
type input "**********"
click at [957, 609] on input "********" at bounding box center [1151, 610] width 700 height 23
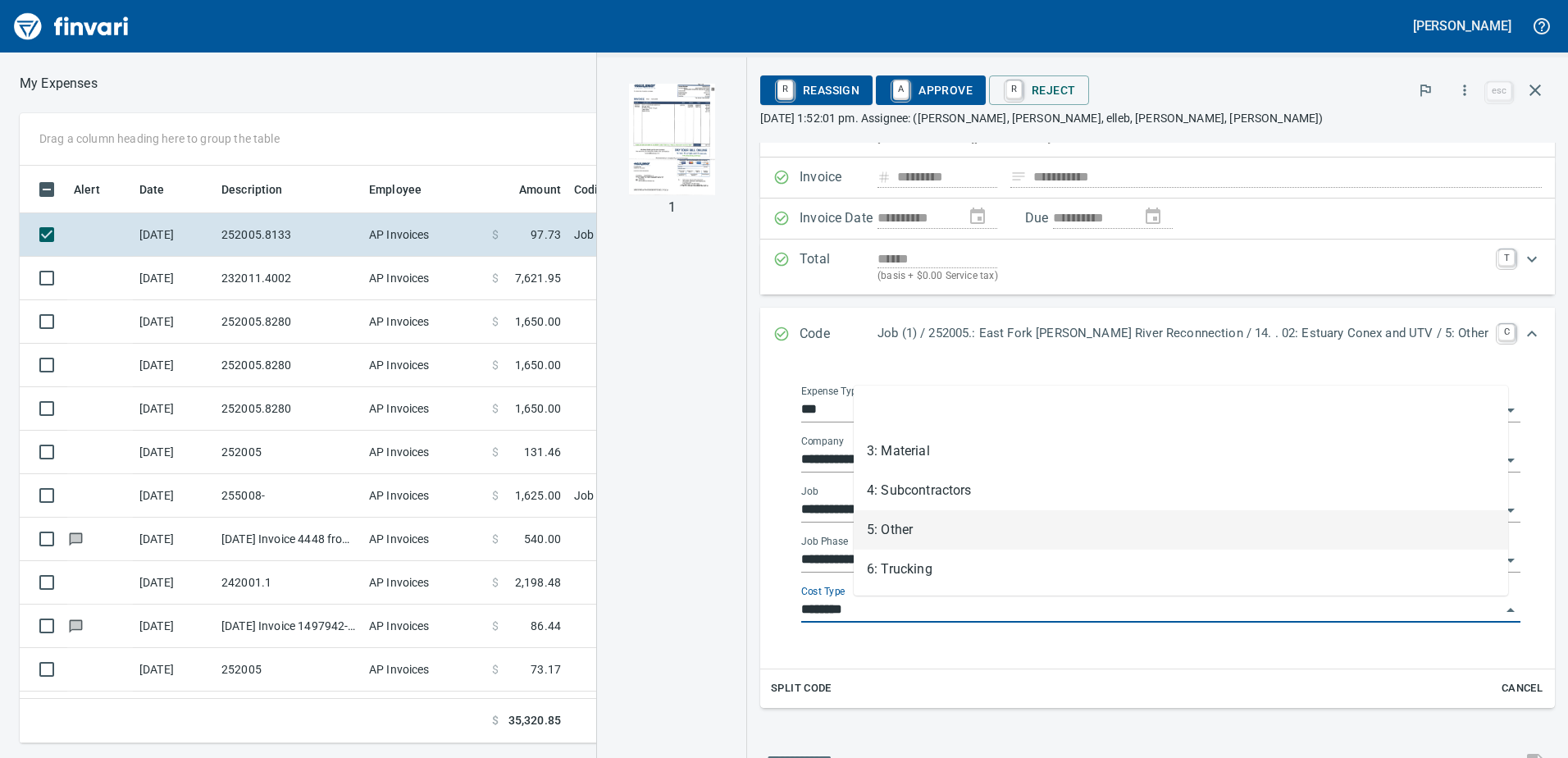
scroll to position [566, 1094]
click at [968, 534] on li "5: Other" at bounding box center [1180, 530] width 654 height 39
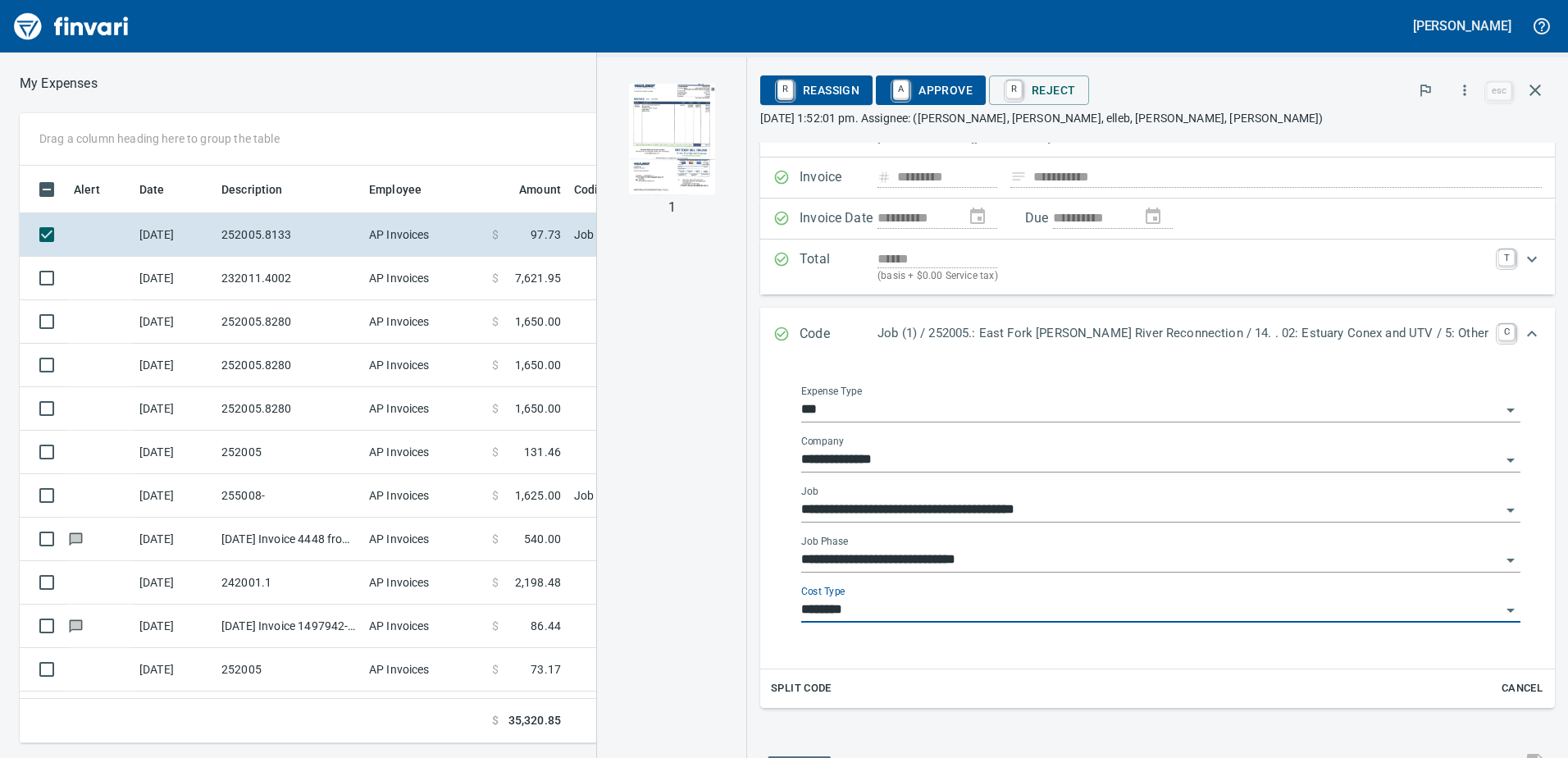
click at [962, 618] on input "********" at bounding box center [1151, 610] width 700 height 23
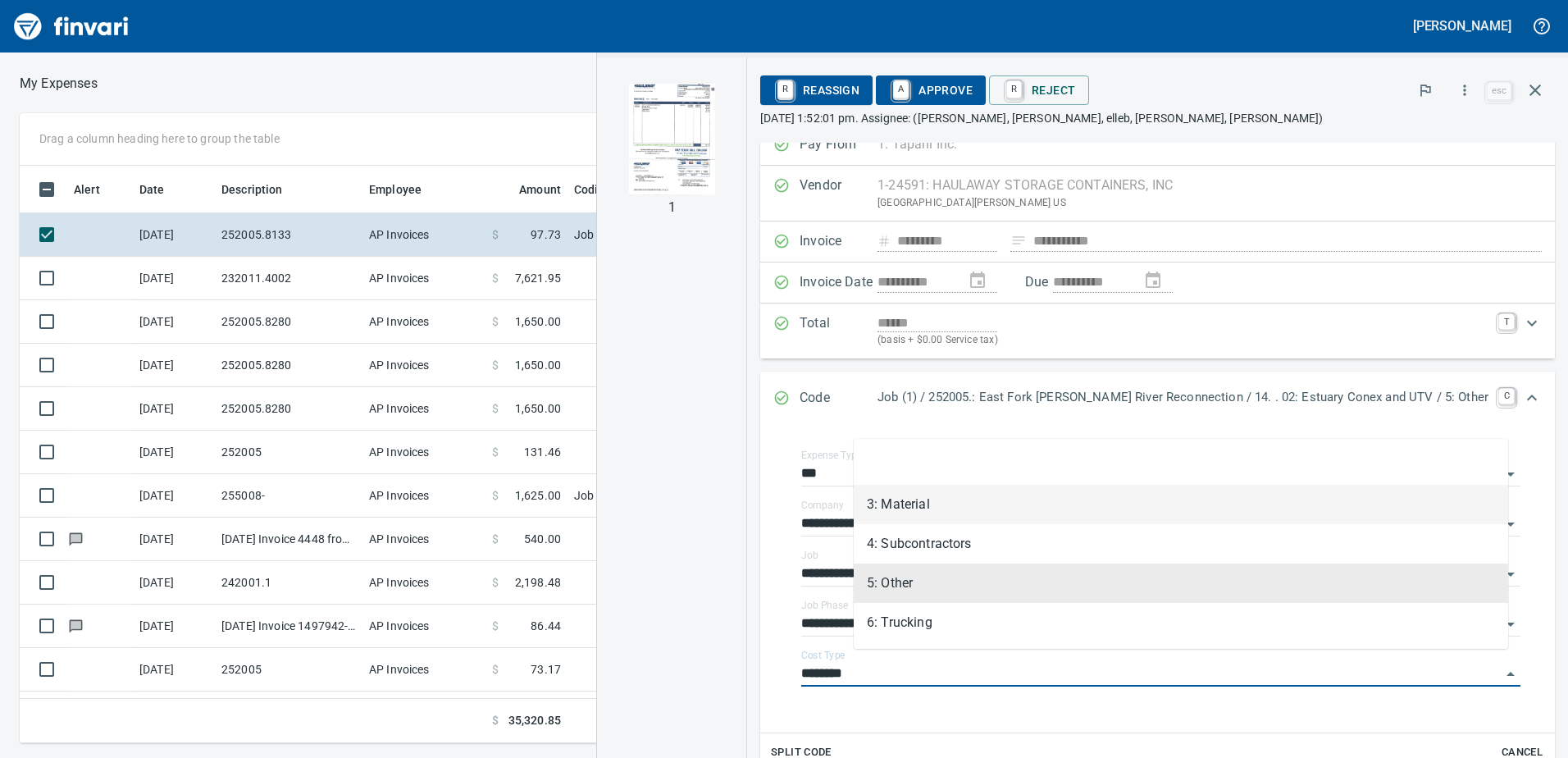
scroll to position [0, 0]
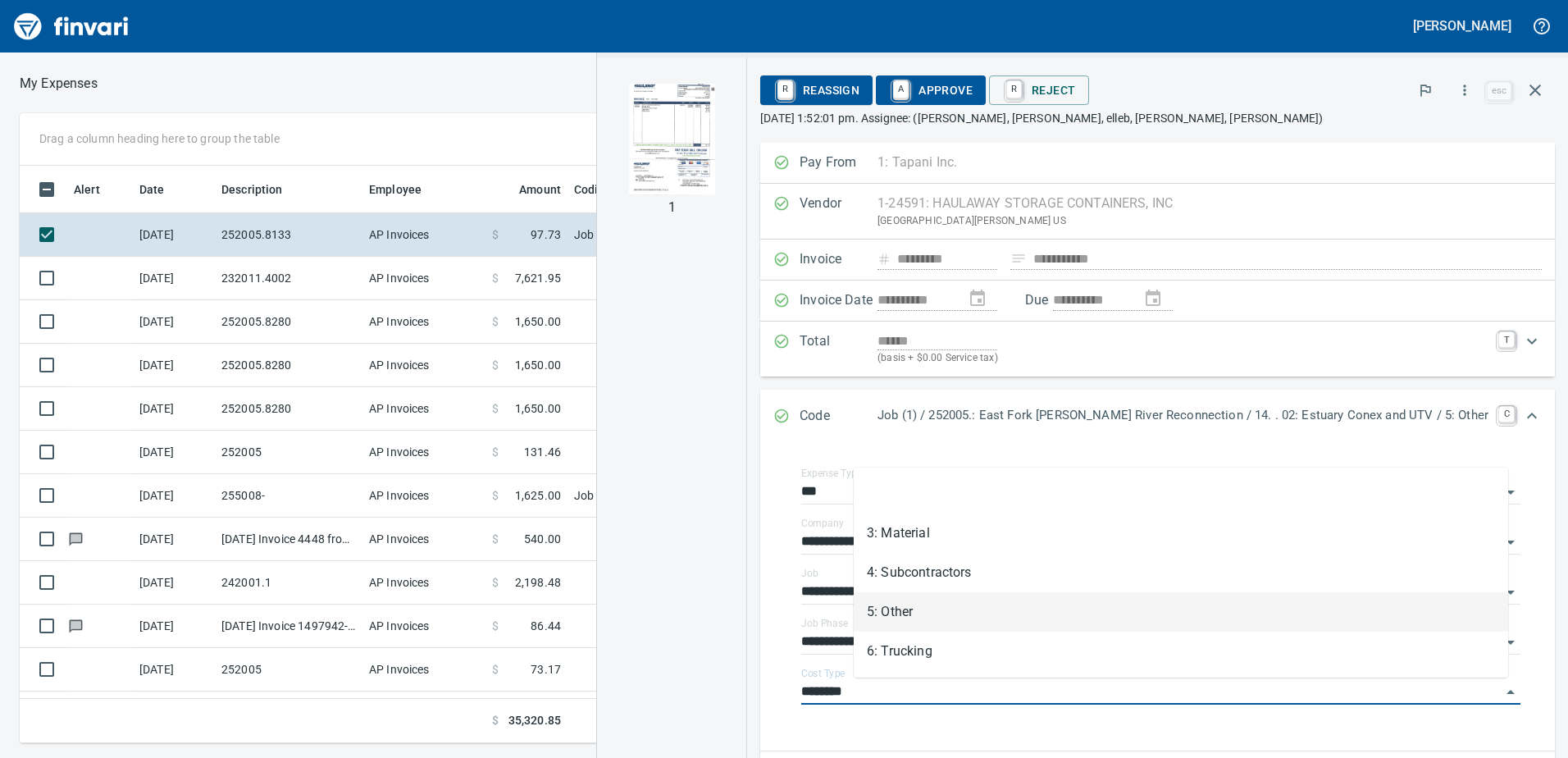
click at [975, 596] on li "5: Other" at bounding box center [1180, 612] width 654 height 39
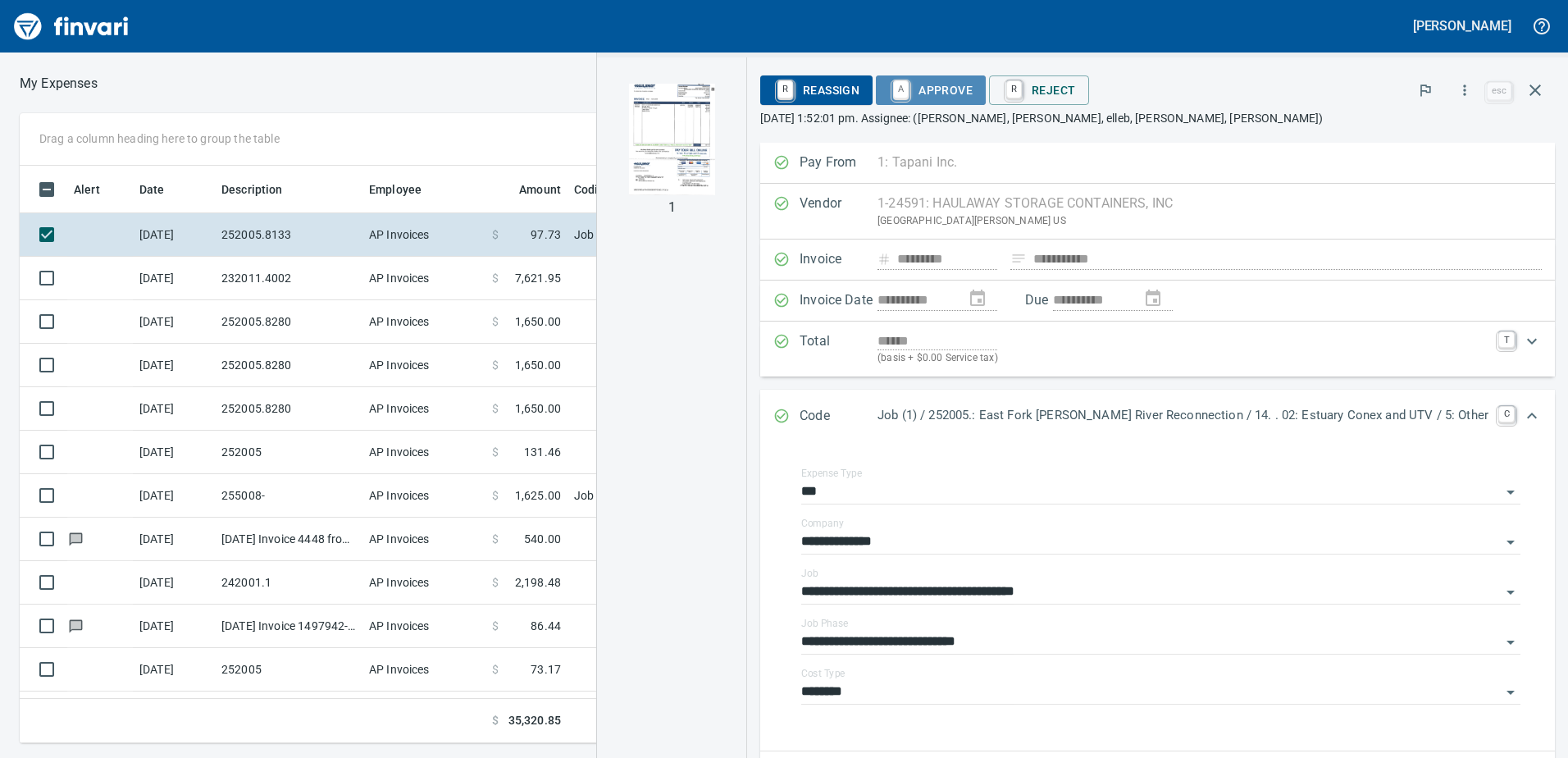
click at [973, 100] on span "A Approve" at bounding box center [931, 90] width 84 height 28
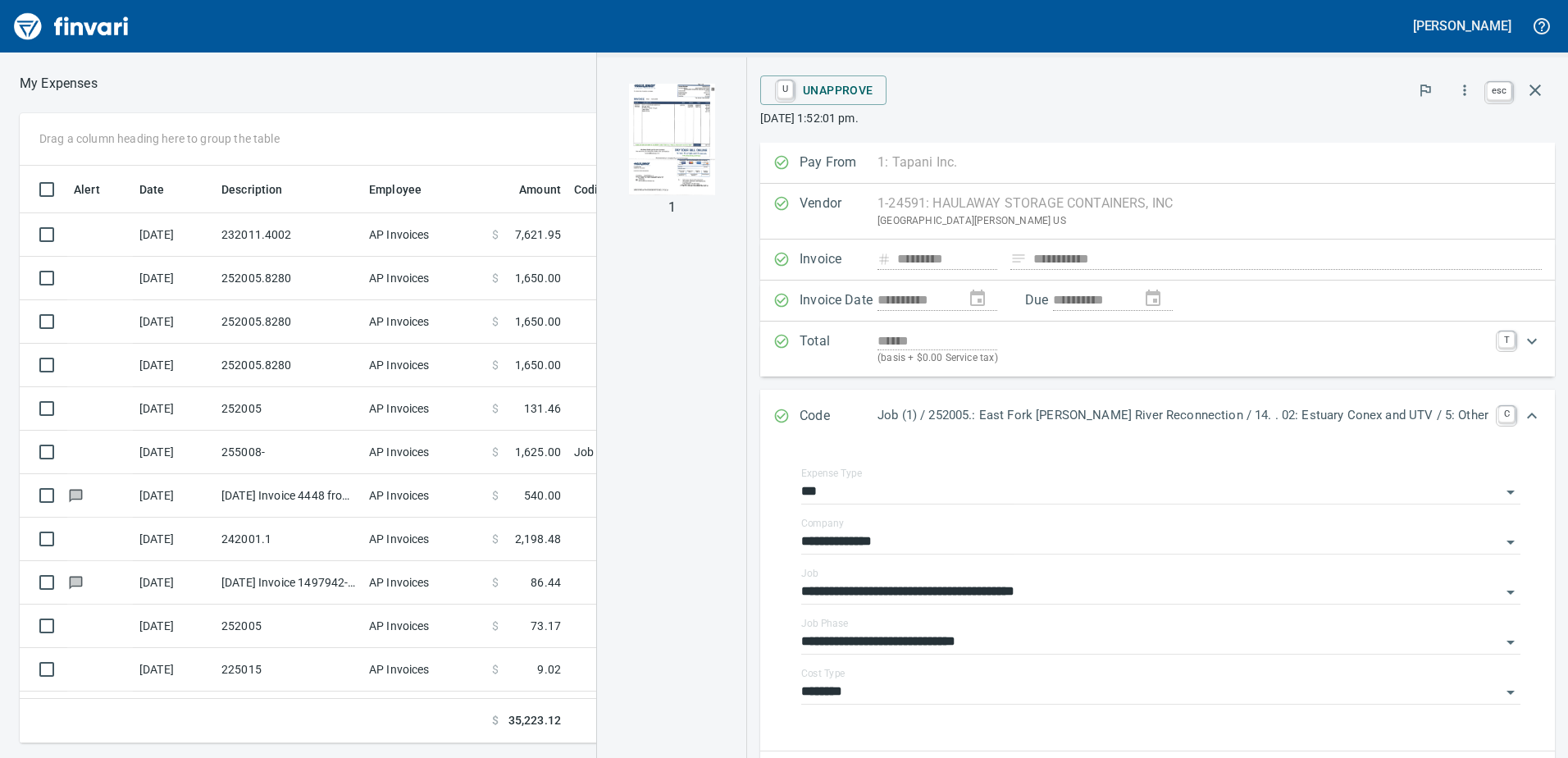
click at [1532, 93] on icon "button" at bounding box center [1535, 91] width 12 height 12
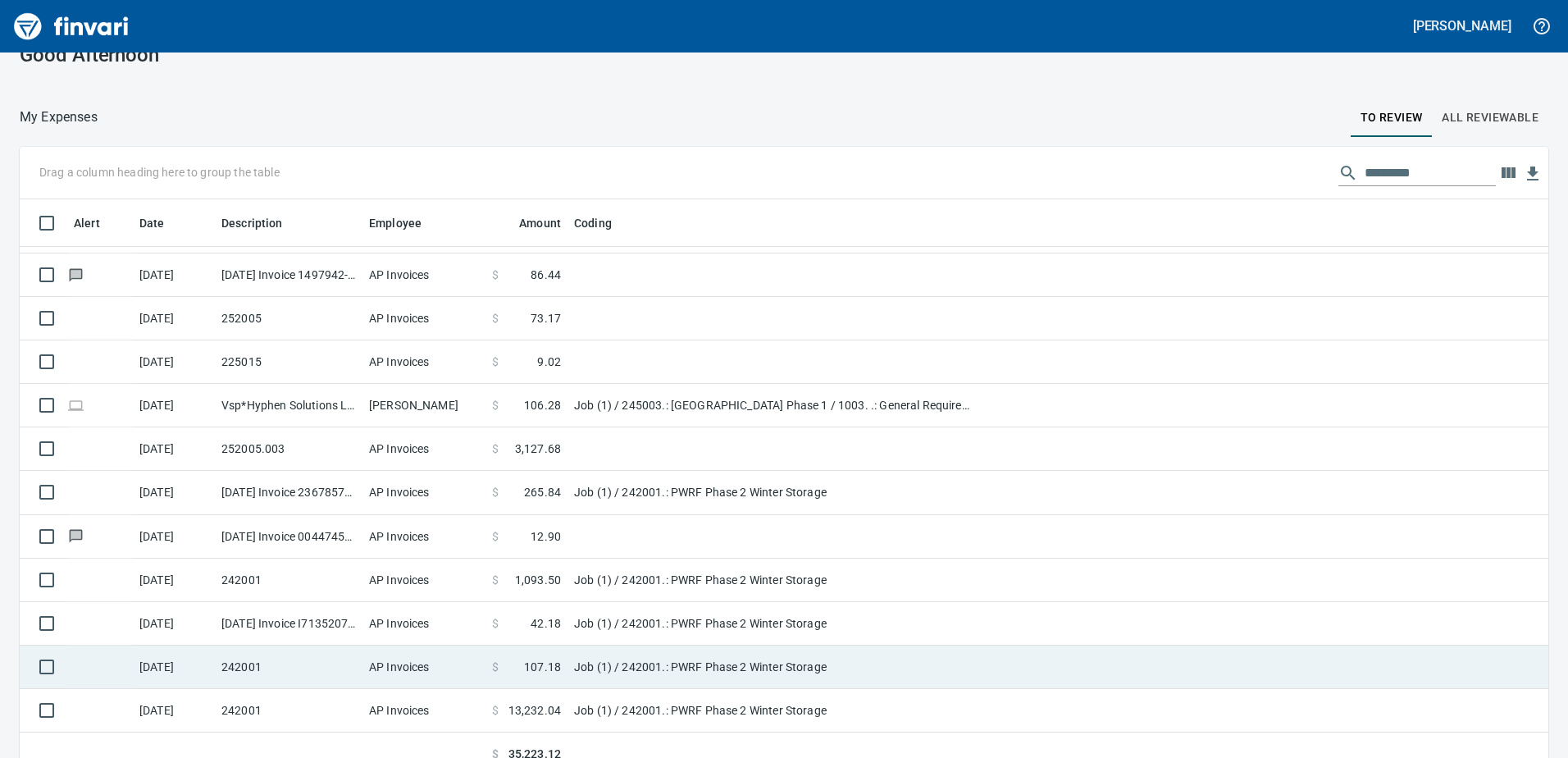
scroll to position [47, 0]
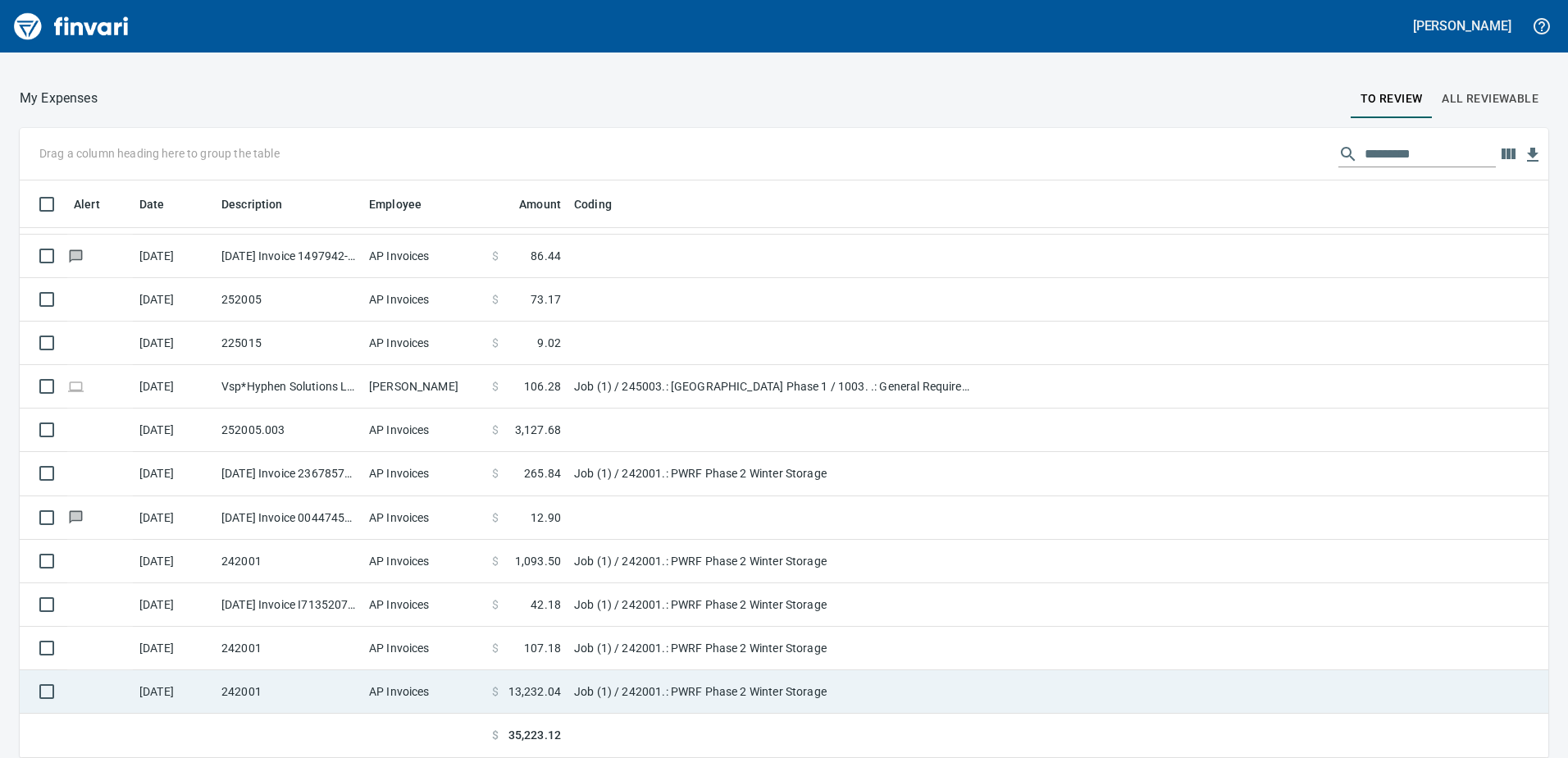
click at [585, 692] on td "Job (1) / 242001.: PWRF Phase 2 Winter Storage" at bounding box center [773, 692] width 411 height 43
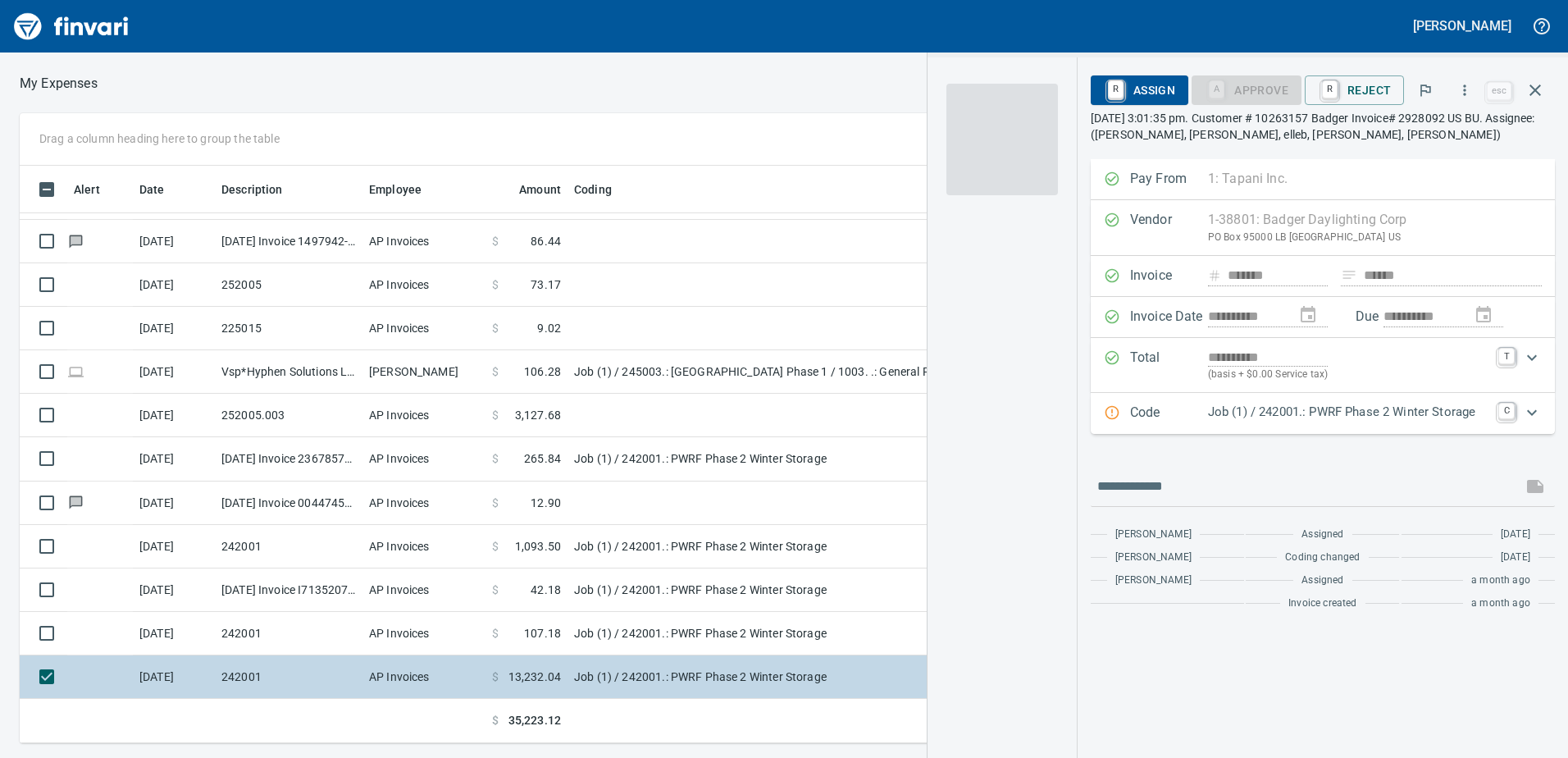
scroll to position [566, 1094]
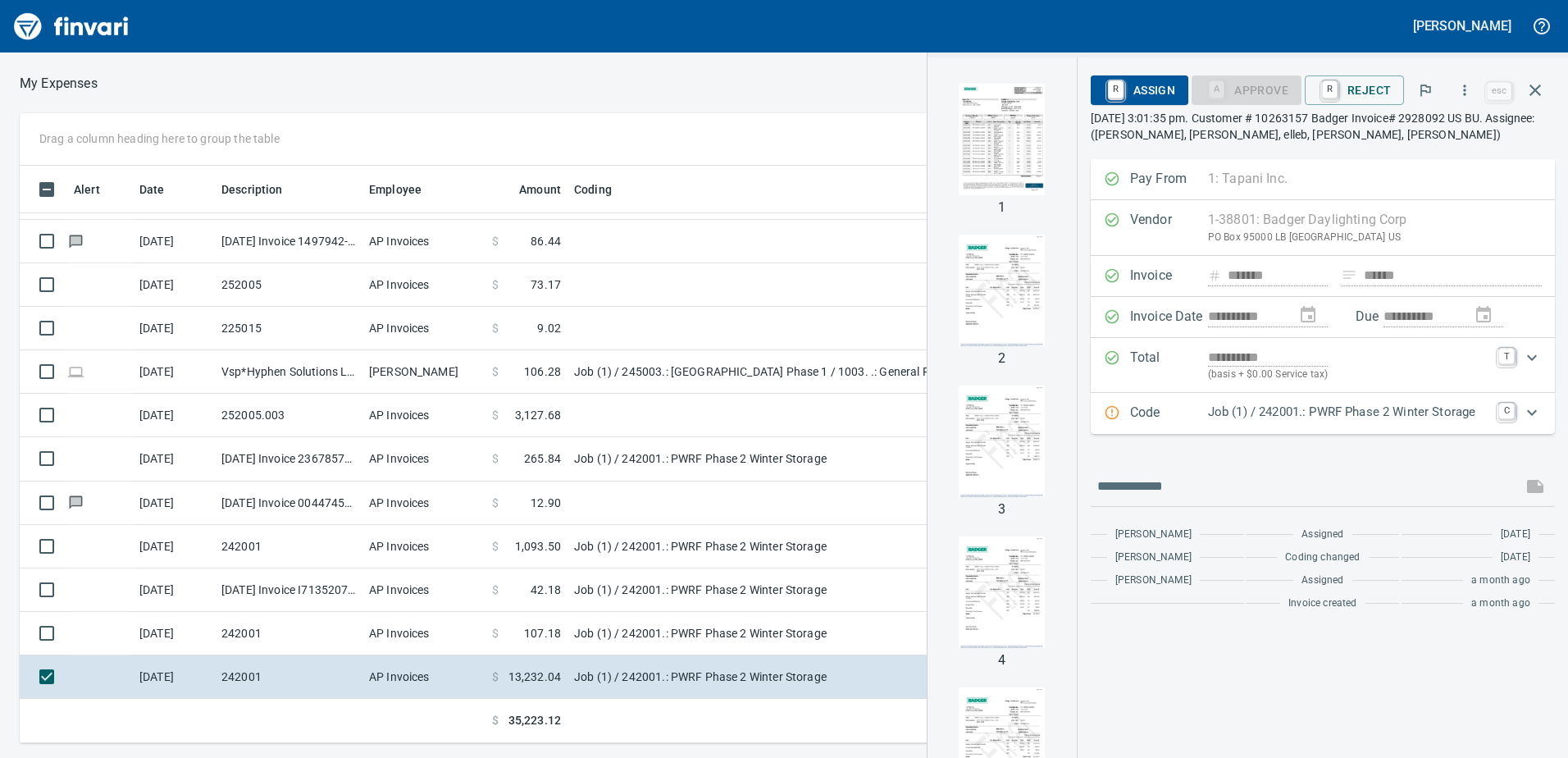
click at [1001, 135] on img "button" at bounding box center [1002, 139] width 112 height 112
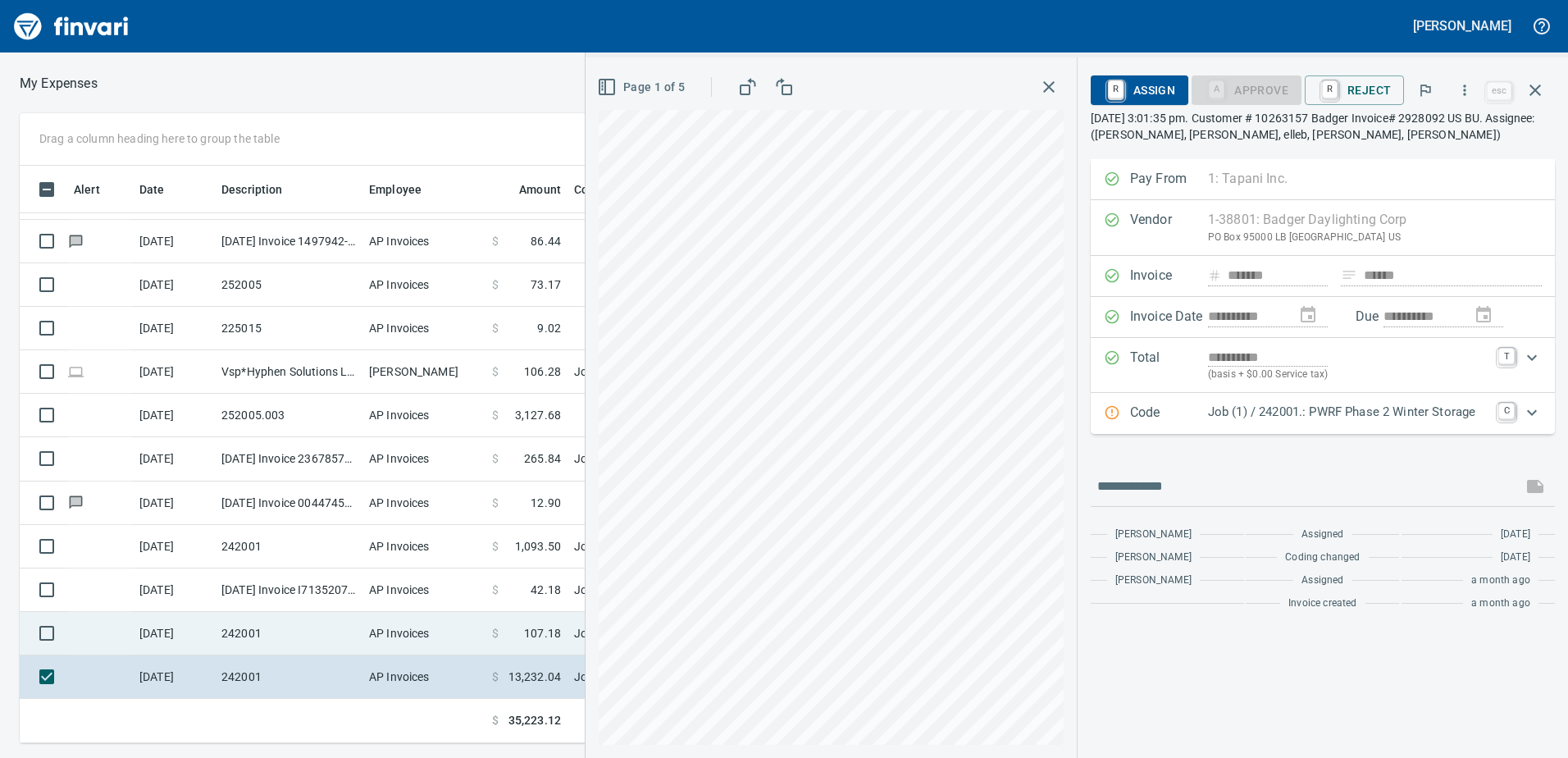
click at [168, 639] on td "[DATE]" at bounding box center [174, 634] width 82 height 43
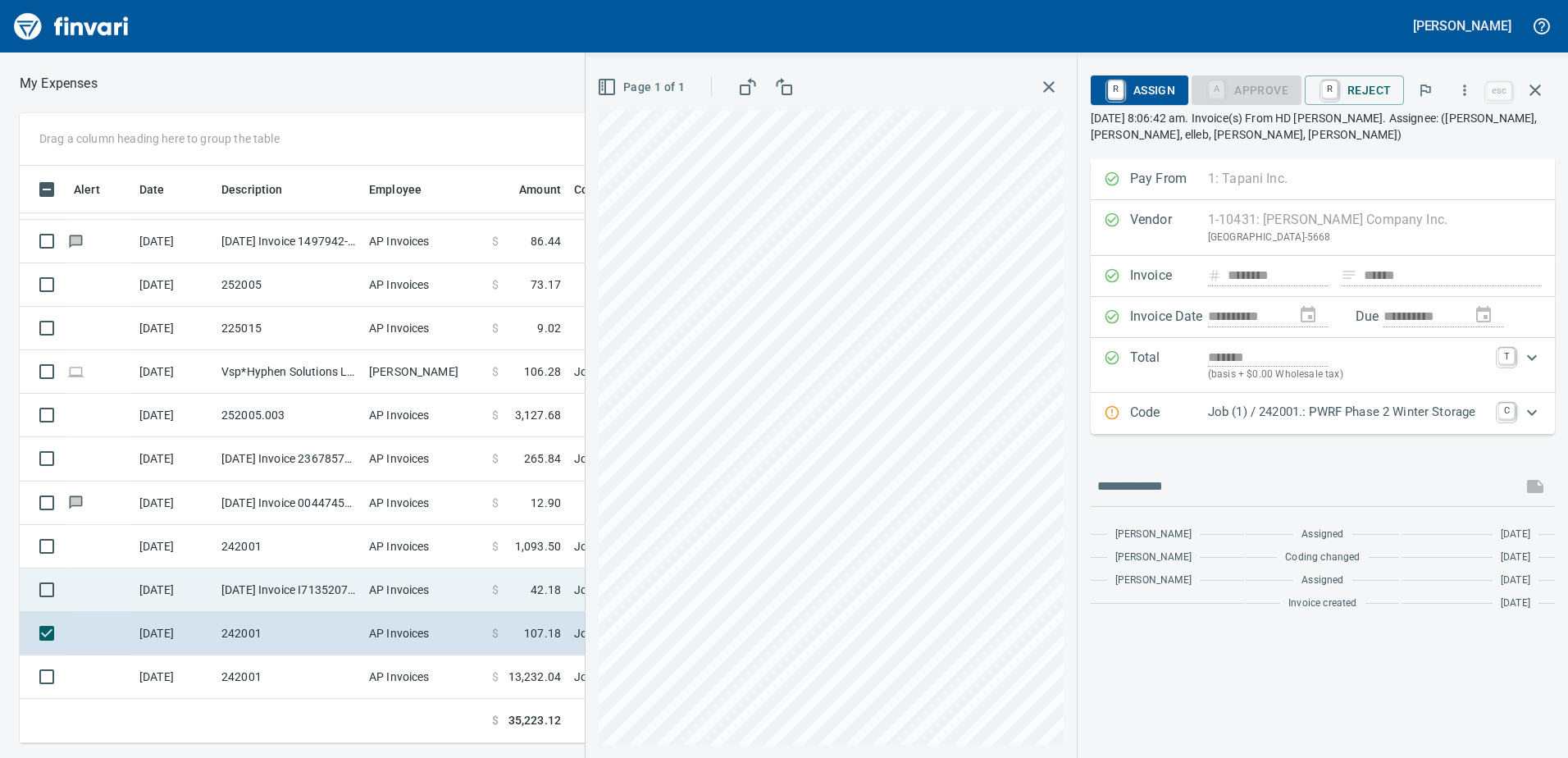
click at [167, 603] on td "[DATE]" at bounding box center [174, 590] width 82 height 43
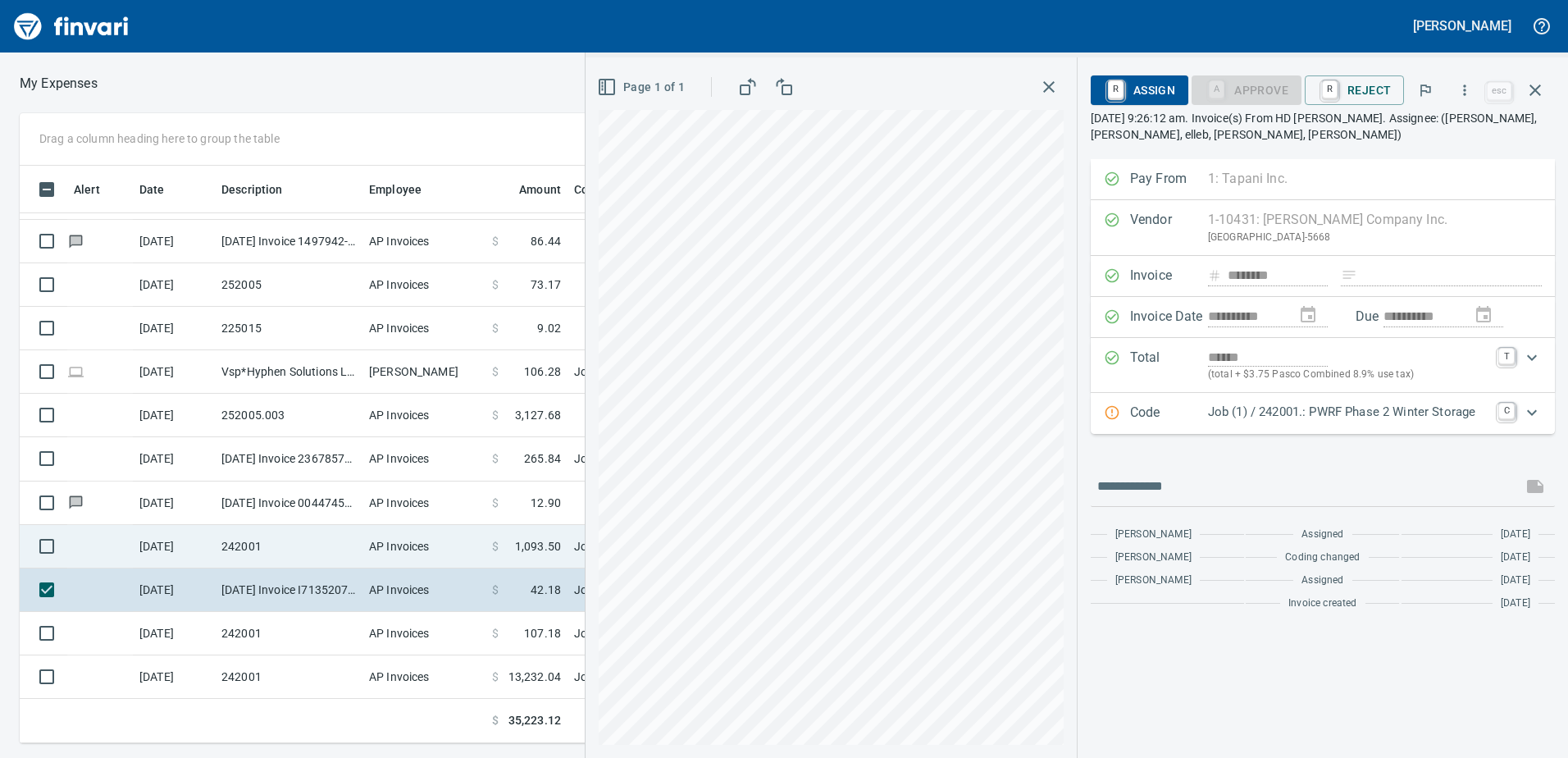
click at [483, 542] on td "AP Invoices" at bounding box center [423, 547] width 123 height 43
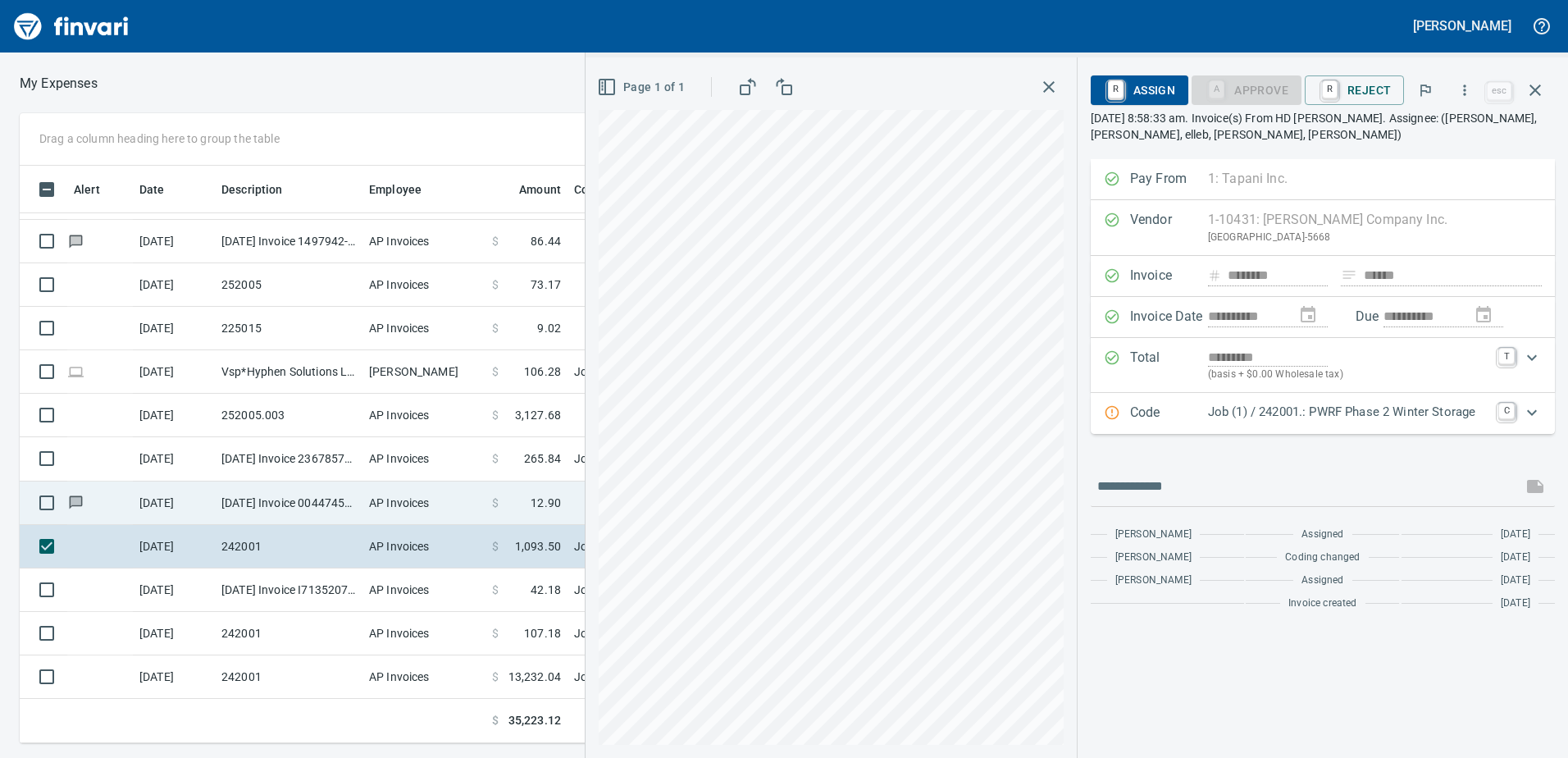
click at [474, 505] on td "AP Invoices" at bounding box center [423, 503] width 123 height 43
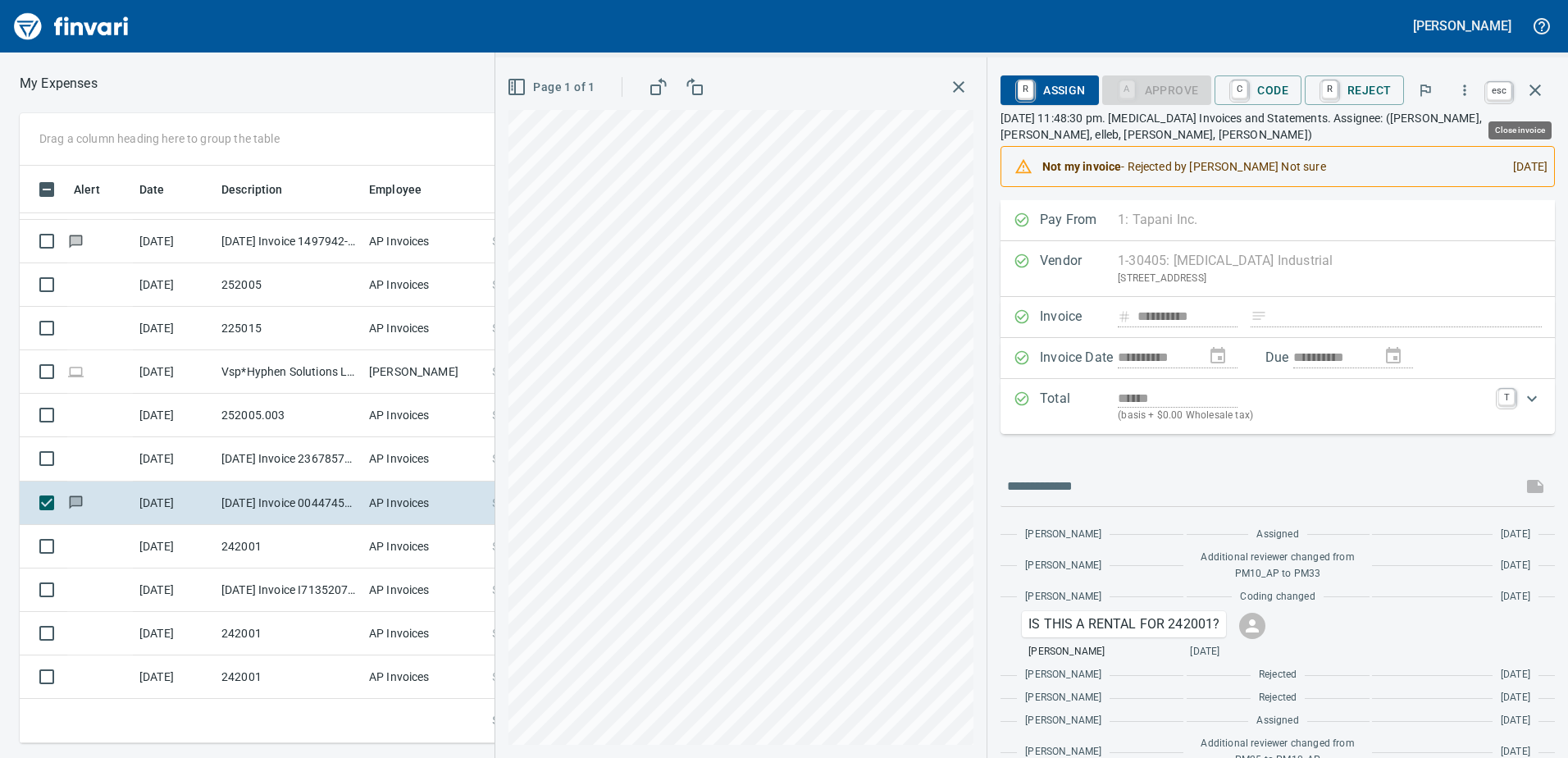
click at [1537, 100] on button "button" at bounding box center [1535, 90] width 39 height 39
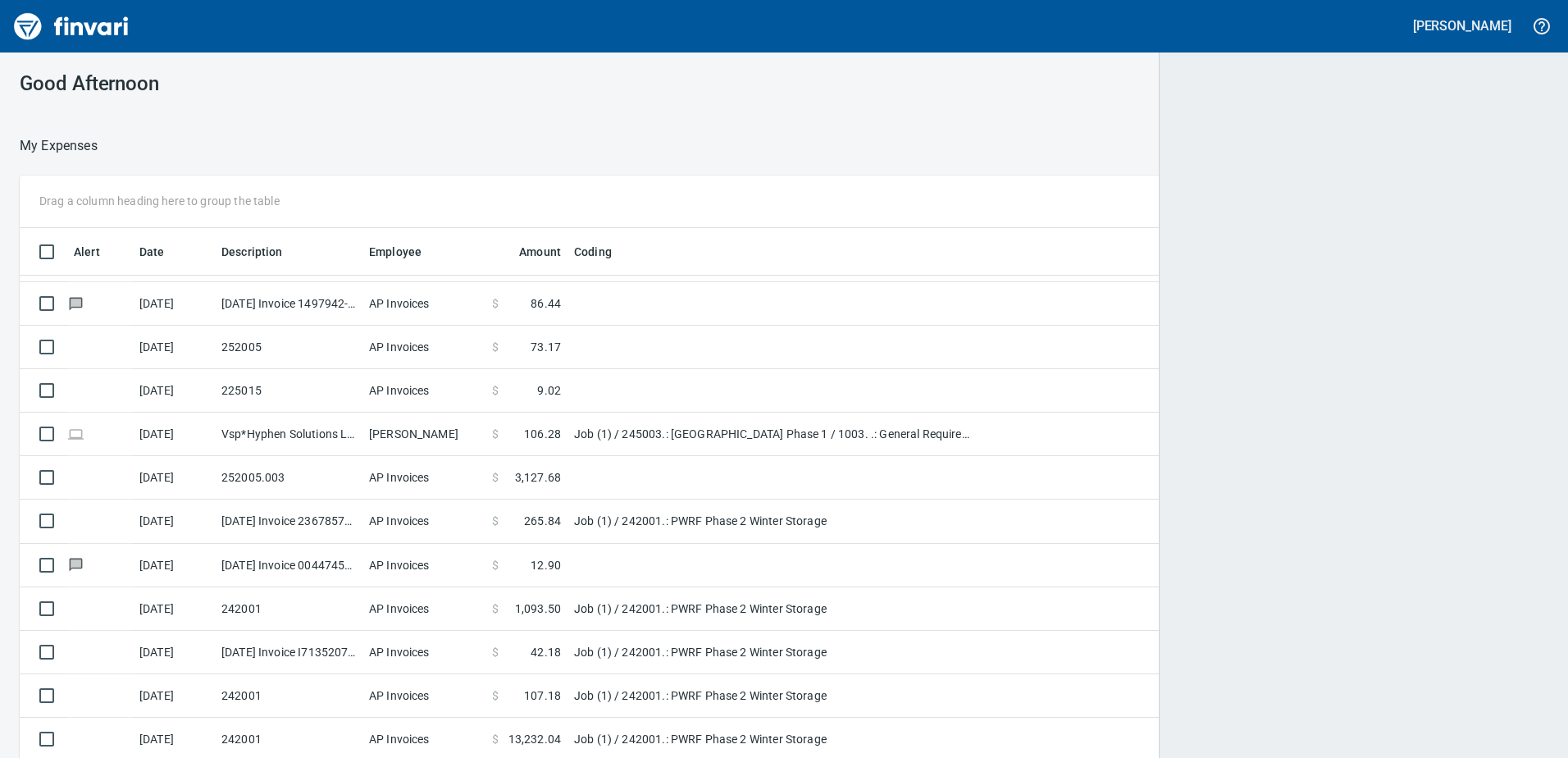
scroll to position [2, 2]
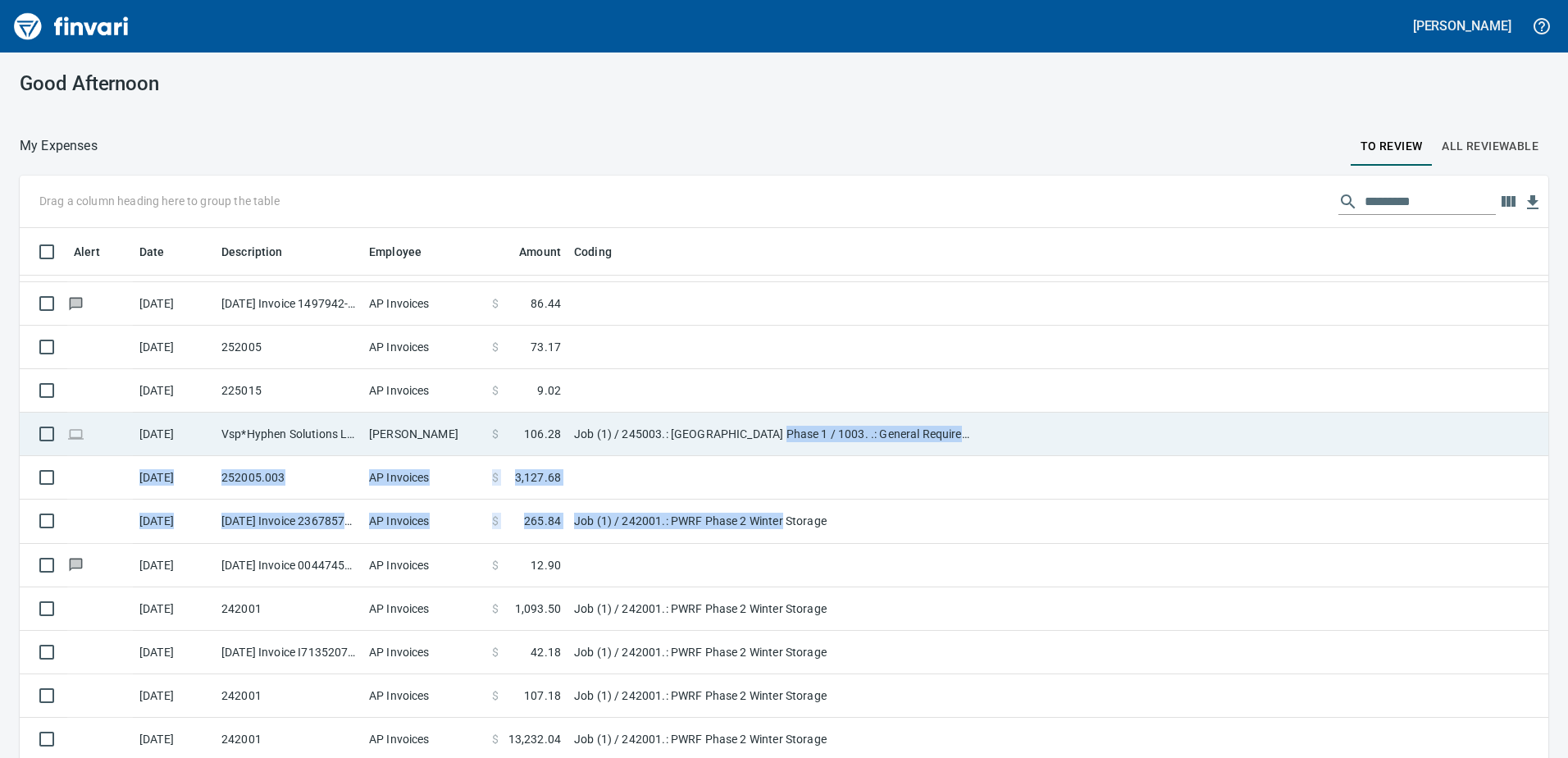
drag, startPoint x: 784, startPoint y: 512, endPoint x: 780, endPoint y: 417, distance: 95.1
click at [780, 417] on tbody "10/13/2025 252005 AP Invoices $ 131.46 10/13/2025 255008- AP Invoices $ 1,625.0…" at bounding box center [784, 347] width 1529 height 826
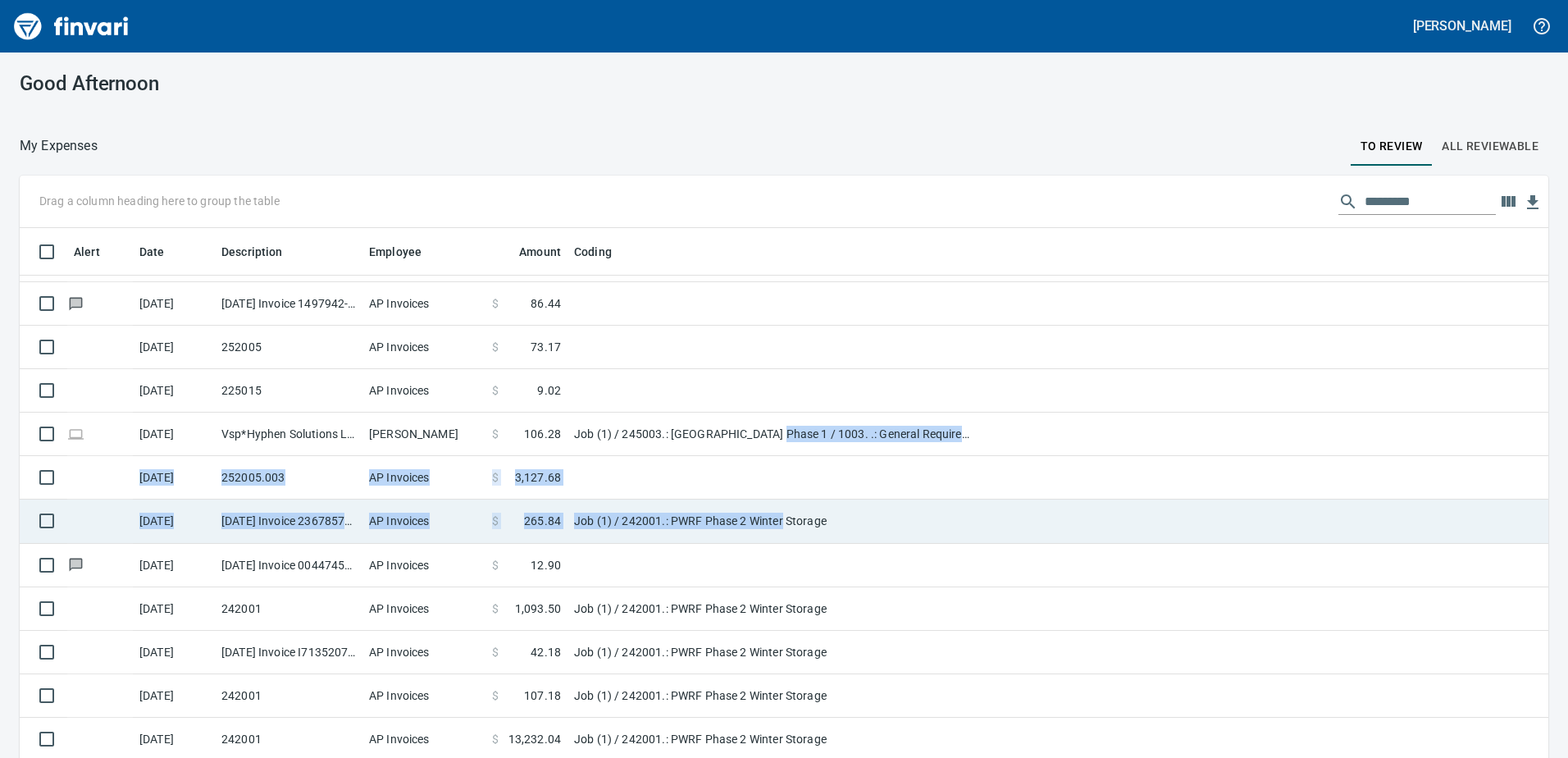
drag, startPoint x: 780, startPoint y: 417, endPoint x: 804, endPoint y: 463, distance: 51.9
click at [804, 463] on td at bounding box center [773, 478] width 411 height 43
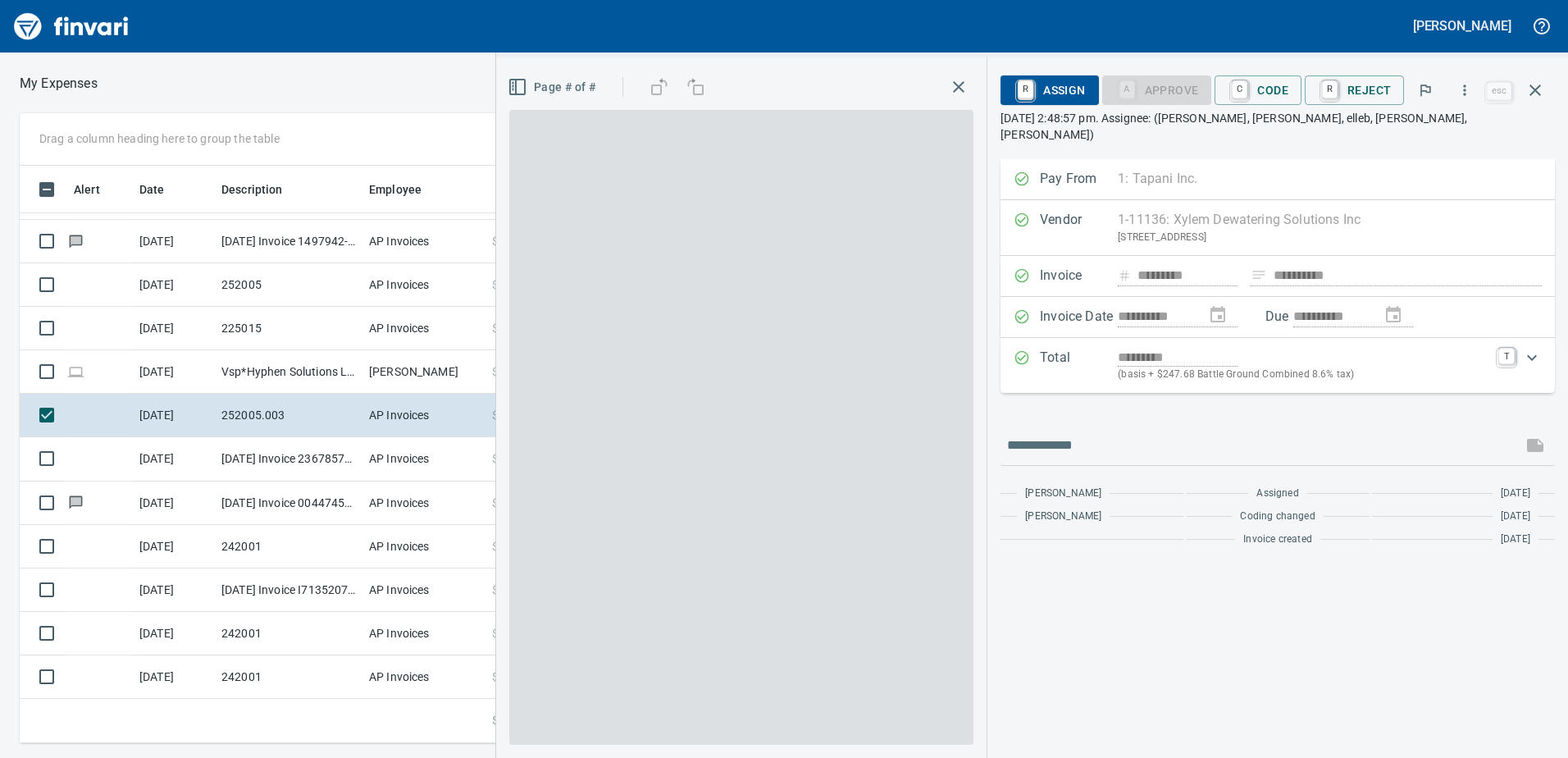
scroll to position [566, 1094]
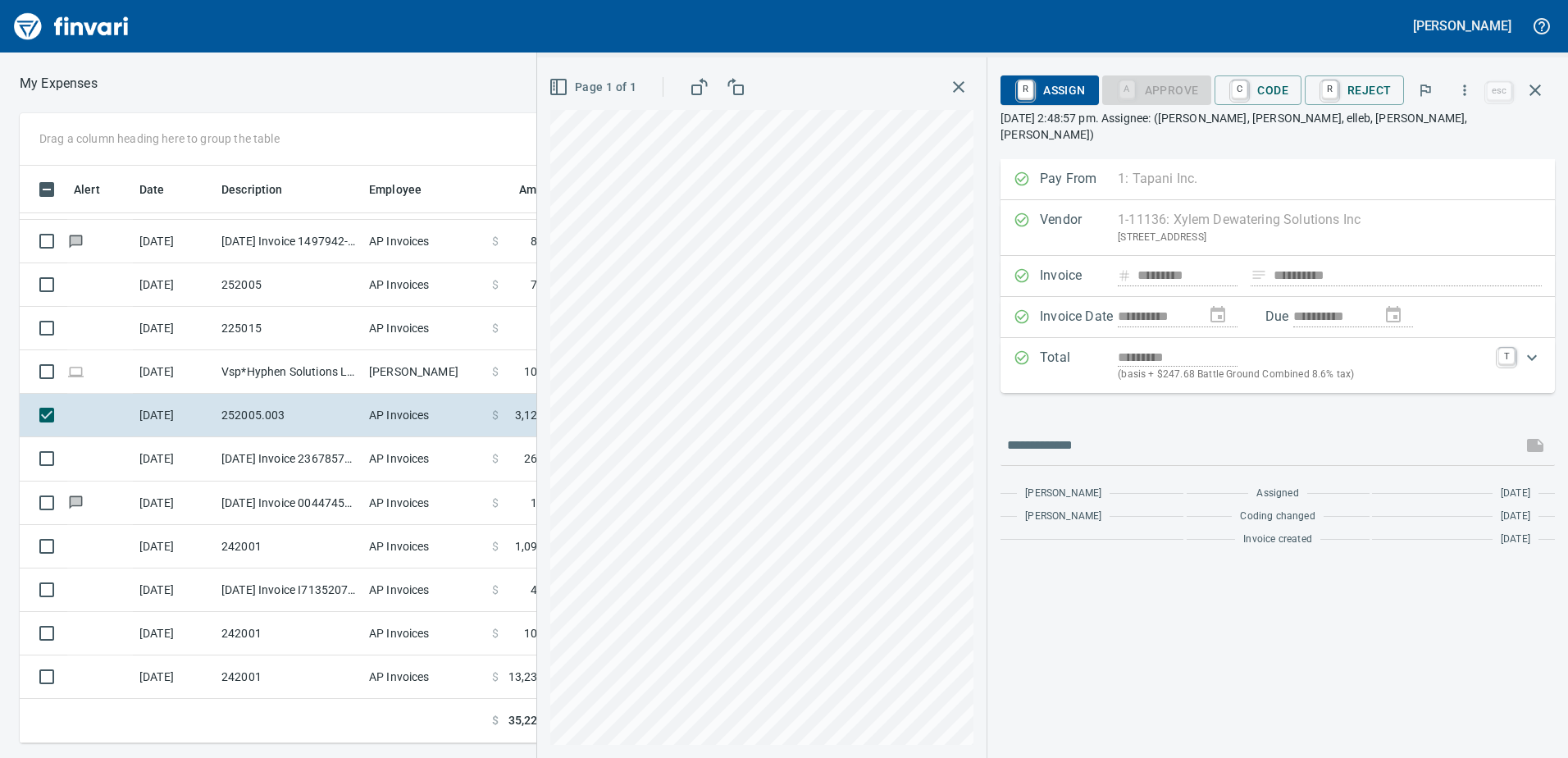
click at [962, 92] on icon "button" at bounding box center [959, 87] width 20 height 20
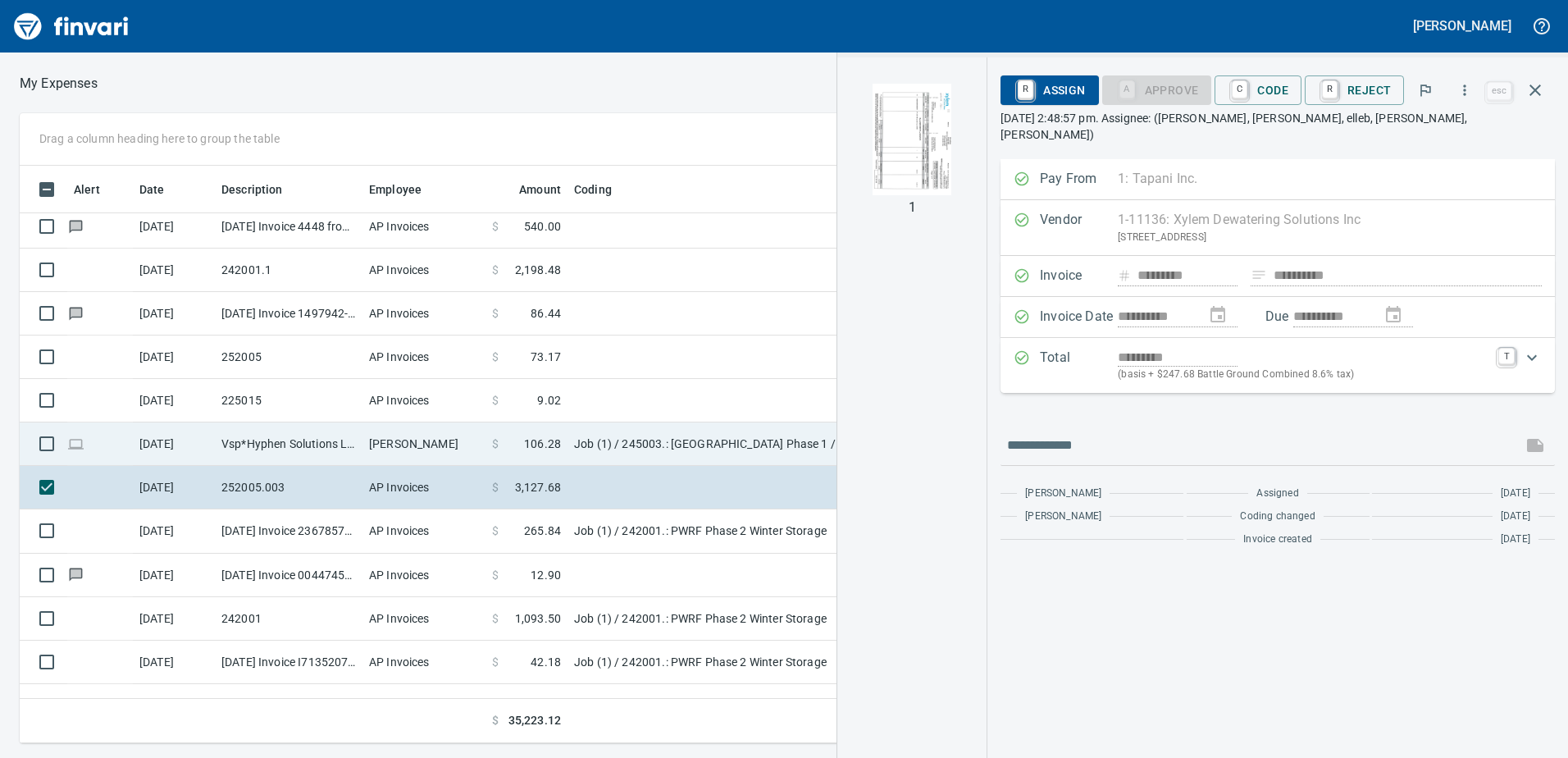
scroll to position [341, 0]
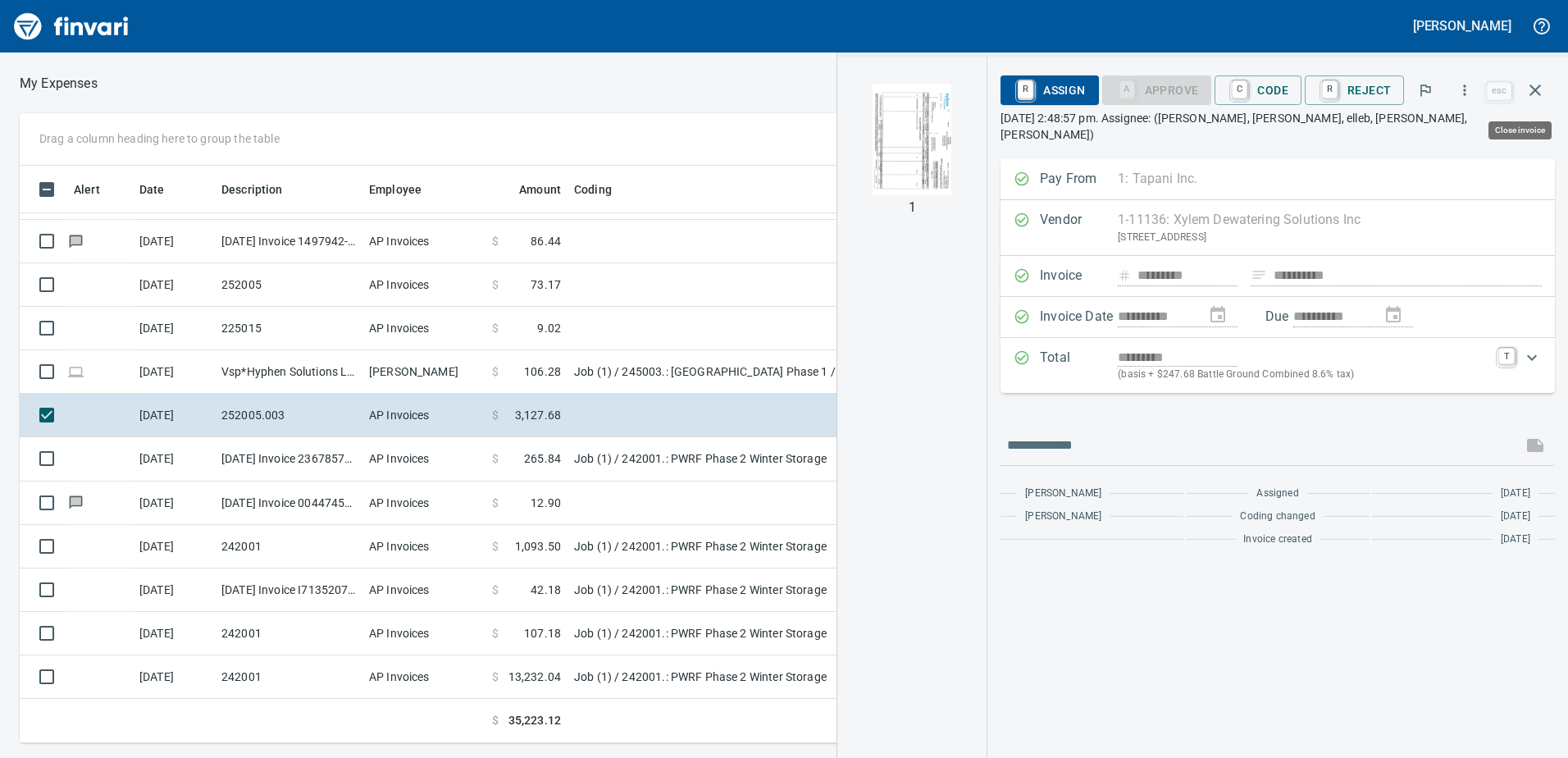
click at [1541, 93] on icon "button" at bounding box center [1535, 90] width 20 height 20
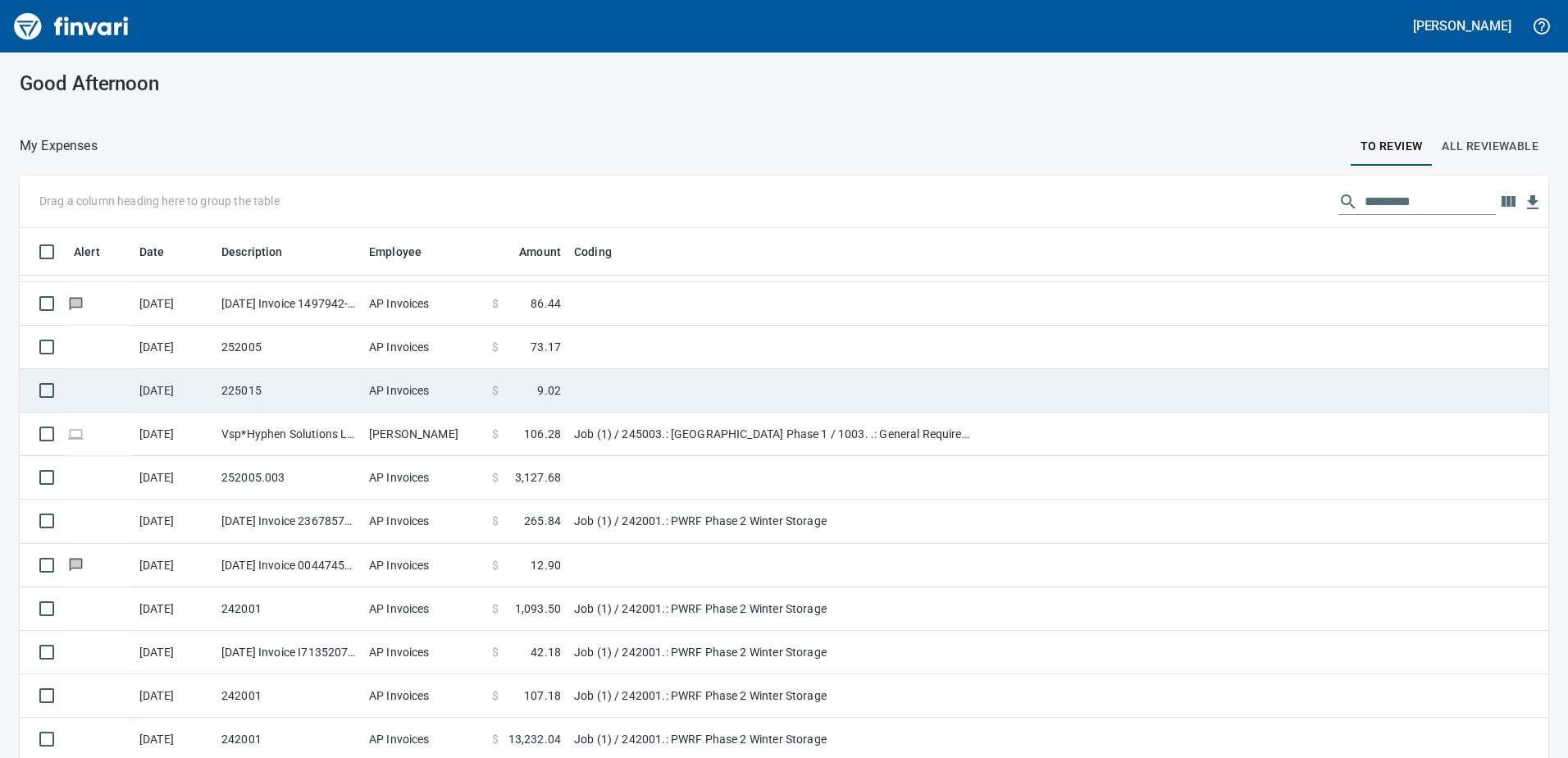
scroll to position [47, 0]
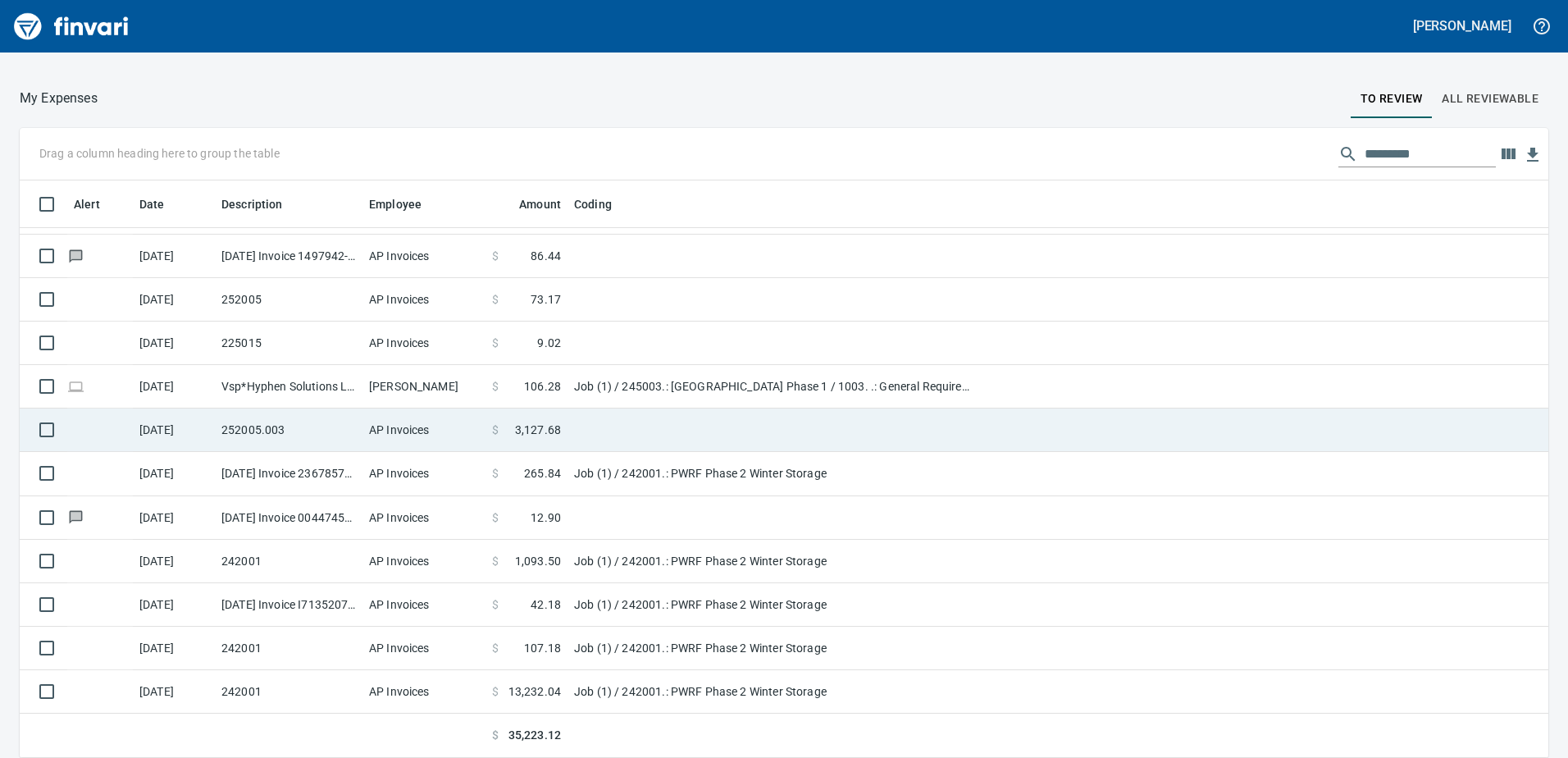
click at [282, 435] on td "252005.003" at bounding box center [289, 430] width 148 height 43
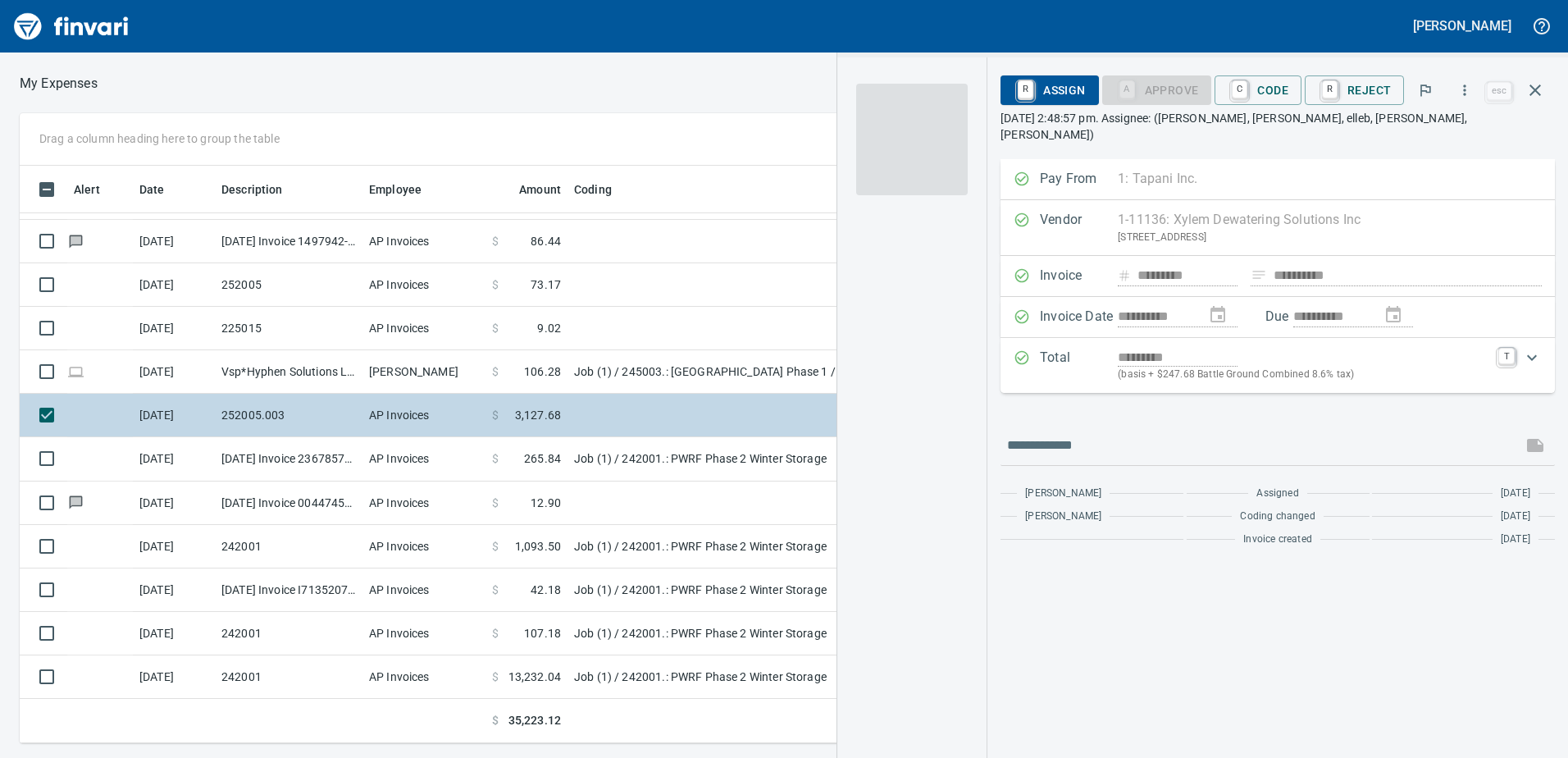
scroll to position [566, 1094]
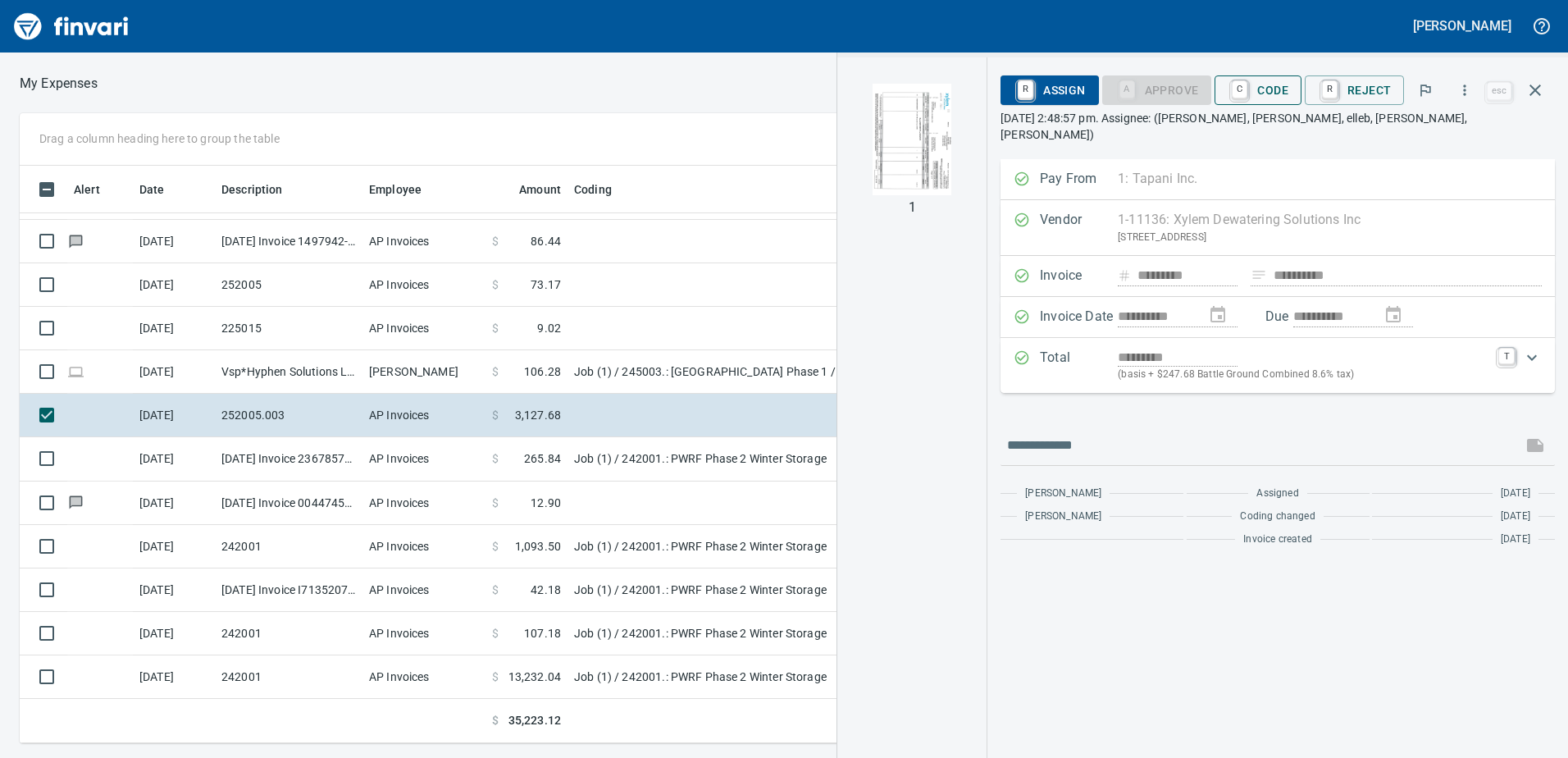
click at [1289, 95] on span "C Code" at bounding box center [1258, 90] width 61 height 28
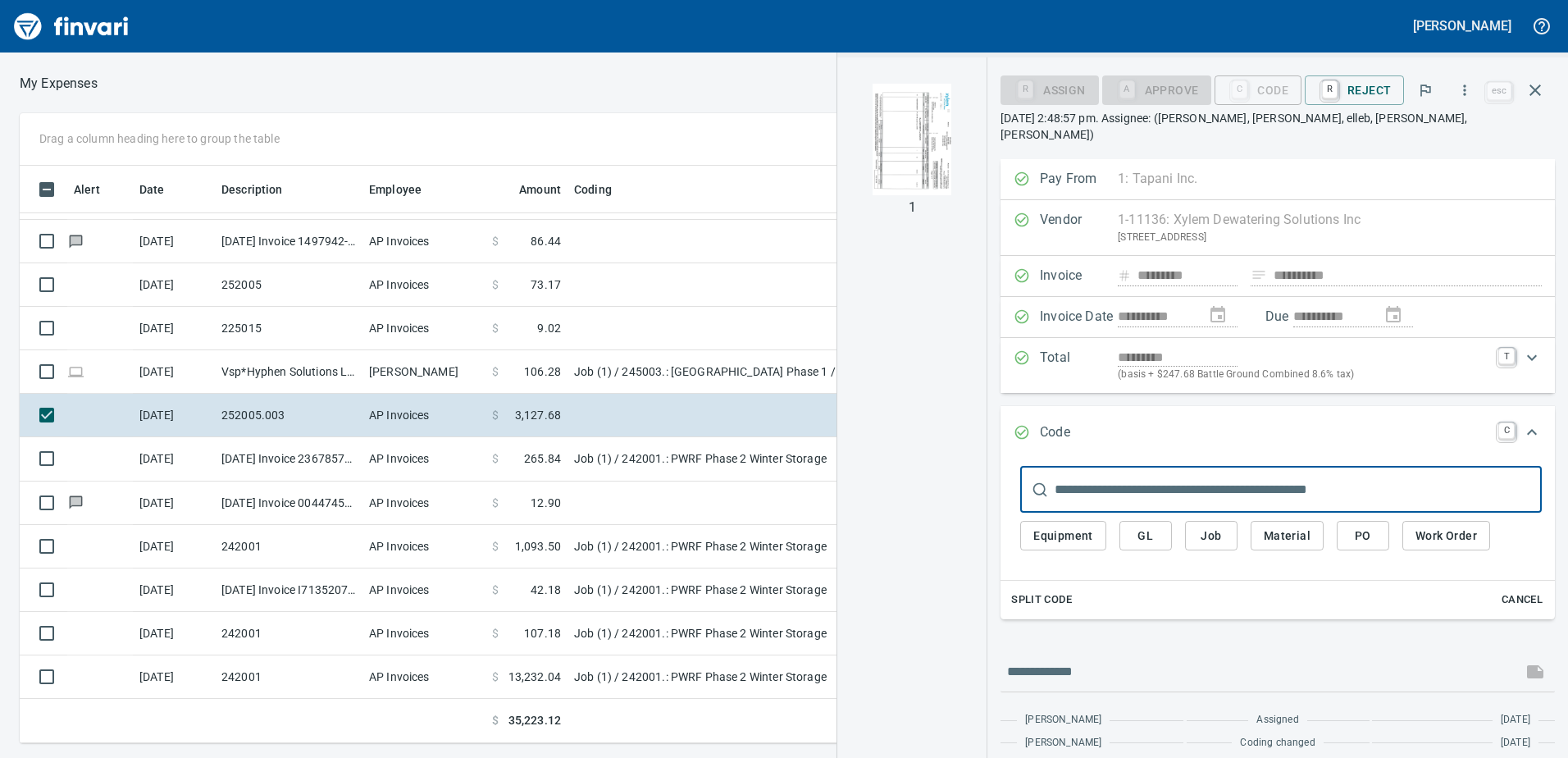
click at [894, 132] on img "button" at bounding box center [912, 139] width 112 height 112
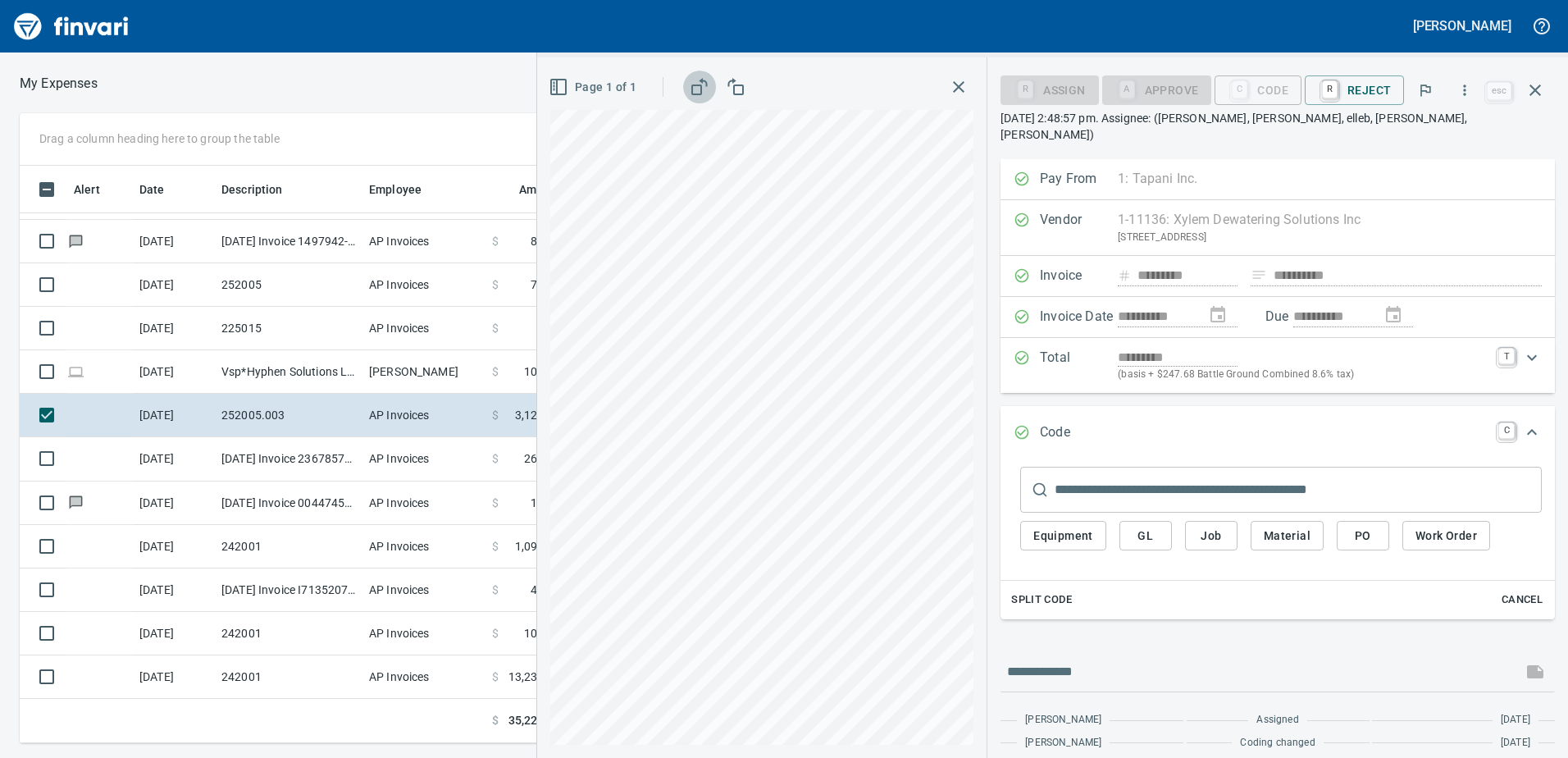
click at [697, 86] on rect "button" at bounding box center [696, 89] width 9 height 9
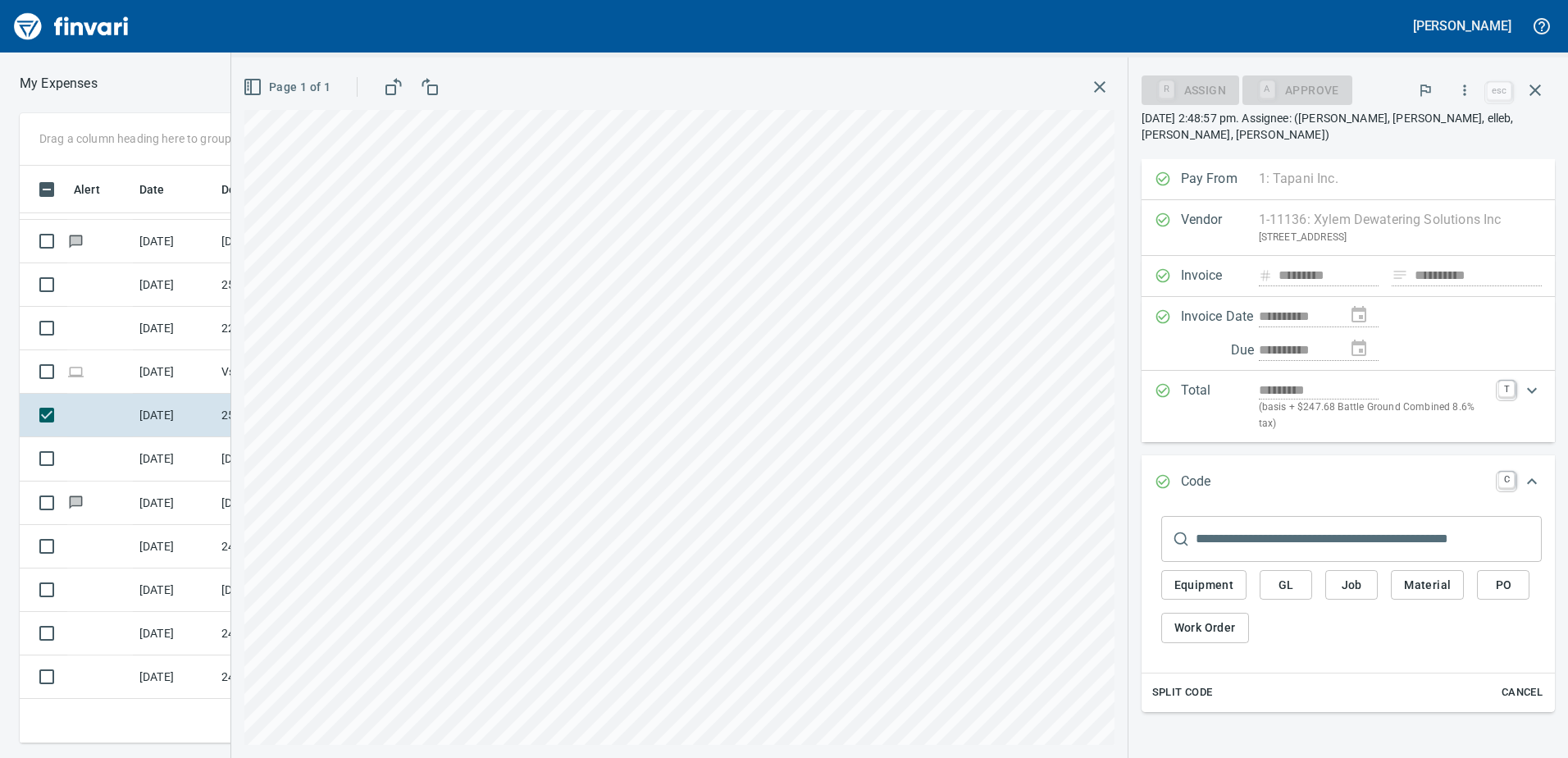
click at [1101, 91] on icon "button" at bounding box center [1100, 87] width 20 height 20
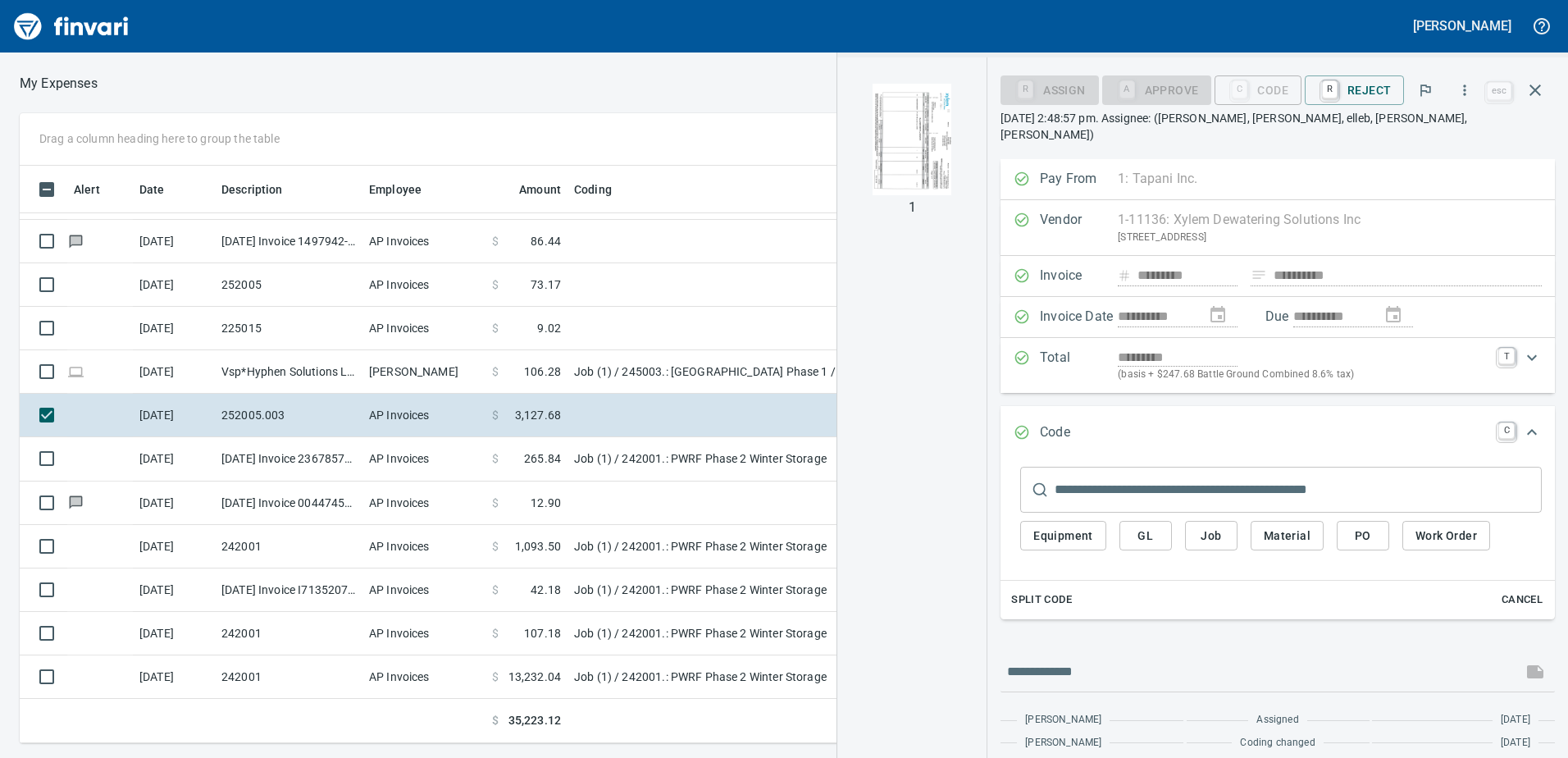
click at [1219, 526] on span "Job" at bounding box center [1211, 536] width 27 height 21
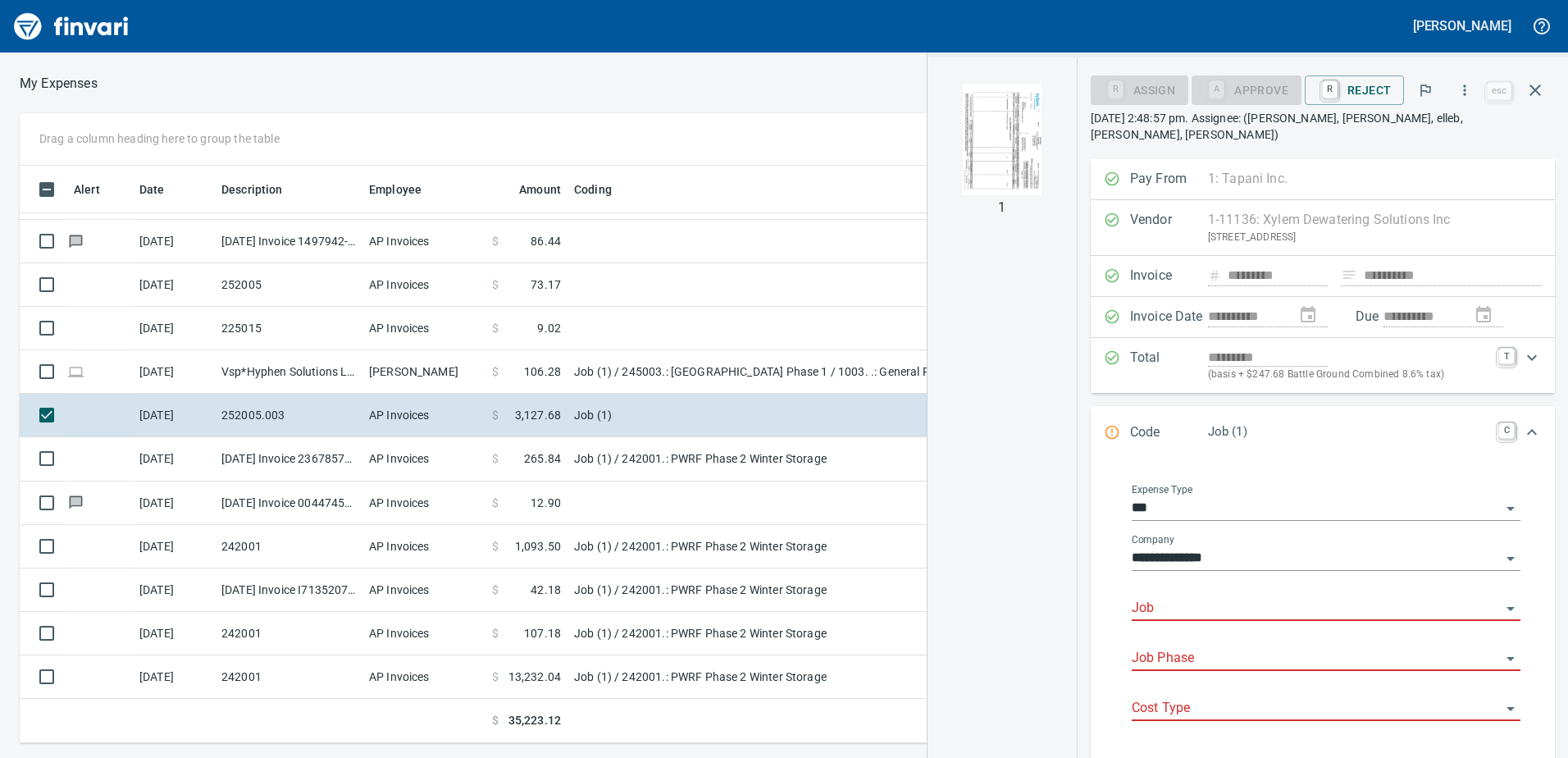
click at [1207, 602] on input "Job" at bounding box center [1316, 608] width 369 height 23
click at [1027, 150] on img "button" at bounding box center [1002, 139] width 112 height 112
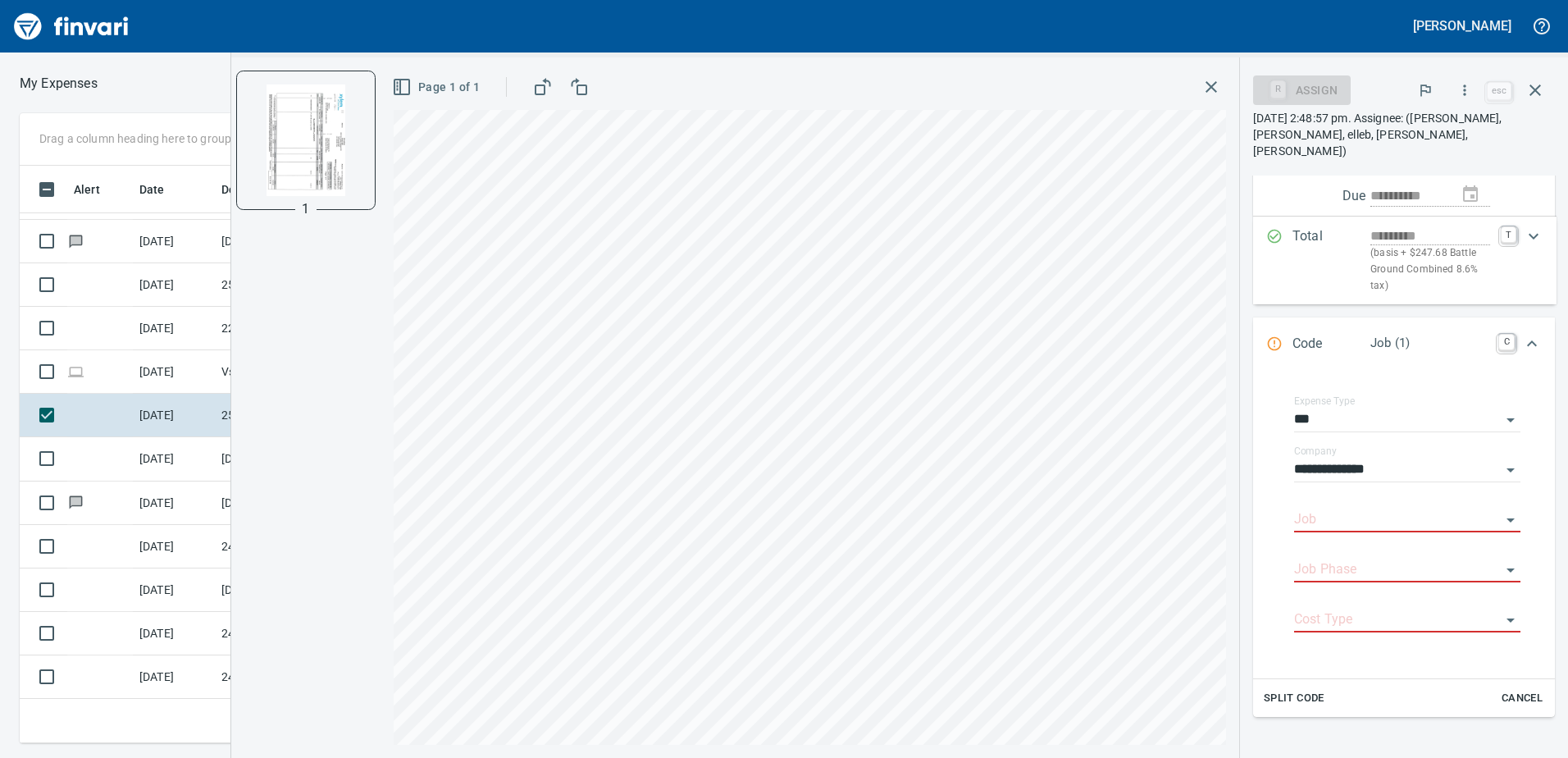
scroll to position [246, 0]
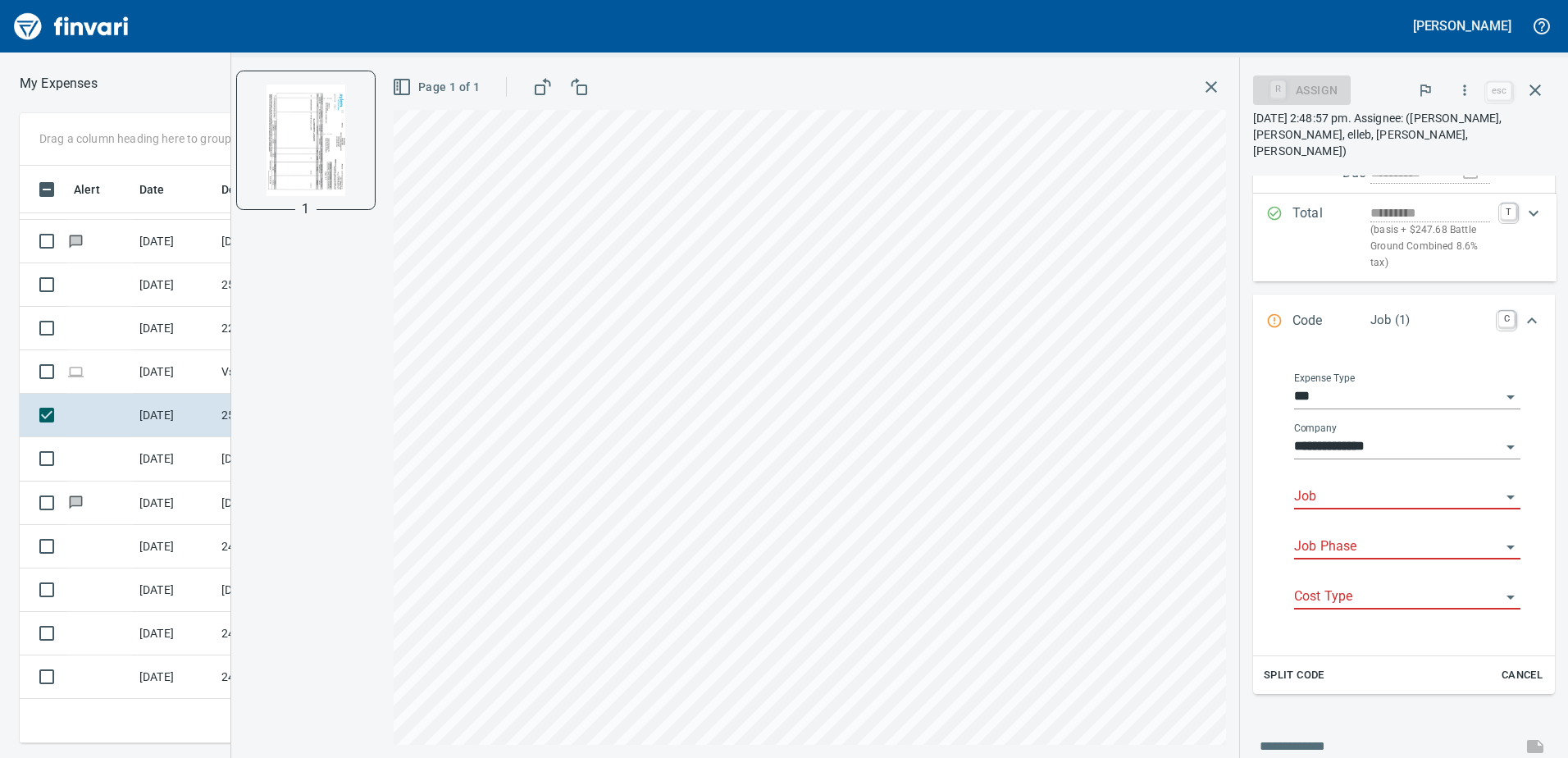
click at [1326, 500] on input "Job" at bounding box center [1396, 496] width 206 height 23
click at [1433, 549] on li "252005.: East Fork [PERSON_NAME] River Reconnection" at bounding box center [1400, 539] width 214 height 39
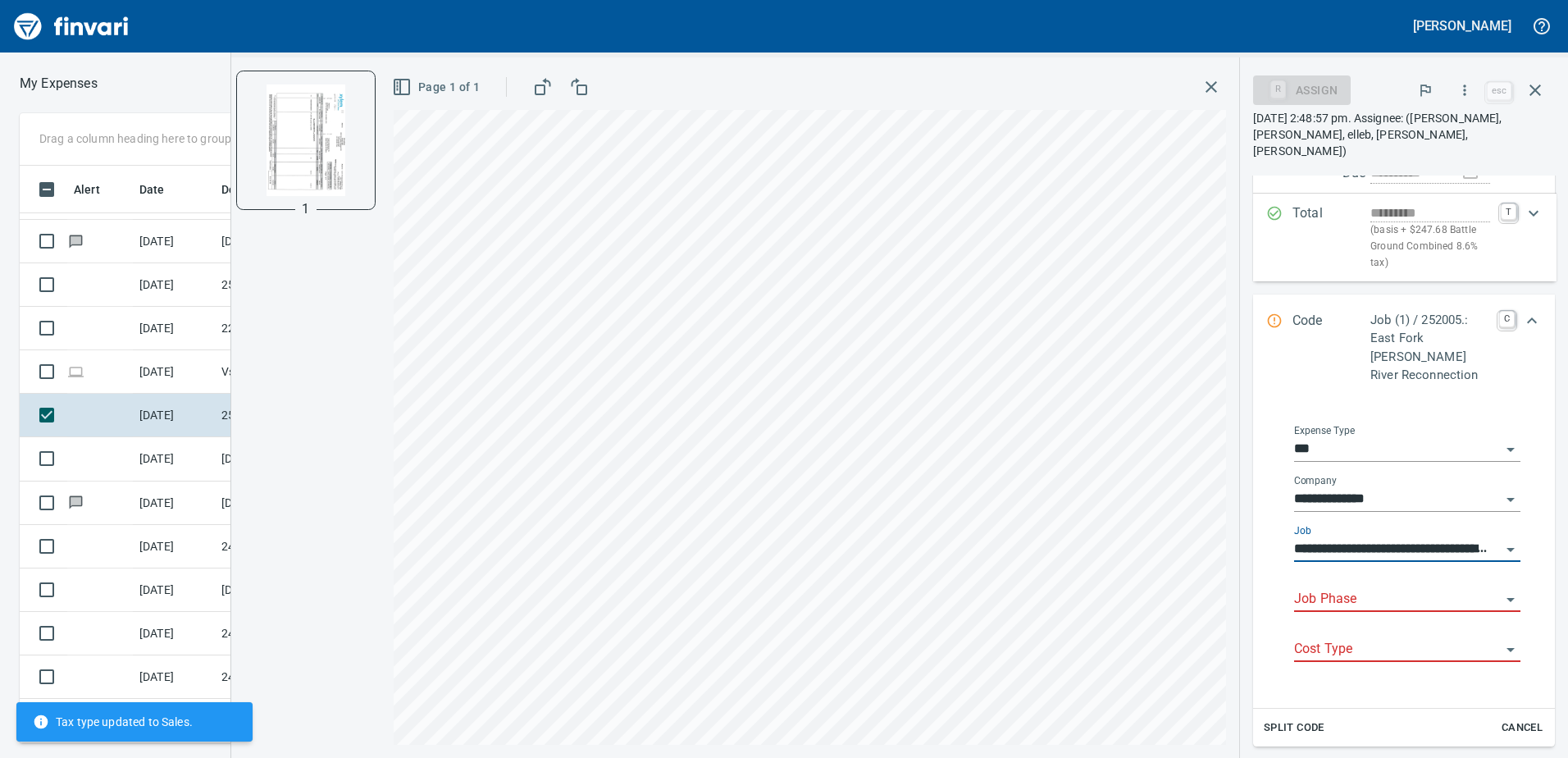
click at [1380, 540] on input "**********" at bounding box center [1396, 549] width 206 height 23
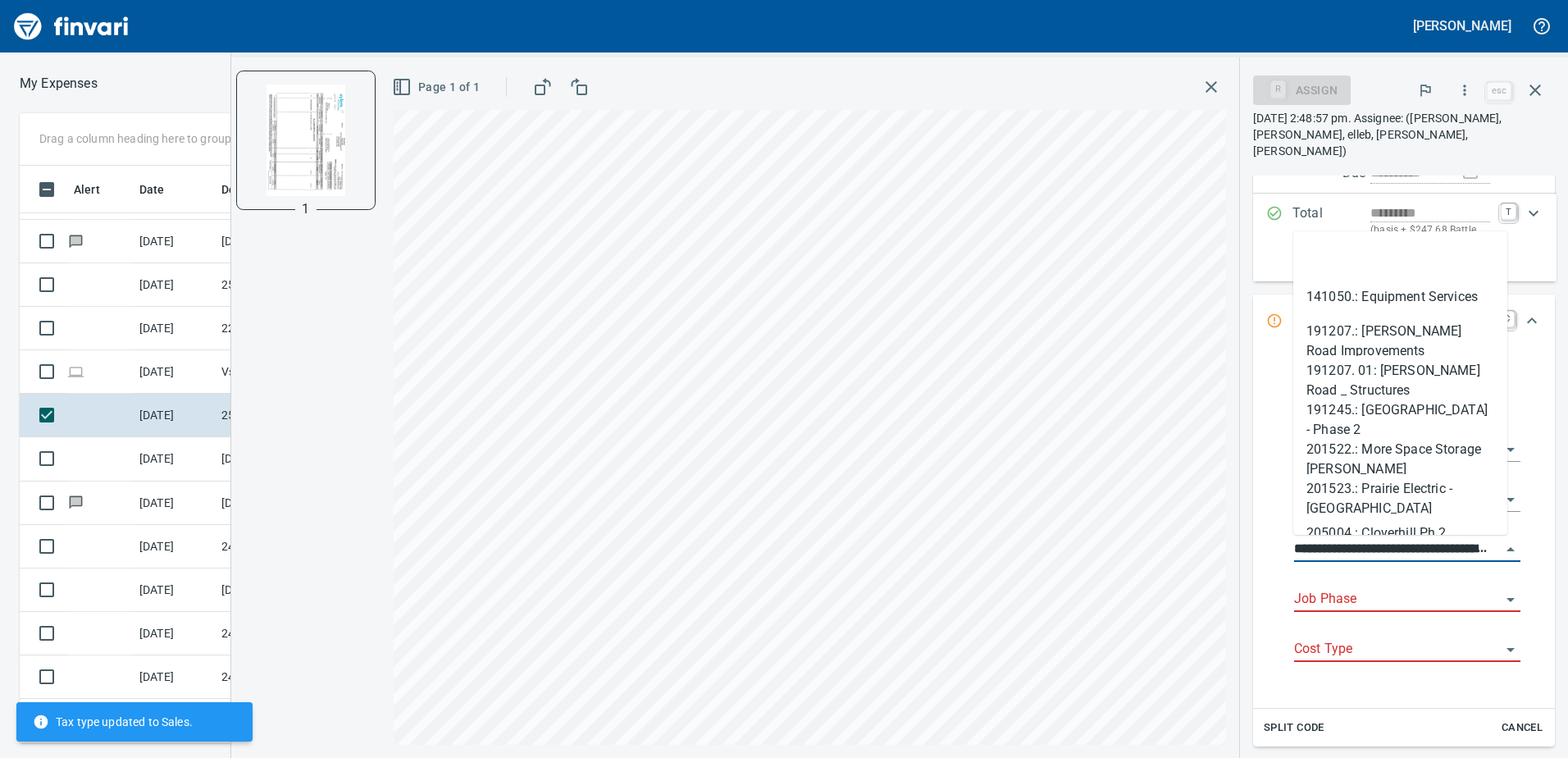
type input "**********"
click at [1379, 600] on input "Job Phase" at bounding box center [1396, 599] width 206 height 23
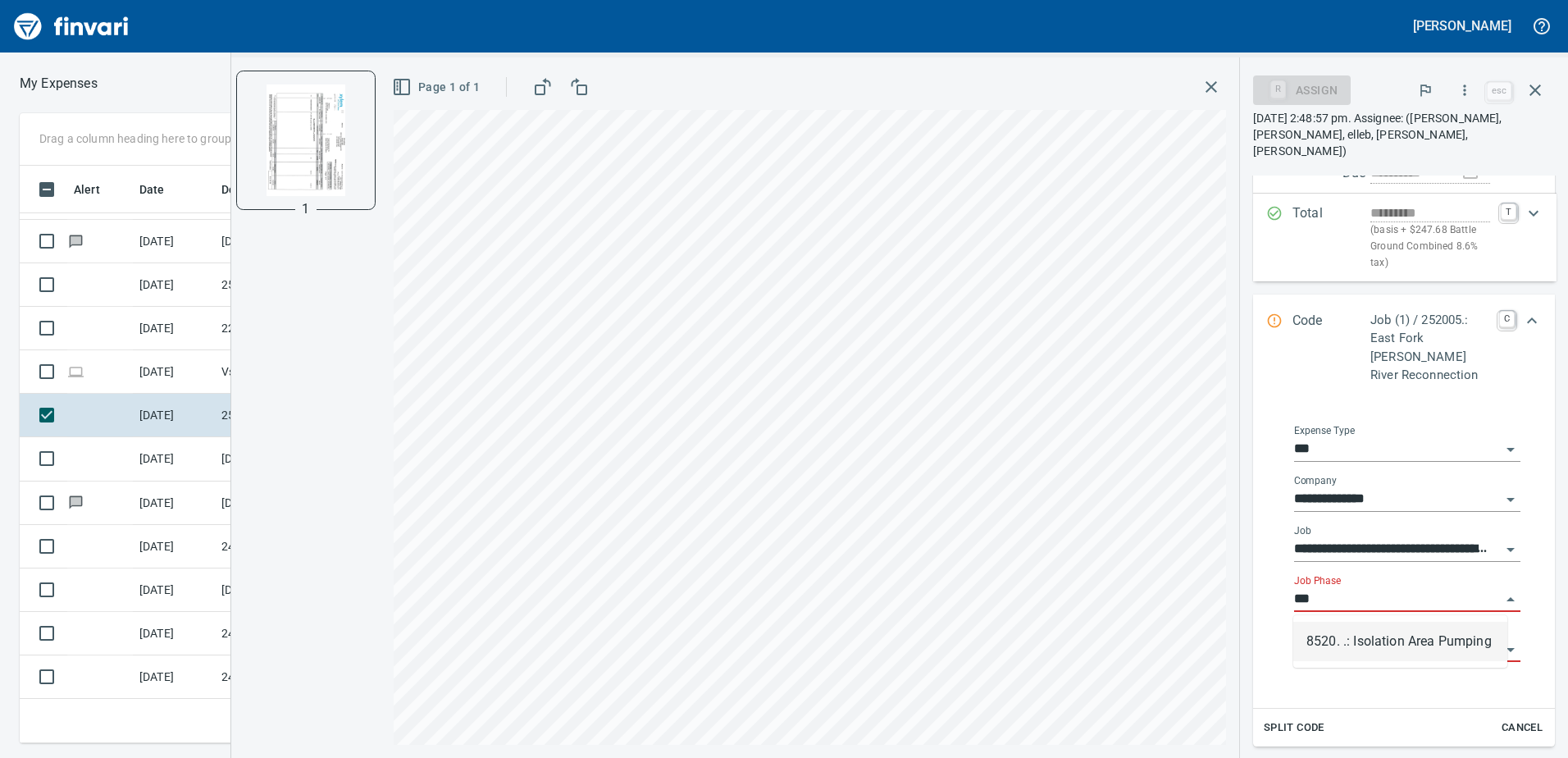
click at [1364, 591] on input "***" at bounding box center [1396, 599] width 206 height 23
drag, startPoint x: 1362, startPoint y: 596, endPoint x: 1287, endPoint y: 602, distance: 75.2
click at [1288, 602] on div "**********" at bounding box center [1407, 553] width 253 height 283
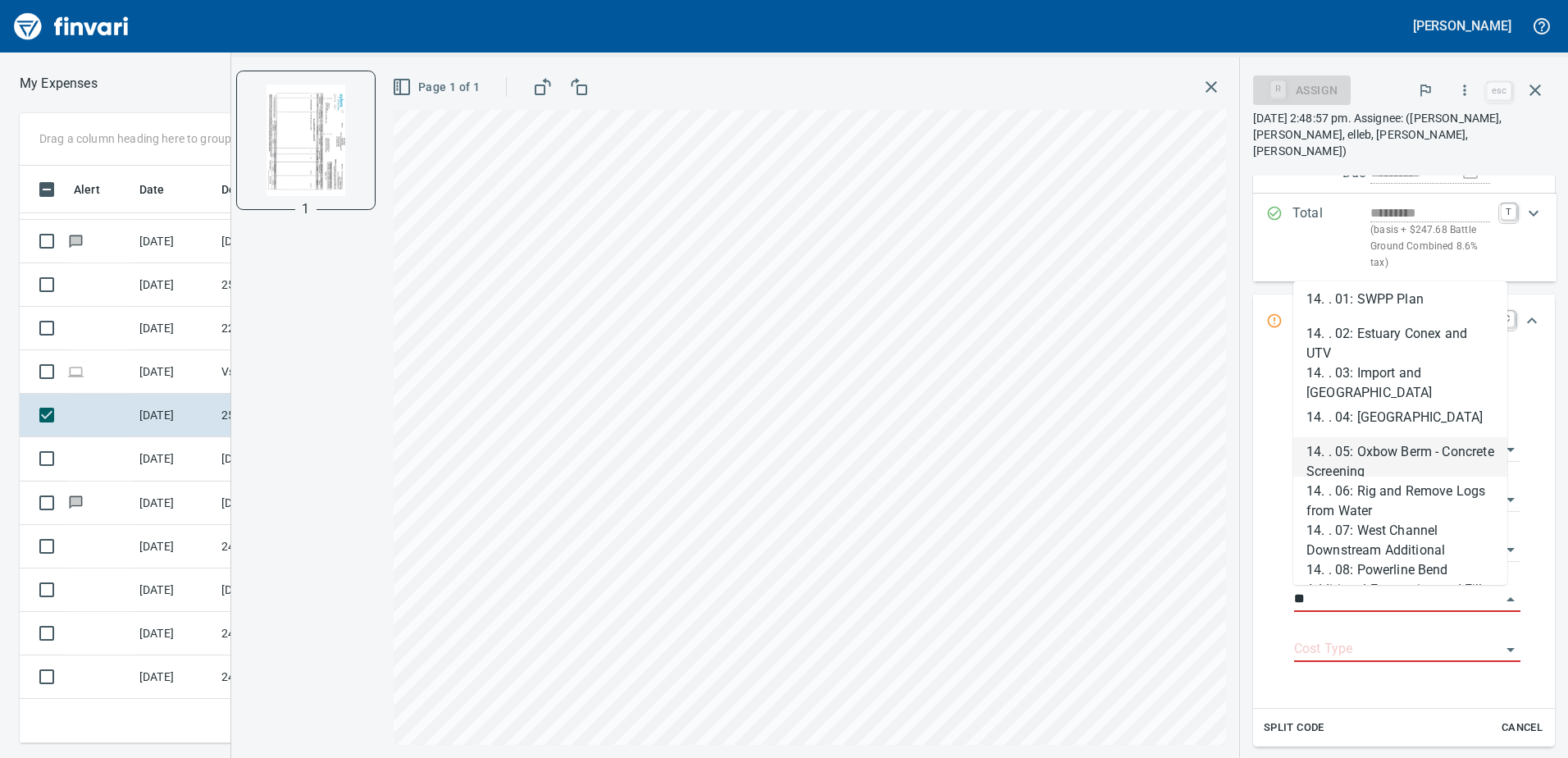
scroll to position [0, 0]
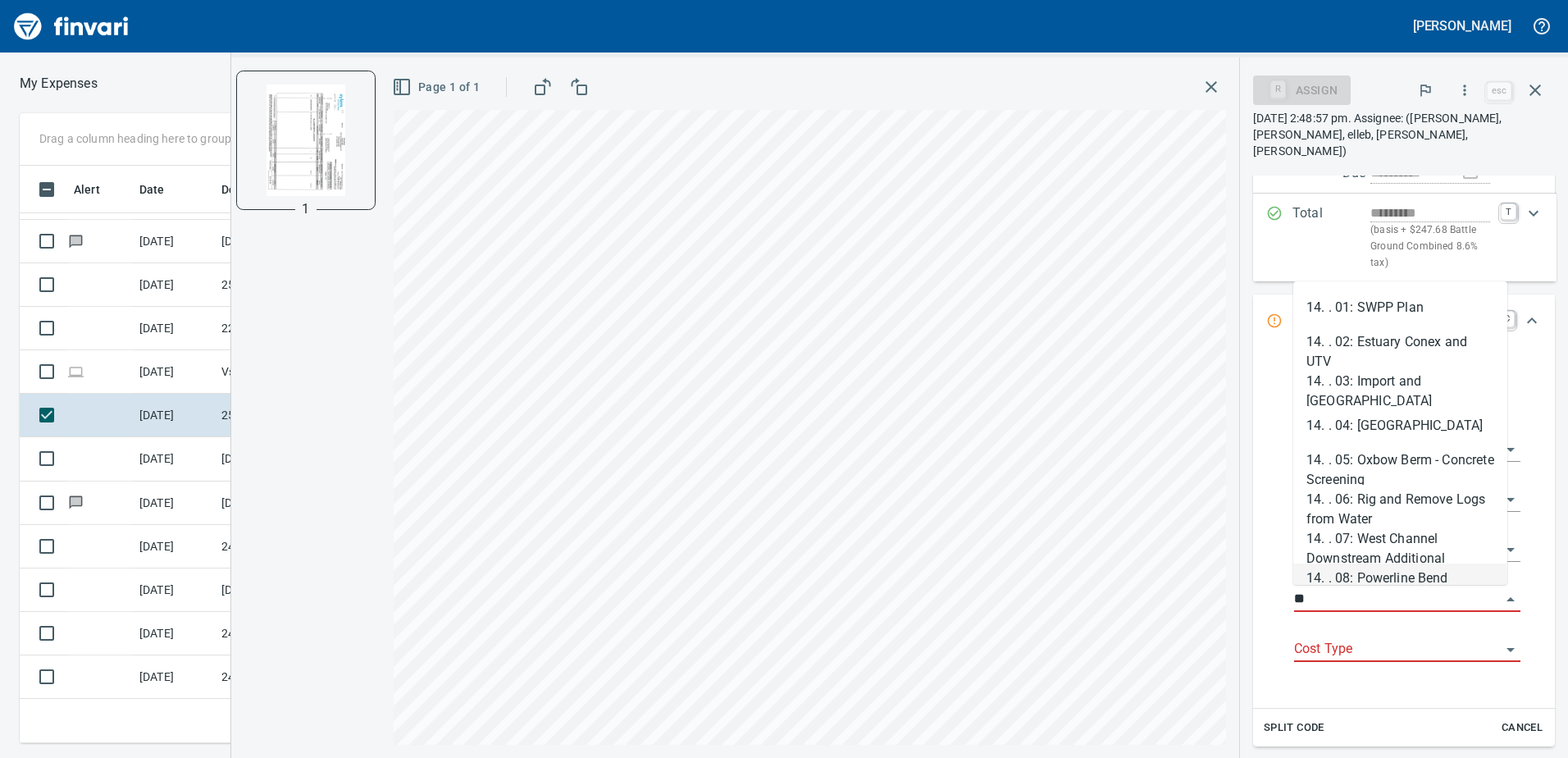
type input "*"
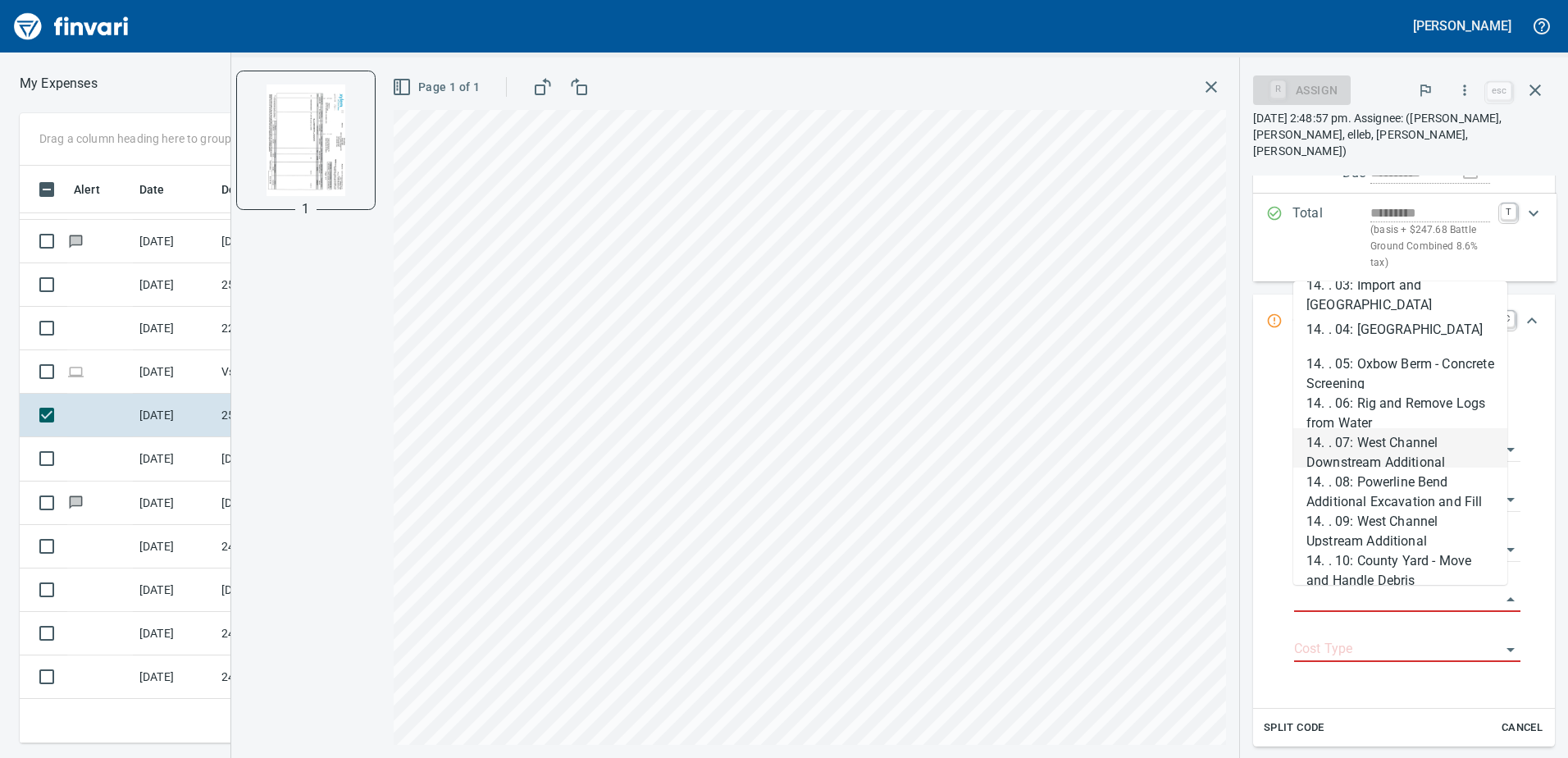
scroll to position [1149, 0]
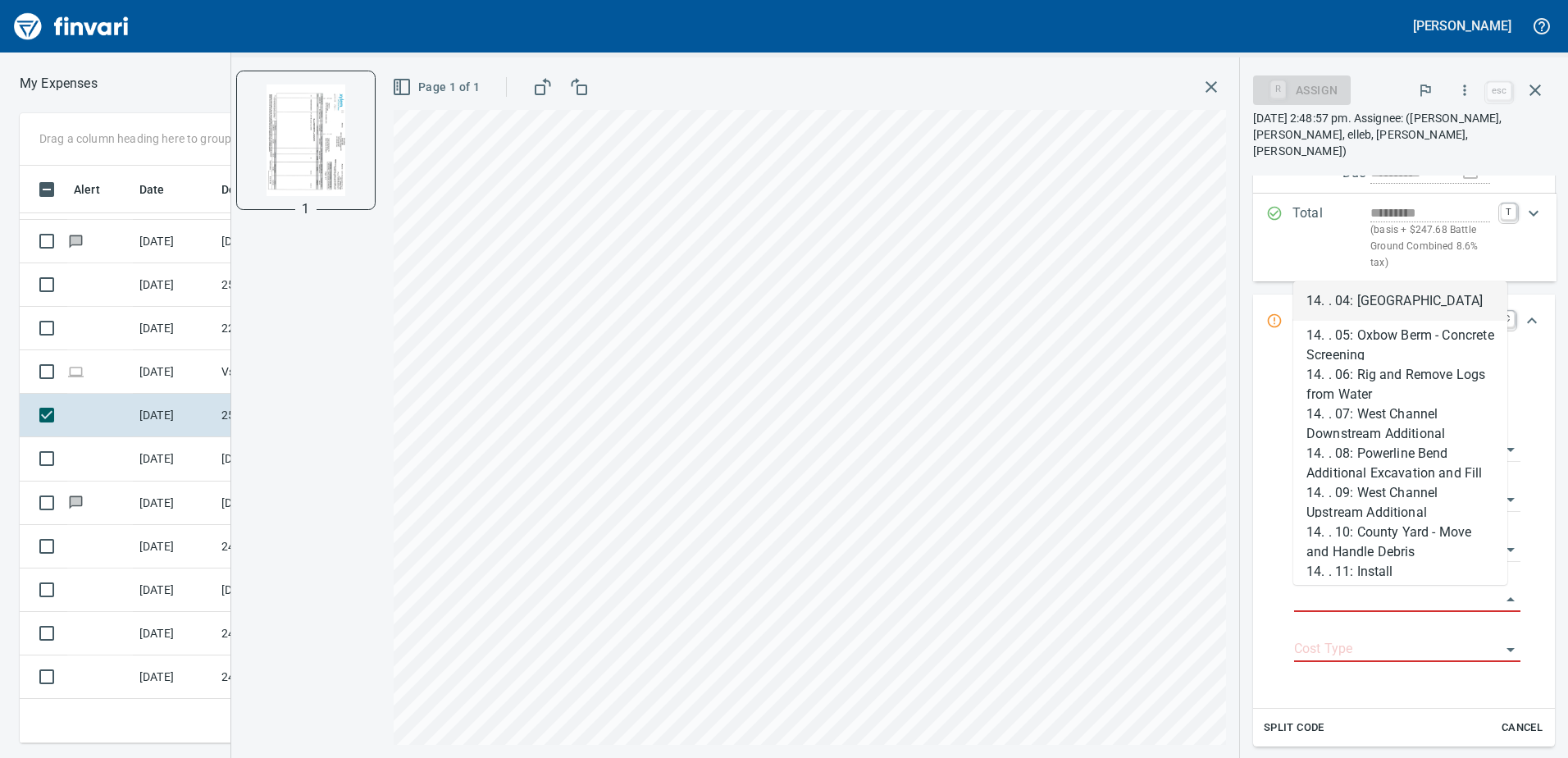
click at [1308, 247] on p "Total" at bounding box center [1331, 237] width 78 height 68
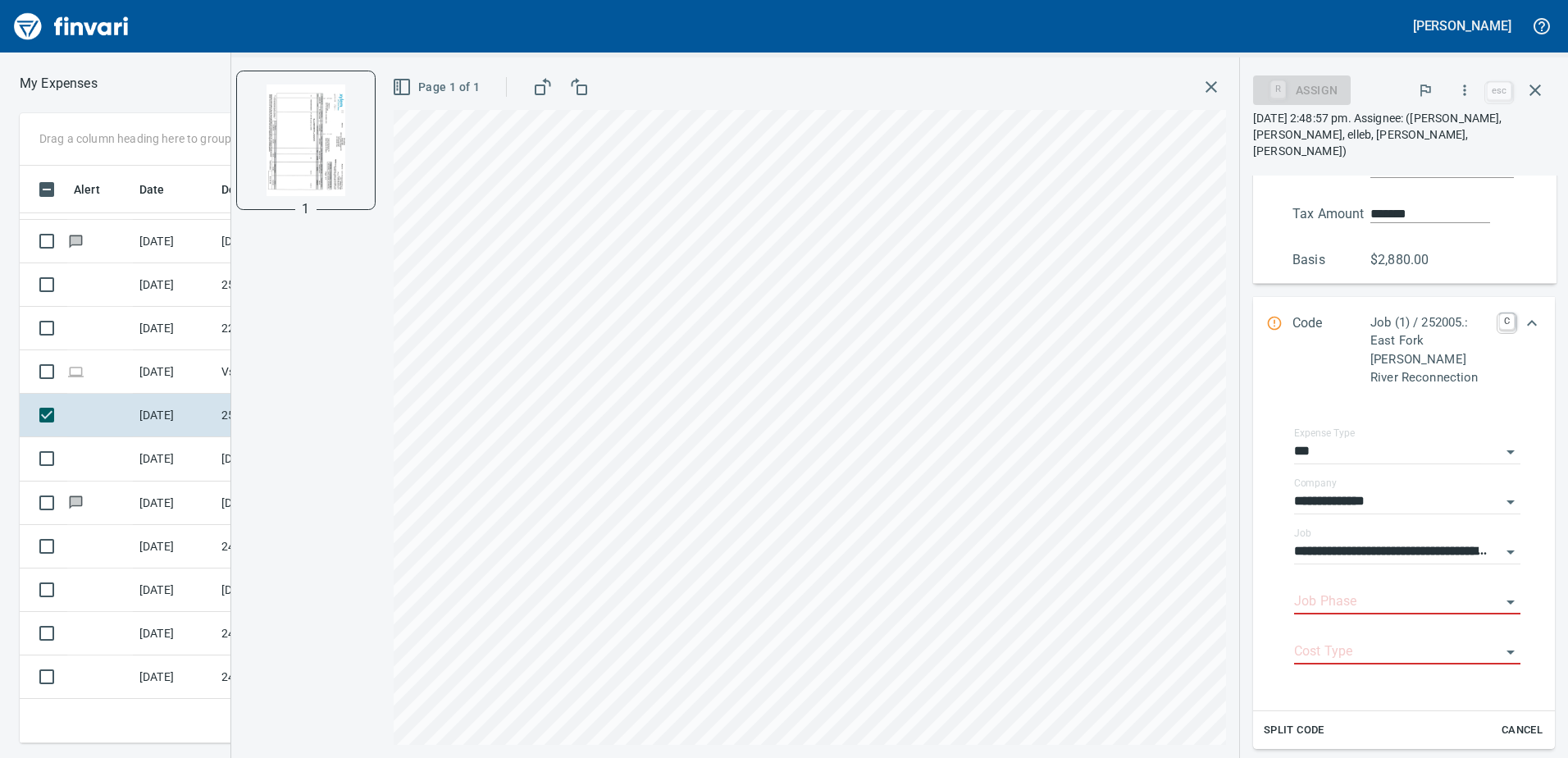
scroll to position [552, 0]
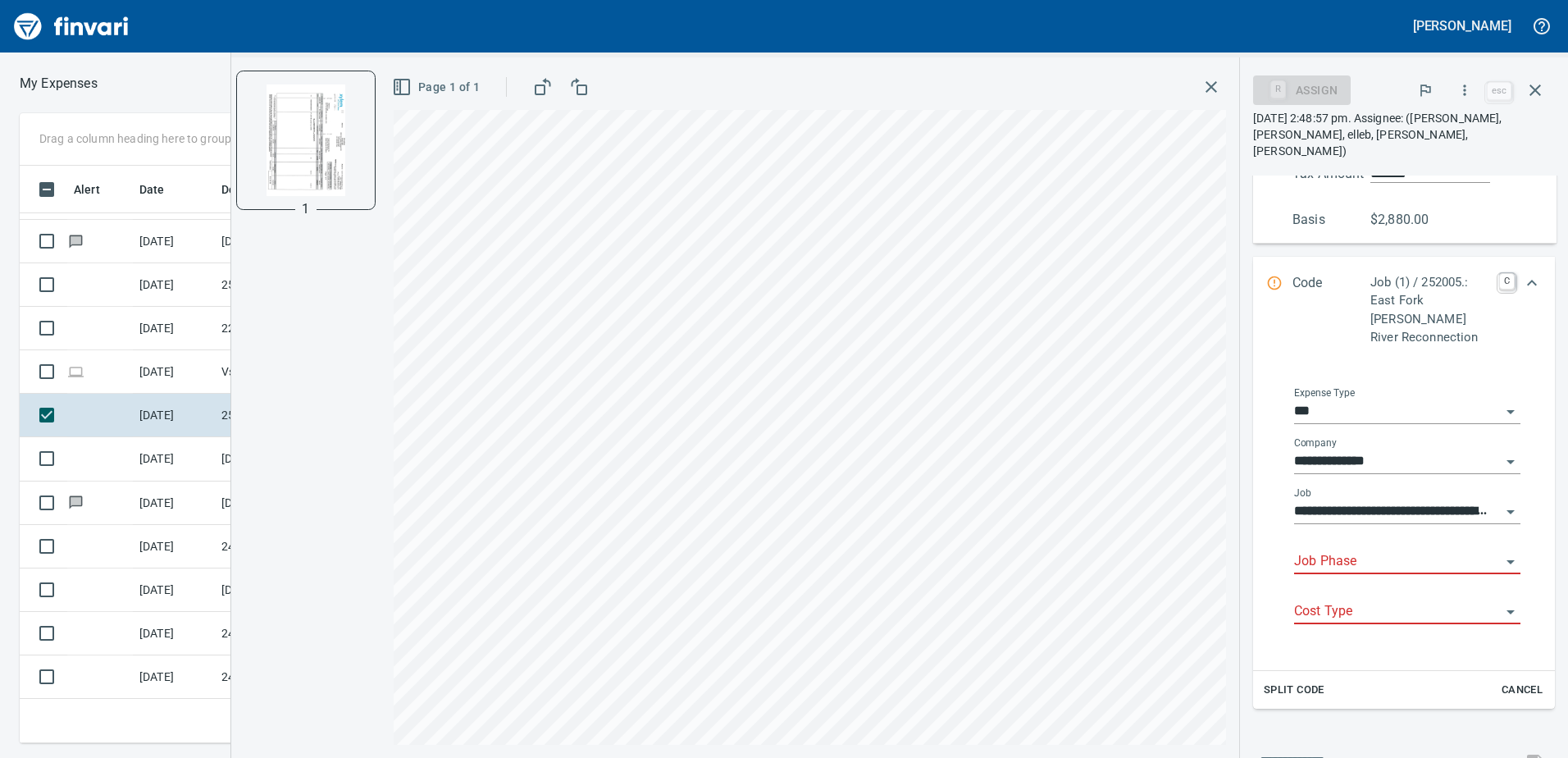
click at [1331, 568] on input "Job Phase" at bounding box center [1396, 562] width 206 height 23
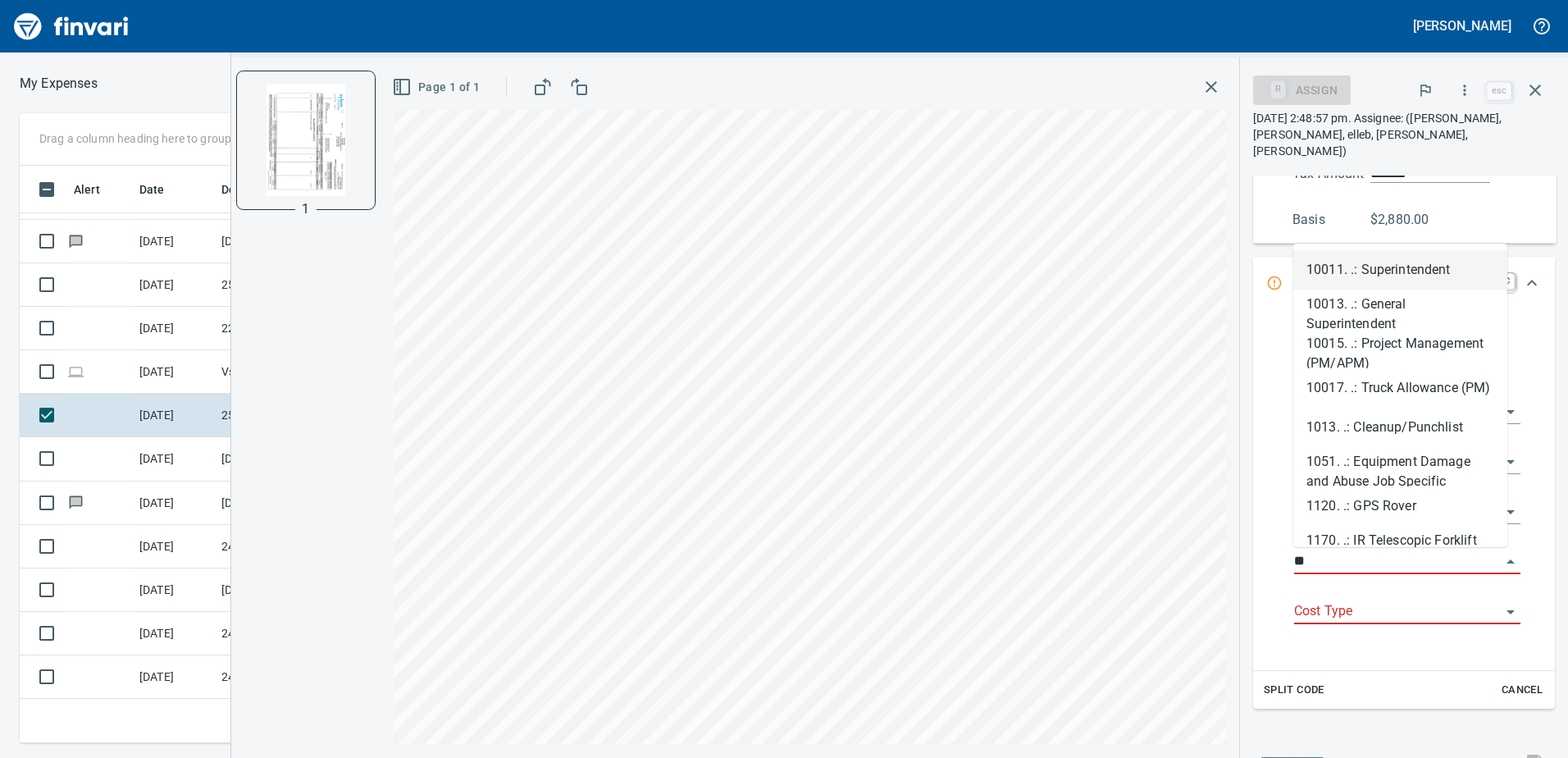
scroll to position [566, 1094]
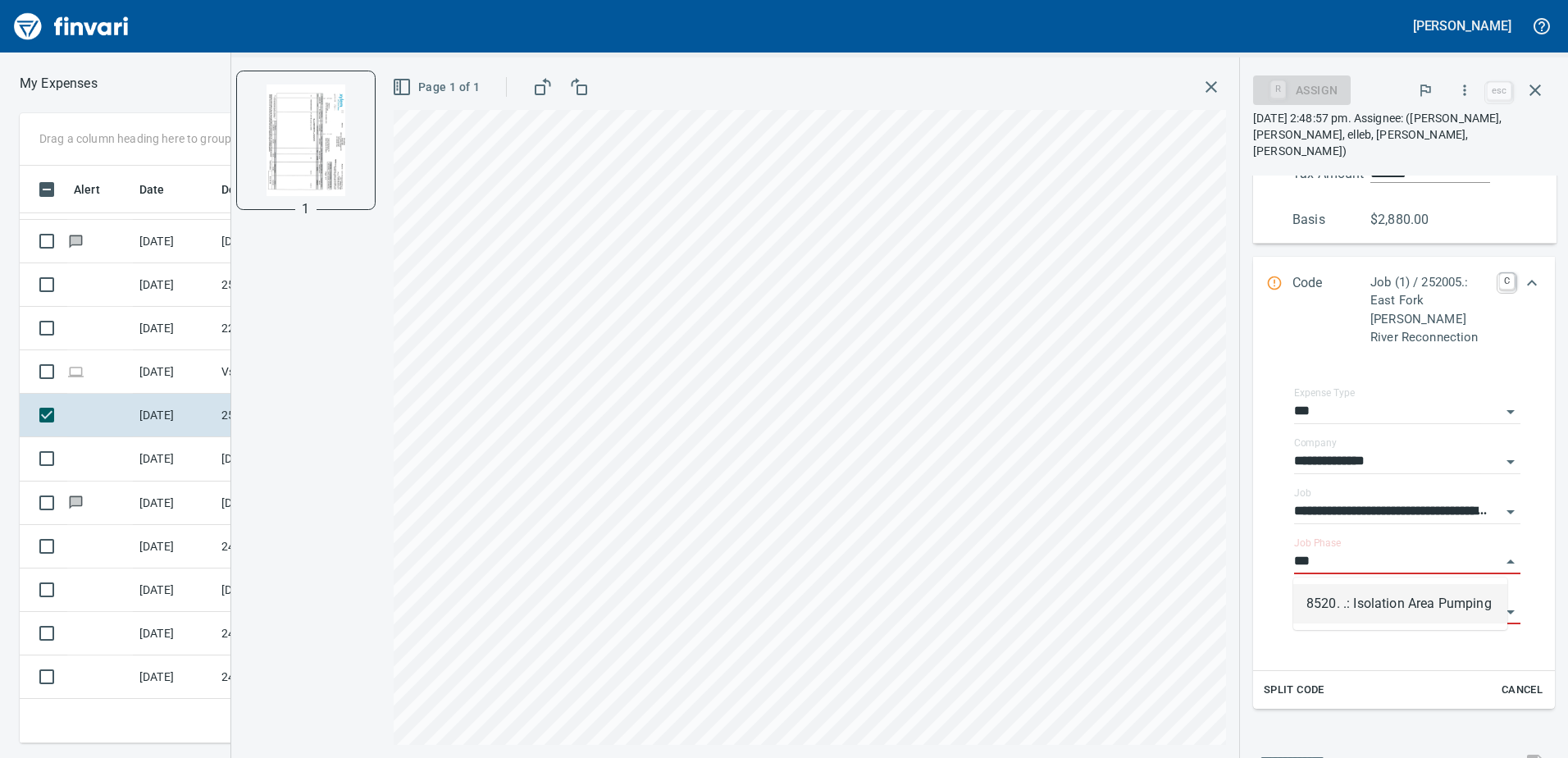
click at [1375, 603] on li "8520. .: Isolation Area Pumping" at bounding box center [1400, 604] width 214 height 39
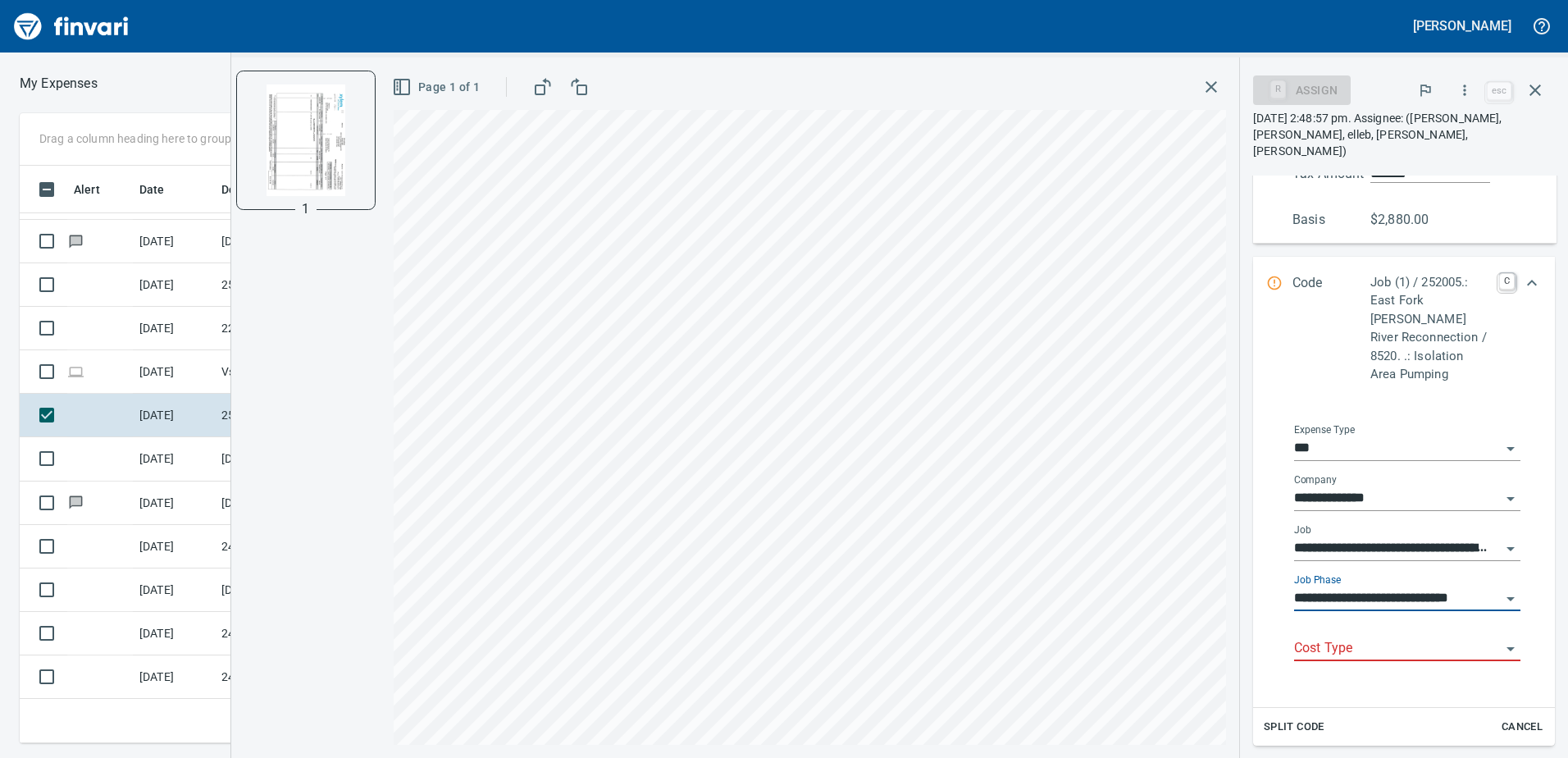
type input "**********"
click at [1385, 650] on input "Cost Type" at bounding box center [1396, 648] width 206 height 23
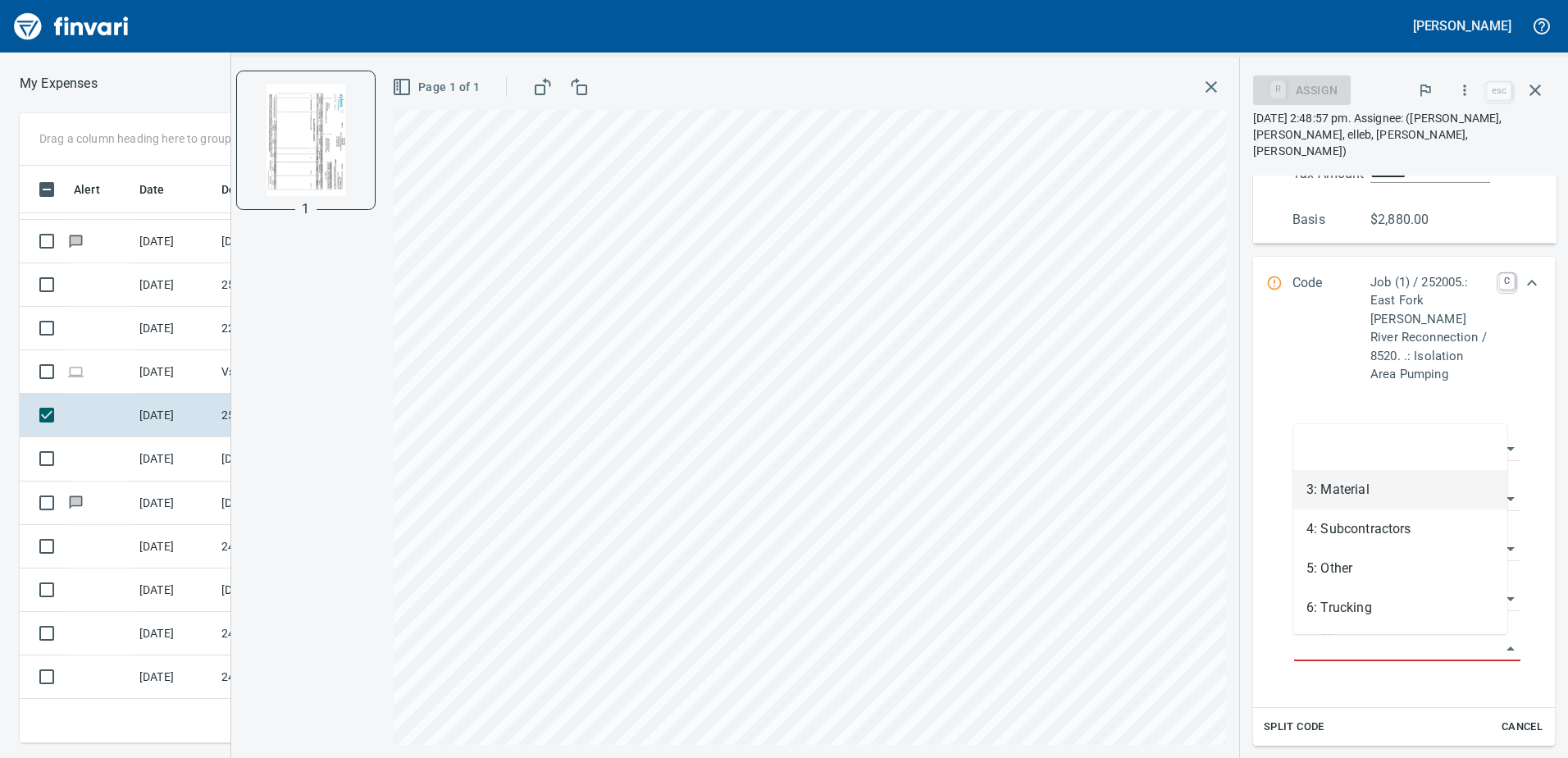
click at [1357, 500] on li "3: Material" at bounding box center [1400, 490] width 214 height 39
type input "**********"
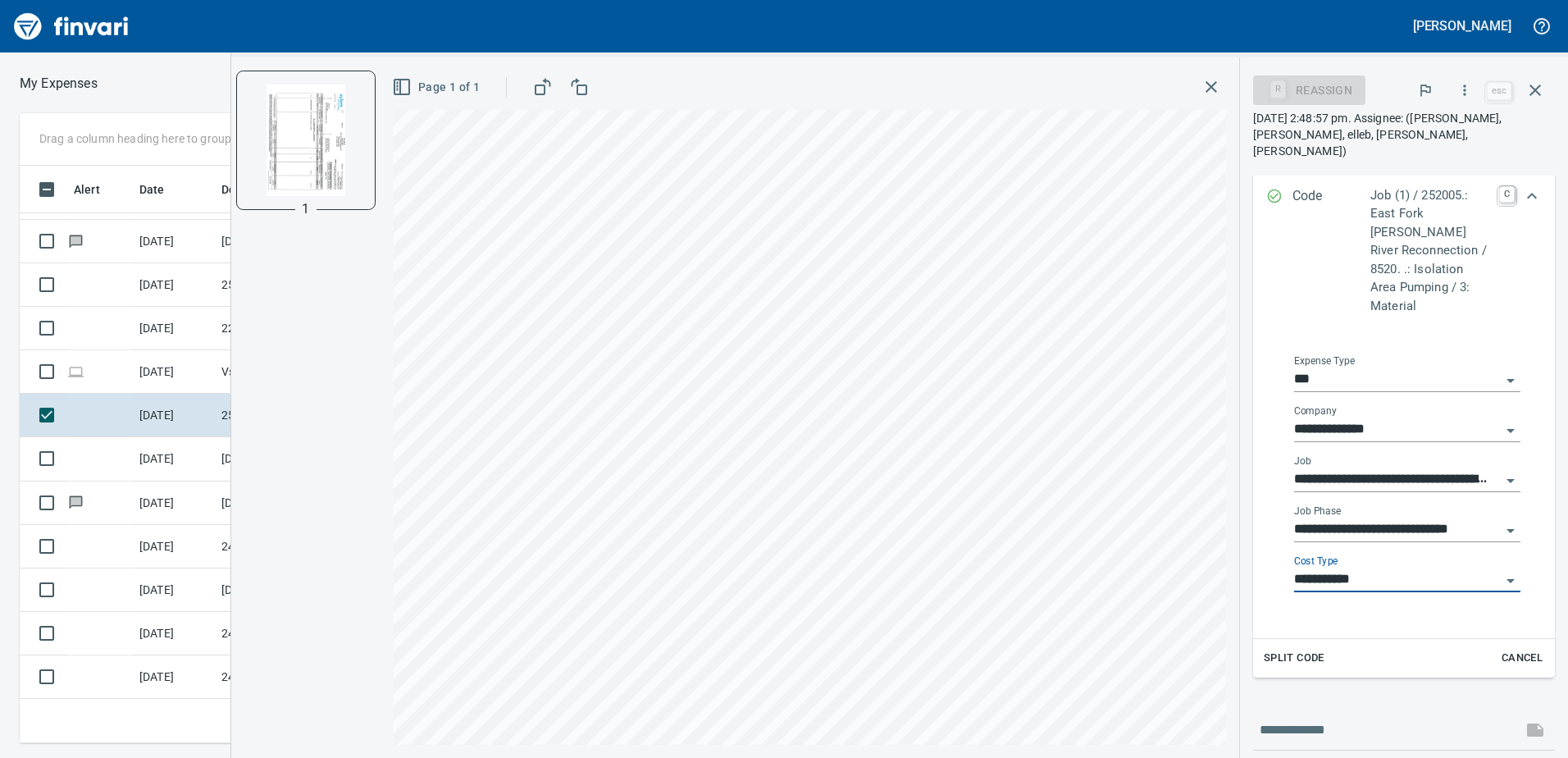
scroll to position [514, 0]
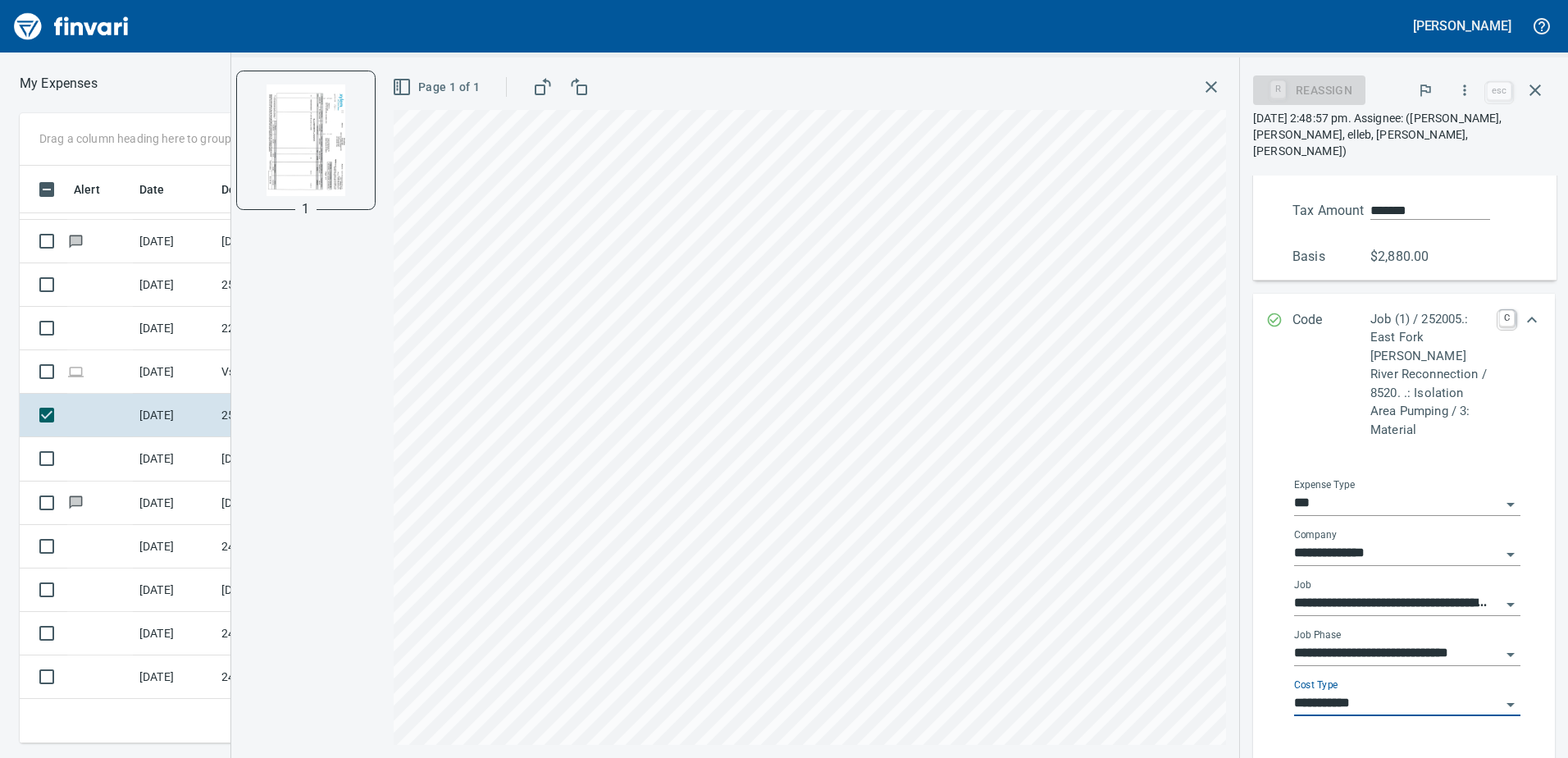
click at [1483, 703] on input "**********" at bounding box center [1396, 703] width 206 height 23
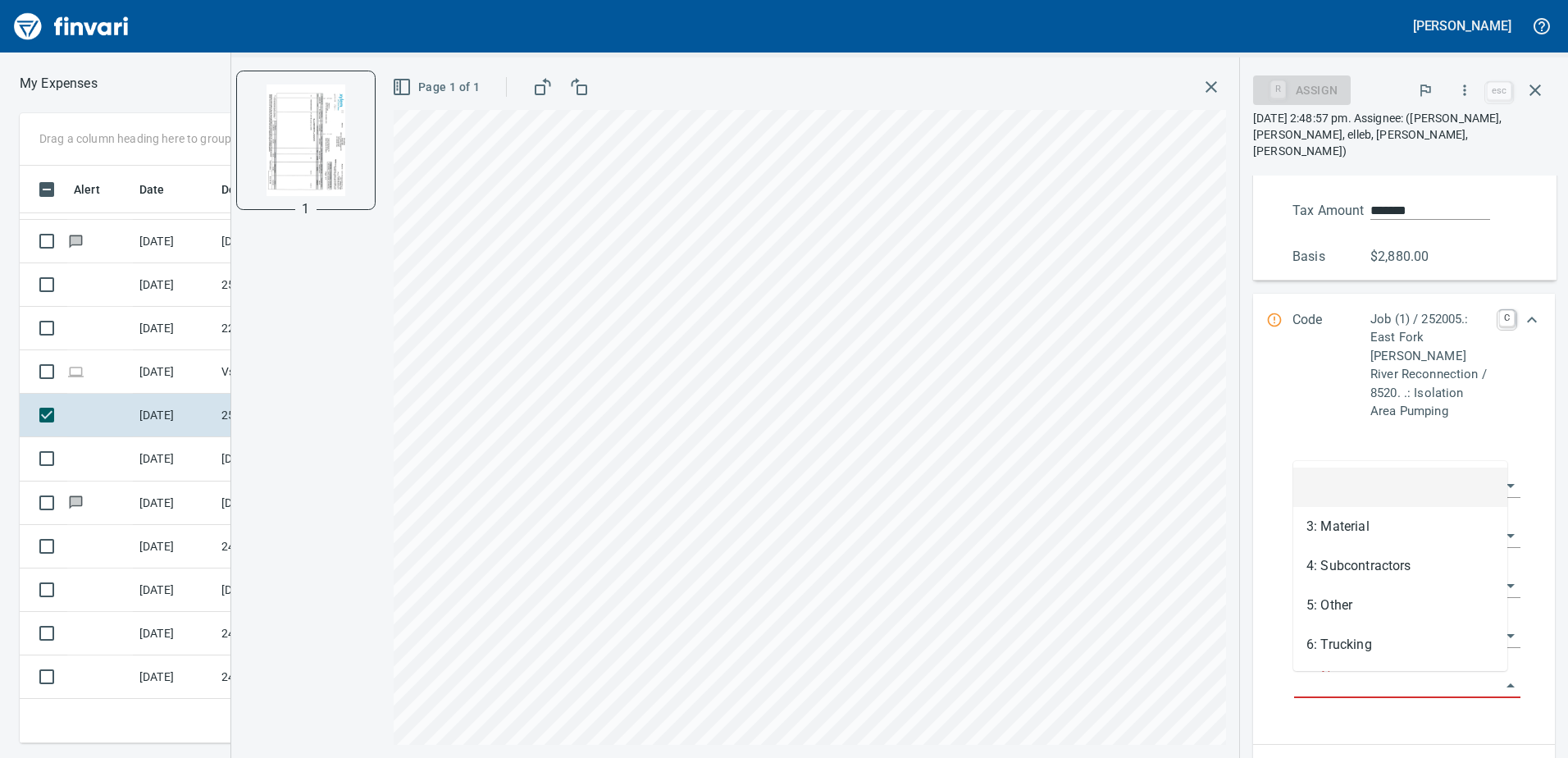
scroll to position [566, 1094]
click at [1457, 719] on div "**********" at bounding box center [1407, 589] width 253 height 283
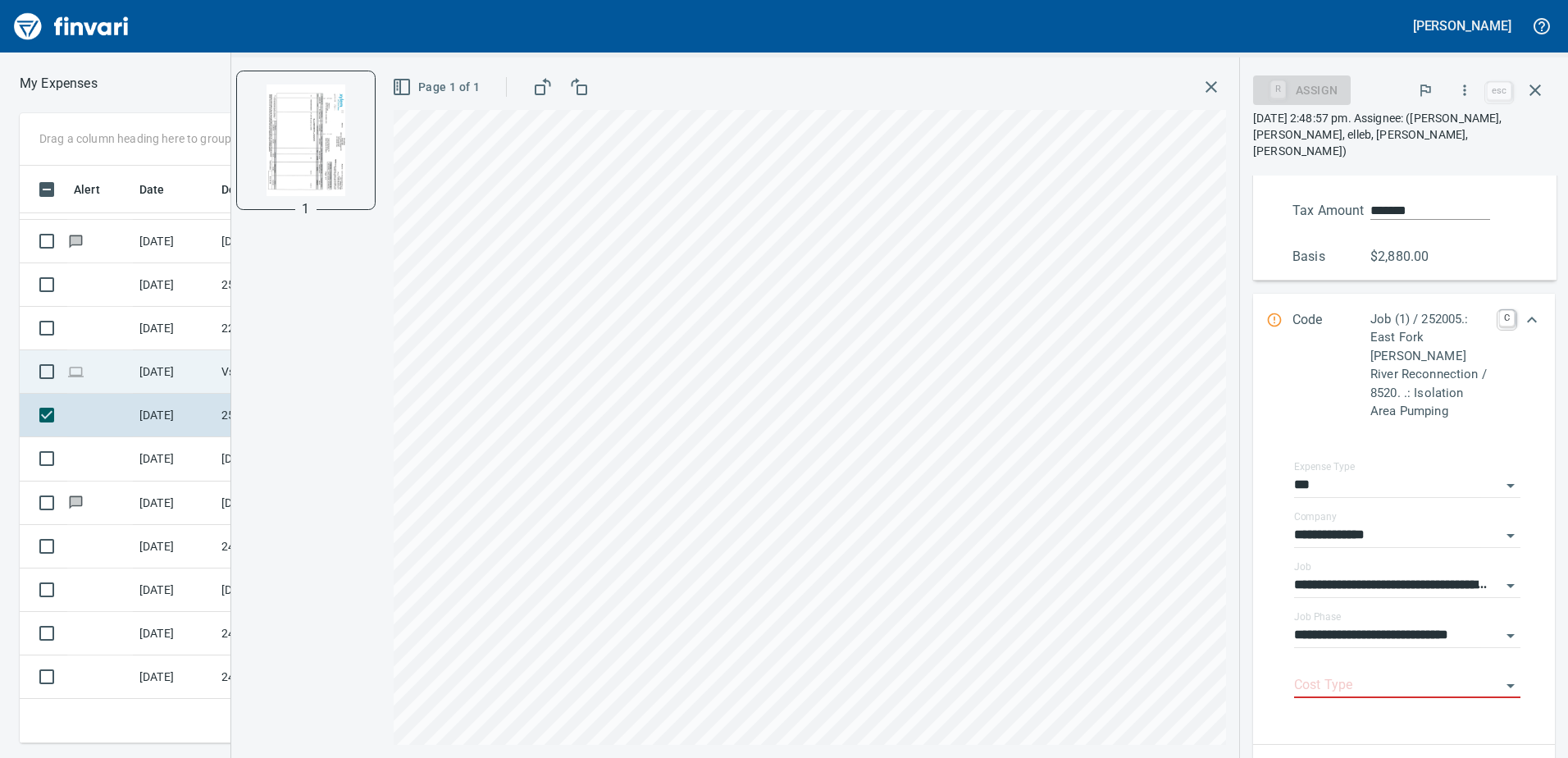
click at [158, 371] on td "[DATE]" at bounding box center [174, 372] width 82 height 43
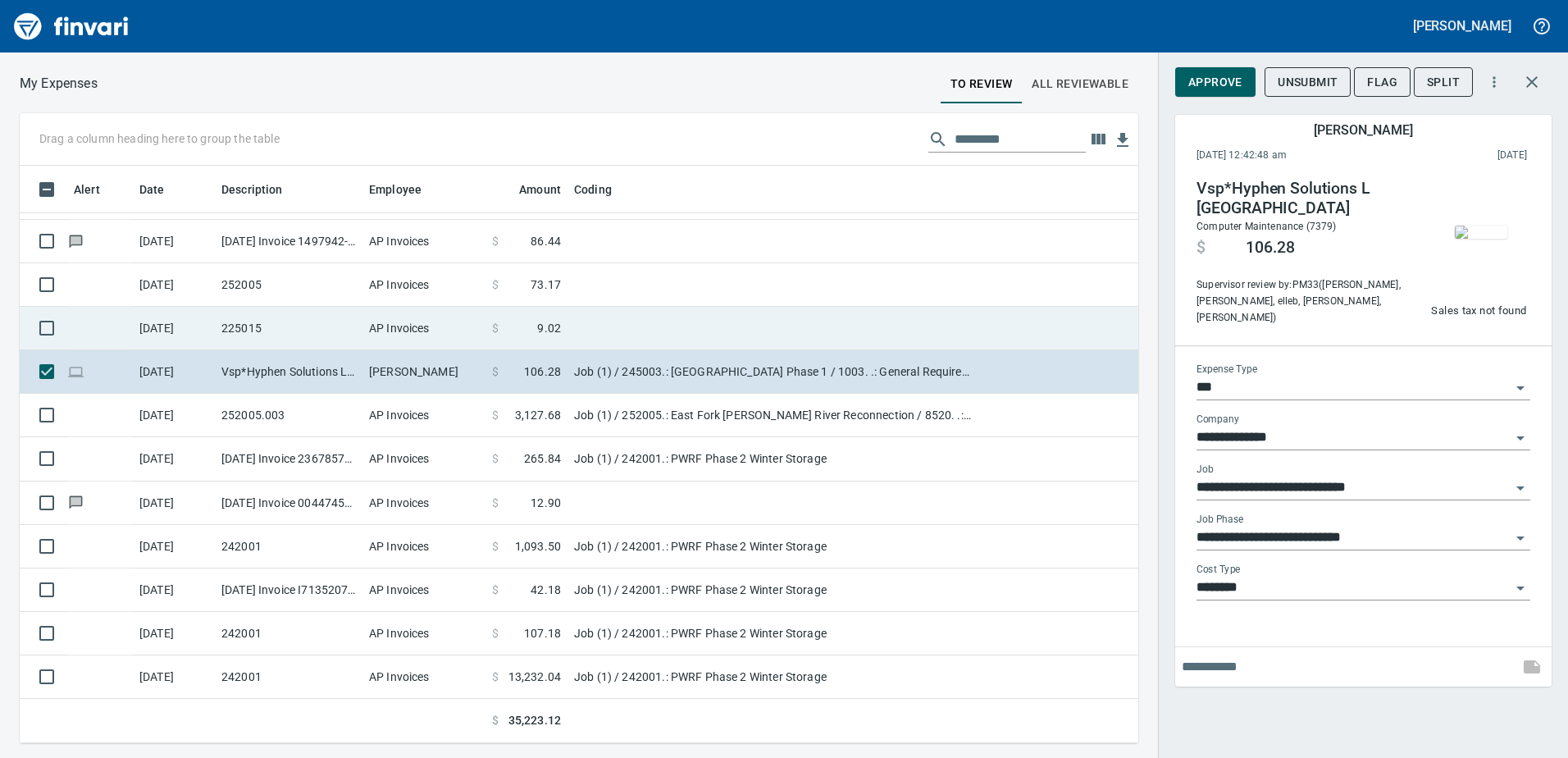
click at [510, 340] on td "$ 9.02" at bounding box center [526, 329] width 82 height 43
